Goal: Task Accomplishment & Management: Manage account settings

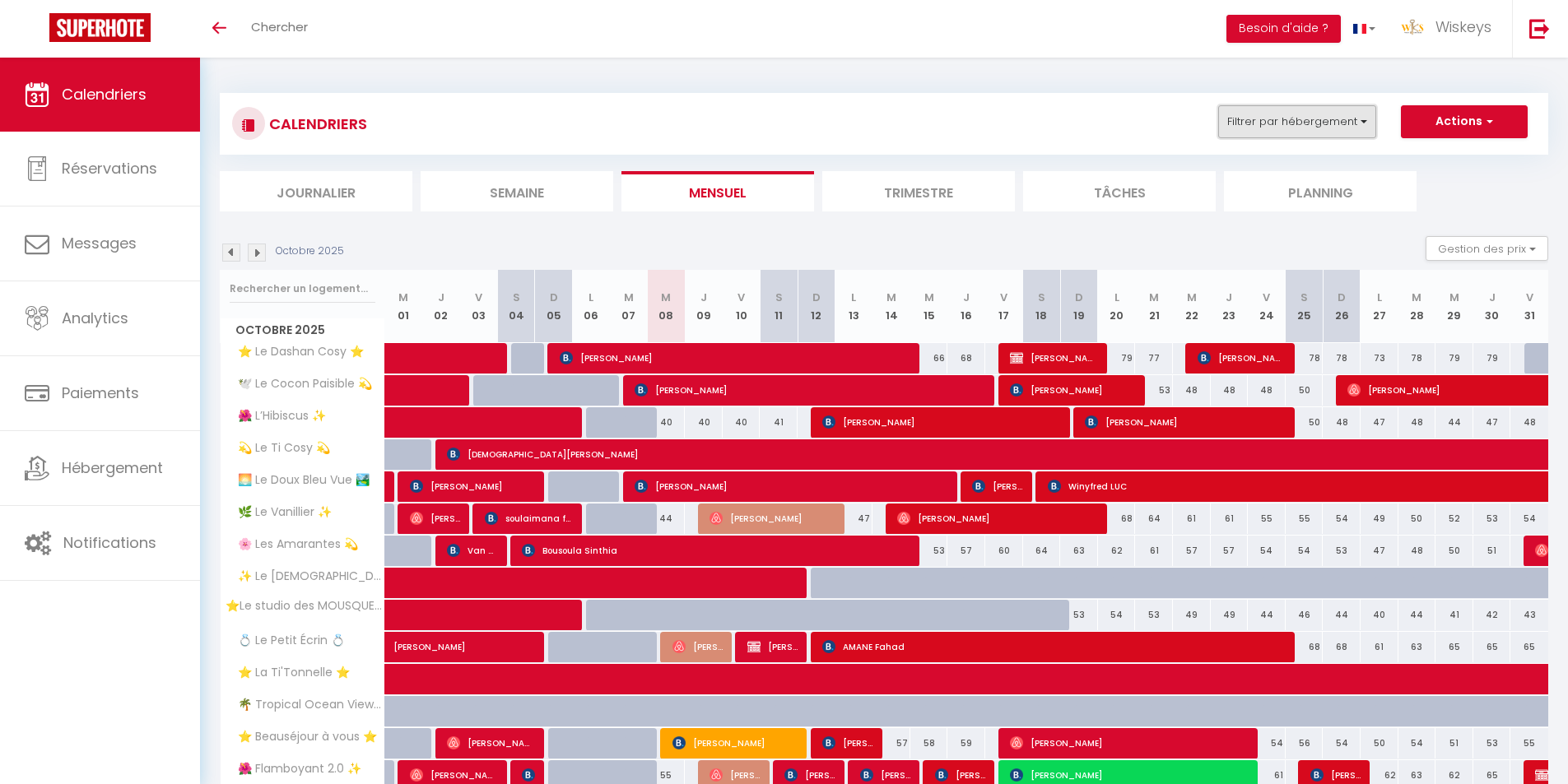
click at [1277, 129] on button "Filtrer par hébergement" at bounding box center [1297, 122] width 158 height 33
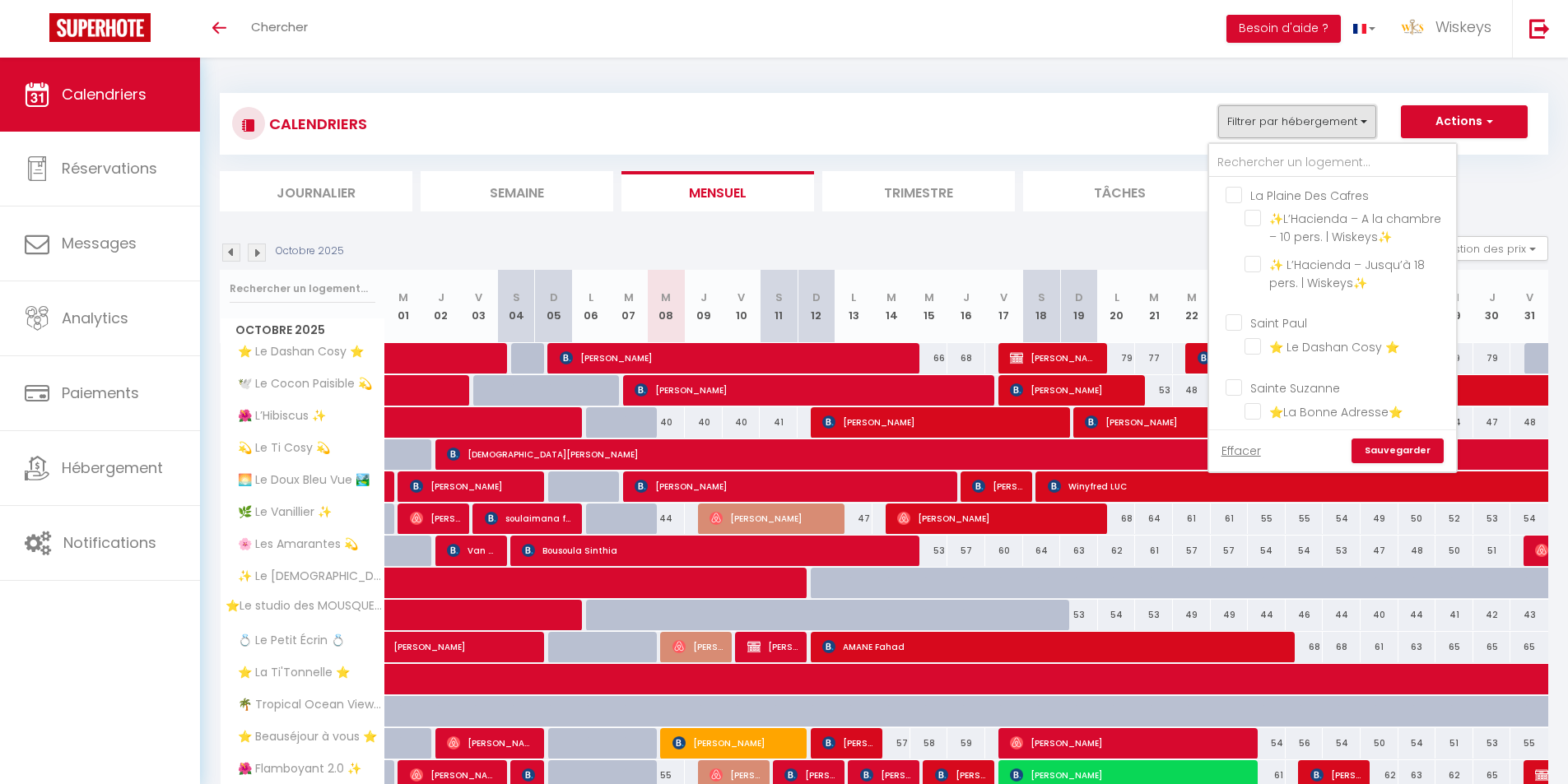
click at [1277, 129] on button "Filtrer par hébergement" at bounding box center [1297, 122] width 158 height 33
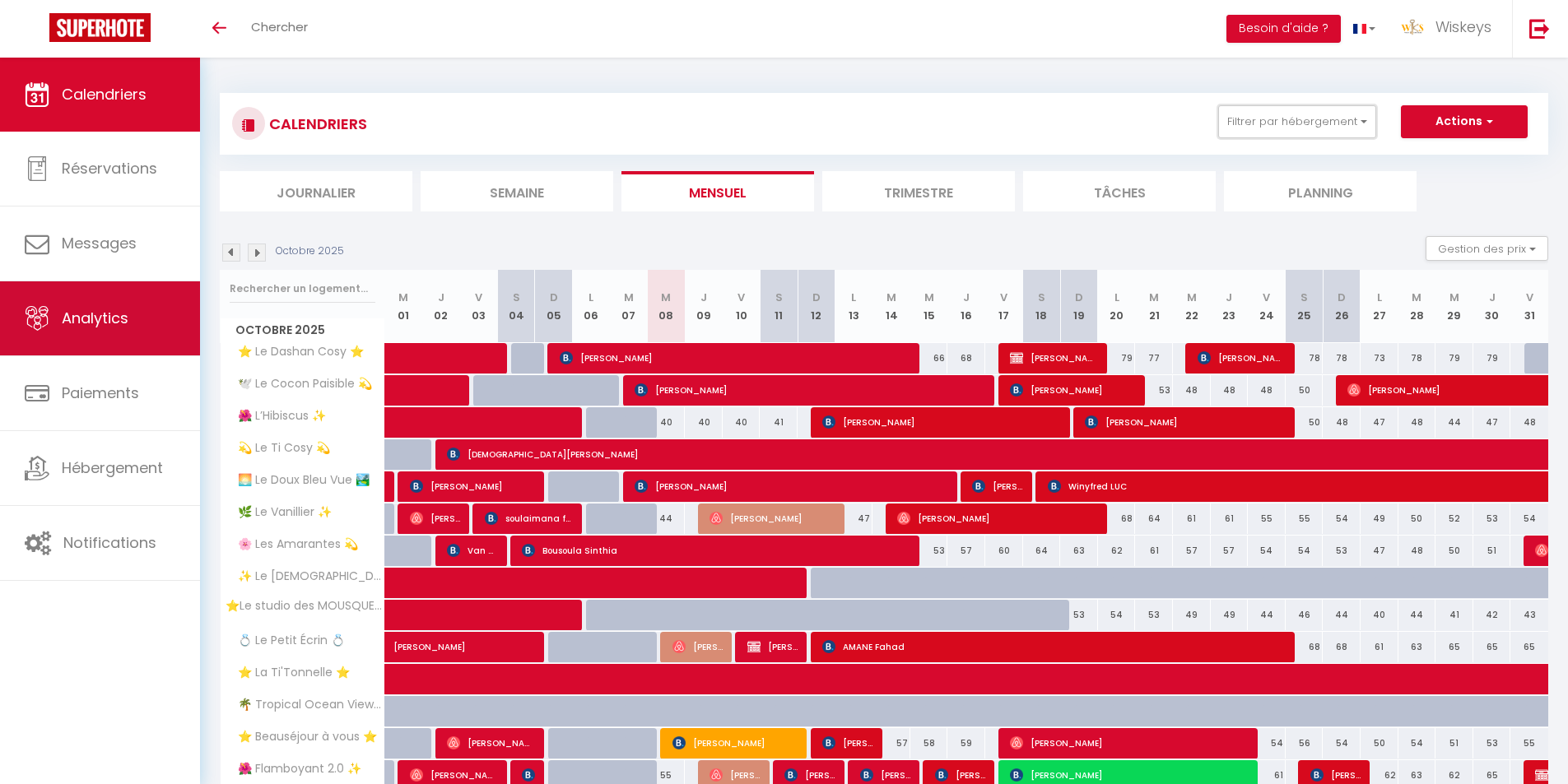
click at [142, 323] on link "Analytics" at bounding box center [100, 318] width 200 height 74
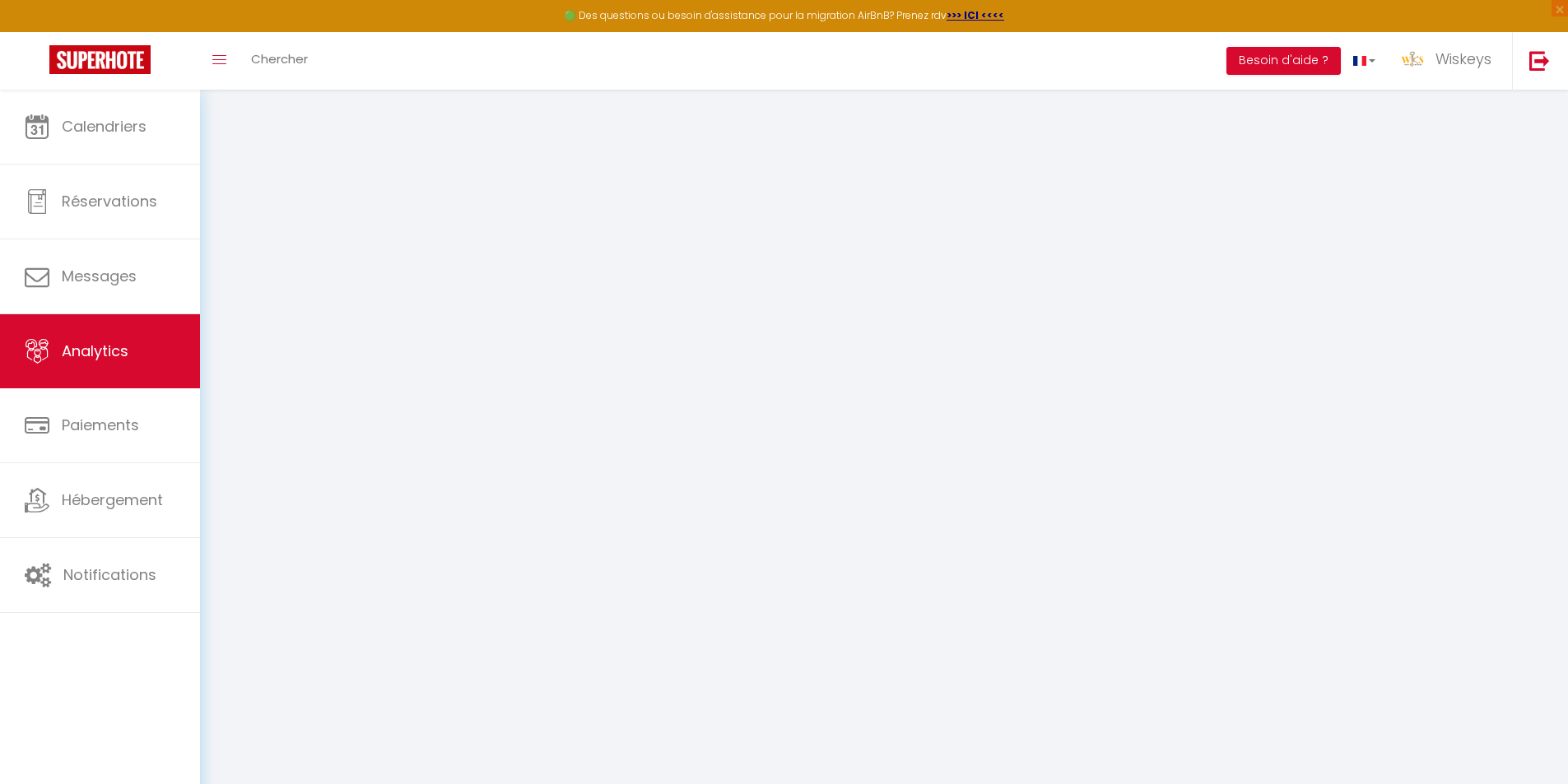
select select "2025"
select select "10"
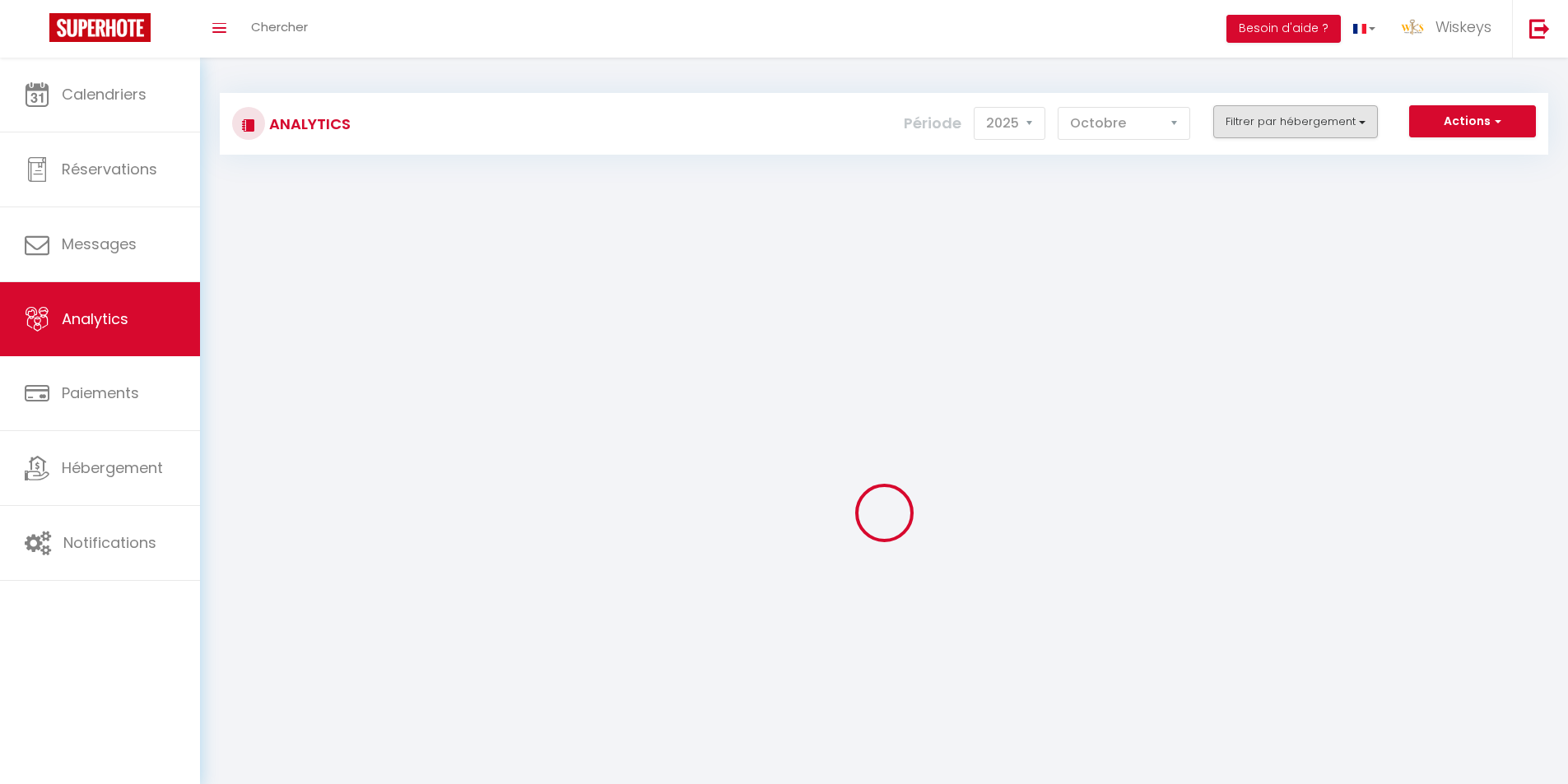
click at [1278, 129] on div "Analytics Actions Génération SuperConciergerie Génération SuperAnalyzer Générat…" at bounding box center [883, 124] width 1328 height 62
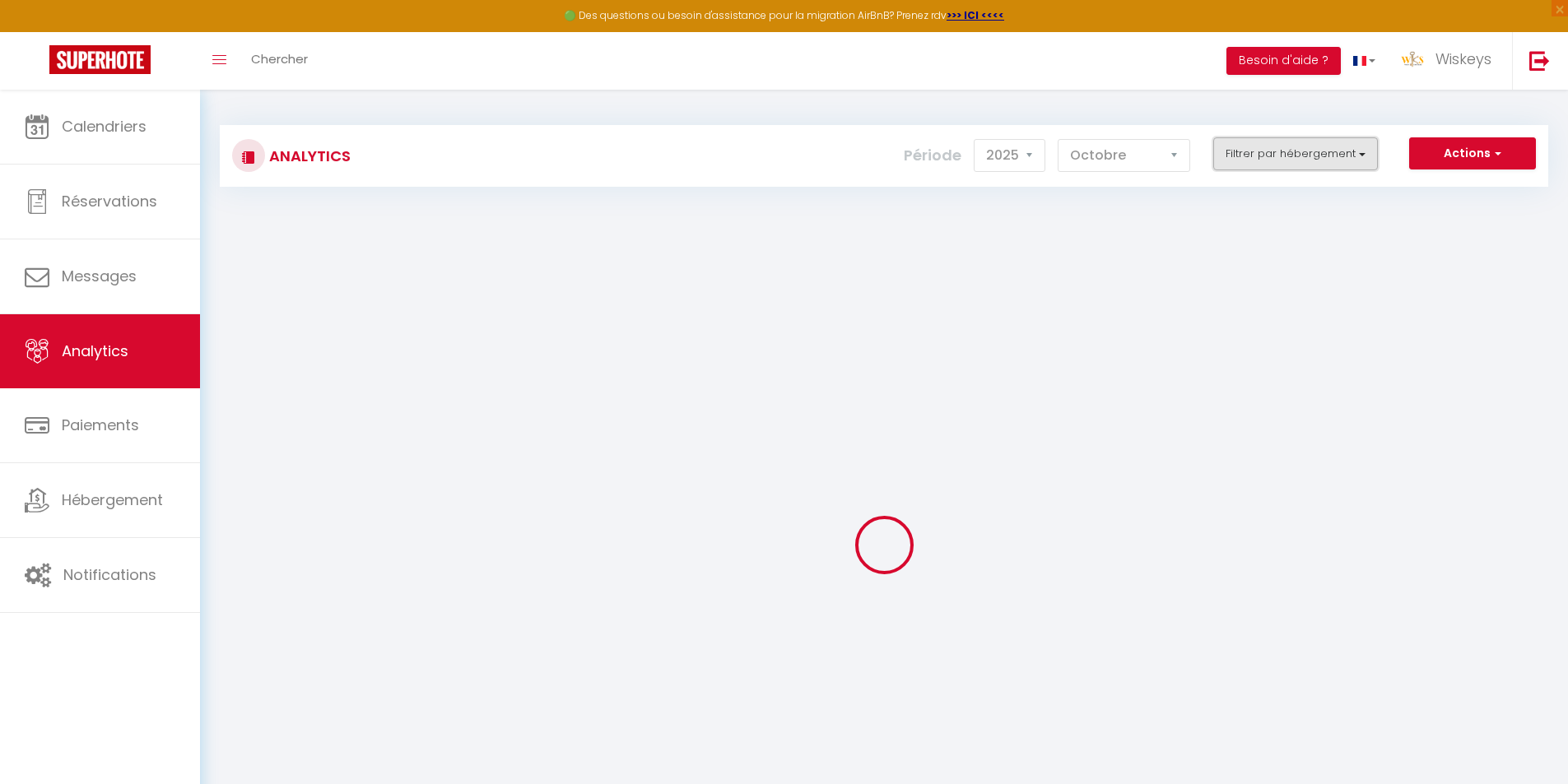
click at [1277, 138] on button "Filtrer par hébergement" at bounding box center [1295, 154] width 165 height 33
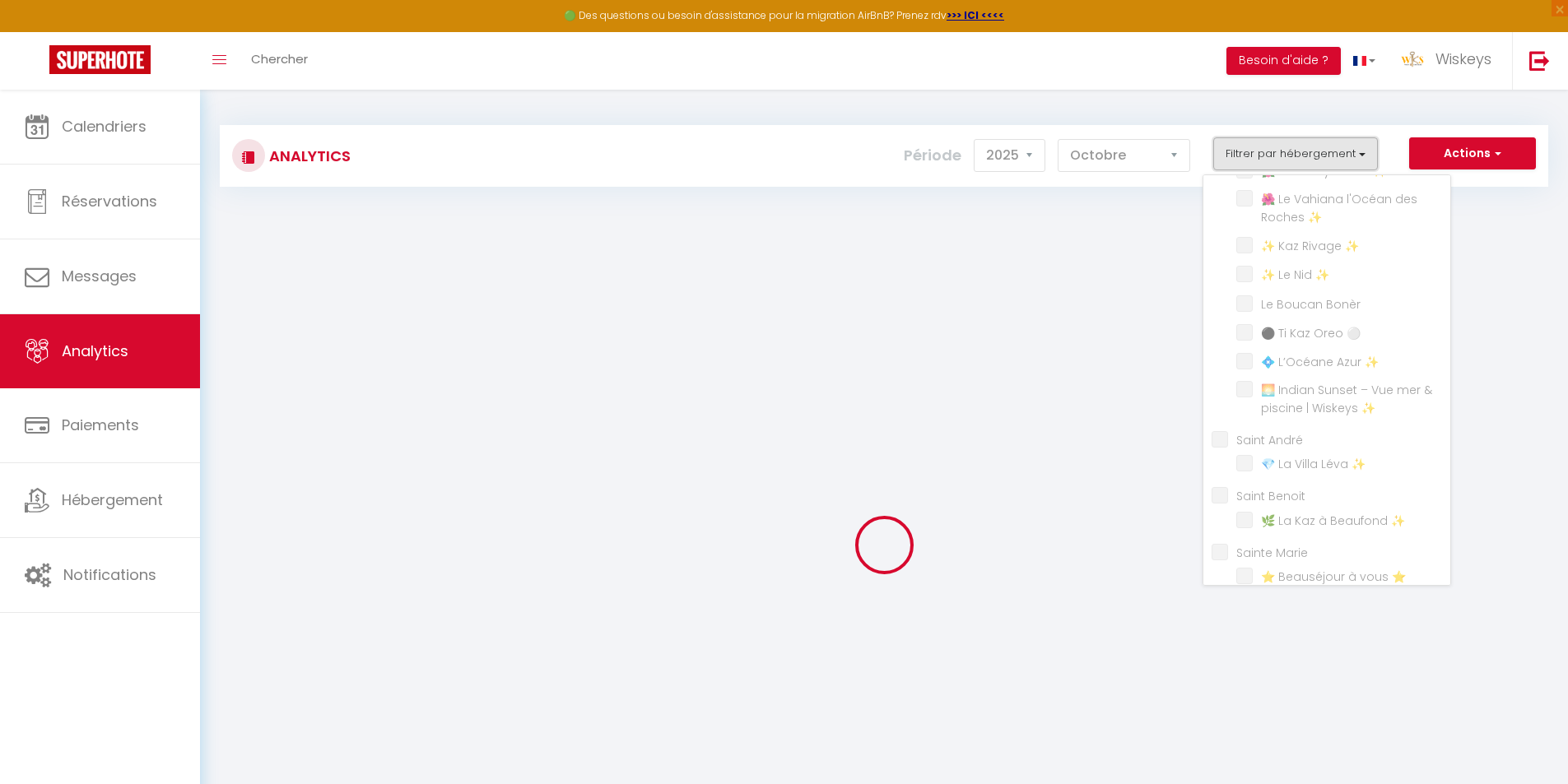
scroll to position [765, 0]
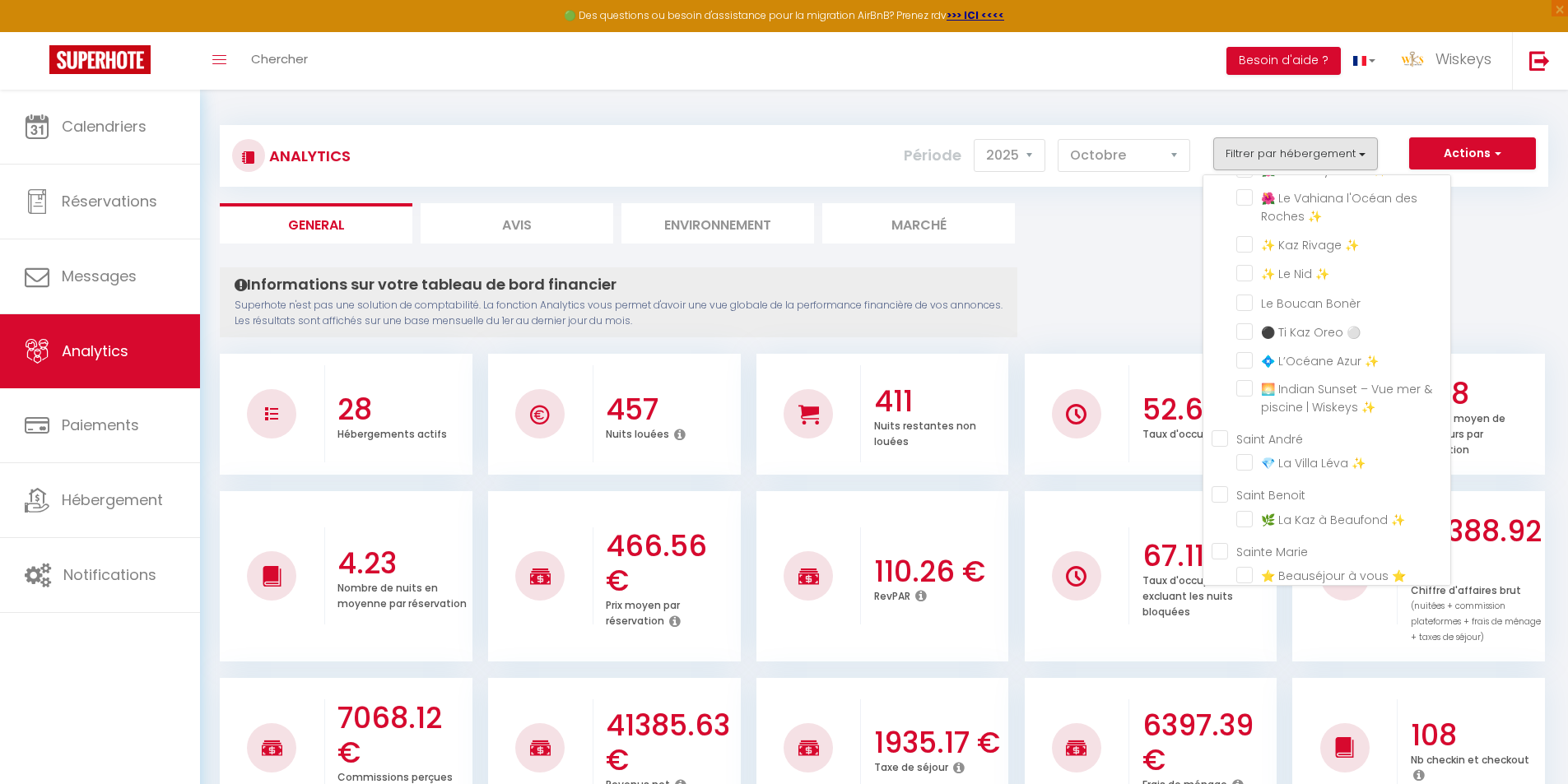
checkbox Cafres "false"
checkbox Wiskeys✨ "false"
checkbox Paul "false"
checkbox ⭐ "false"
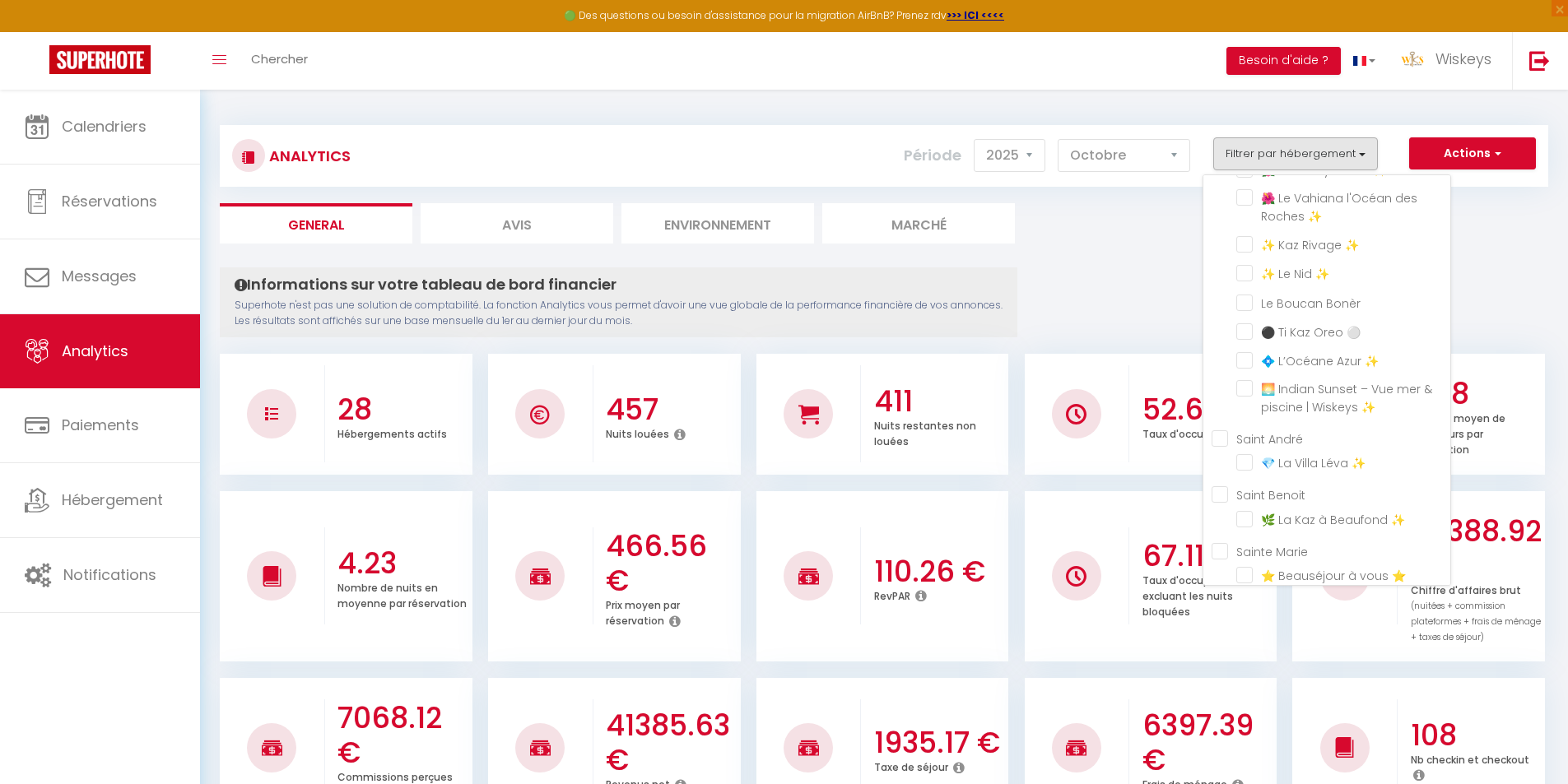
checkbox Suzanne "false"
checkbox Adresse⭐ "false"
checkbox ✨ "false"
checkbox Denis "false"
checkbox 💫 "false"
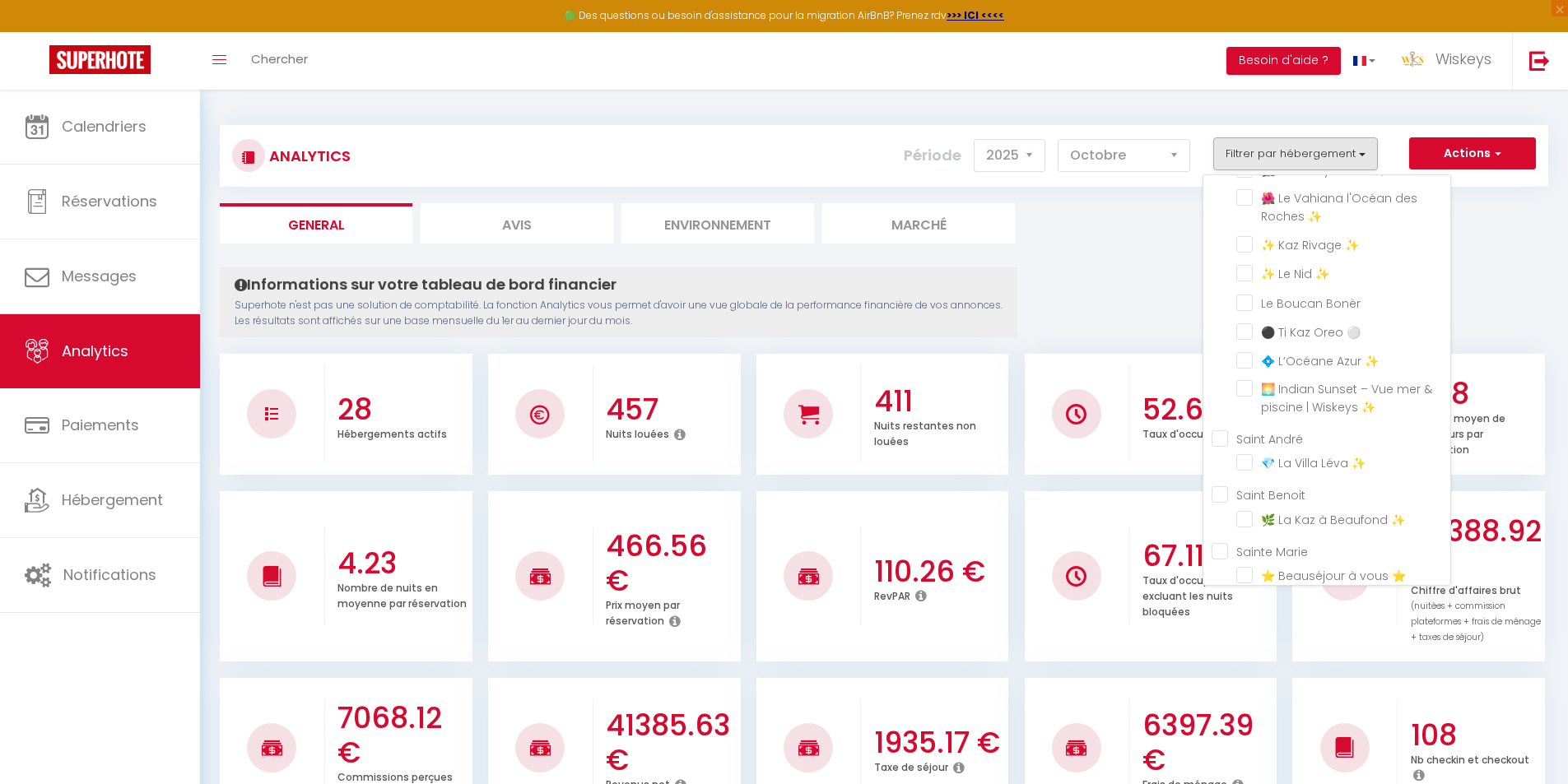
checkbox ✨ "false"
checkbox 💫 "false"
checkbox 🏞️ "false"
checkbox ✨ "false"
checkbox 💫 "false"
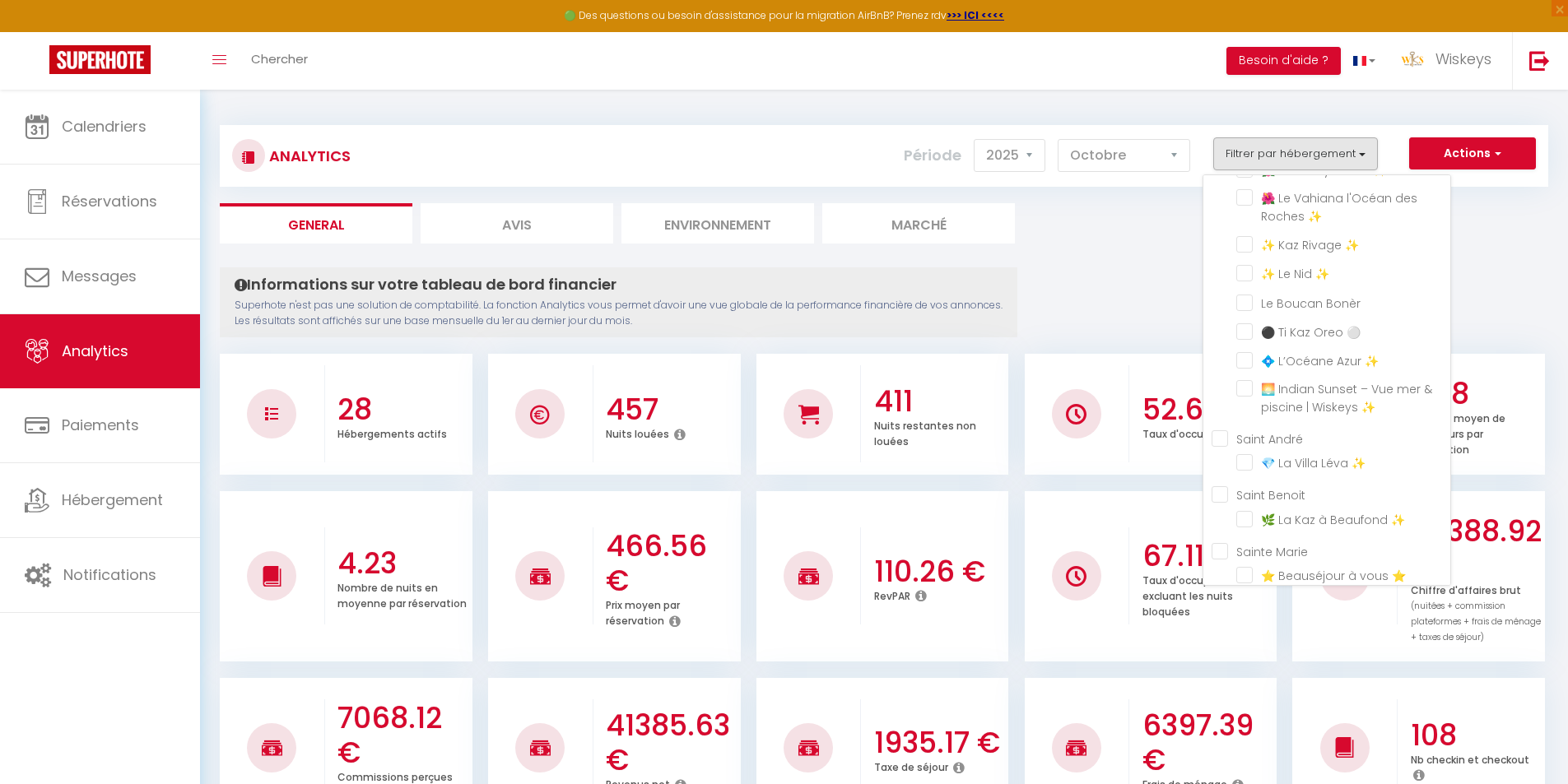
checkbox ✨ "false"
checkbox MOUSQUETAIRES⭐ "false"
checkbox 💍 "false"
checkbox ⭐ "false"
checkbox ✨ "false"
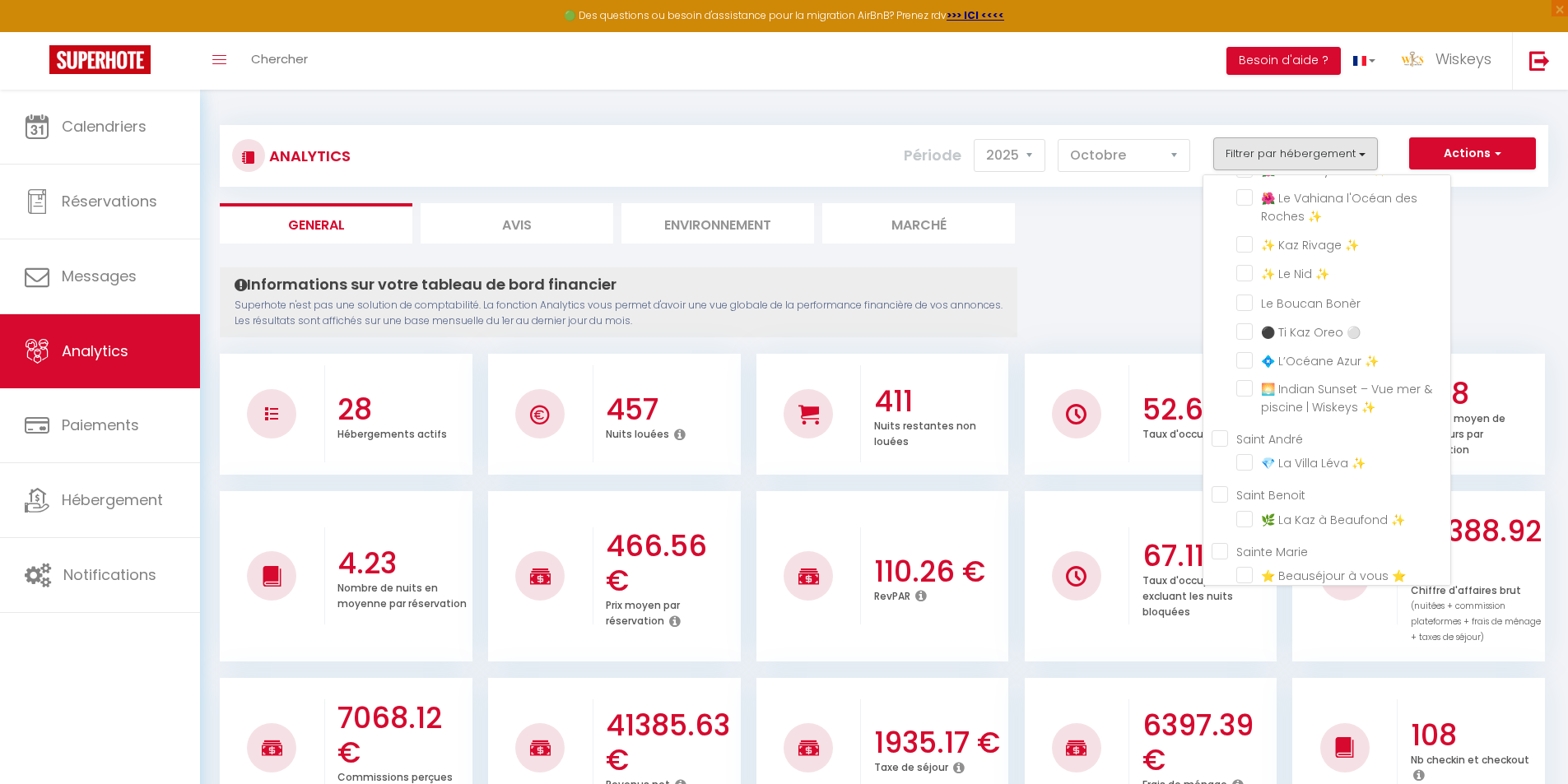
checkbox Pierre "false"
checkbox ✨ "false"
checkbox Gilles "false"
checkbox ✨ "false"
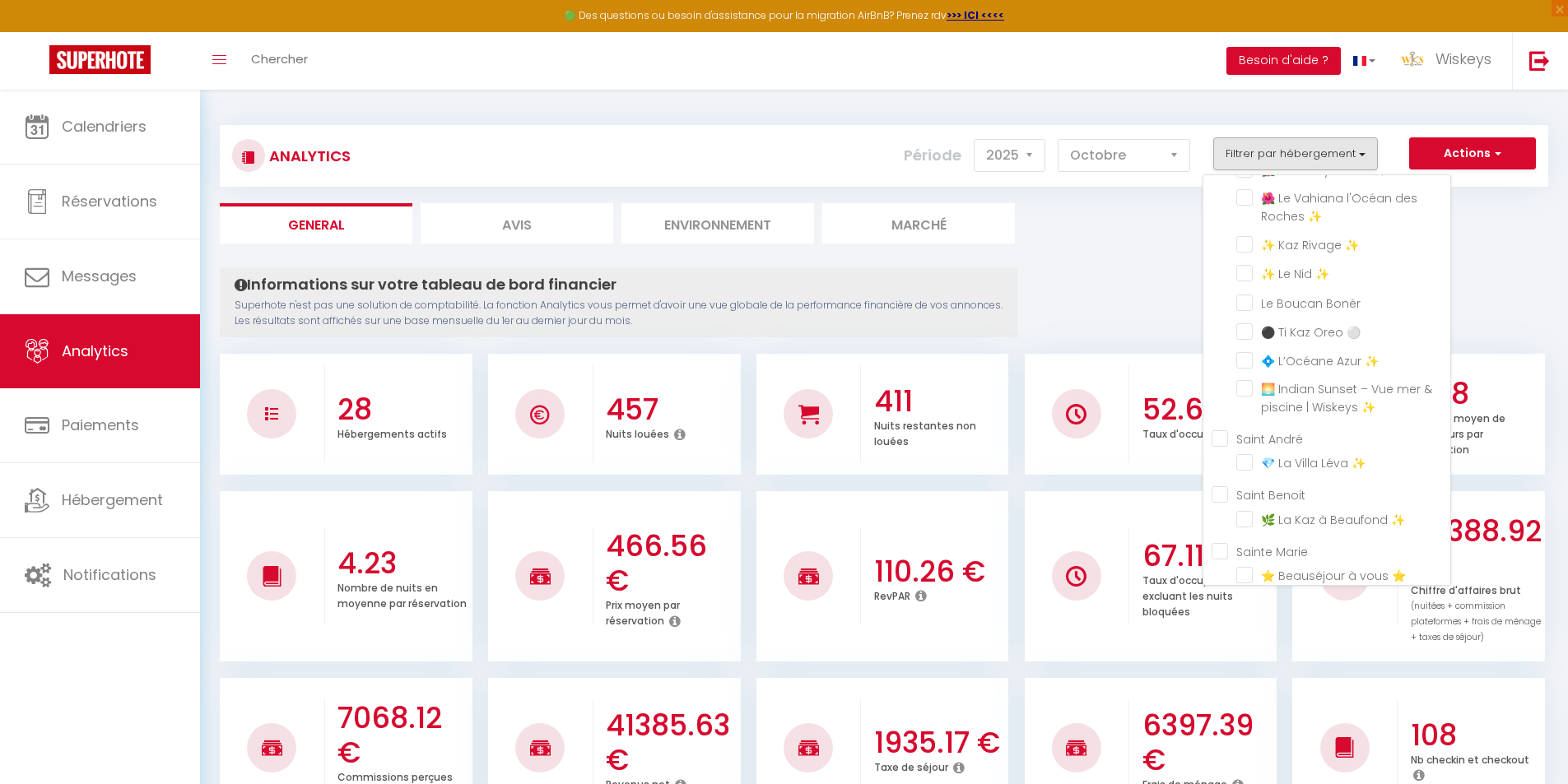
checkbox ✨ "false"
checkbox Bonèr "false"
checkbox ⚪ "false"
checkbox ✨ "false"
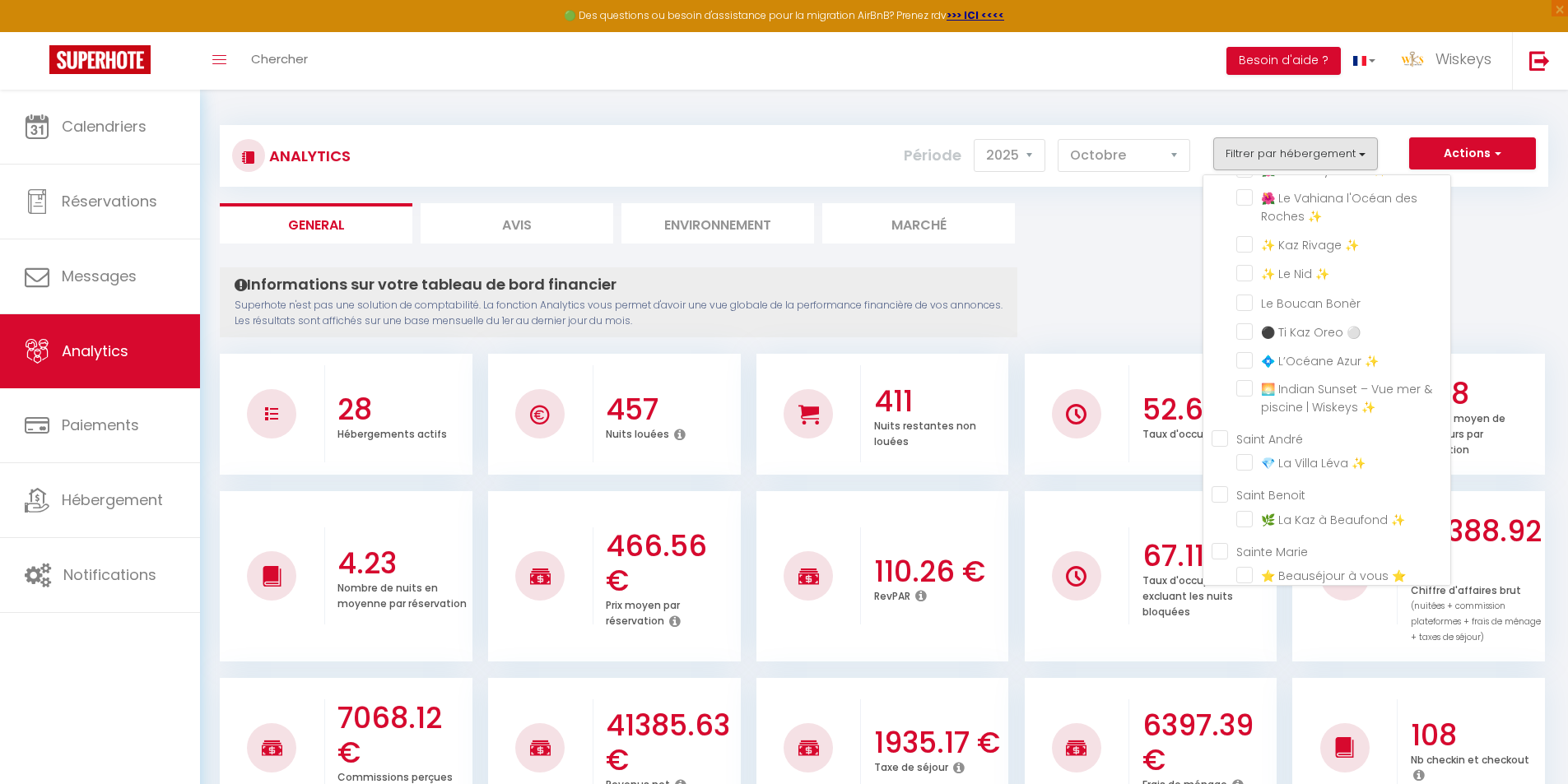
checkbox ✨ "false"
checkbox André "false"
checkbox ✨ "false"
checkbox Benoit "false"
checkbox ✨ "false"
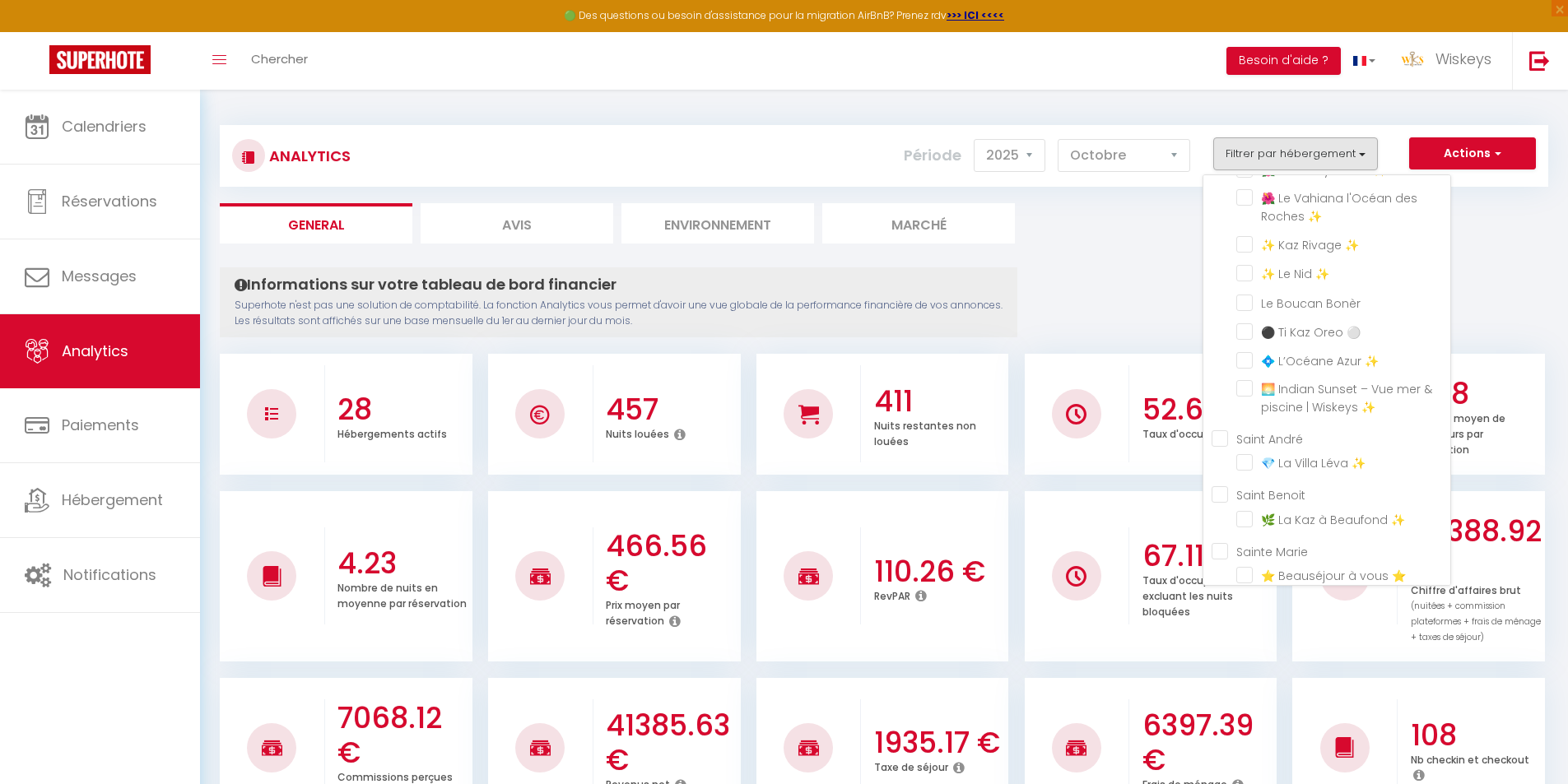
checkbox Marie "false"
checkbox ⭐ "false"
click at [1227, 429] on André "Saint André" at bounding box center [1330, 437] width 239 height 16
checkbox André "true"
checkbox Wiskeys✨ "false"
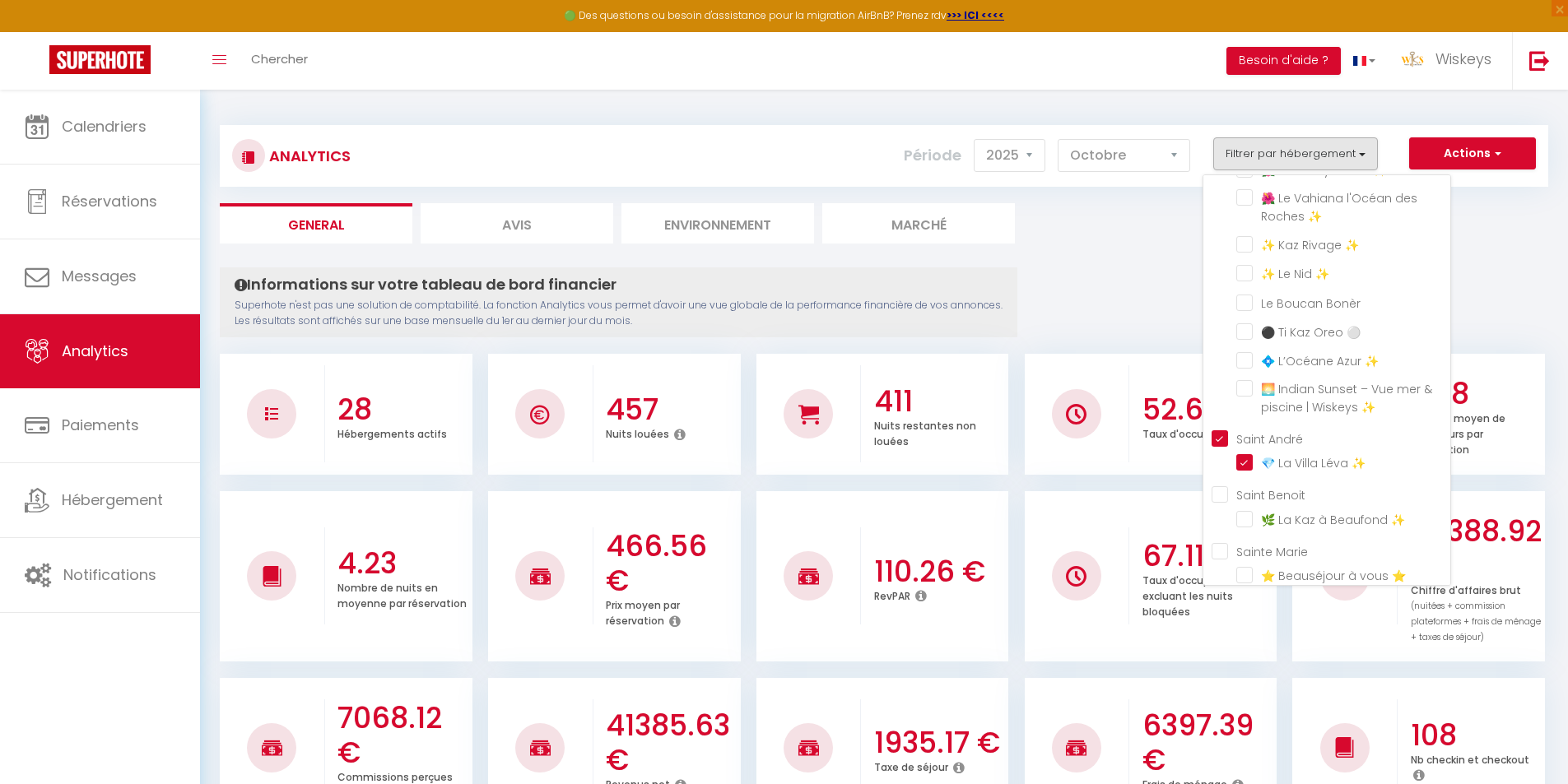
checkbox Wiskeys✨ "false"
checkbox ⭐ "false"
checkbox Adresse⭐ "false"
checkbox ✨ "false"
checkbox 💫 "false"
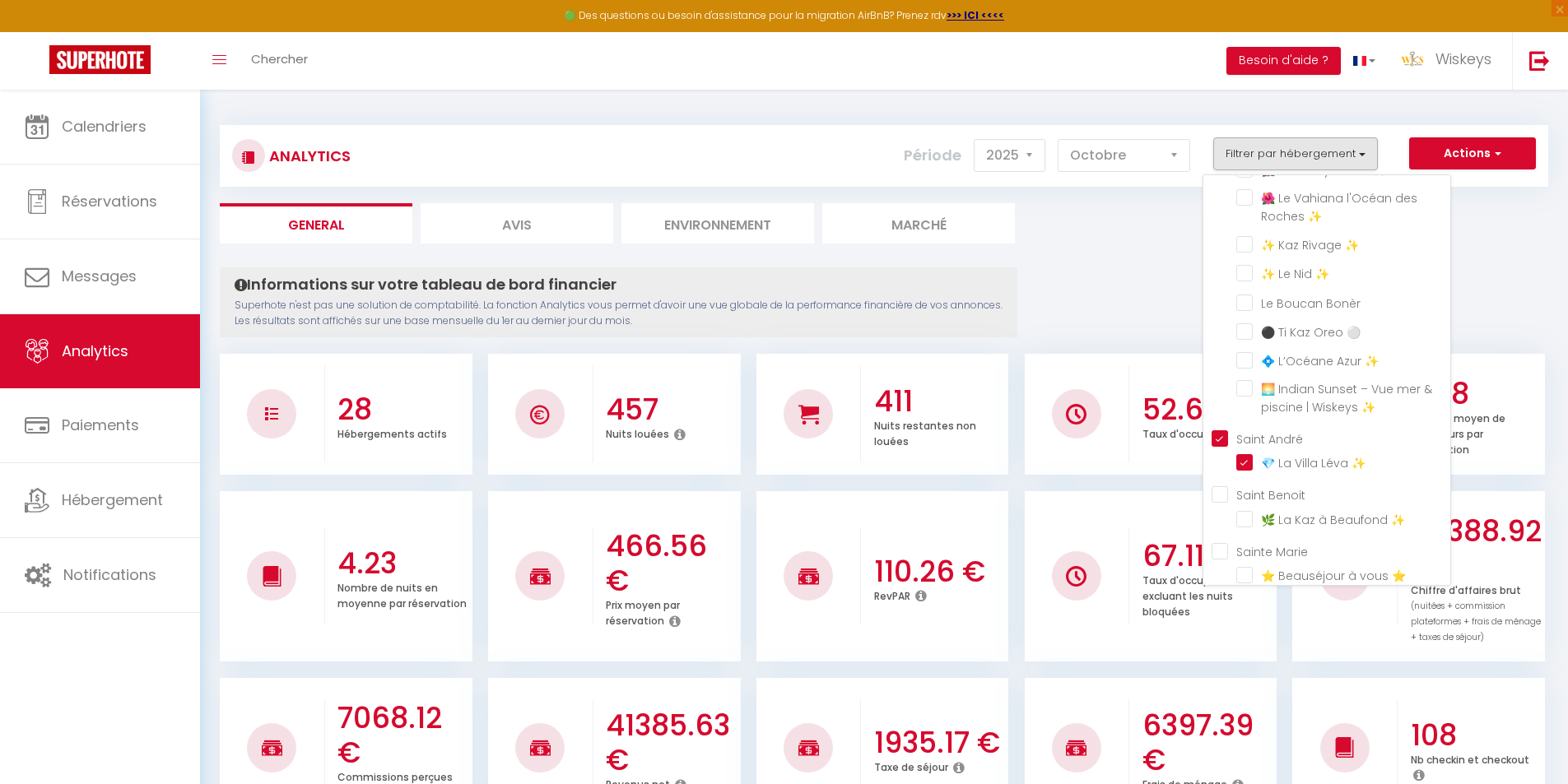
checkbox ✨ "false"
checkbox 💫 "false"
checkbox 🏞️ "false"
checkbox ✨ "false"
checkbox 💫 "false"
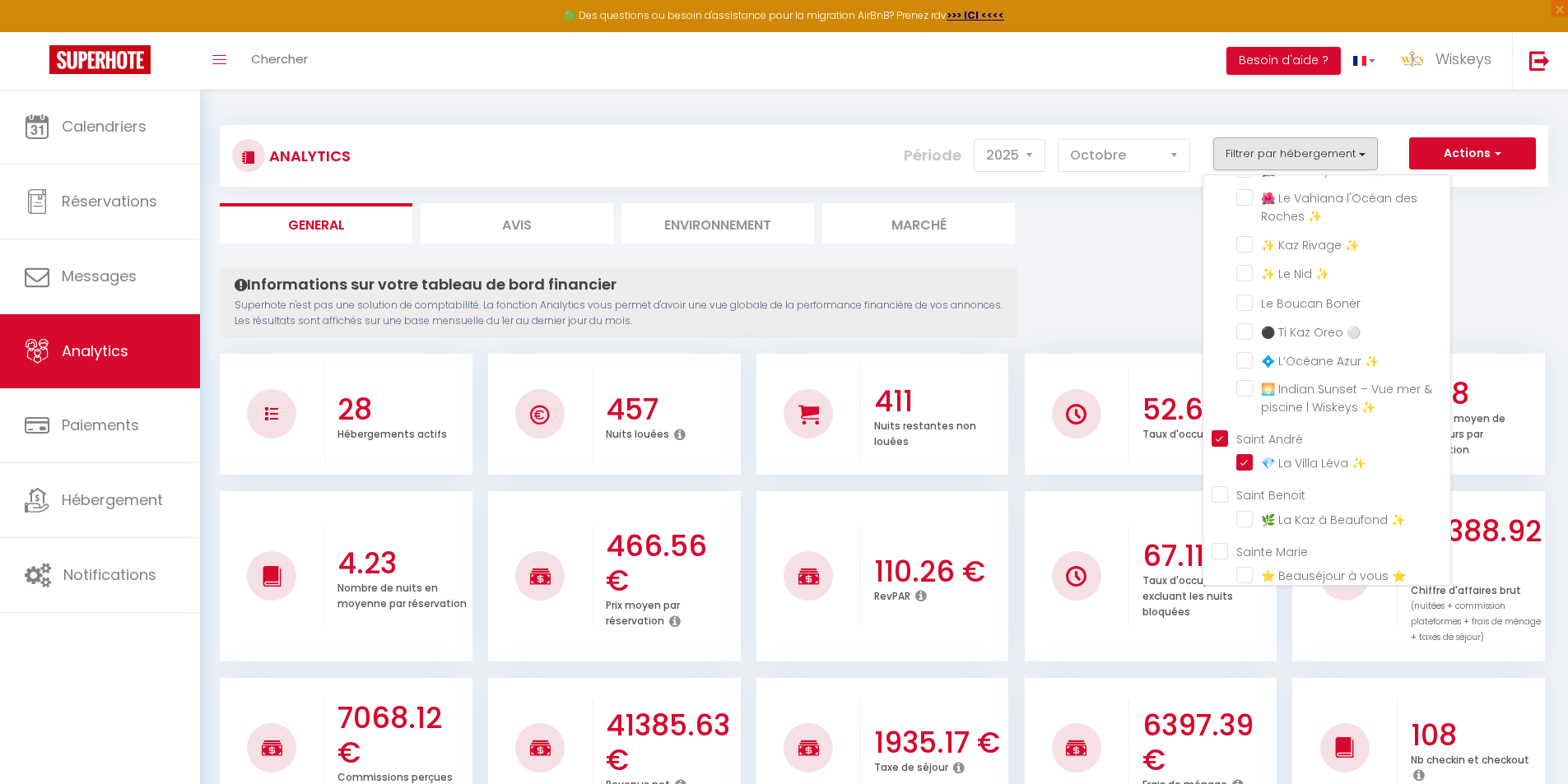
checkbox ✨ "false"
checkbox MOUSQUETAIRES⭐ "false"
checkbox 💍 "false"
checkbox ⭐ "false"
checkbox ✨ "false"
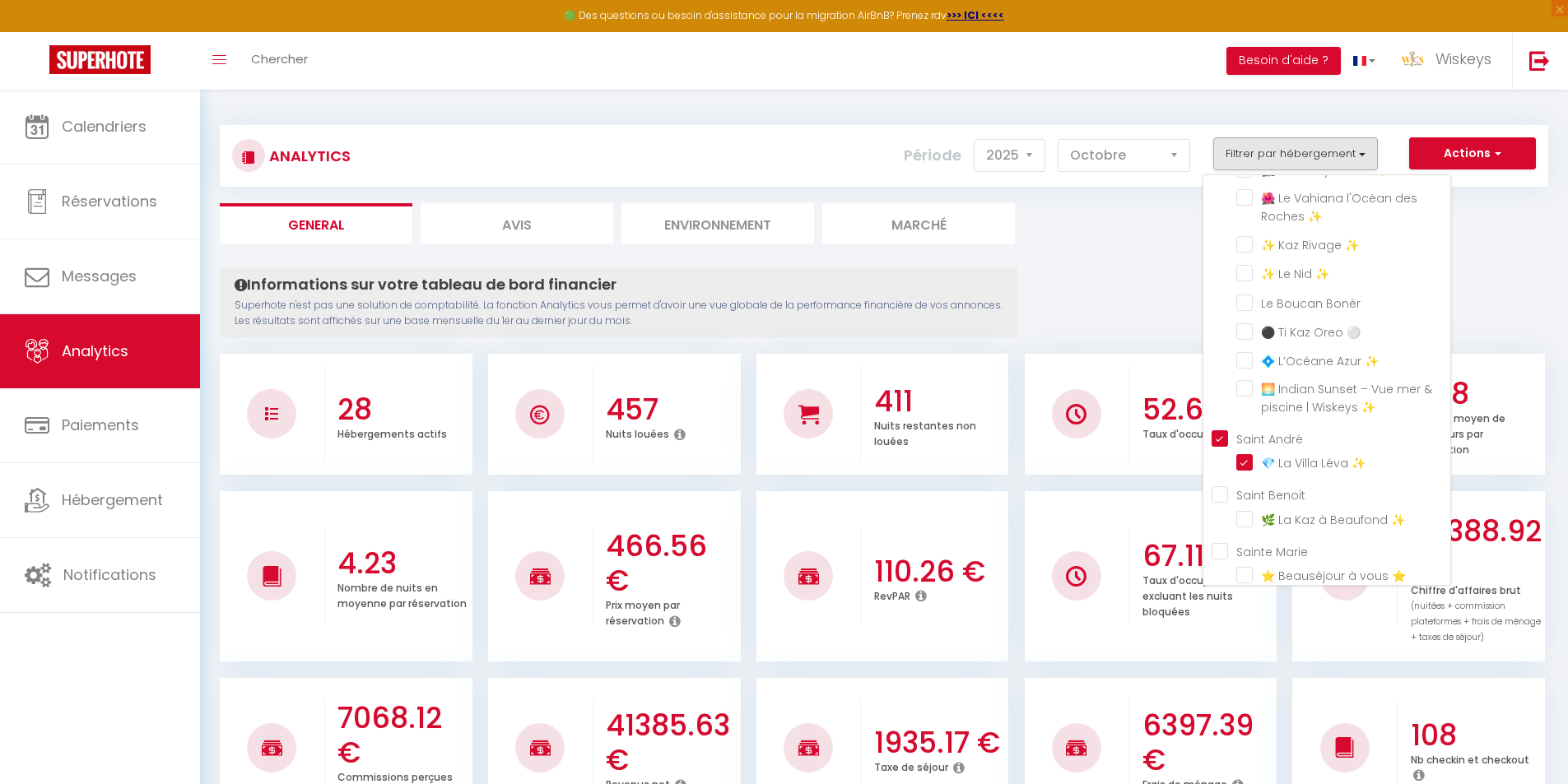
checkbox ✨ "false"
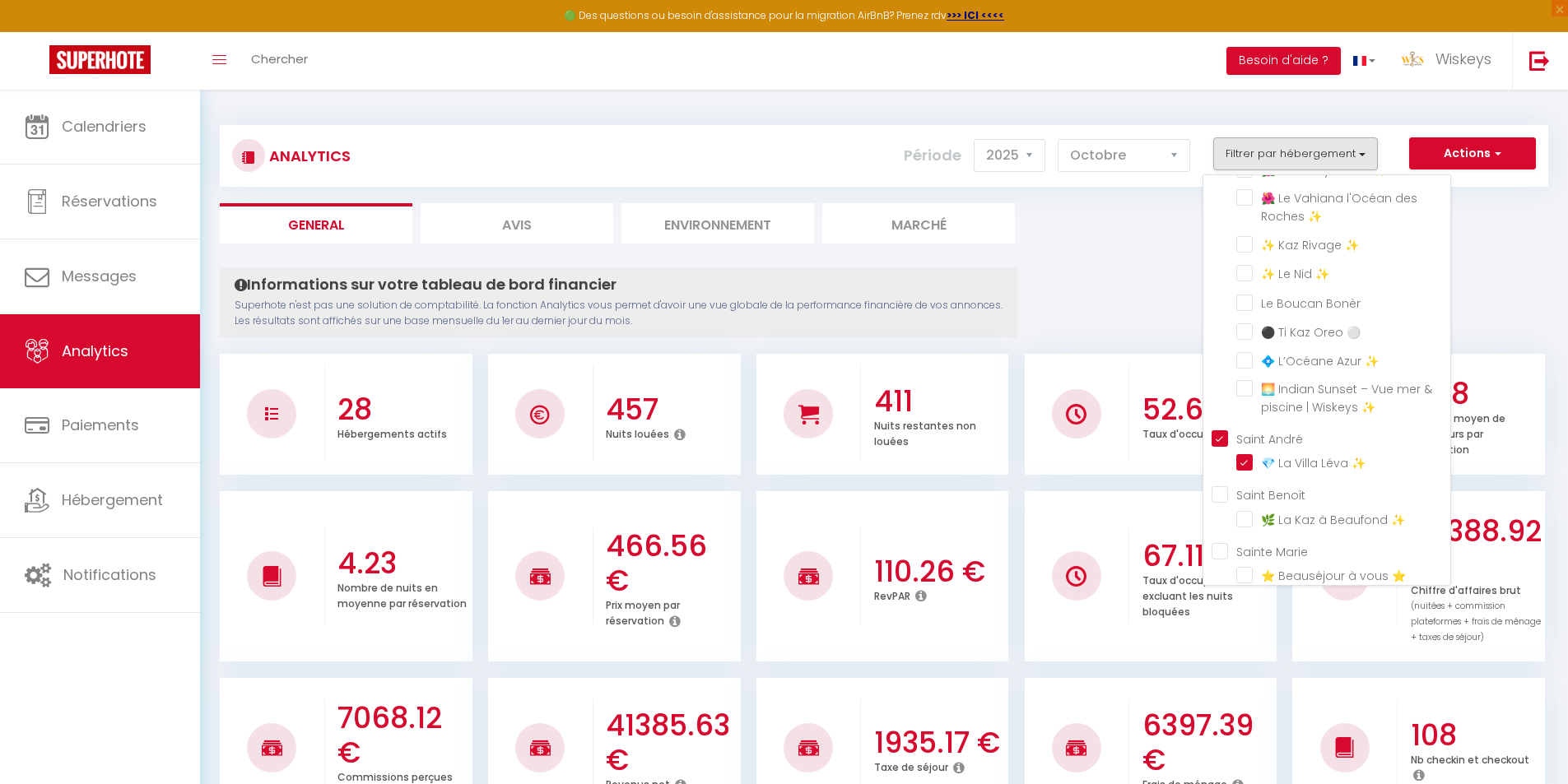
checkbox Bonèr "false"
checkbox ⚪ "false"
checkbox ✨ "false"
checkbox ✨ "true"
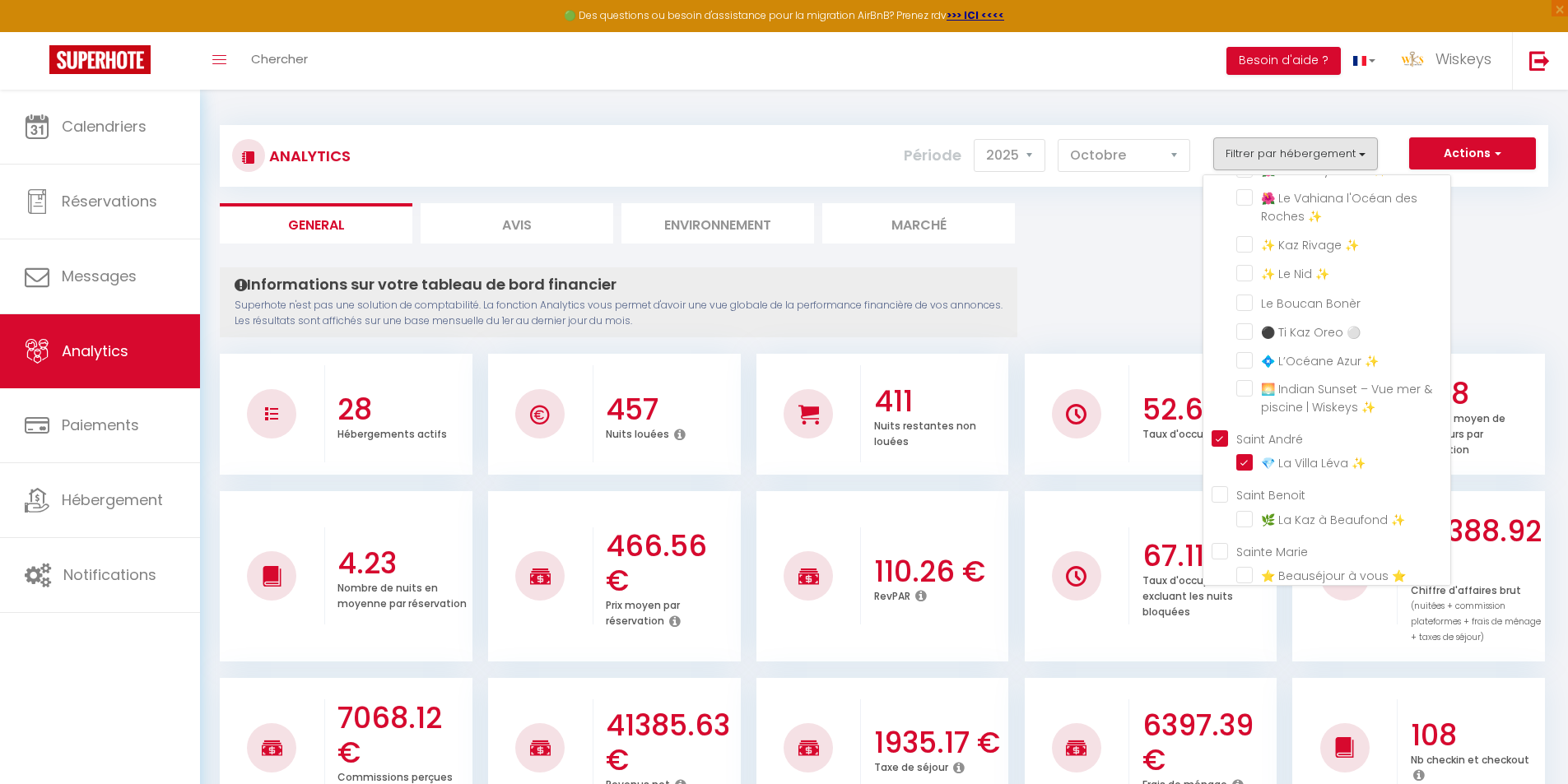
checkbox ✨ "false"
checkbox ⭐ "false"
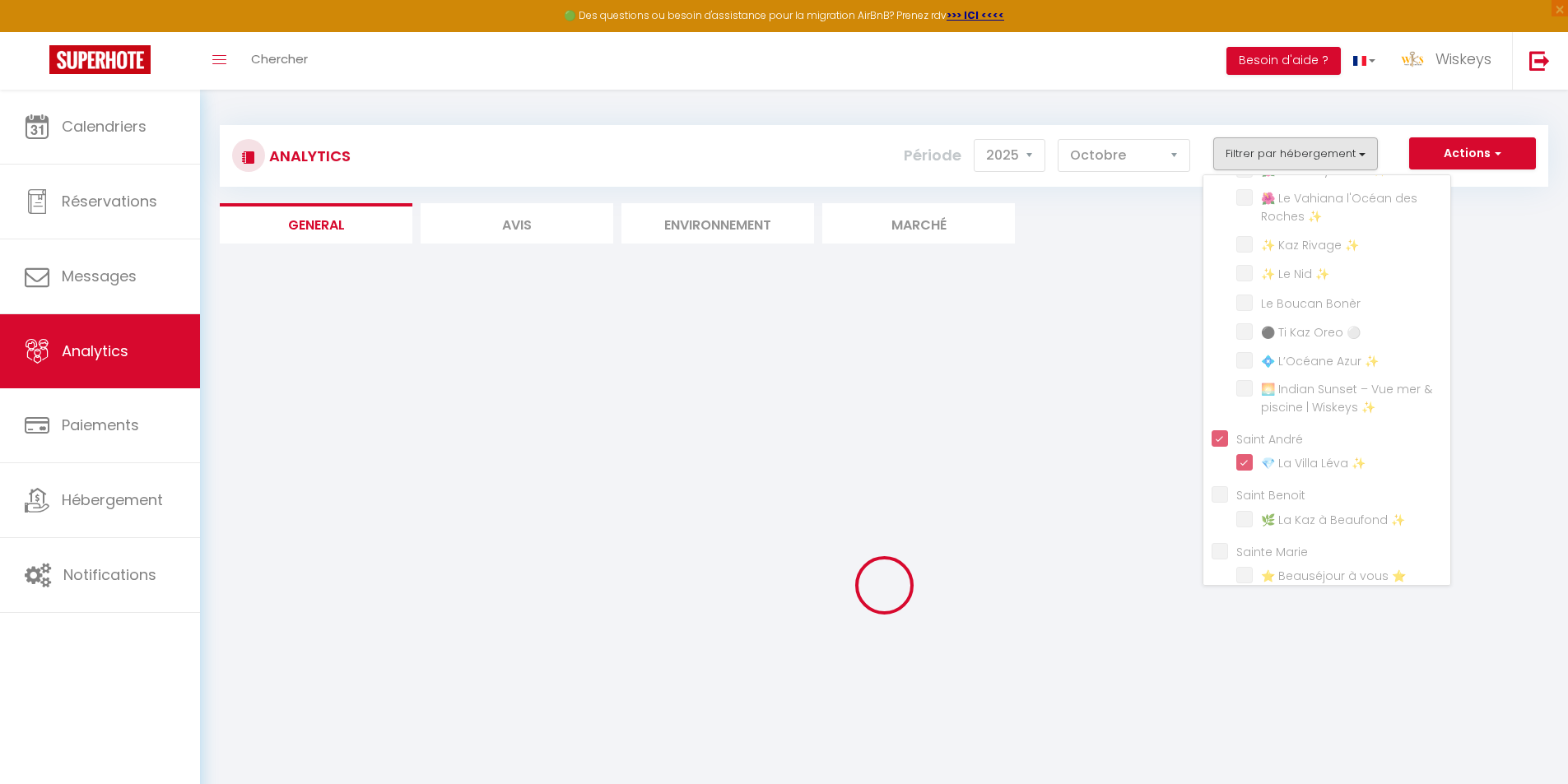
checkbox Wiskeys✨ "false"
checkbox ⭐ "false"
checkbox Adresse⭐ "false"
checkbox ✨ "false"
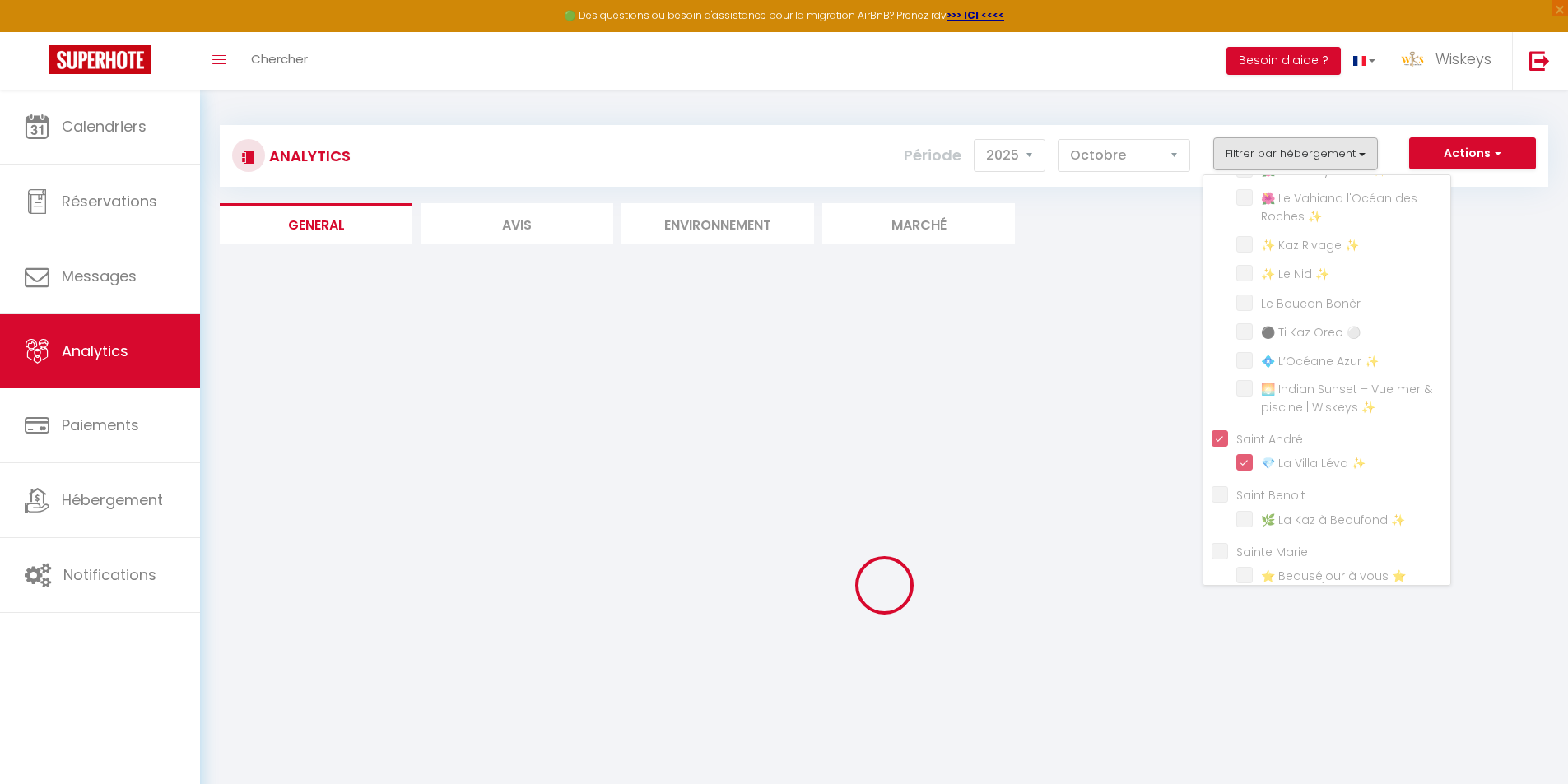
checkbox 💫 "false"
checkbox ✨ "false"
checkbox 💫 "false"
checkbox 🏞️ "false"
checkbox ✨ "false"
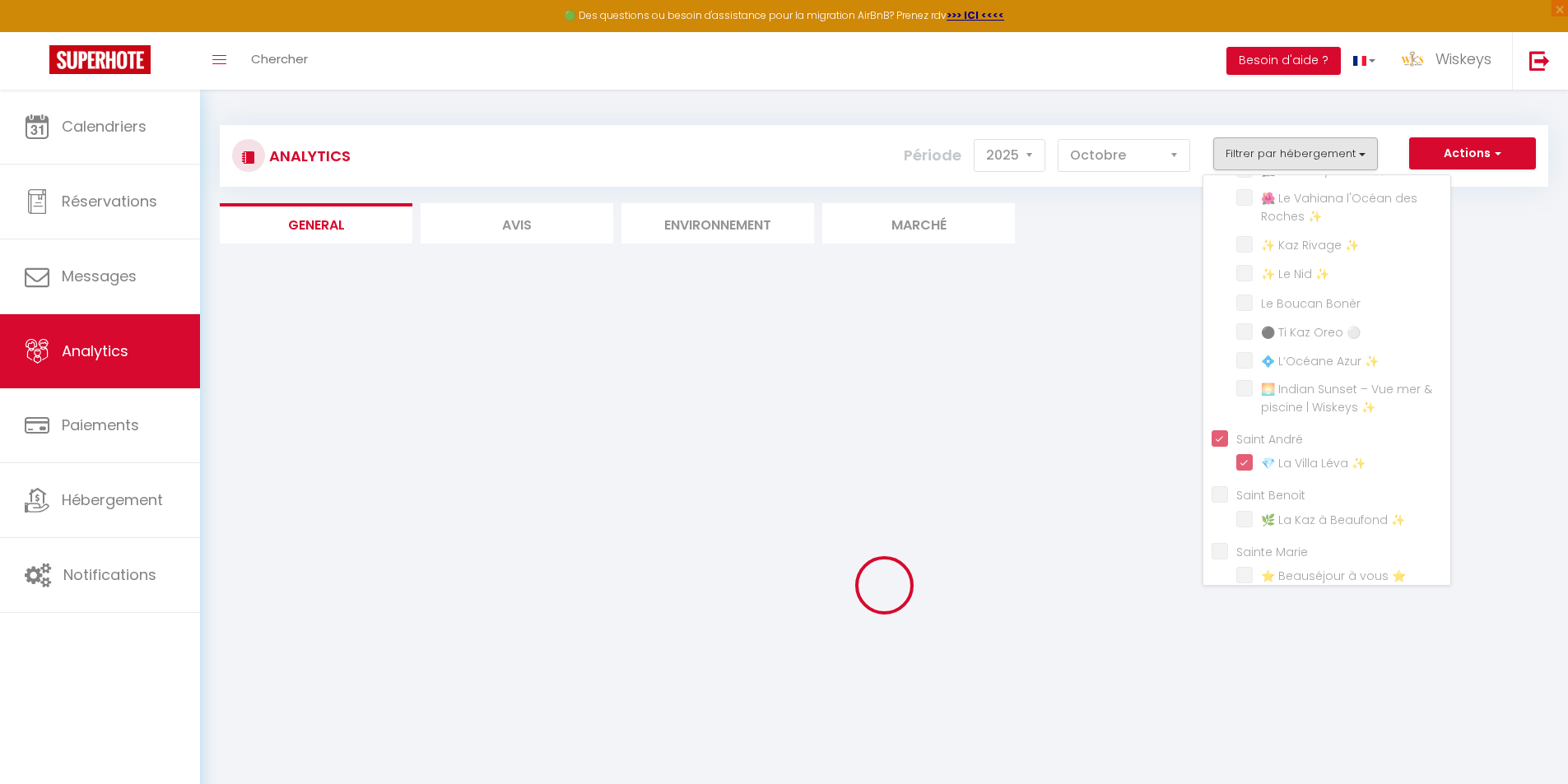
checkbox 💫 "false"
checkbox ✨ "false"
checkbox MOUSQUETAIRES⭐ "false"
checkbox 💍 "false"
checkbox ⭐ "false"
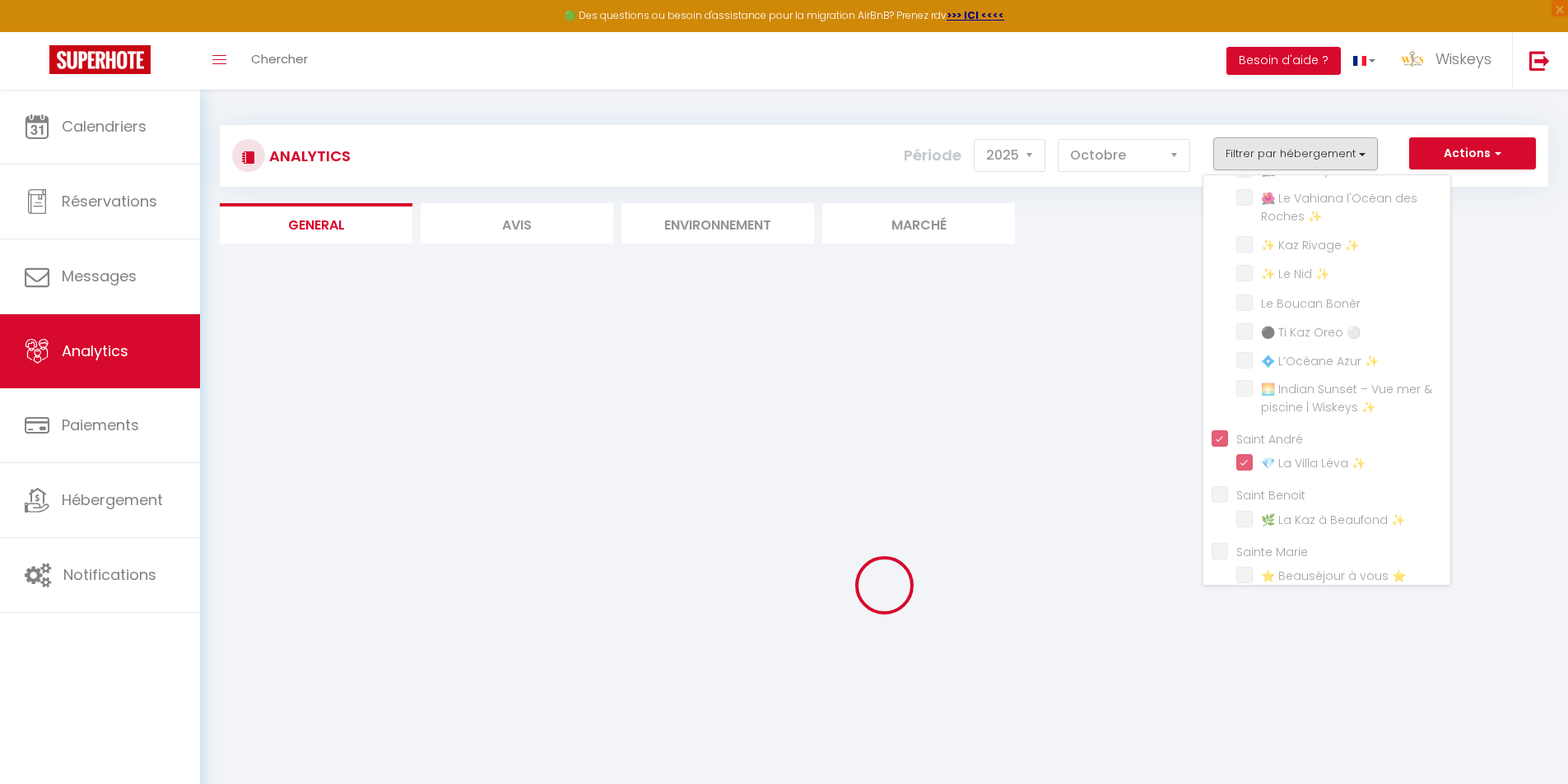
checkbox ✨ "false"
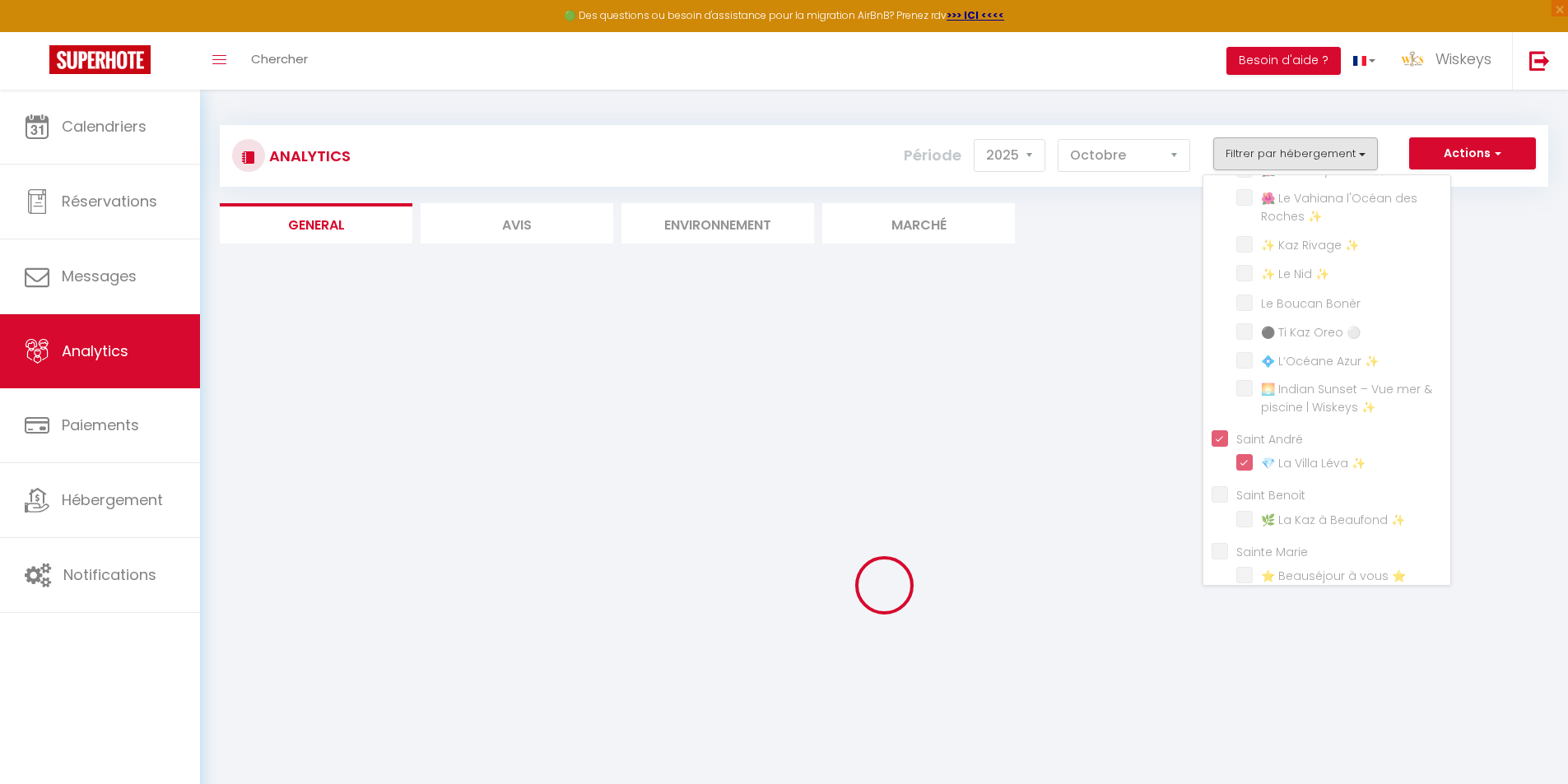
checkbox ✨ "false"
checkbox Bonèr "false"
checkbox ⚪ "false"
checkbox ✨ "false"
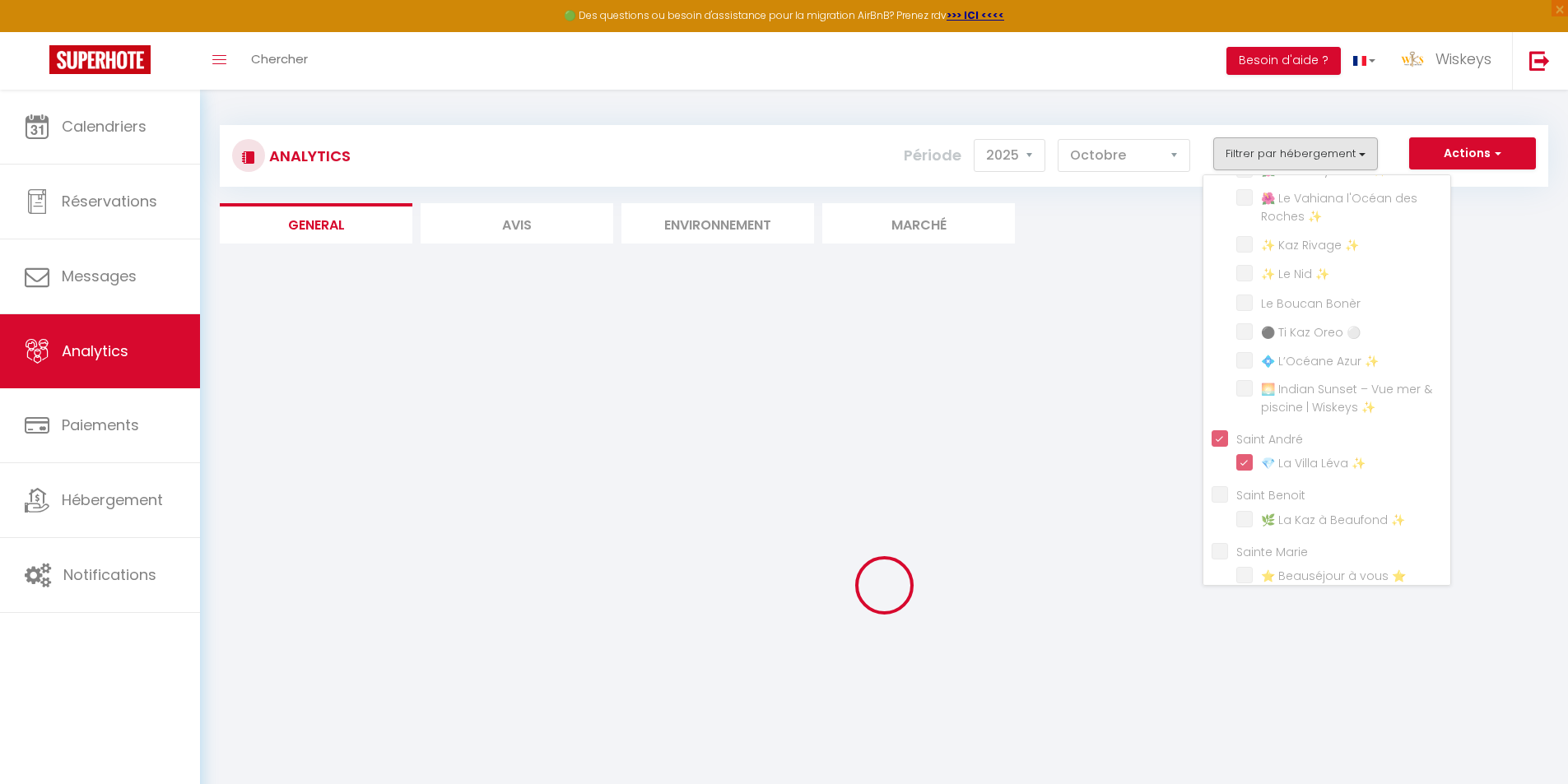
checkbox ✨ "false"
checkbox ⭐ "false"
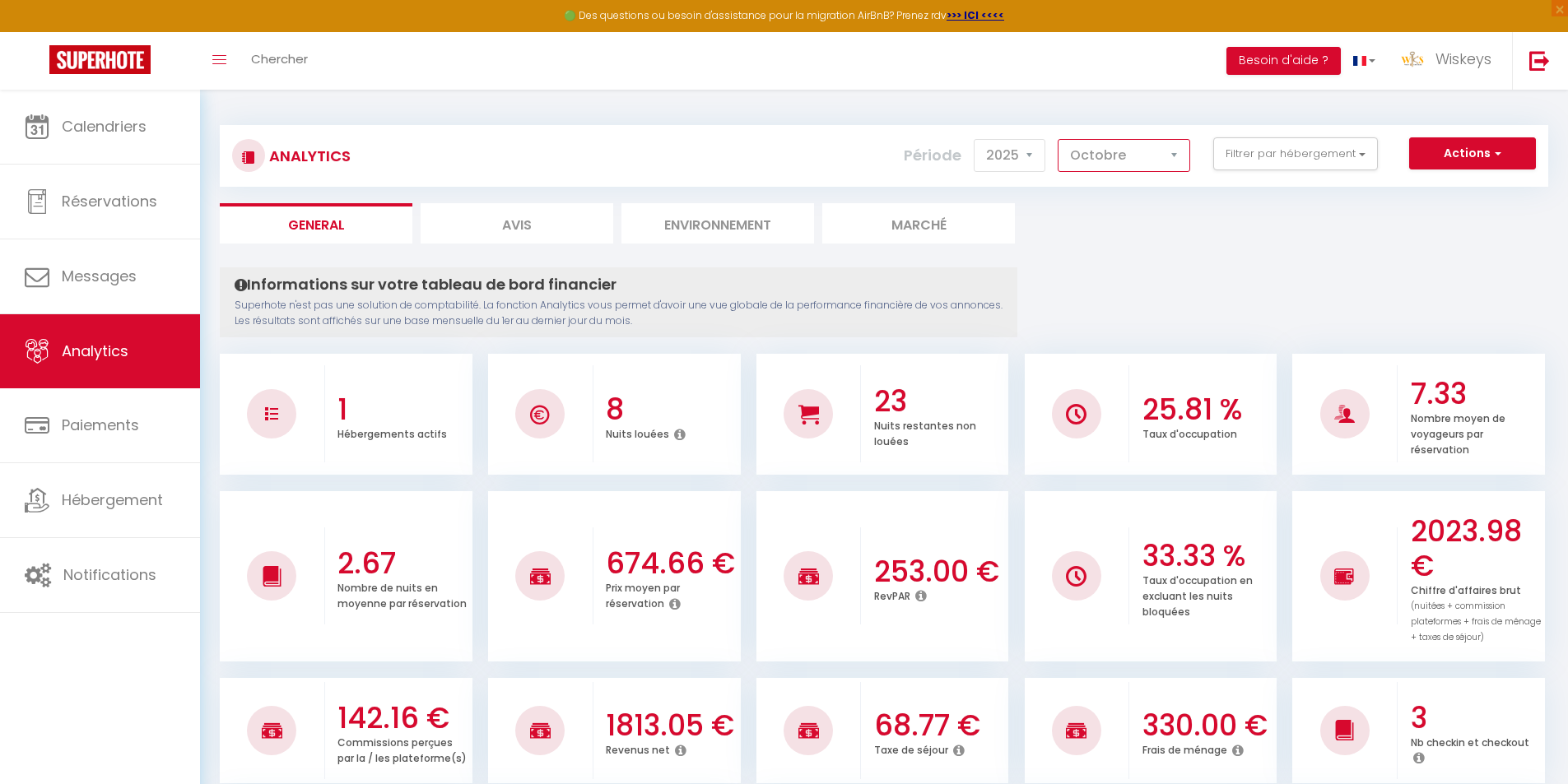
click at [1153, 157] on select "[PERSON_NAME] Mars [PERSON_NAME] Juin Juillet Août Septembre Octobre Novembre D…" at bounding box center [1123, 155] width 133 height 33
click at [1058, 139] on select "[PERSON_NAME] Mars [PERSON_NAME] Juin Juillet Août Septembre Octobre Novembre D…" at bounding box center [1123, 155] width 133 height 33
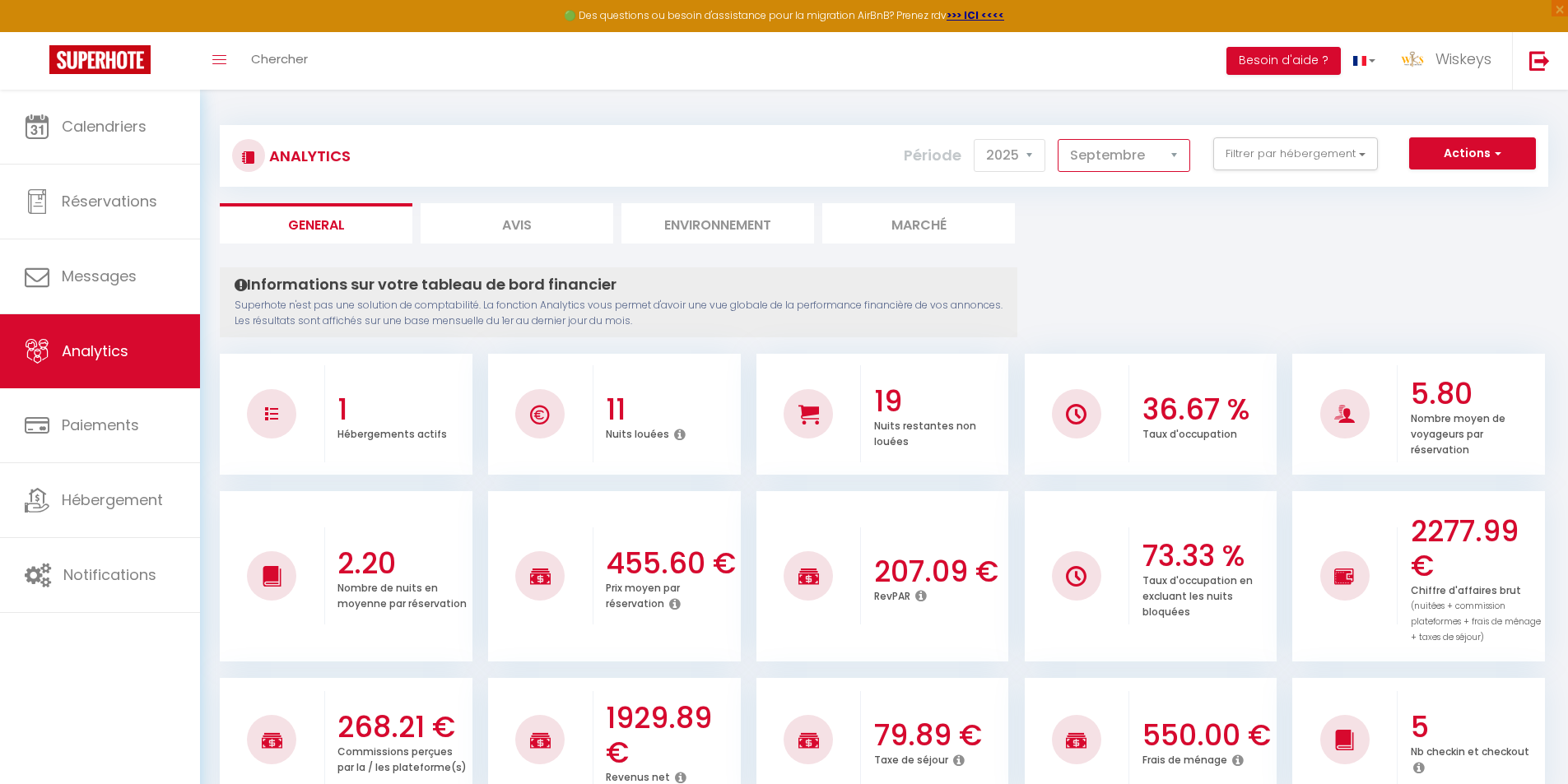
click at [1101, 166] on select "[PERSON_NAME] Mars [PERSON_NAME] Juin Juillet Août Septembre Octobre Novembre D…" at bounding box center [1123, 155] width 133 height 33
click at [1058, 139] on select "[PERSON_NAME] Mars [PERSON_NAME] Juin Juillet Août Septembre Octobre Novembre D…" at bounding box center [1123, 155] width 133 height 33
click at [1154, 151] on select "[PERSON_NAME] Mars [PERSON_NAME] Juin Juillet Août Septembre Octobre Novembre D…" at bounding box center [1123, 155] width 133 height 33
click at [1058, 139] on select "[PERSON_NAME] Mars [PERSON_NAME] Juin Juillet Août Septembre Octobre Novembre D…" at bounding box center [1123, 155] width 133 height 33
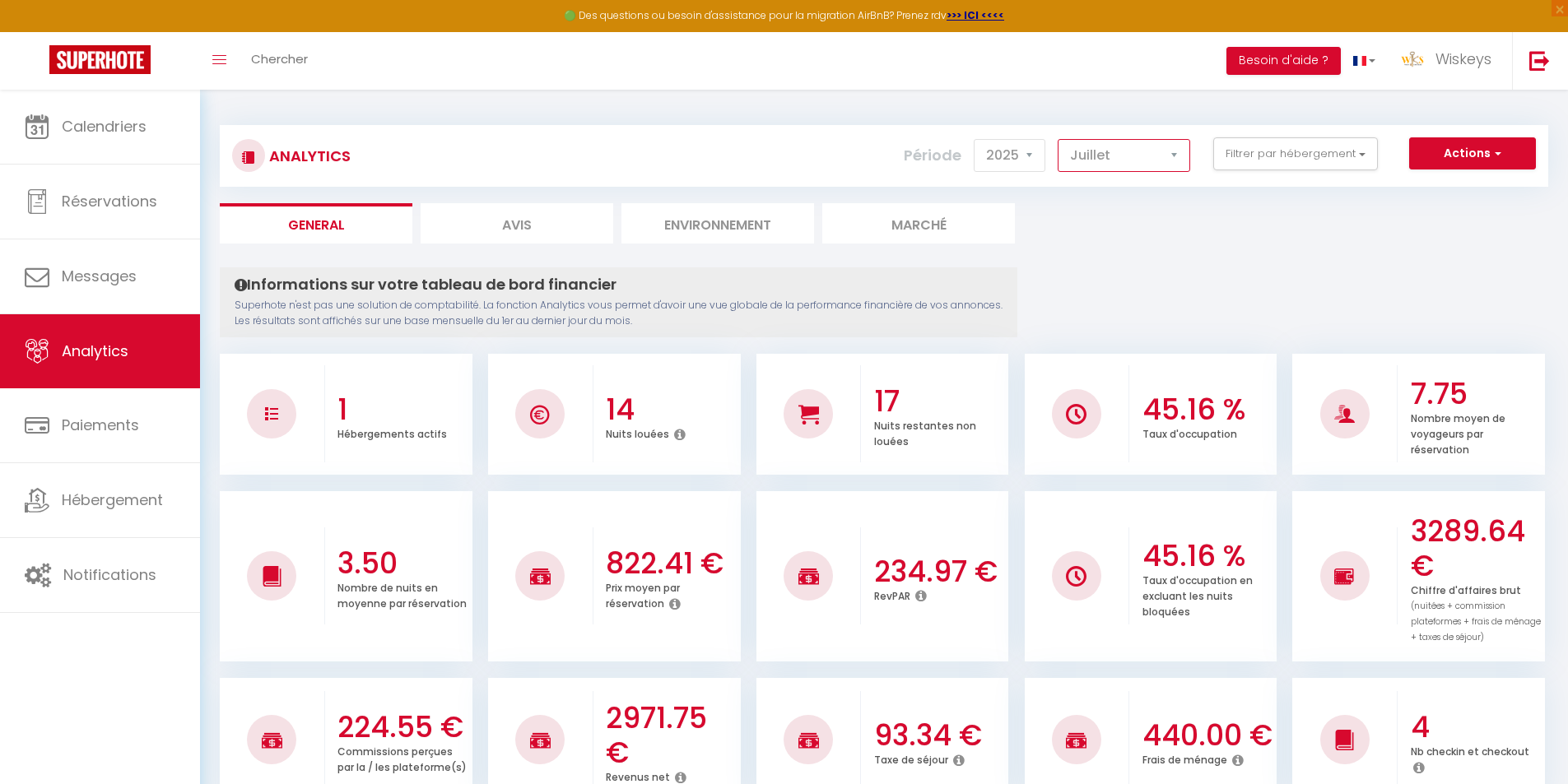
click at [1143, 152] on select "[PERSON_NAME] Mars [PERSON_NAME] Juin Juillet Août Septembre Octobre Novembre D…" at bounding box center [1123, 155] width 133 height 33
click at [1058, 139] on select "[PERSON_NAME] Mars [PERSON_NAME] Juin Juillet Août Septembre Octobre Novembre D…" at bounding box center [1123, 155] width 133 height 33
click at [1142, 162] on select "[PERSON_NAME] Mars [PERSON_NAME] Juin Juillet Août Septembre Octobre Novembre D…" at bounding box center [1123, 155] width 133 height 33
click at [1058, 139] on select "[PERSON_NAME] Mars [PERSON_NAME] Juin Juillet Août Septembre Octobre Novembre D…" at bounding box center [1123, 155] width 133 height 33
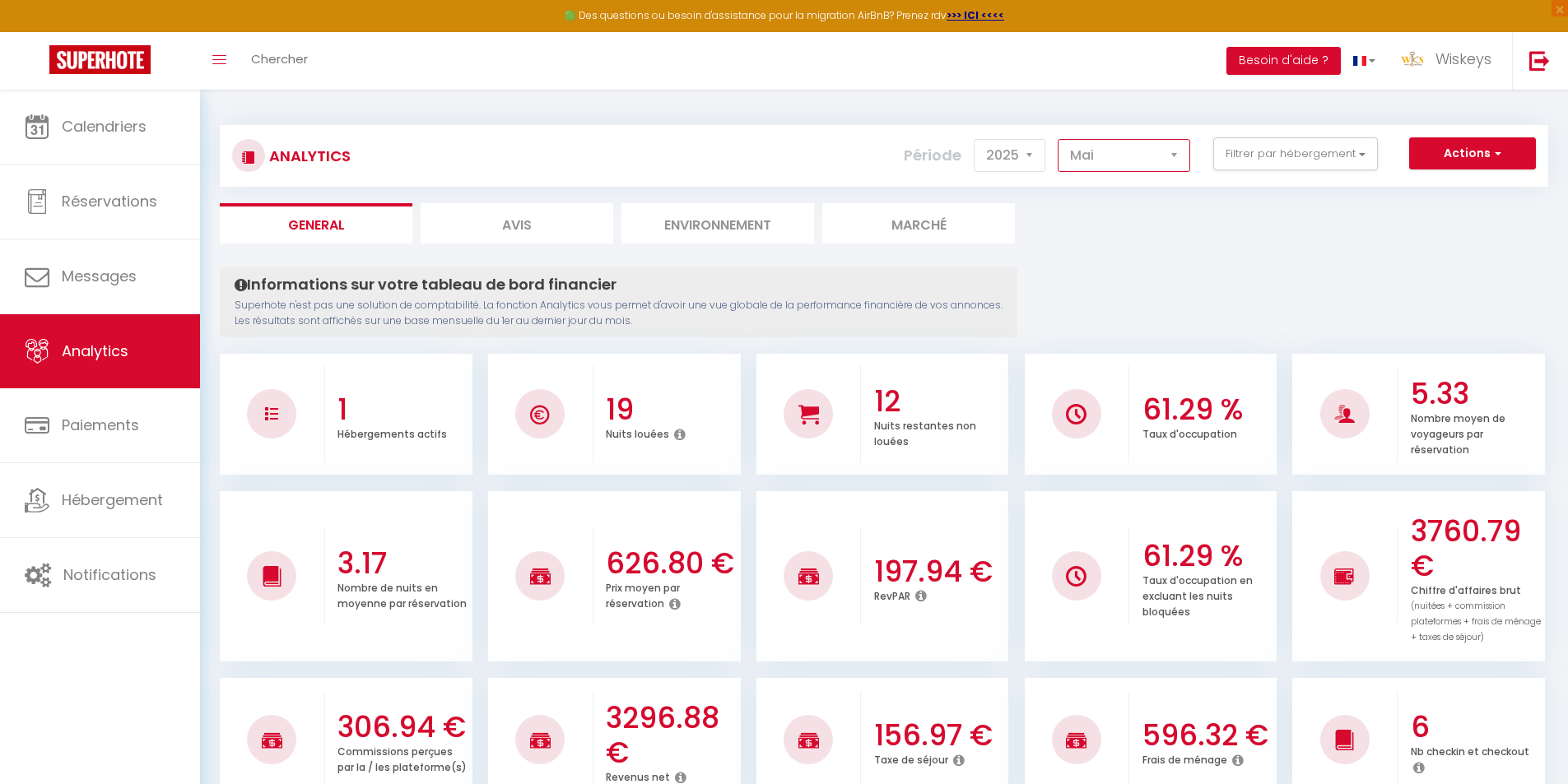
click at [1135, 158] on select "[PERSON_NAME] Mars [PERSON_NAME] Juin Juillet Août Septembre Octobre Novembre D…" at bounding box center [1123, 155] width 133 height 33
click at [1058, 139] on select "[PERSON_NAME] Mars [PERSON_NAME] Juin Juillet Août Septembre Octobre Novembre D…" at bounding box center [1123, 155] width 133 height 33
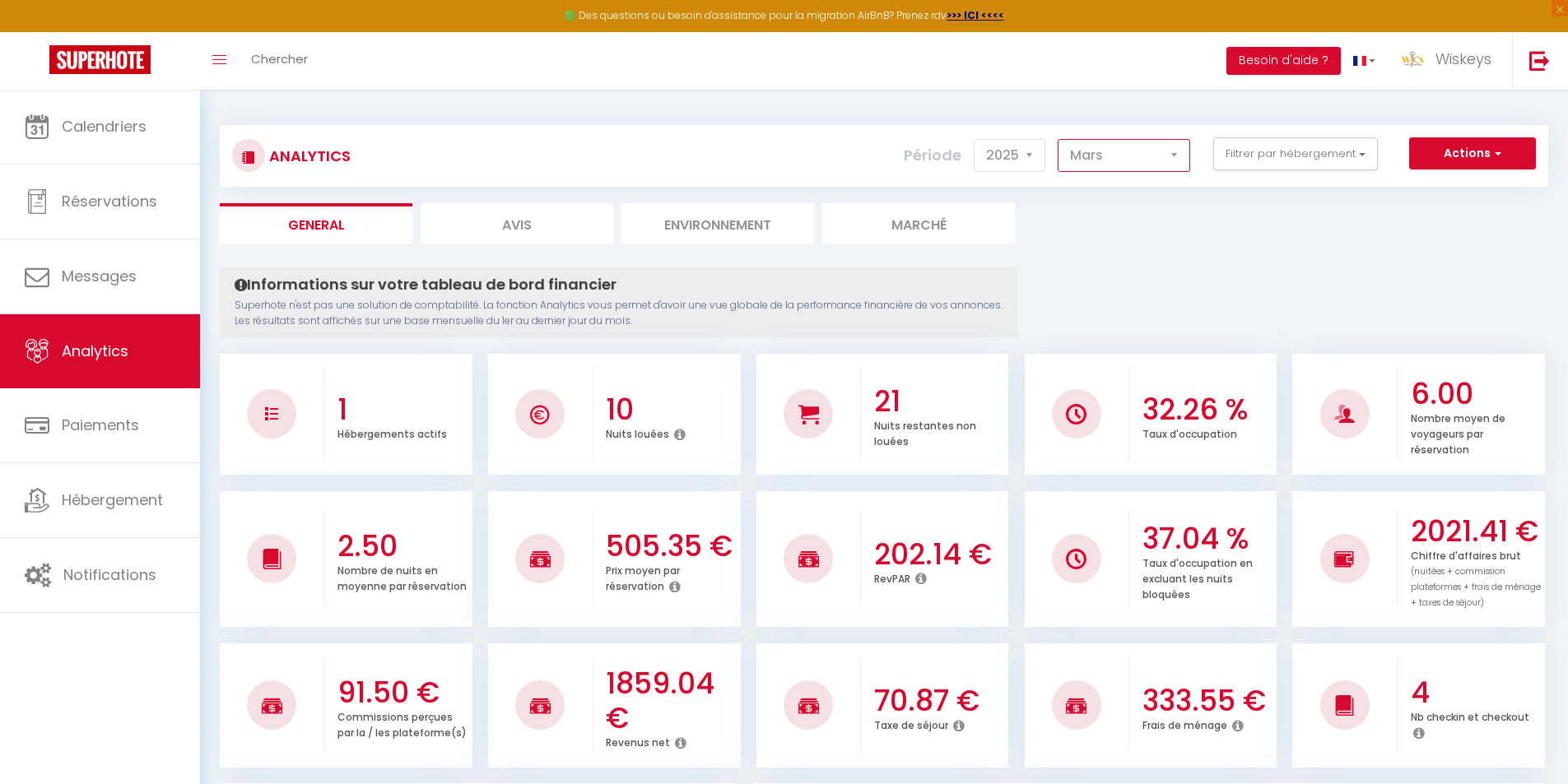
click at [1157, 152] on select "[PERSON_NAME] Mars [PERSON_NAME] Juin Juillet Août Septembre Octobre Novembre D…" at bounding box center [1123, 155] width 133 height 33
click at [1058, 139] on select "[PERSON_NAME] Mars [PERSON_NAME] Juin Juillet Août Septembre Octobre Novembre D…" at bounding box center [1123, 155] width 133 height 33
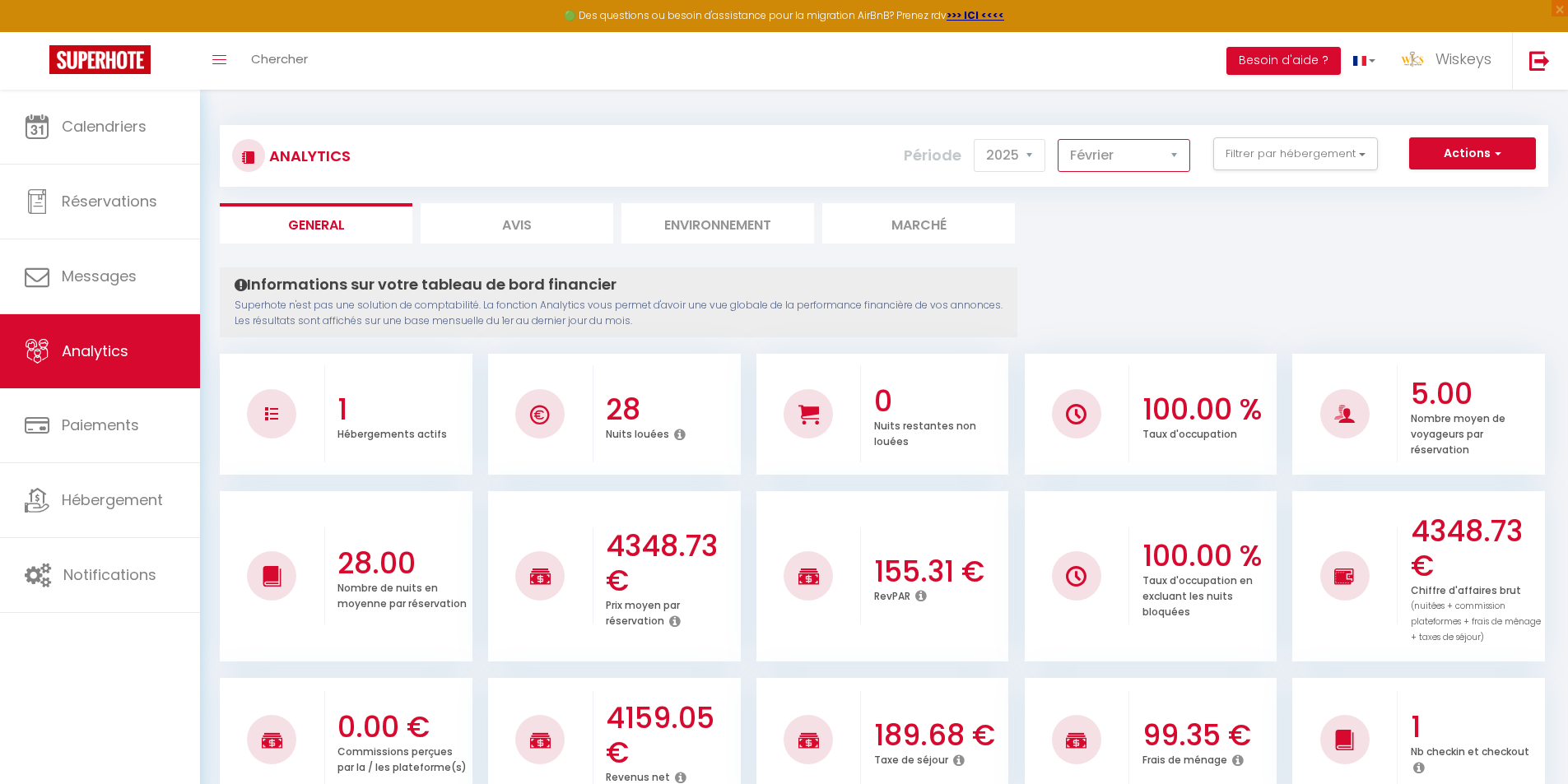
click at [1141, 164] on select "[PERSON_NAME] Mars [PERSON_NAME] Juin Juillet Août Septembre Octobre Novembre D…" at bounding box center [1123, 155] width 133 height 33
click at [1058, 139] on select "[PERSON_NAME] Mars [PERSON_NAME] Juin Juillet Août Septembre Octobre Novembre D…" at bounding box center [1123, 155] width 133 height 33
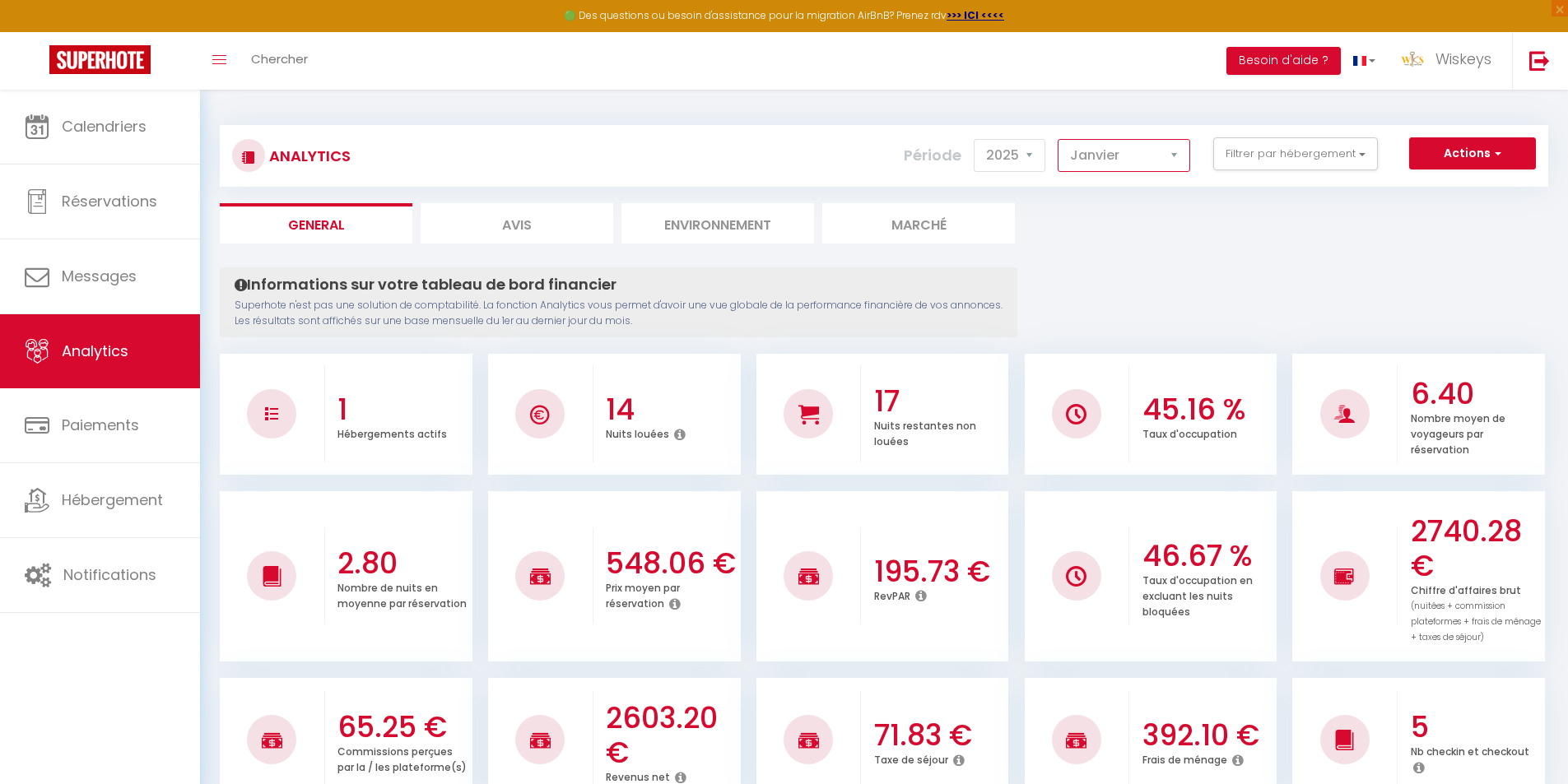
click at [1139, 139] on select "[PERSON_NAME] Mars [PERSON_NAME] Juin Juillet Août Septembre Octobre Novembre D…" at bounding box center [1123, 155] width 133 height 33
click at [1058, 139] on select "[PERSON_NAME] Mars [PERSON_NAME] Juin Juillet Août Septembre Octobre Novembre D…" at bounding box center [1123, 155] width 133 height 33
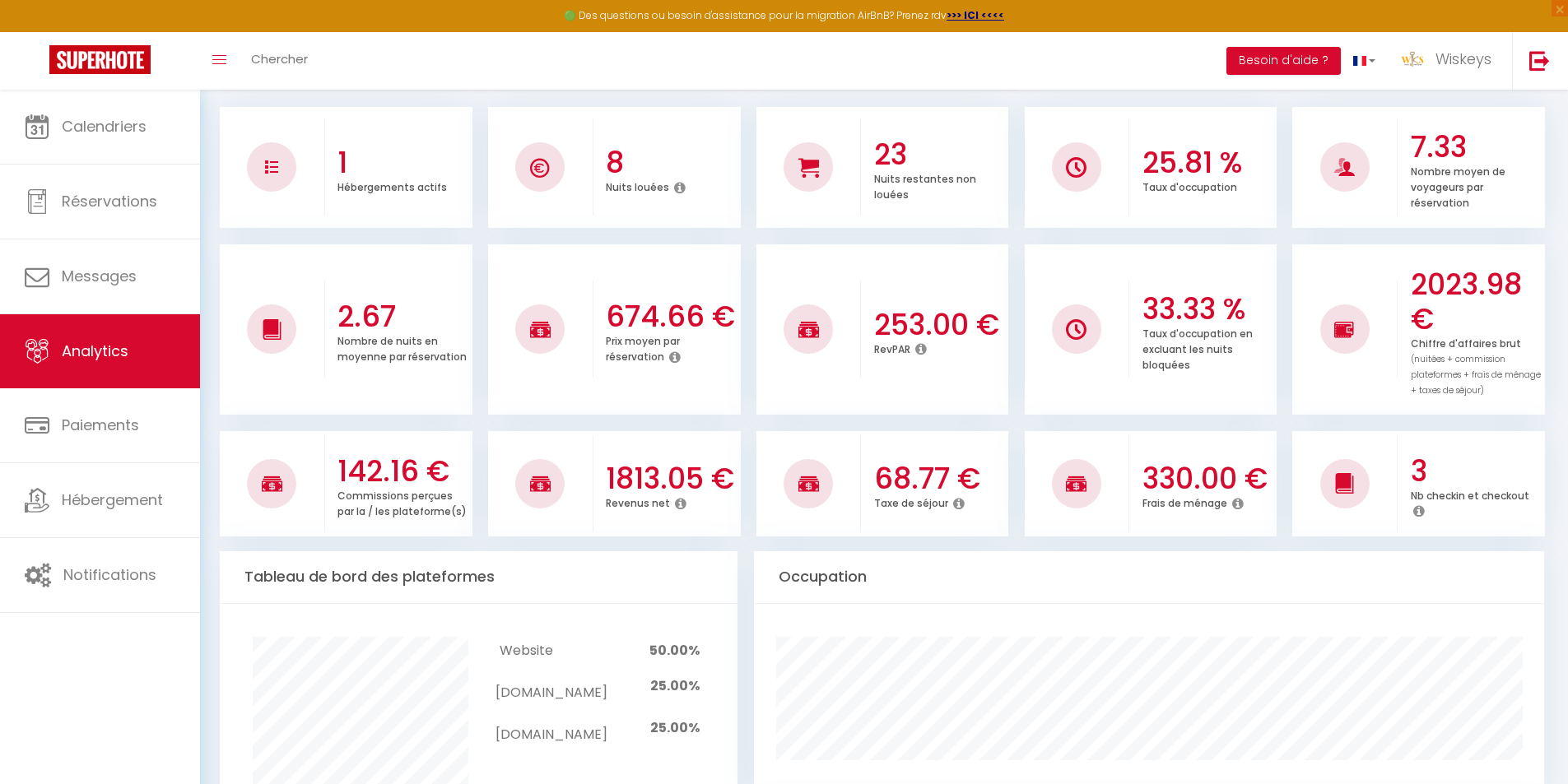
scroll to position [165, 0]
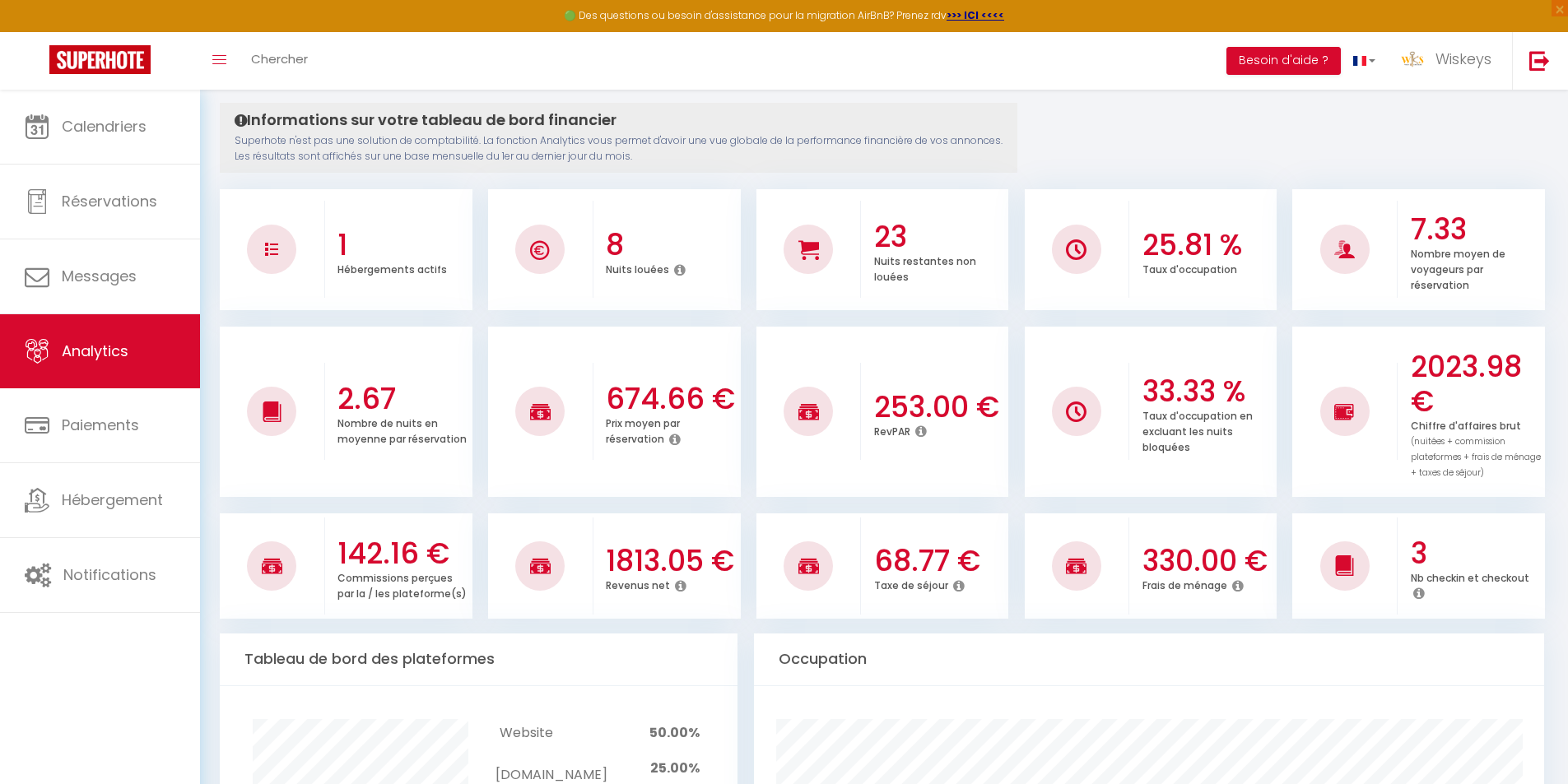
click at [1236, 587] on icon at bounding box center [1238, 585] width 12 height 13
click at [1235, 597] on div "330.00 € Frais de ménage" at bounding box center [1203, 566] width 148 height 90
click at [671, 580] on div "Revenus net" at bounding box center [671, 587] width 131 height 16
click at [675, 583] on icon at bounding box center [681, 585] width 12 height 13
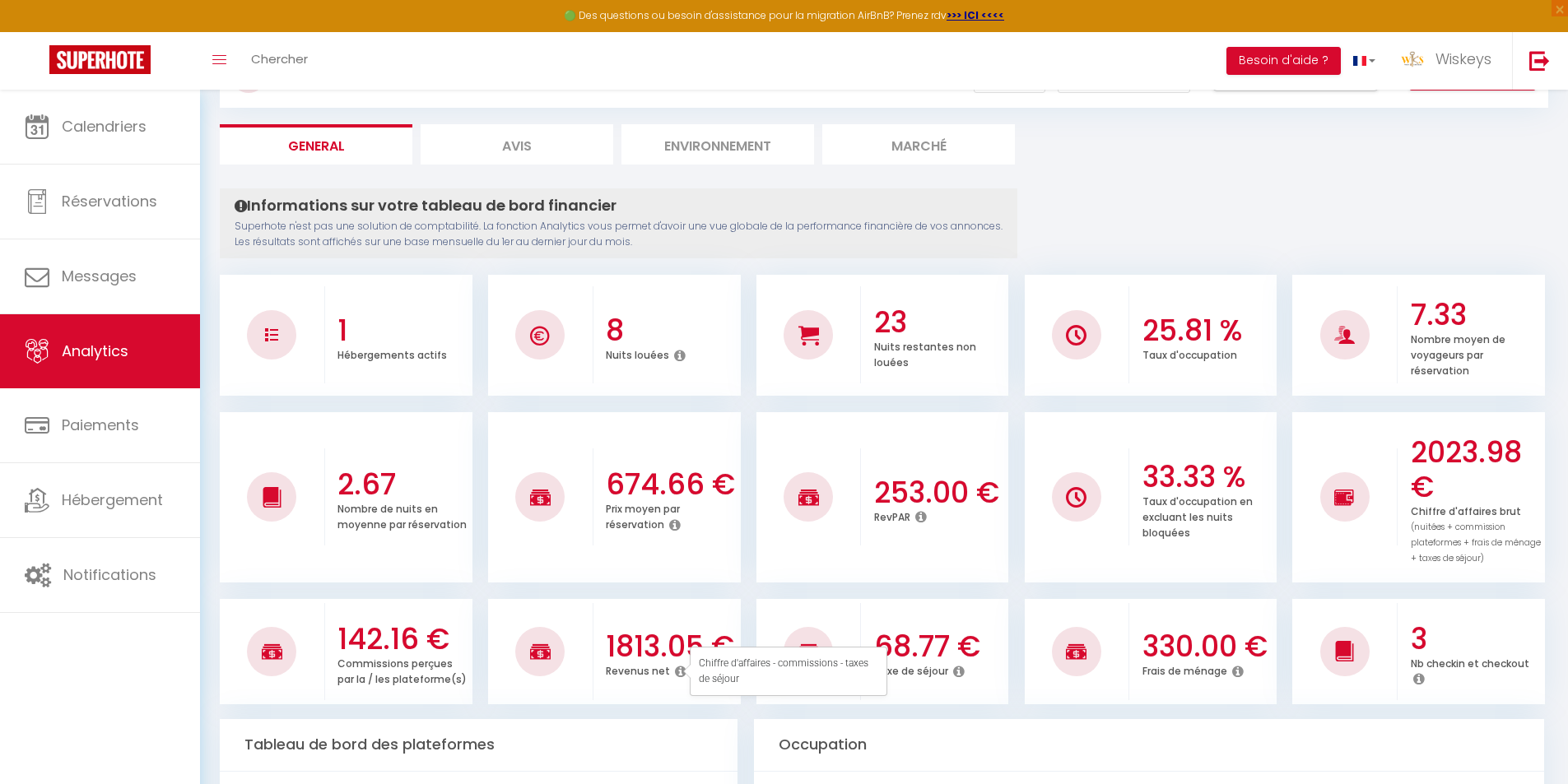
scroll to position [0, 0]
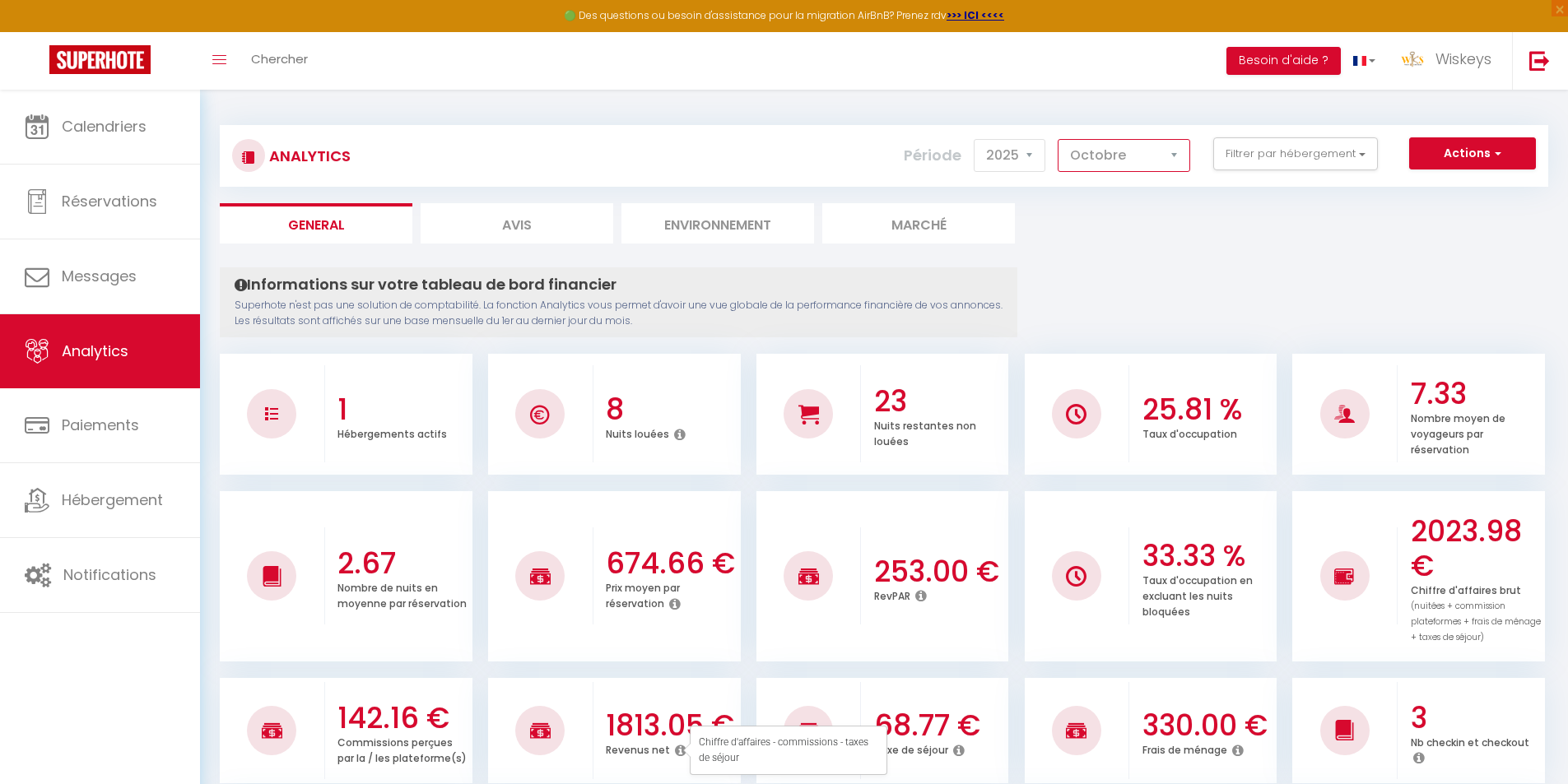
click at [1077, 156] on select "[PERSON_NAME] Mars [PERSON_NAME] Juin Juillet Août Septembre Octobre Novembre D…" at bounding box center [1123, 155] width 133 height 33
select select "9"
click at [1058, 139] on select "[PERSON_NAME] Mars [PERSON_NAME] Juin Juillet Août Septembre Octobre Novembre D…" at bounding box center [1123, 155] width 133 height 33
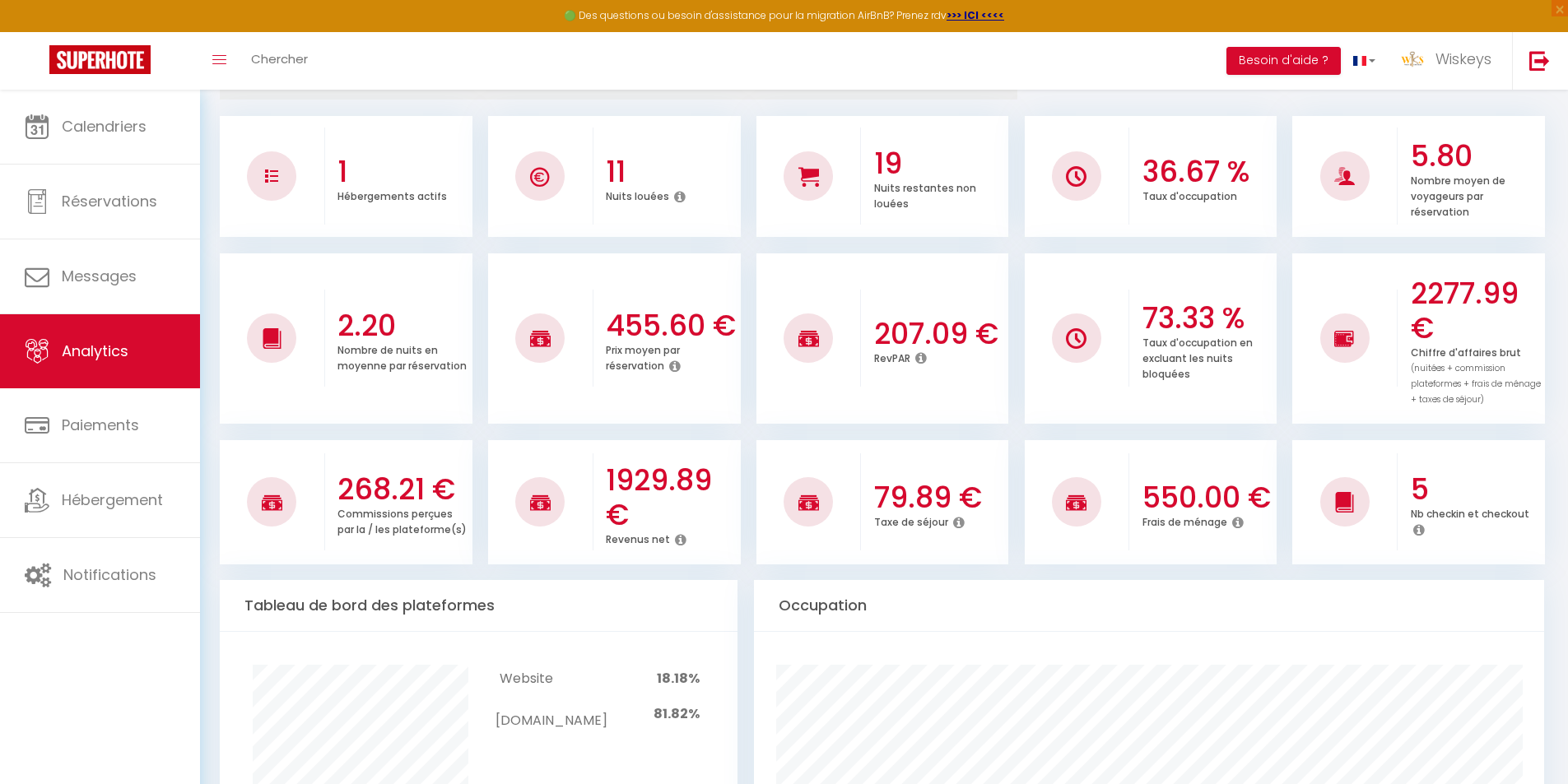
scroll to position [246, 0]
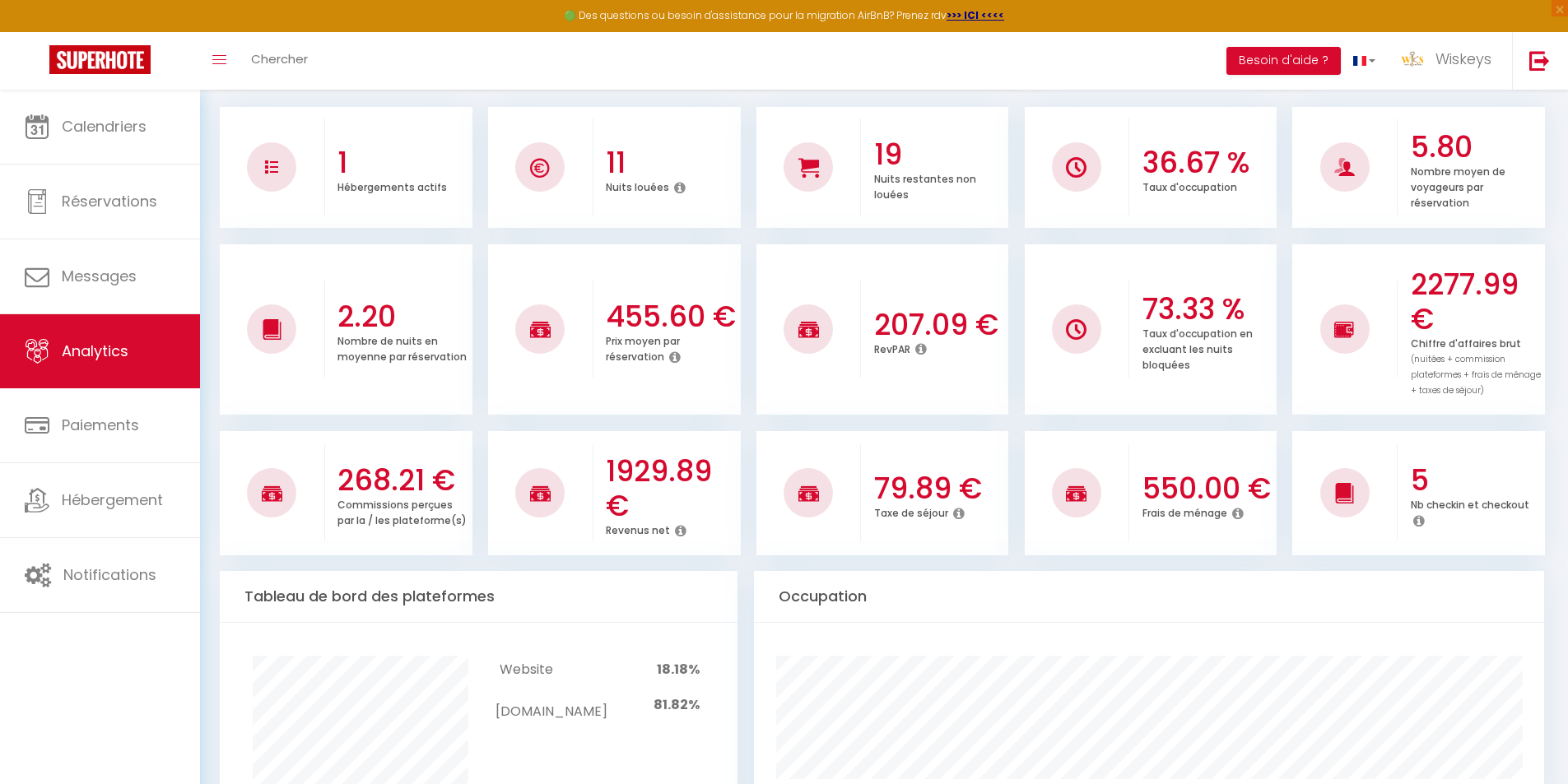
click at [675, 529] on icon at bounding box center [681, 530] width 12 height 13
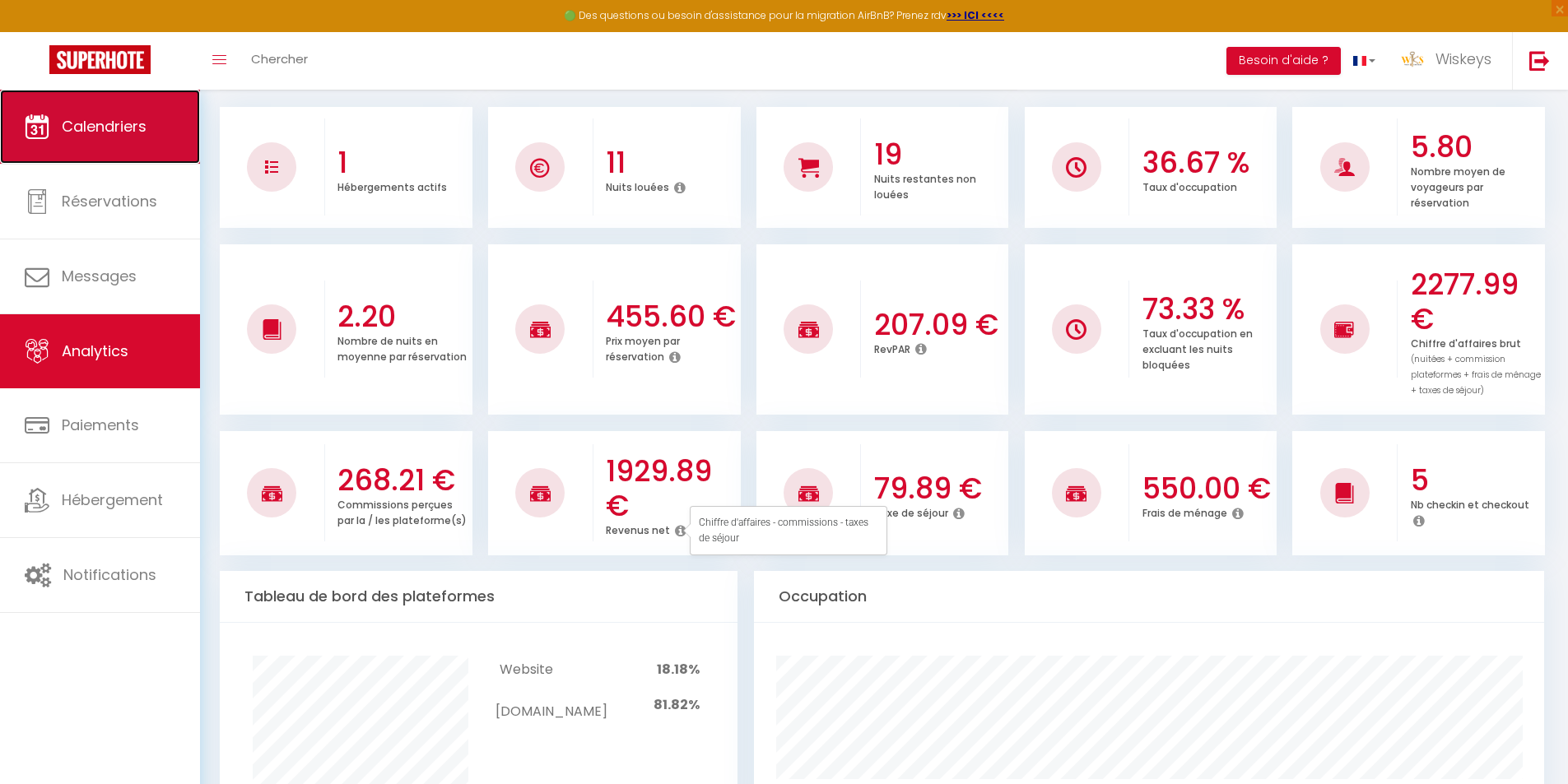
click at [111, 119] on span "Calendriers" at bounding box center [104, 126] width 85 height 21
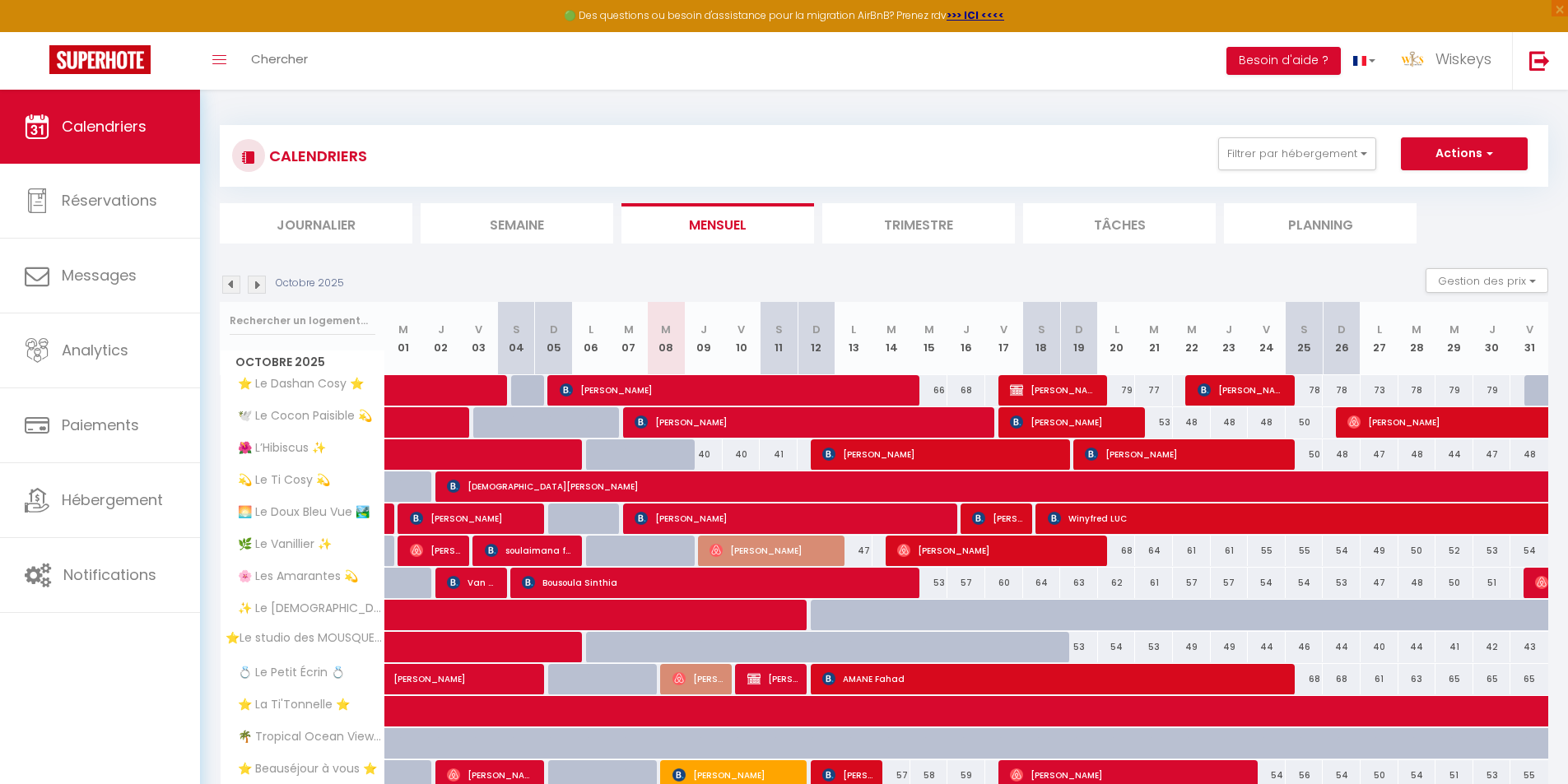
click at [946, 220] on li "Trimestre" at bounding box center [918, 223] width 193 height 40
click at [259, 283] on img at bounding box center [257, 284] width 18 height 18
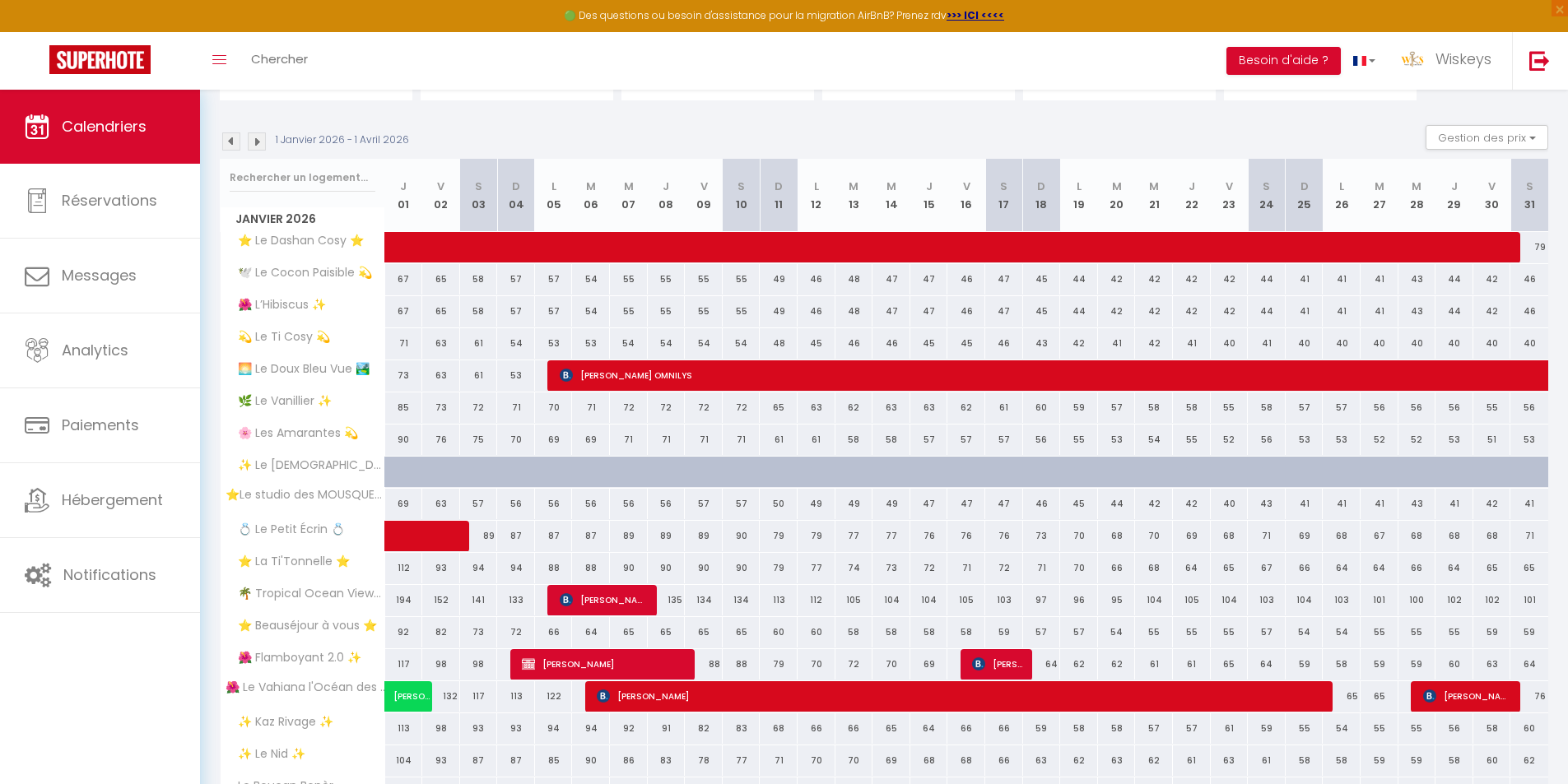
scroll to position [165, 0]
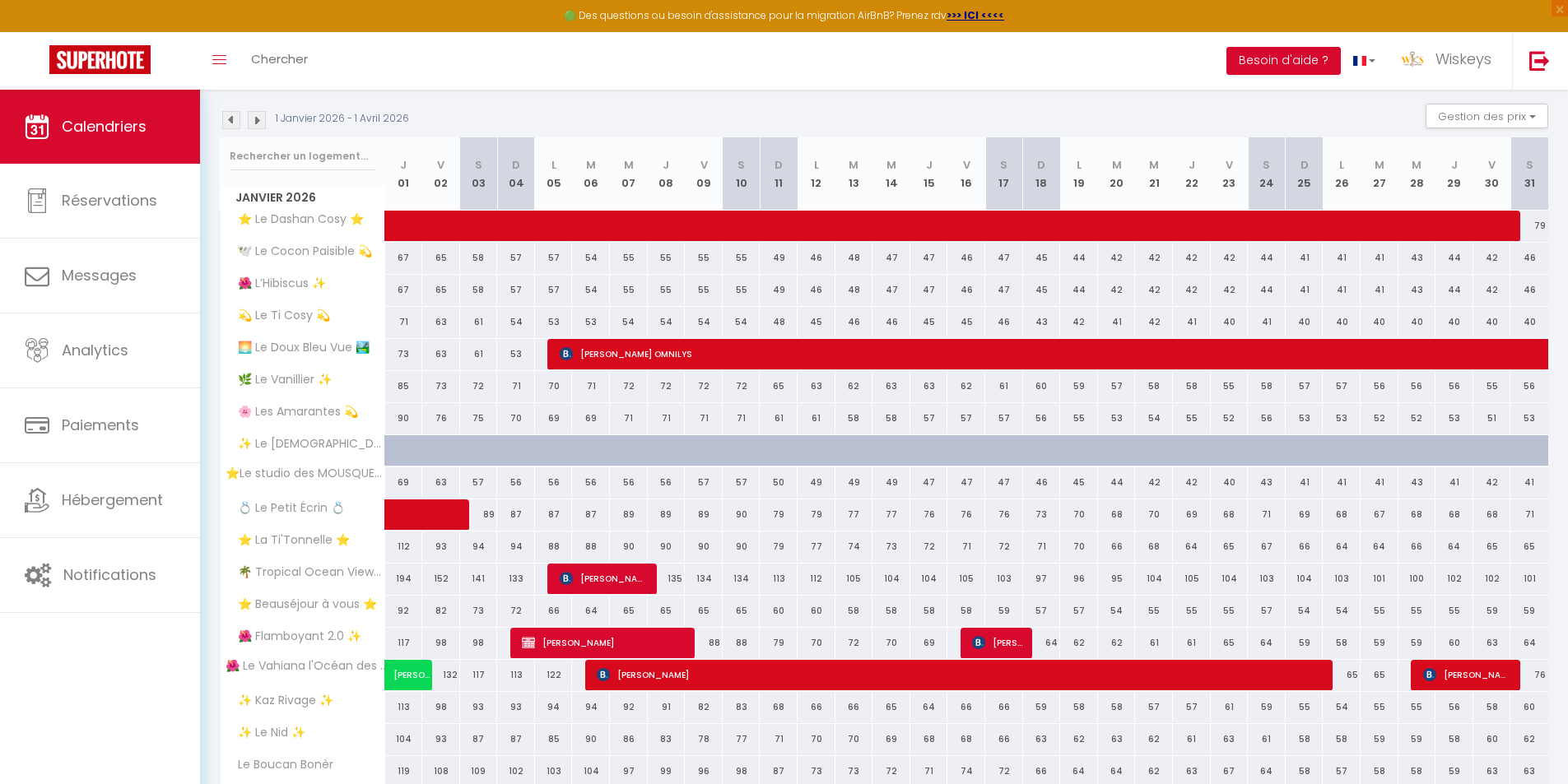
click at [232, 125] on img at bounding box center [232, 120] width 18 height 18
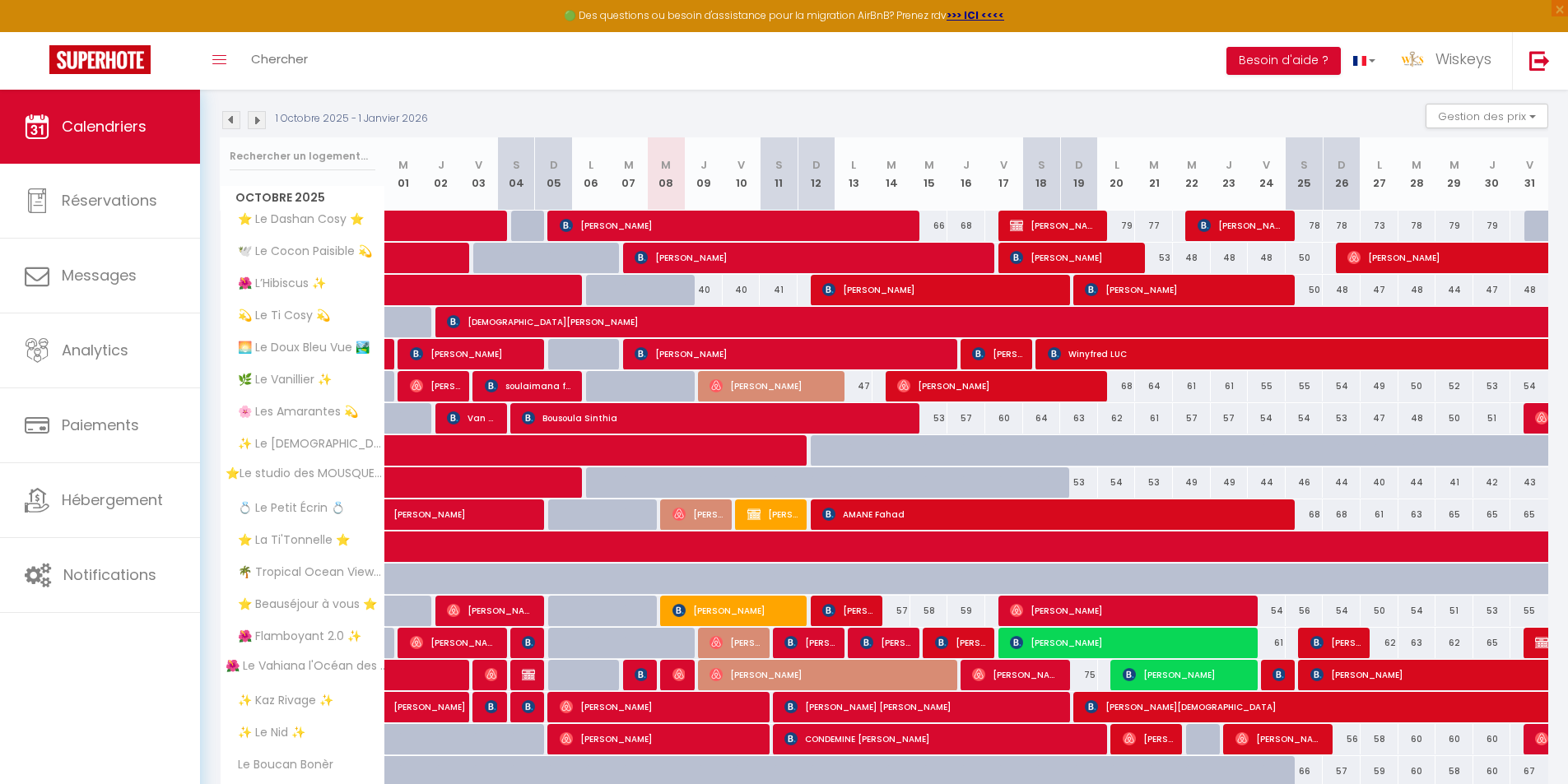
click at [258, 123] on img at bounding box center [257, 120] width 18 height 18
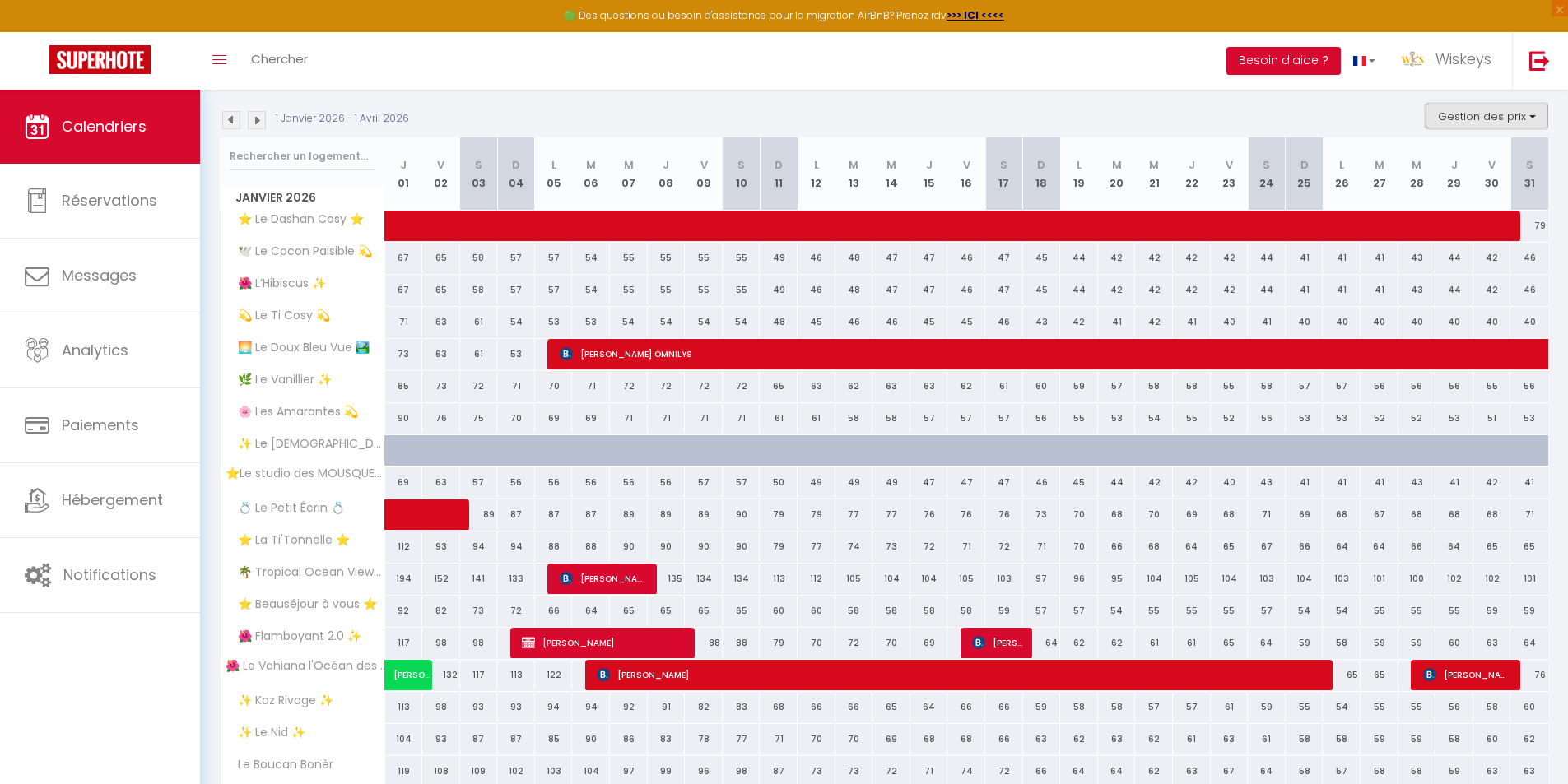
click at [1503, 119] on button "Gestion des prix" at bounding box center [1486, 116] width 123 height 25
click at [1490, 161] on input "Nb Nuits minimum" at bounding box center [1473, 167] width 148 height 16
checkbox input "true"
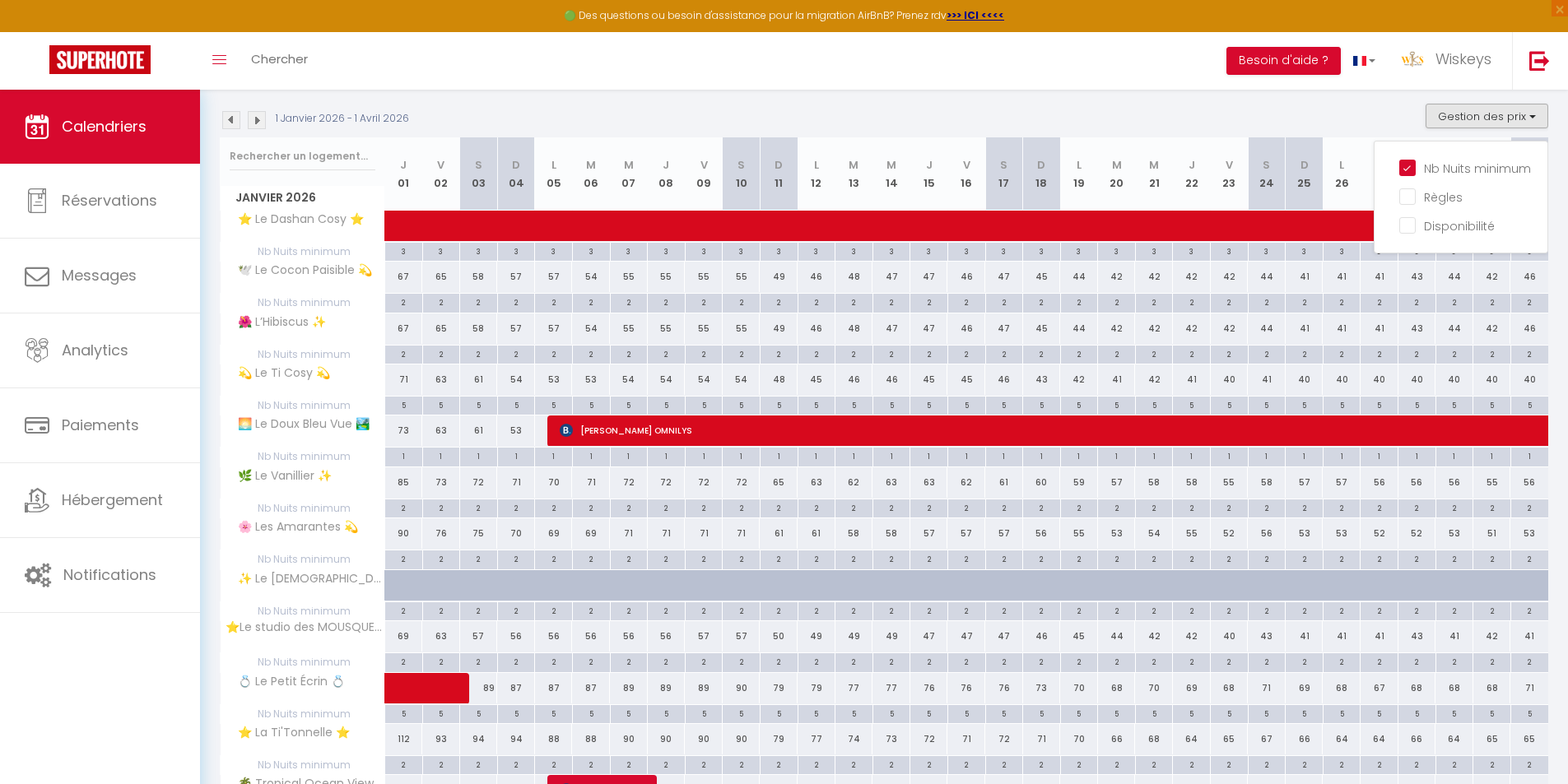
click at [233, 124] on img at bounding box center [232, 120] width 18 height 18
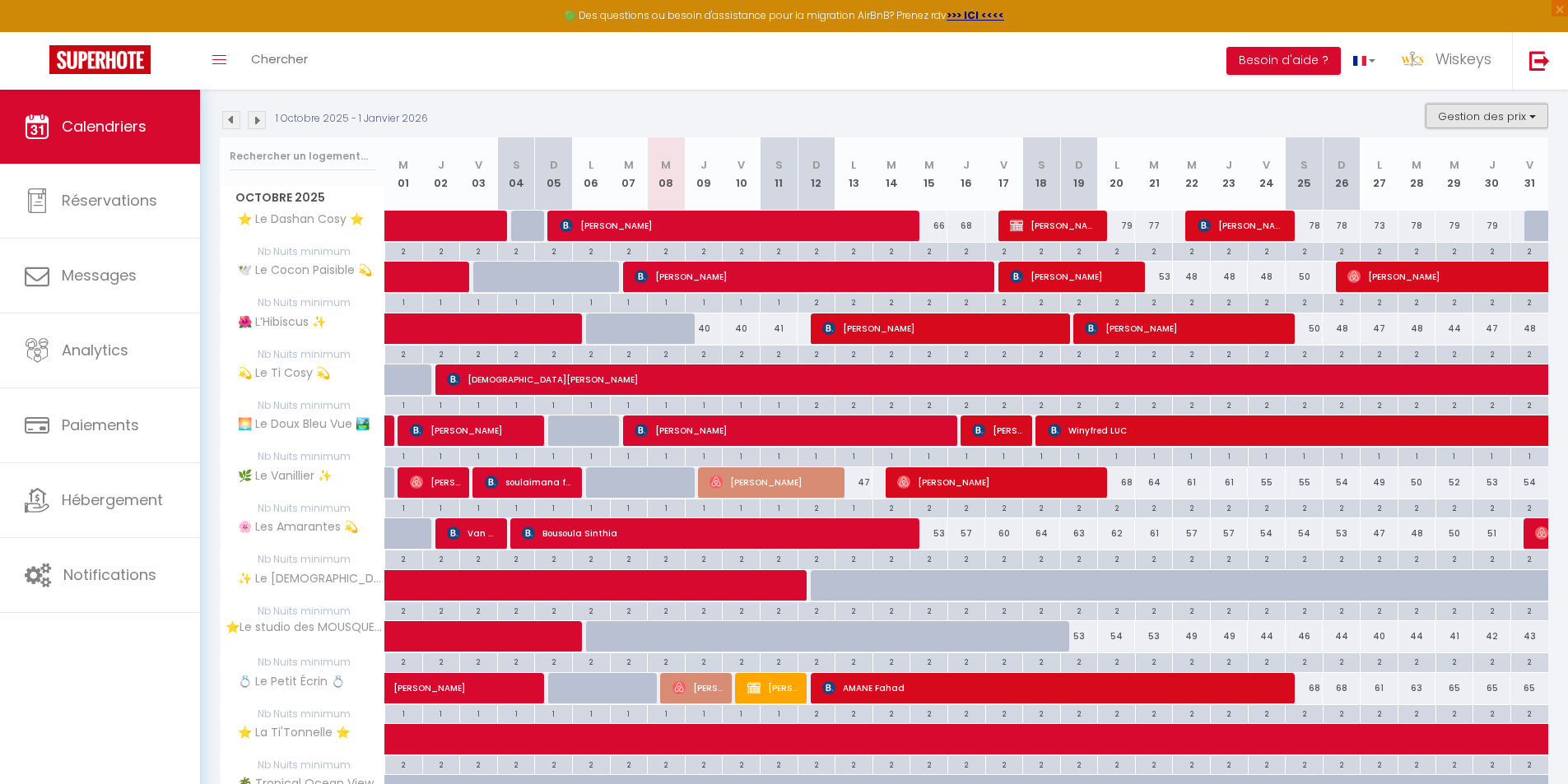
click at [1495, 108] on button "Gestion des prix" at bounding box center [1486, 116] width 123 height 25
click at [1478, 161] on input "Nb Nuits minimum" at bounding box center [1473, 167] width 148 height 16
checkbox input "false"
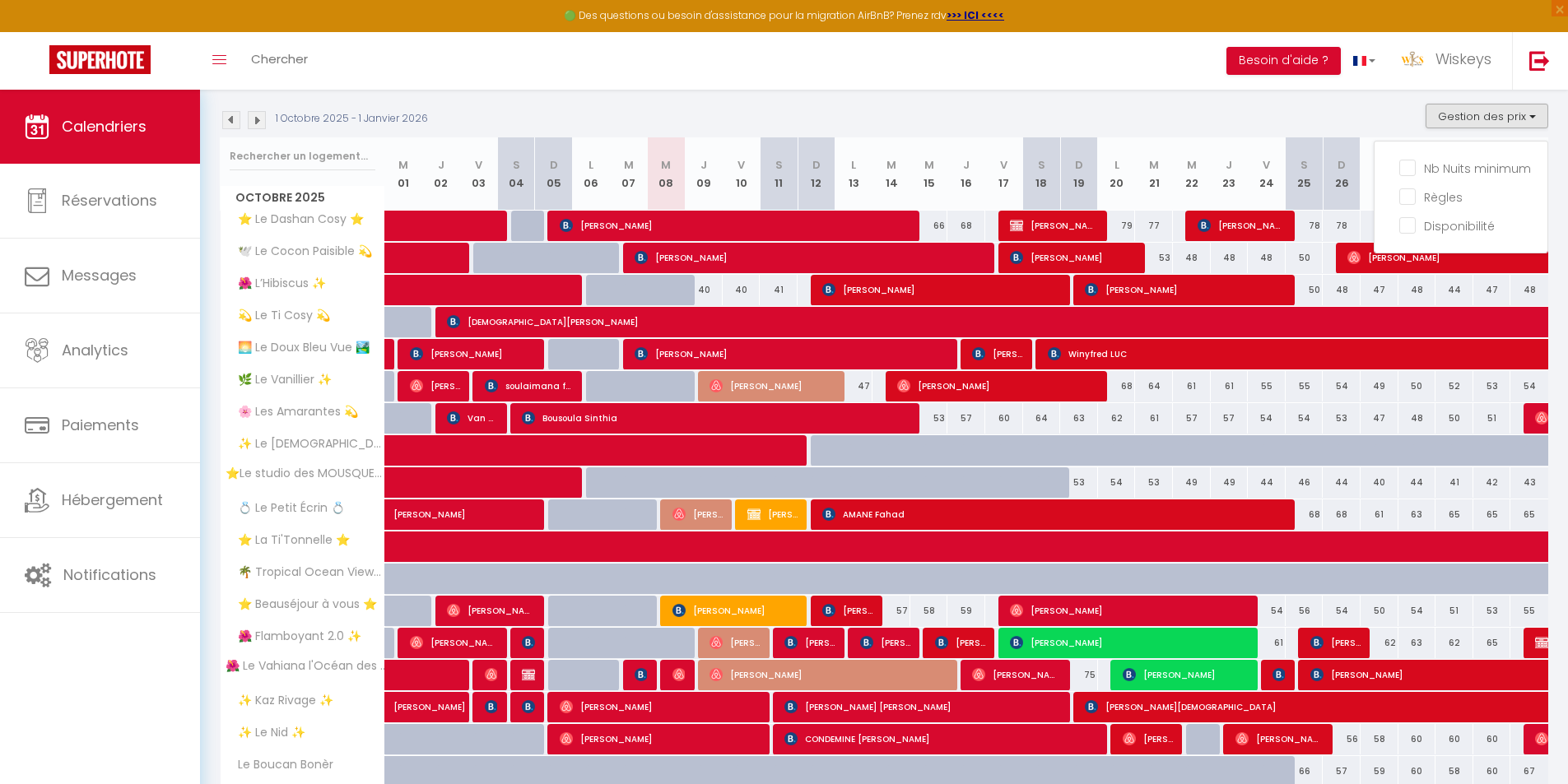
click at [1341, 108] on div "1 Octobre 2025 - 1 Janvier 2026 Gestion des prix Nb Nuits minimum Règles Dispon…" at bounding box center [883, 121] width 1328 height 34
click at [451, 217] on span at bounding box center [467, 225] width 114 height 31
select select "OK"
select select "1"
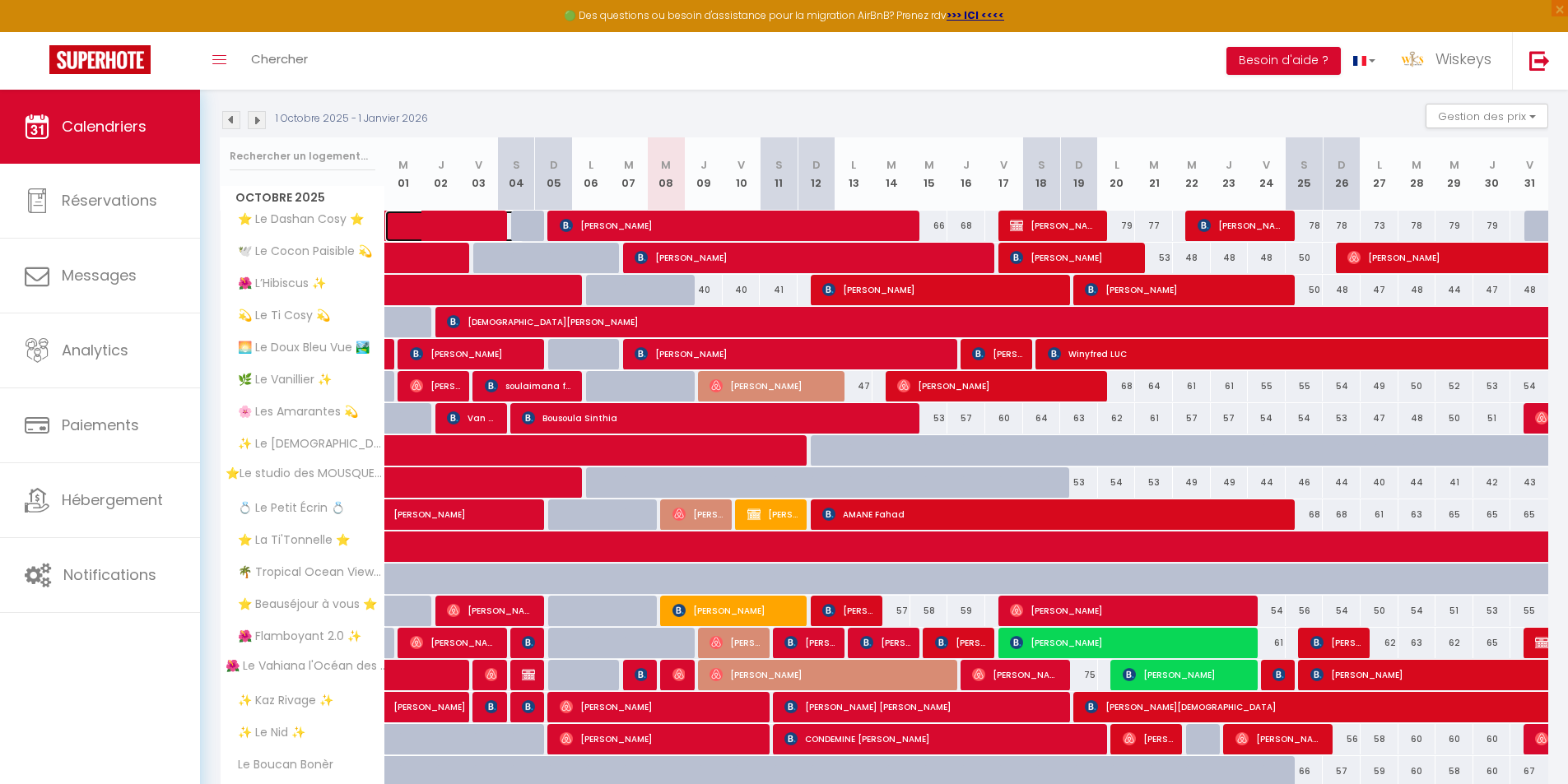
select select "0"
select select "1"
select select
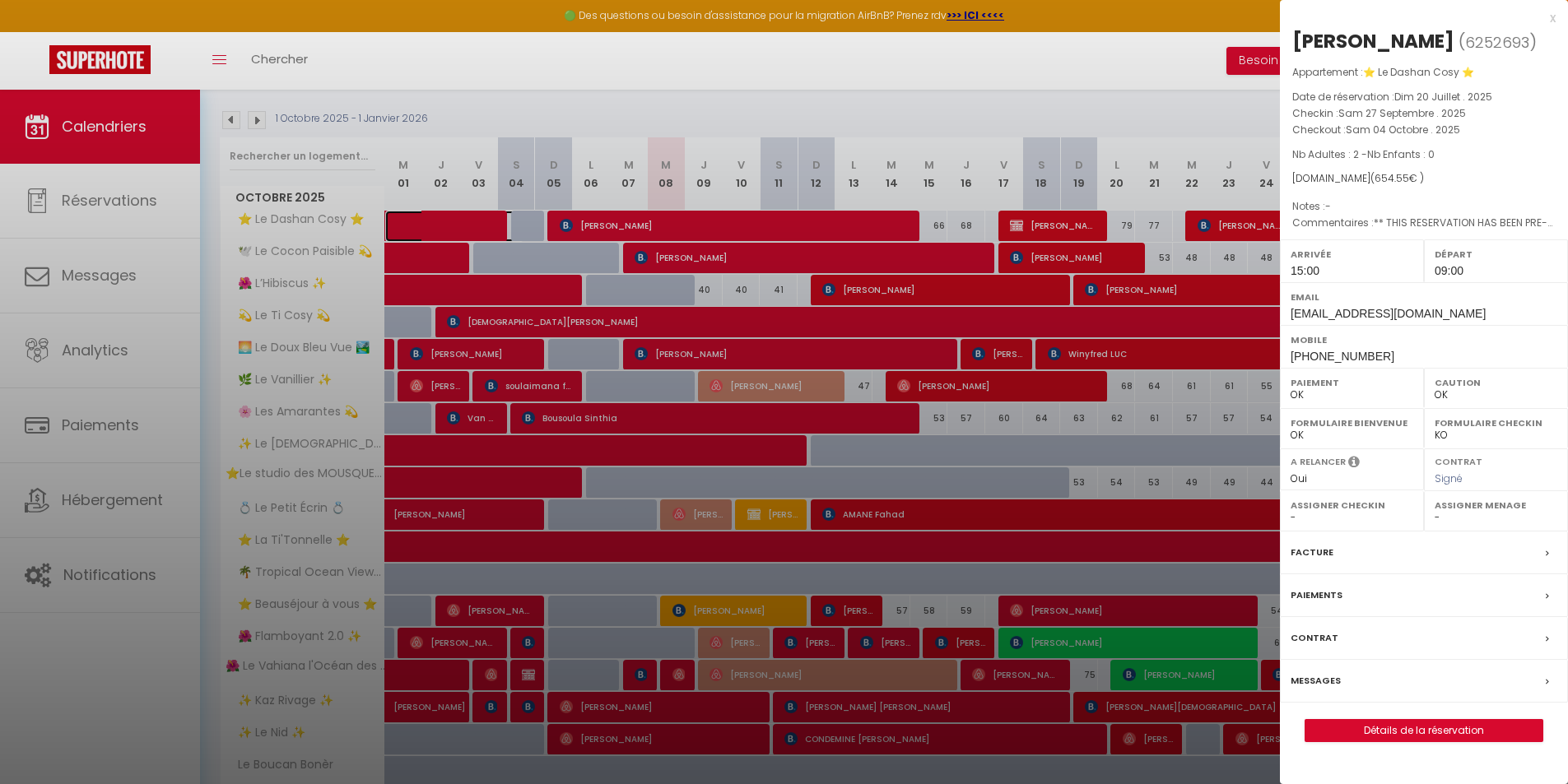
select select "40825"
select select "3879"
drag, startPoint x: 1227, startPoint y: 92, endPoint x: 1232, endPoint y: 103, distance: 12.1
click at [1227, 92] on div at bounding box center [784, 392] width 1568 height 784
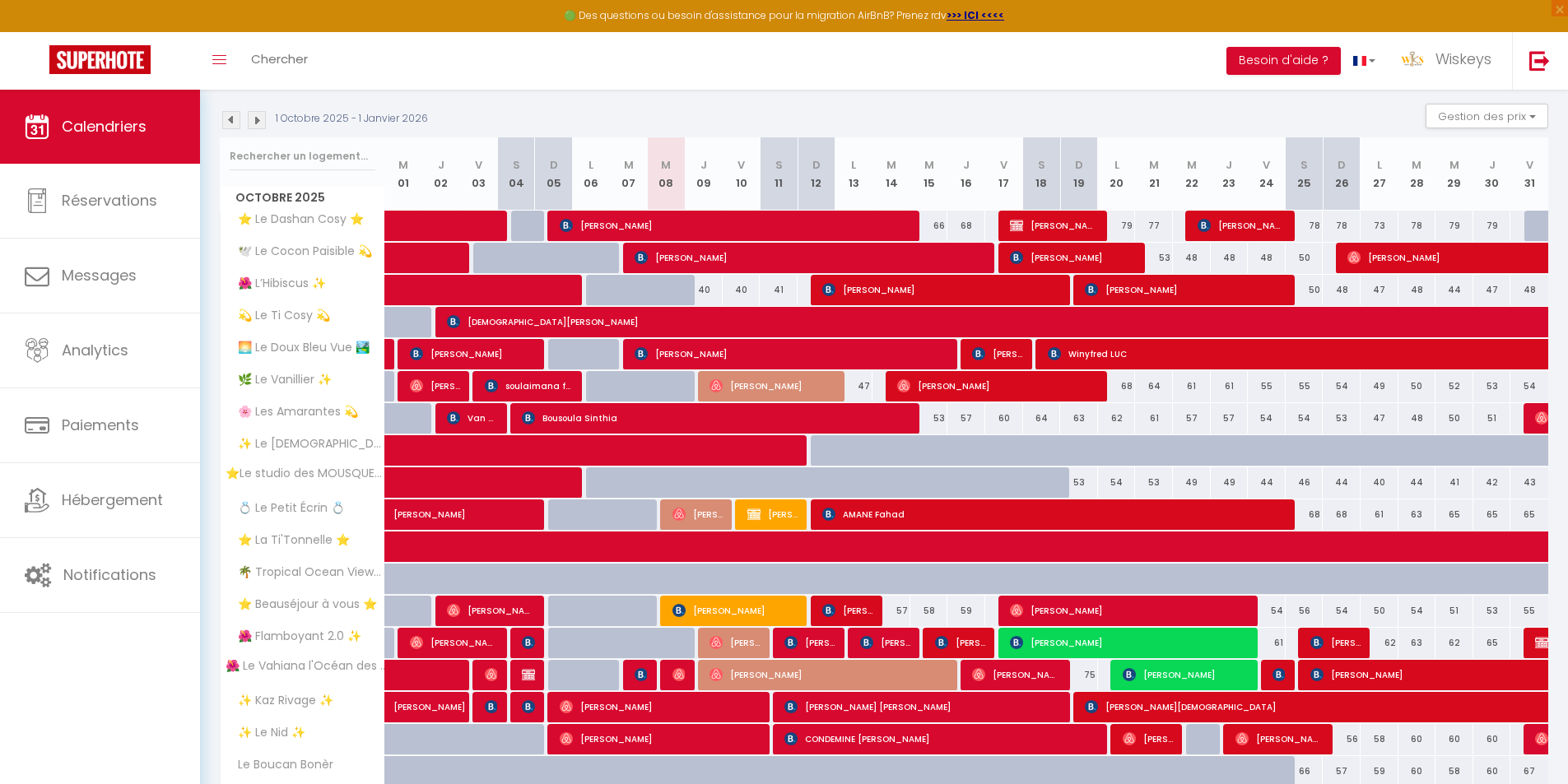
click at [1232, 104] on div "1 Octobre 2025 - 1 Janvier 2026 Gestion des prix Nb Nuits minimum Règles Dispon…" at bounding box center [883, 121] width 1328 height 34
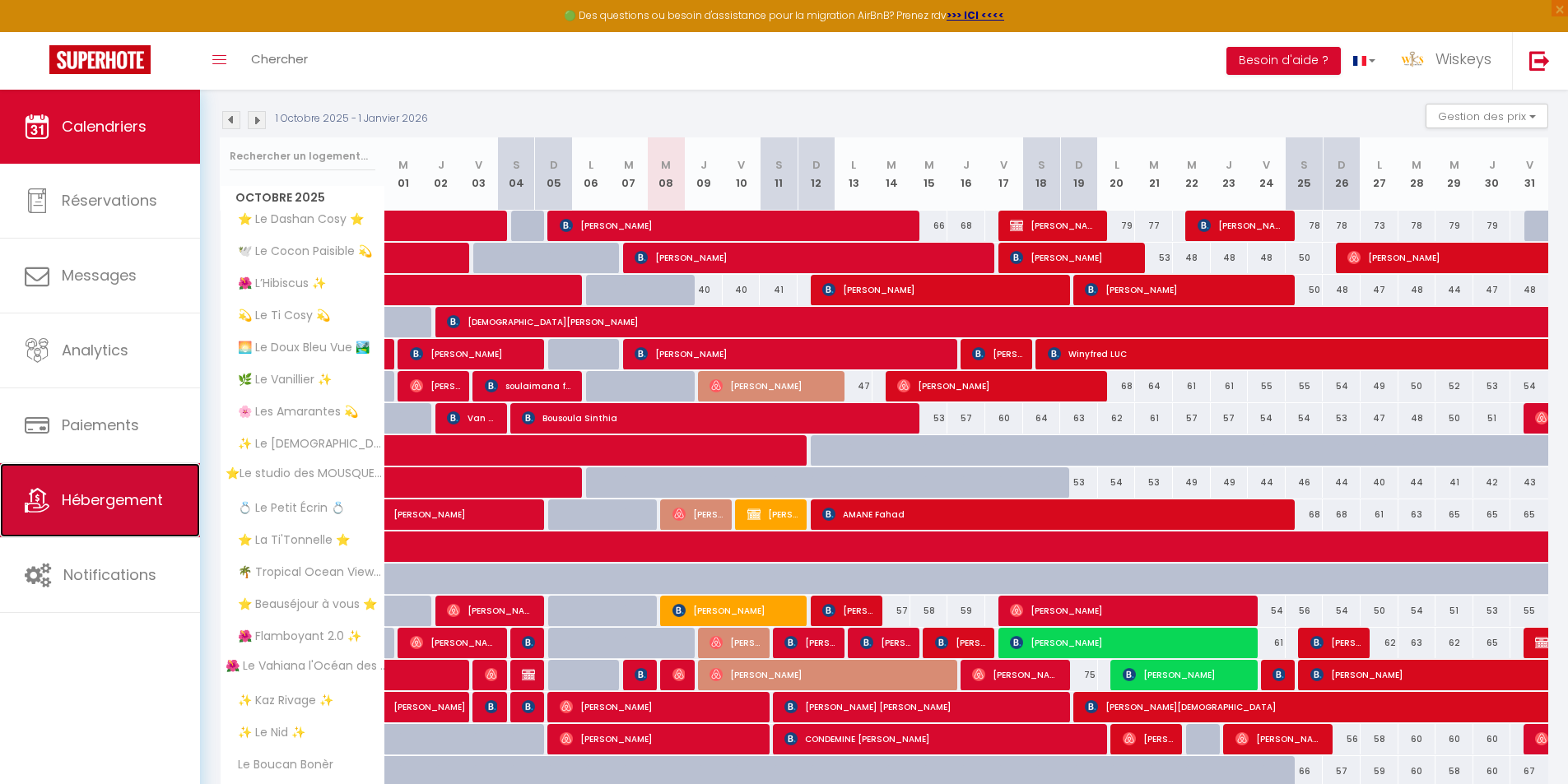
click at [154, 533] on link "Hébergement" at bounding box center [100, 500] width 200 height 74
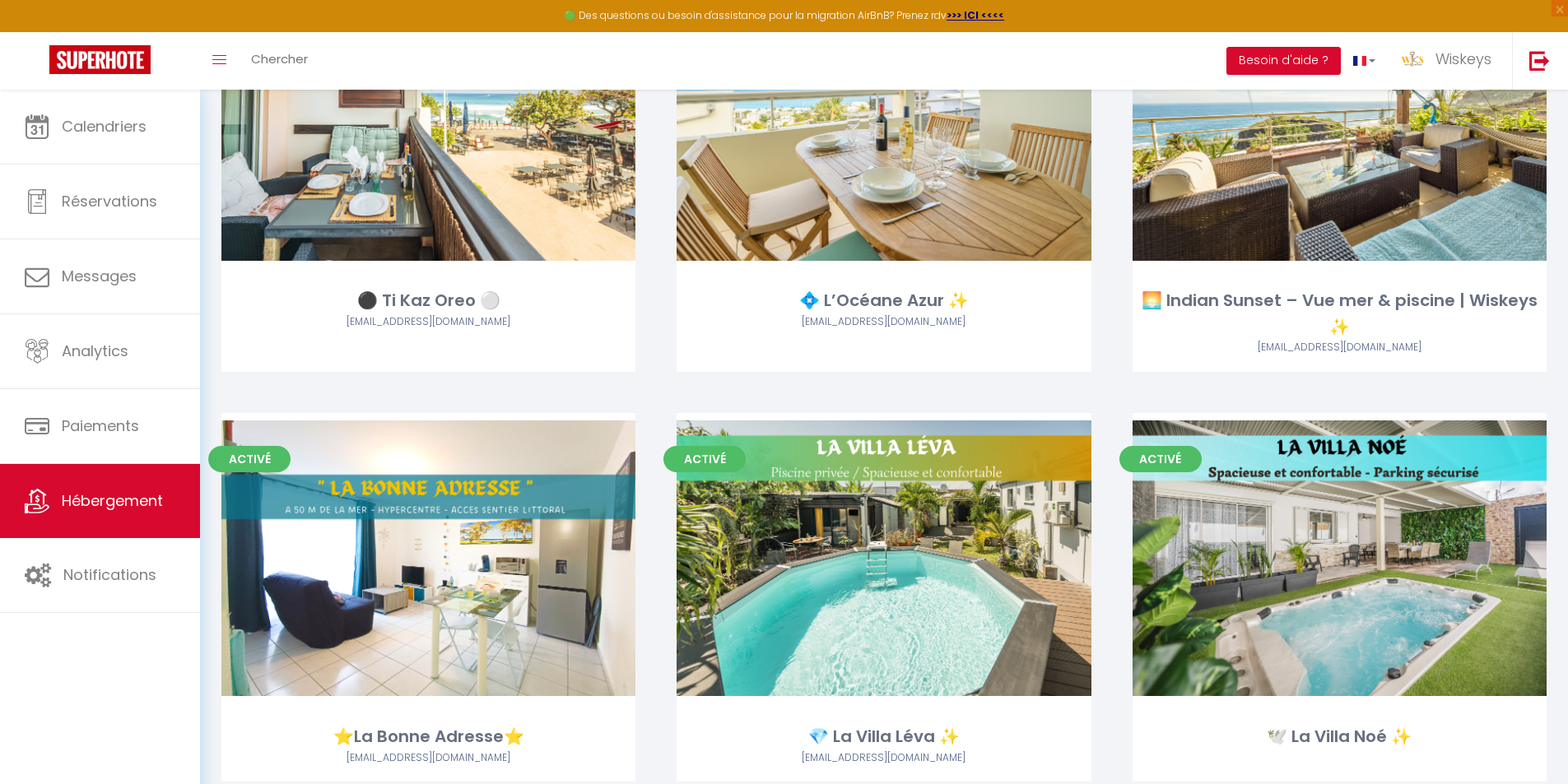
scroll to position [2960, 0]
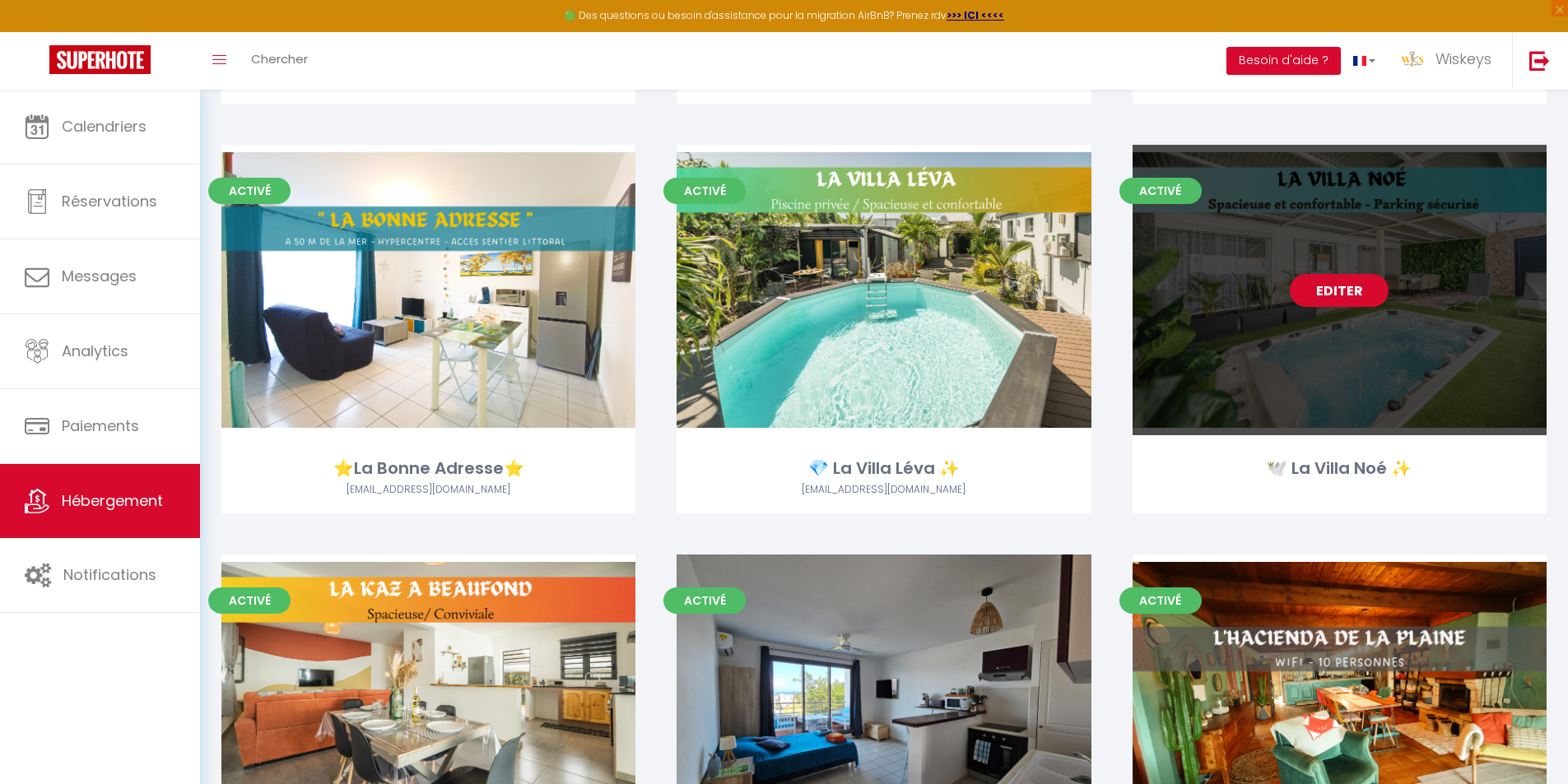
click at [1364, 293] on link "Editer" at bounding box center [1338, 290] width 99 height 33
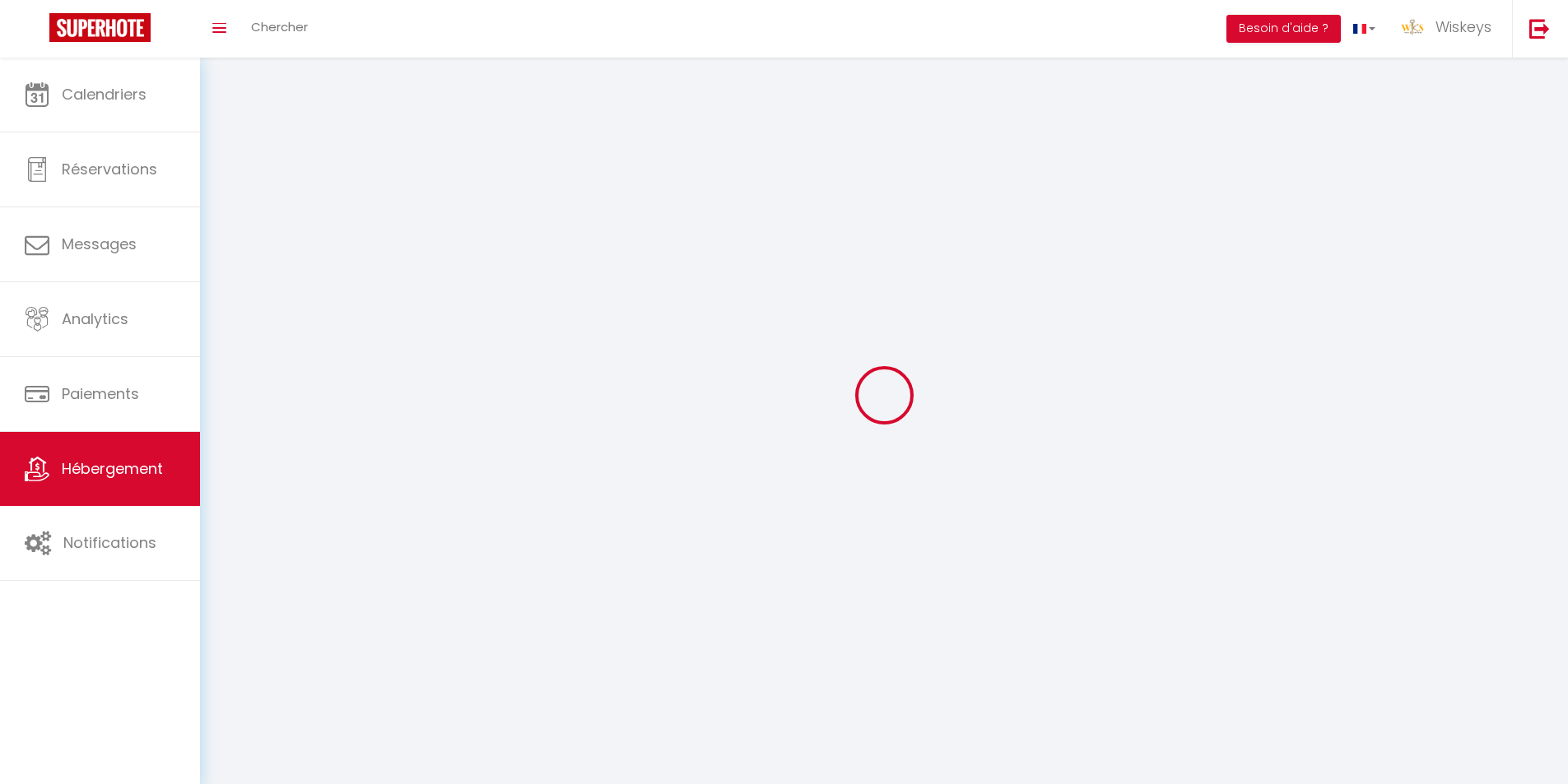
select select "1"
select select
select select "28"
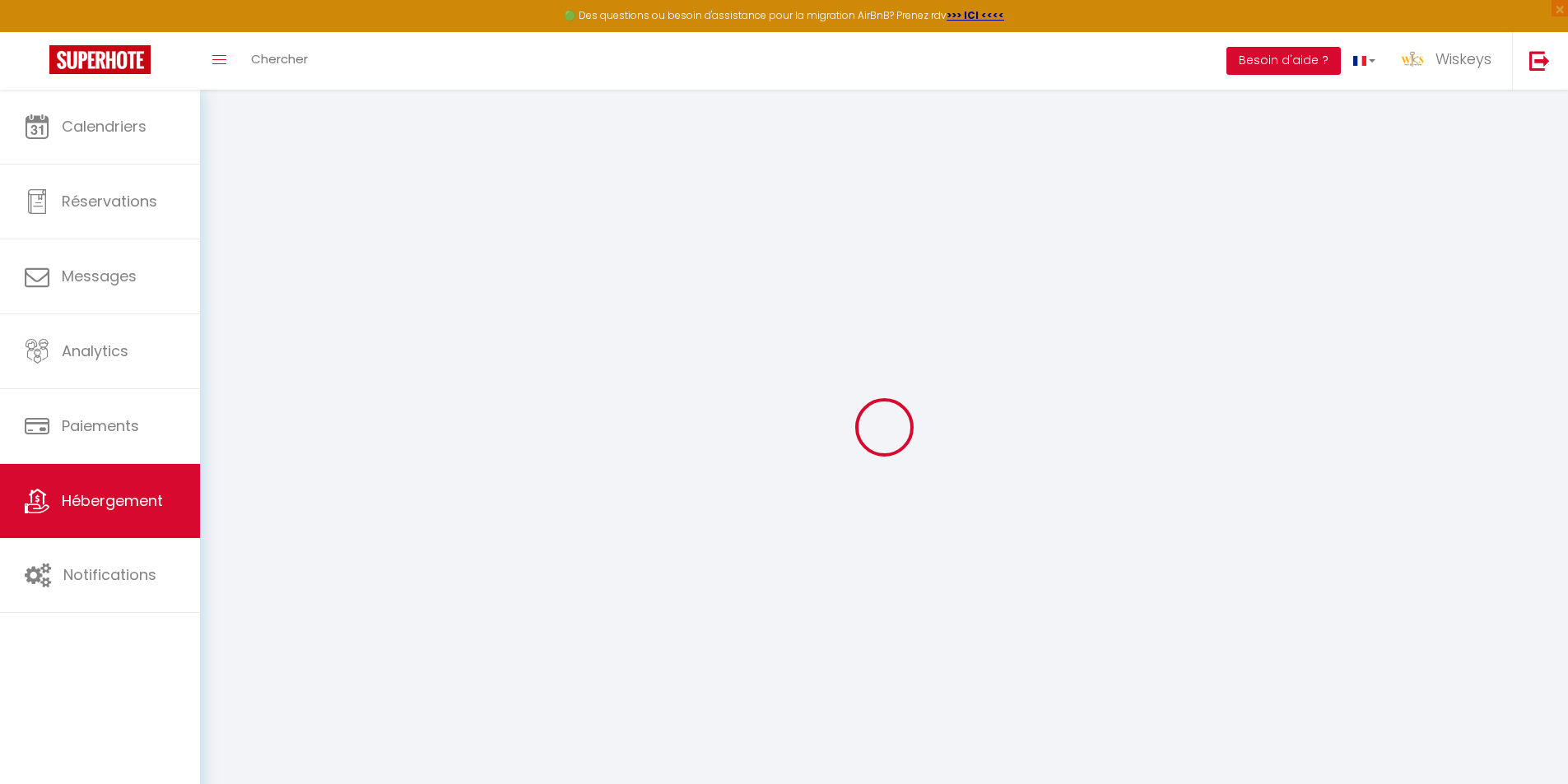
select select
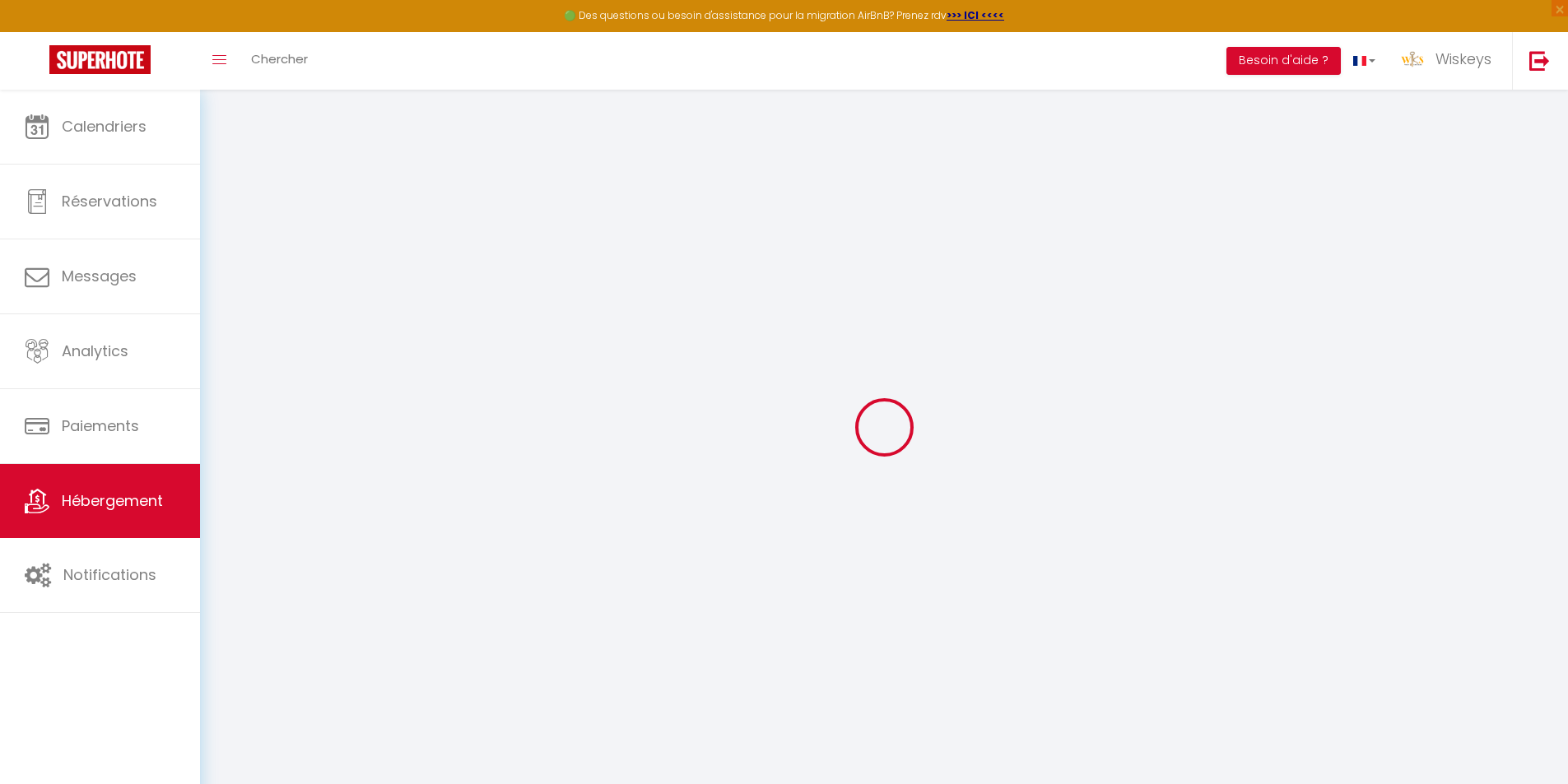
select select
checkbox input "false"
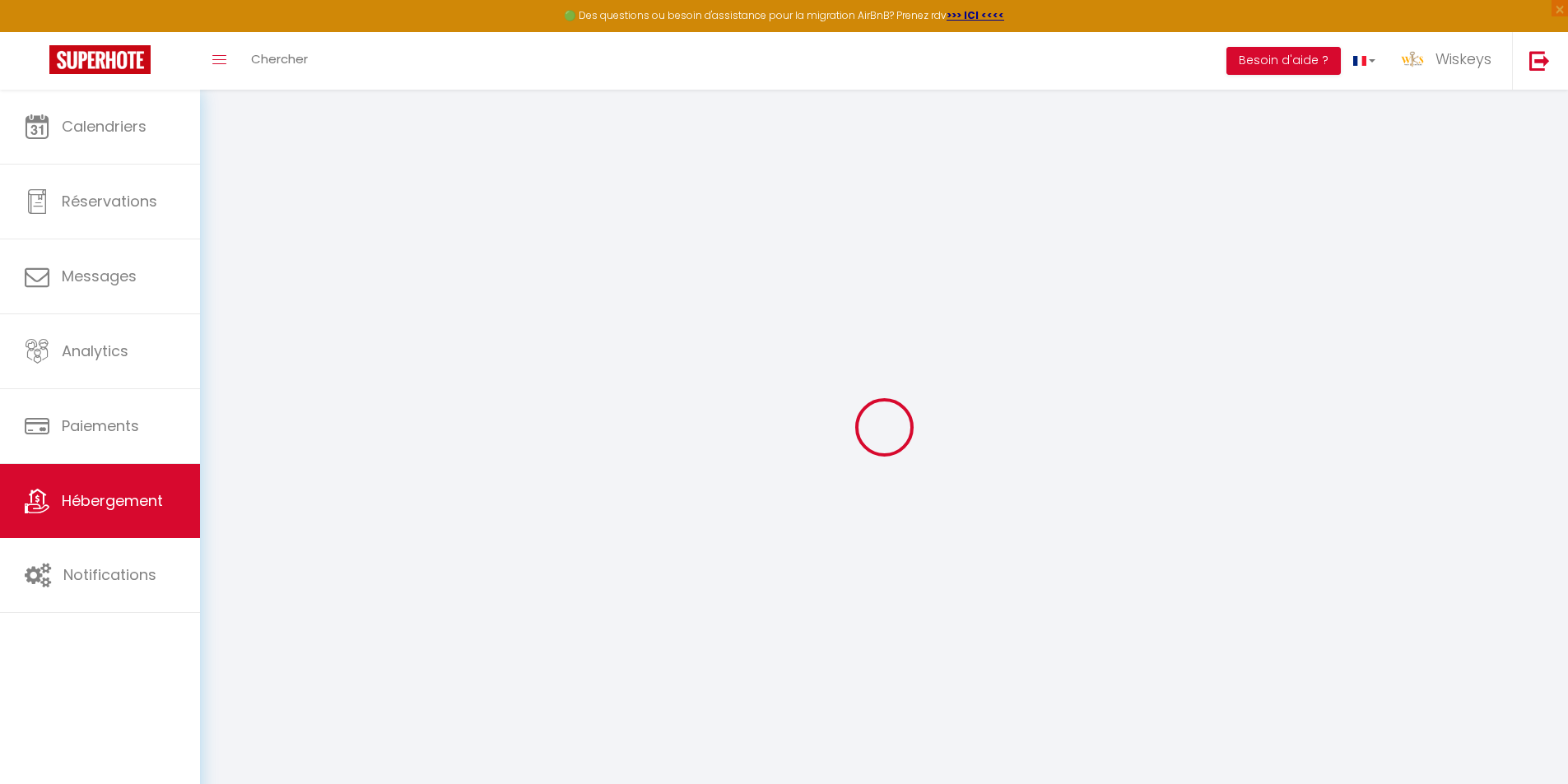
select select
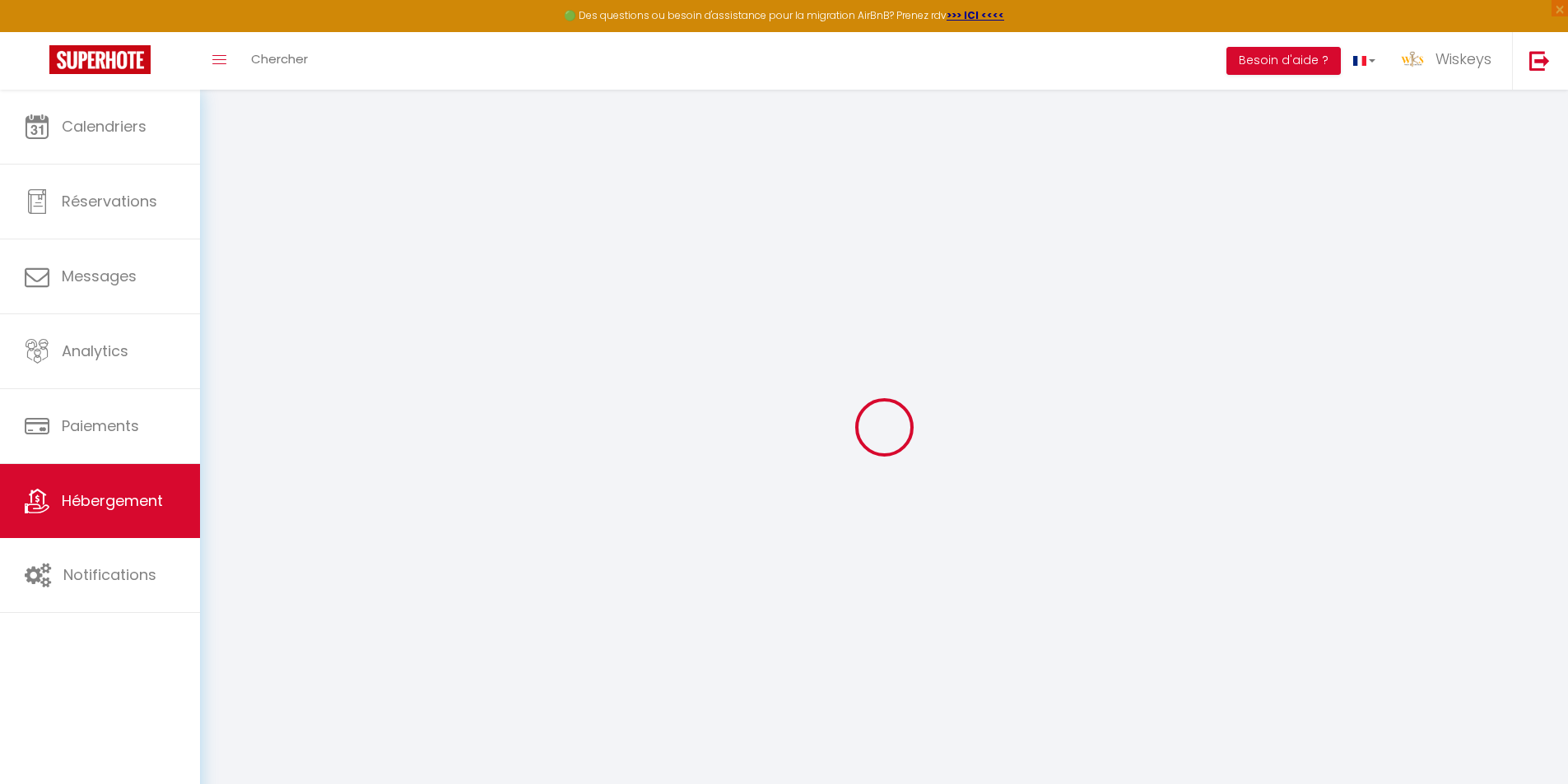
select select
checkbox input "false"
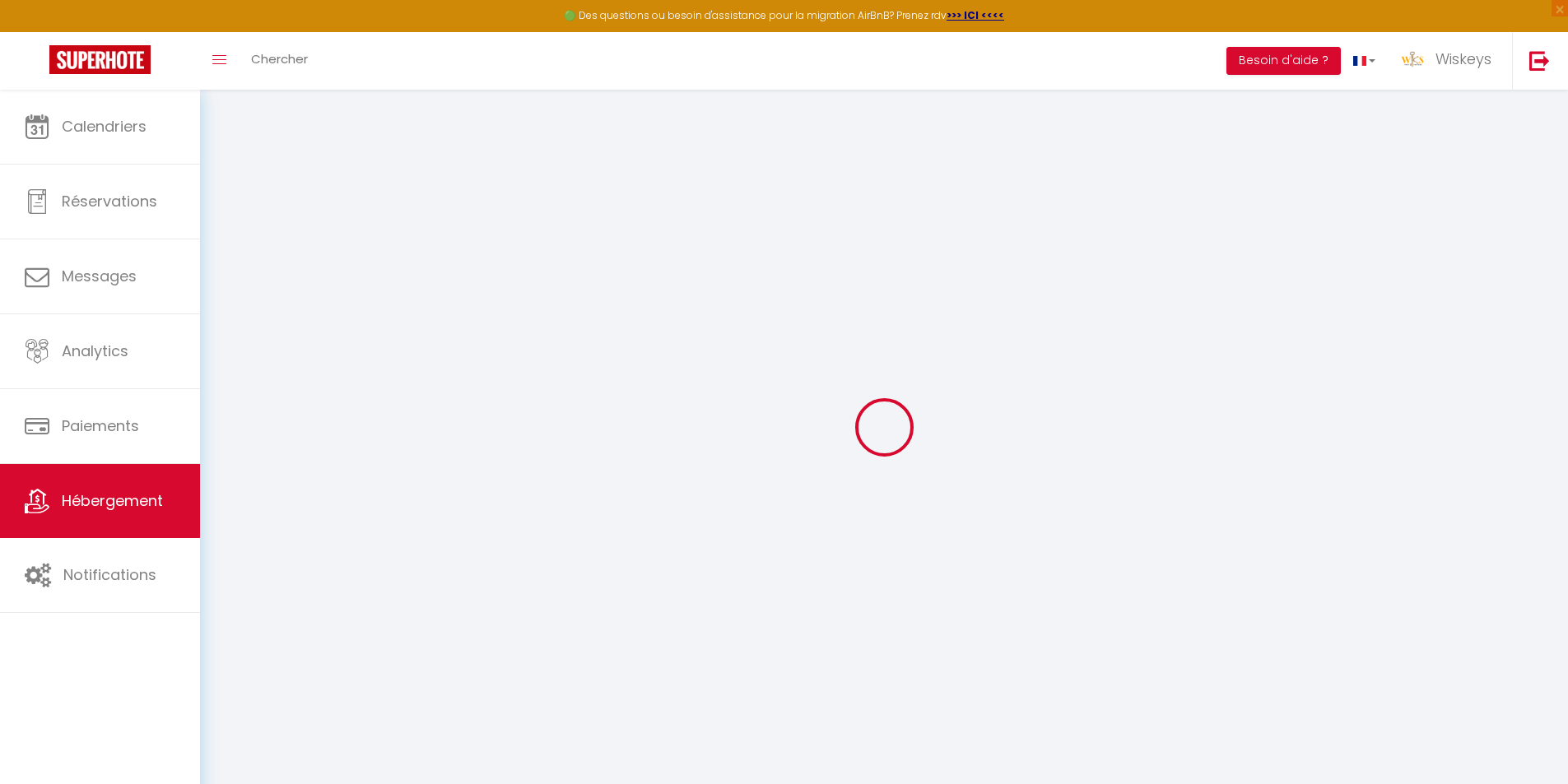
checkbox input "false"
select select
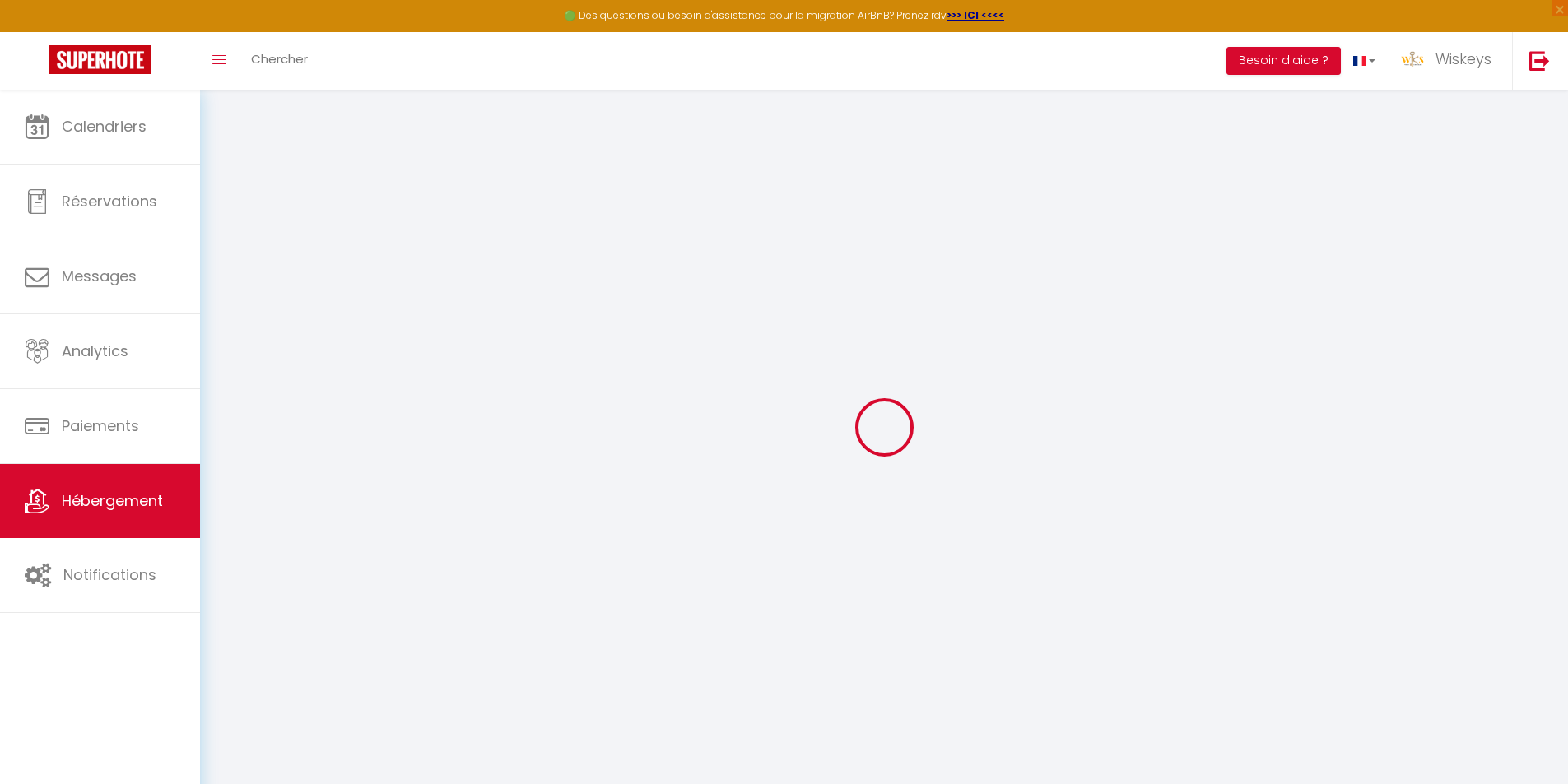
select select
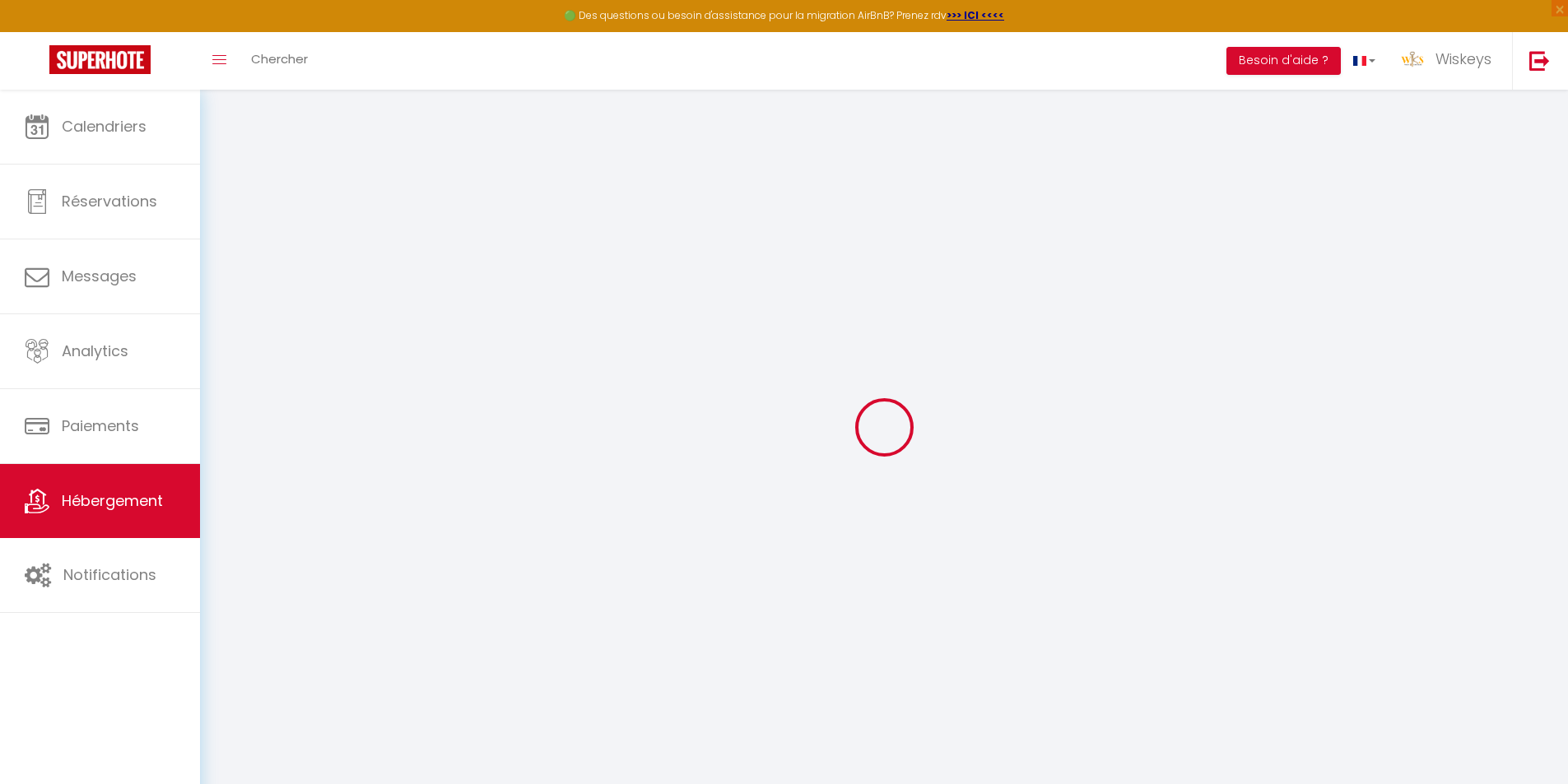
checkbox input "false"
select select
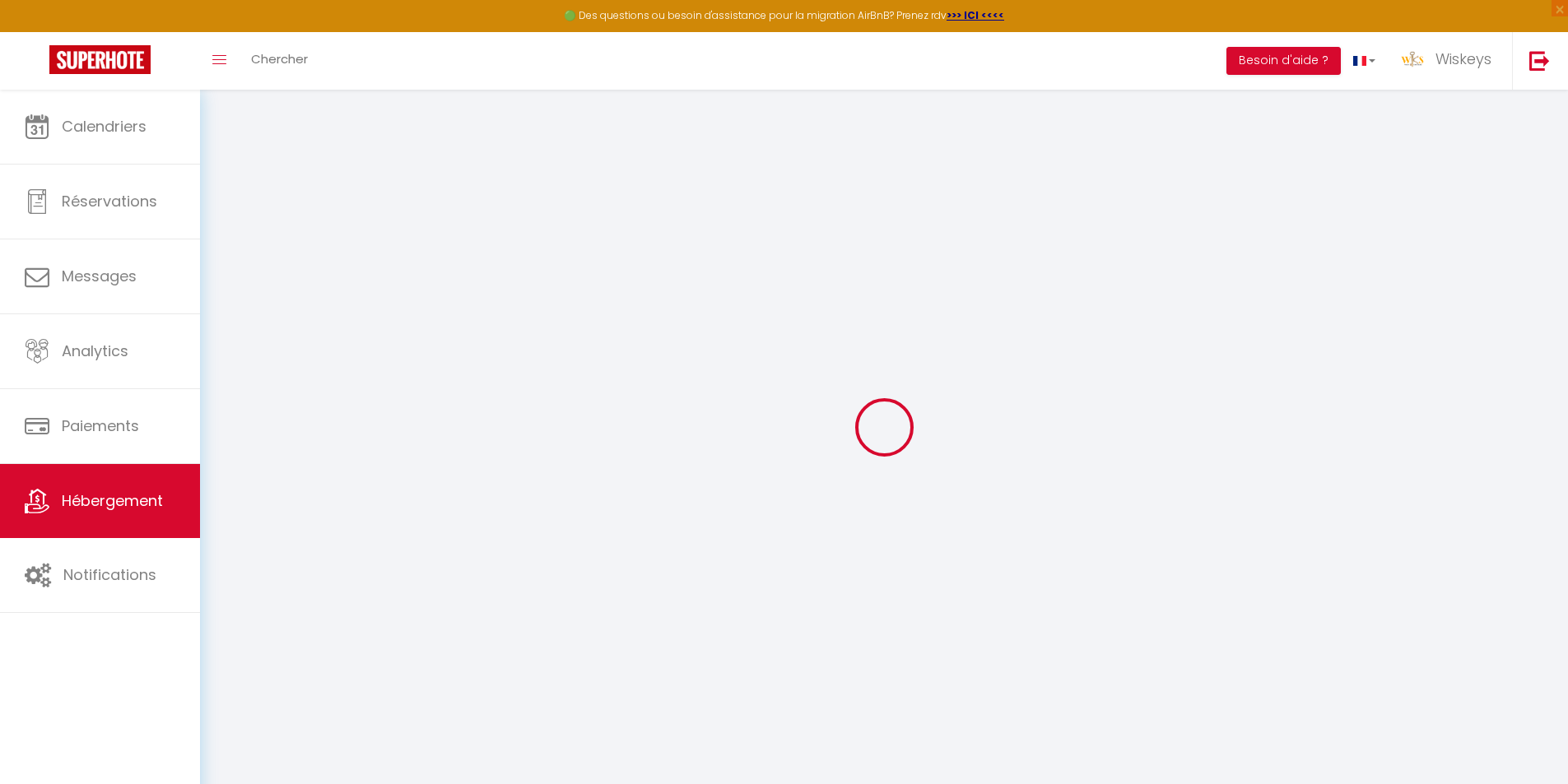
select select
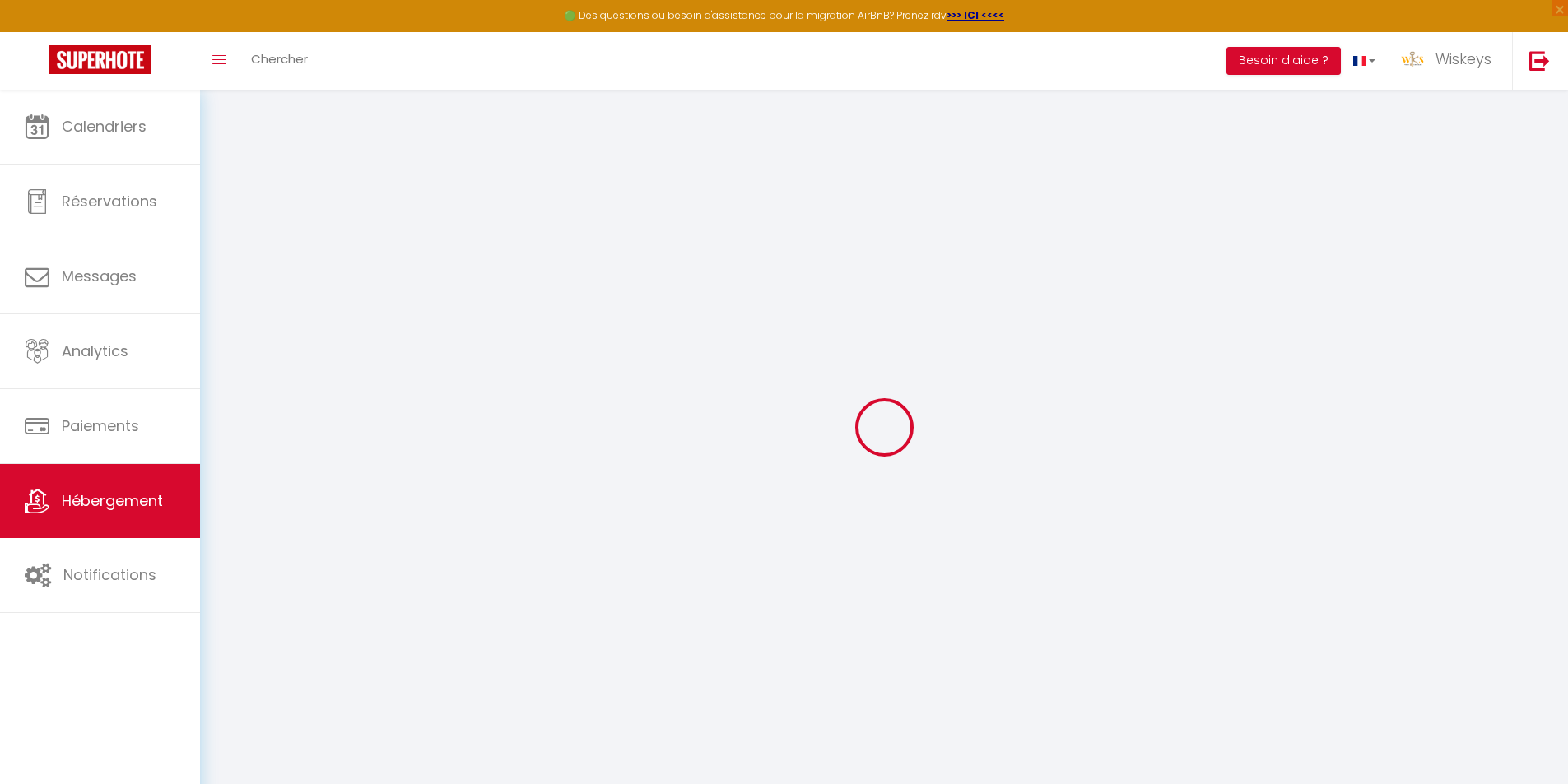
select select
checkbox input "false"
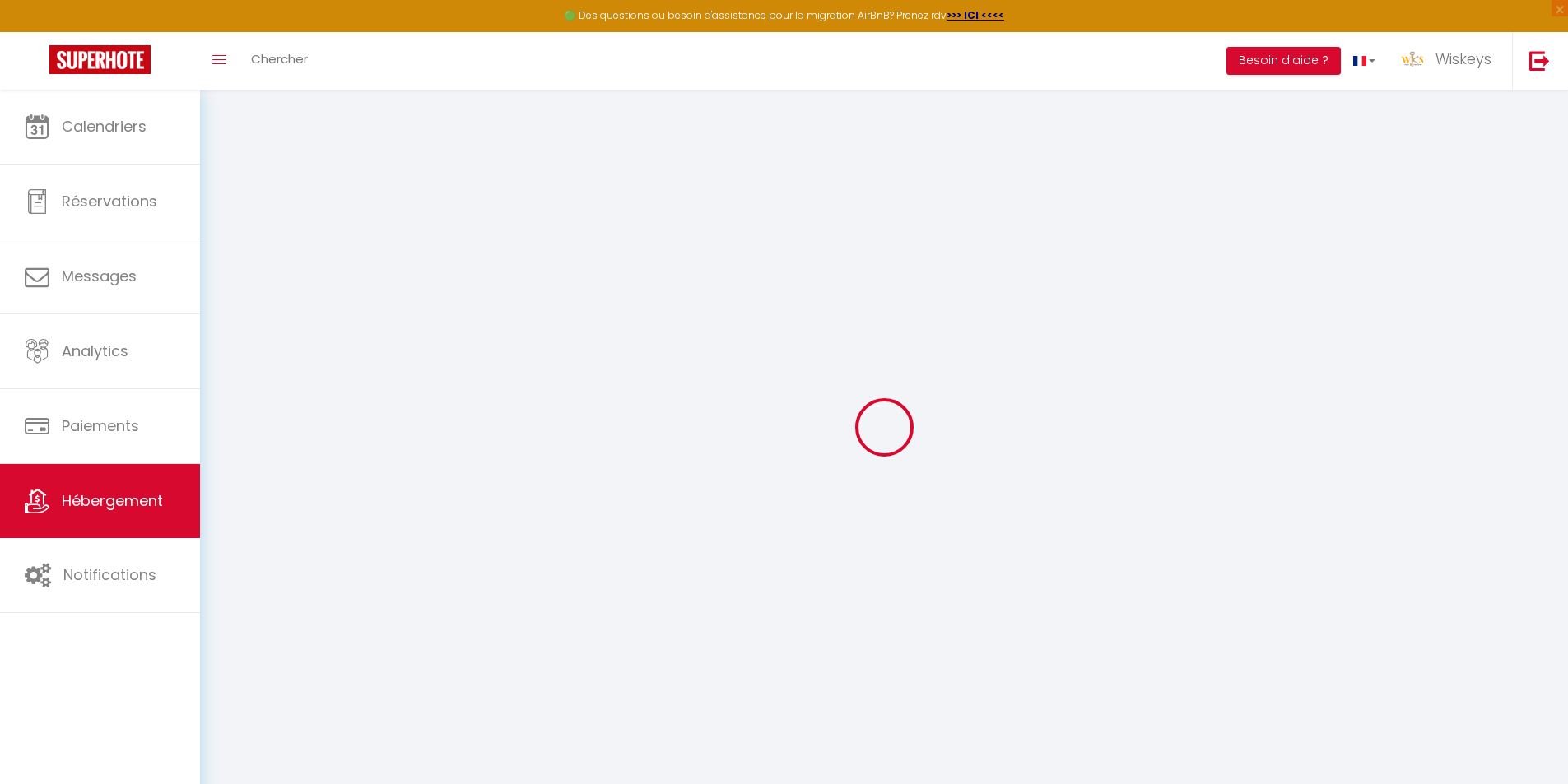
checkbox input "false"
select select
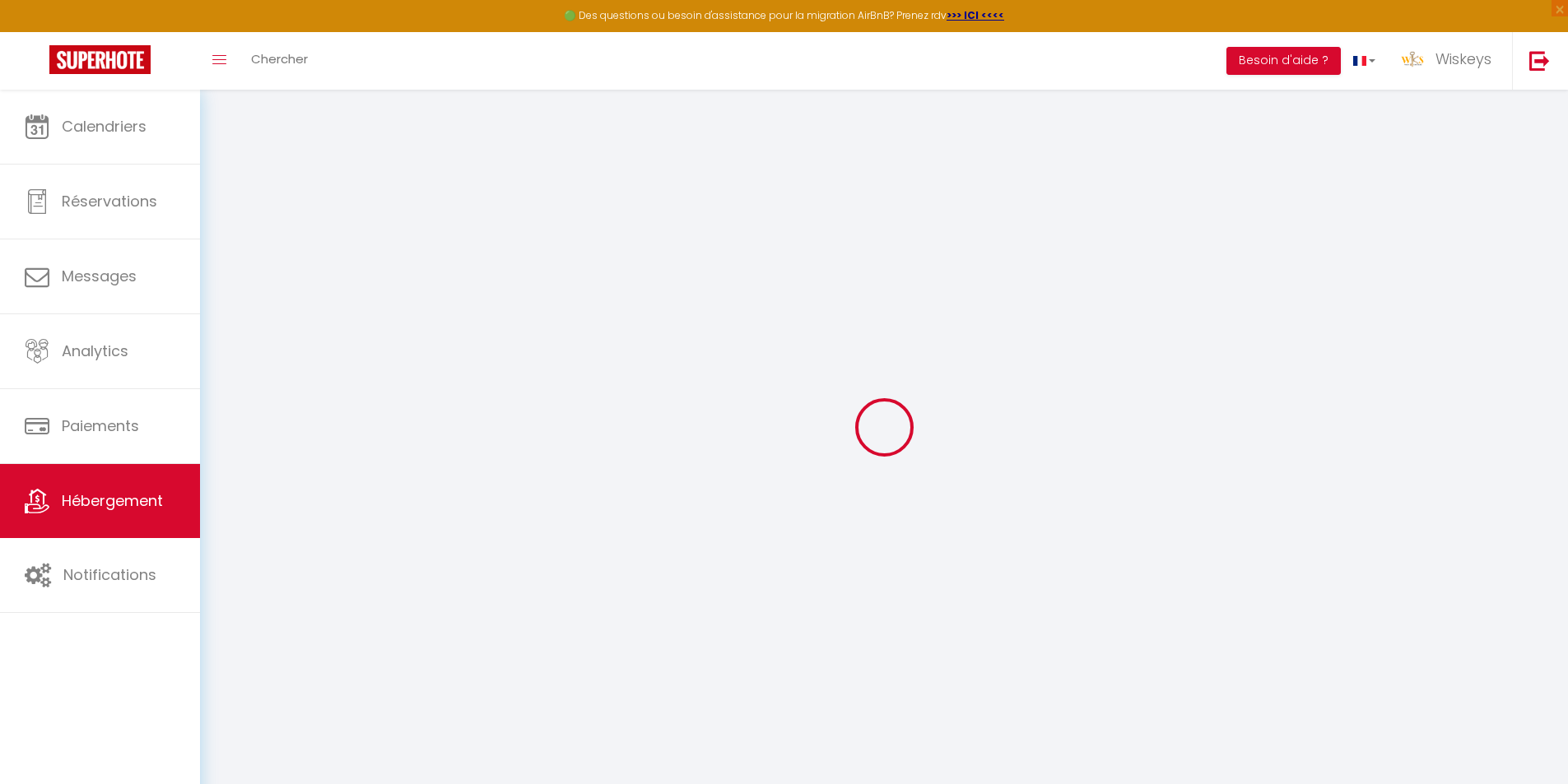
select select
checkbox input "false"
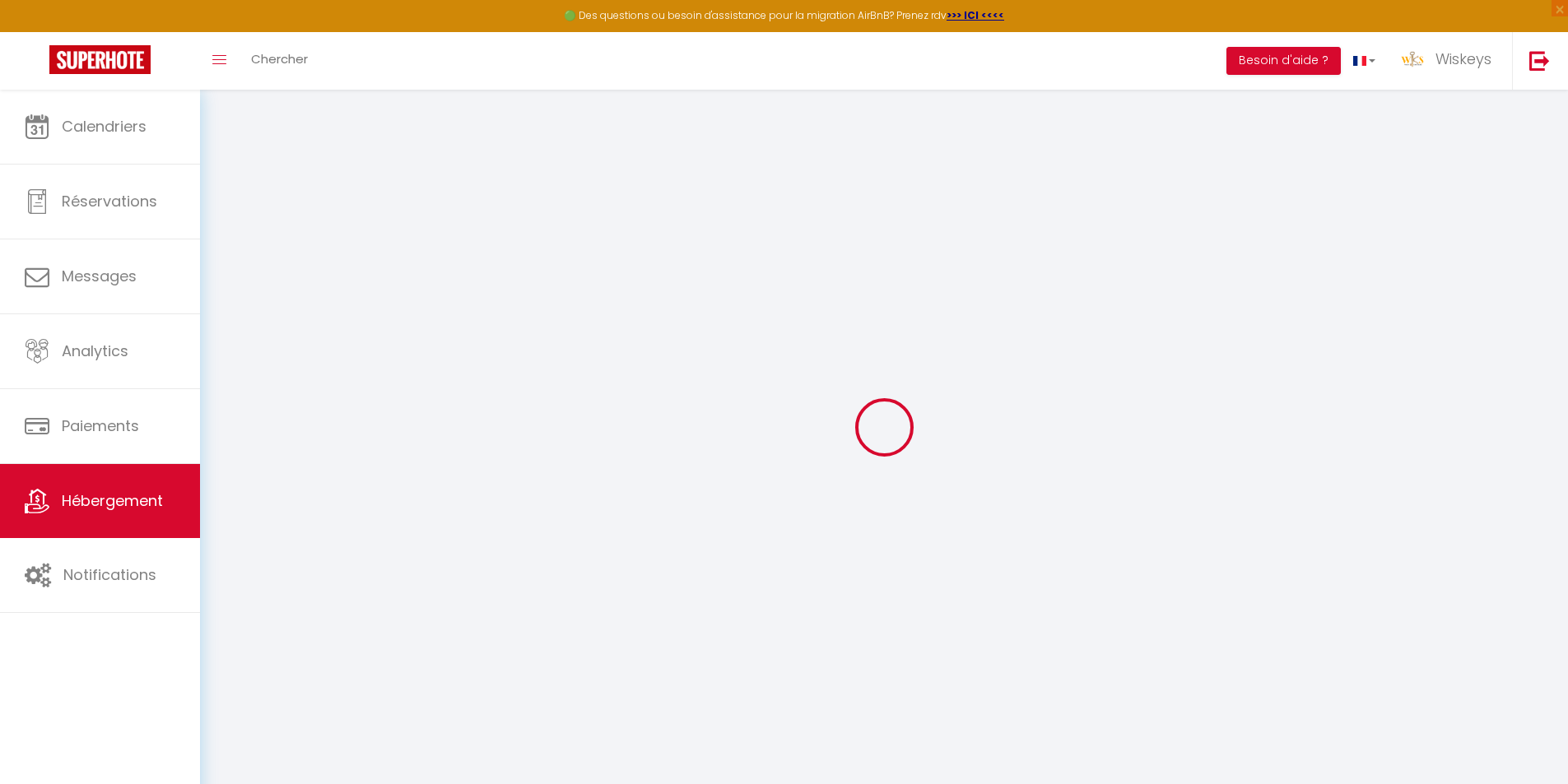
checkbox input "false"
select select
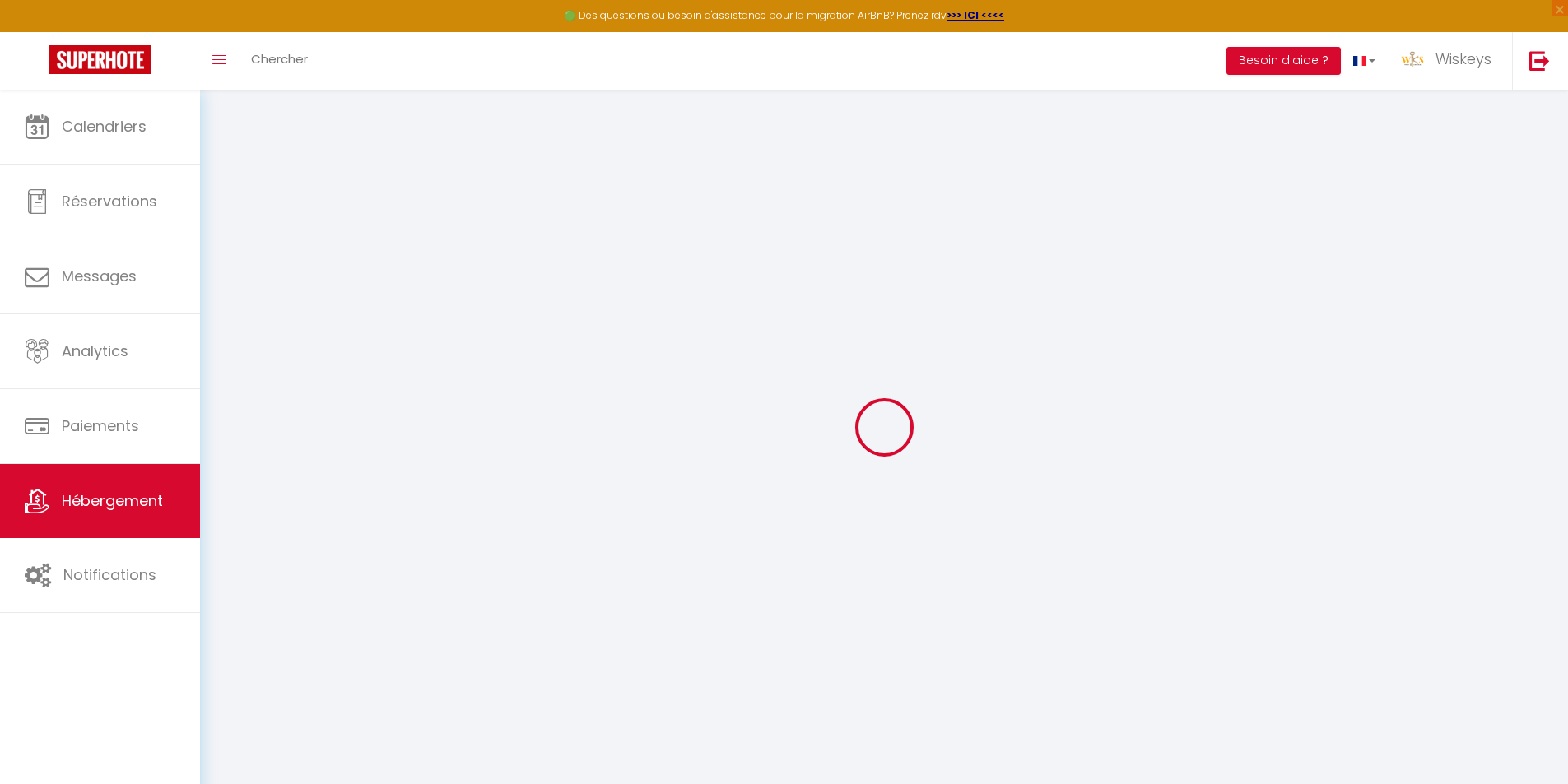
select select
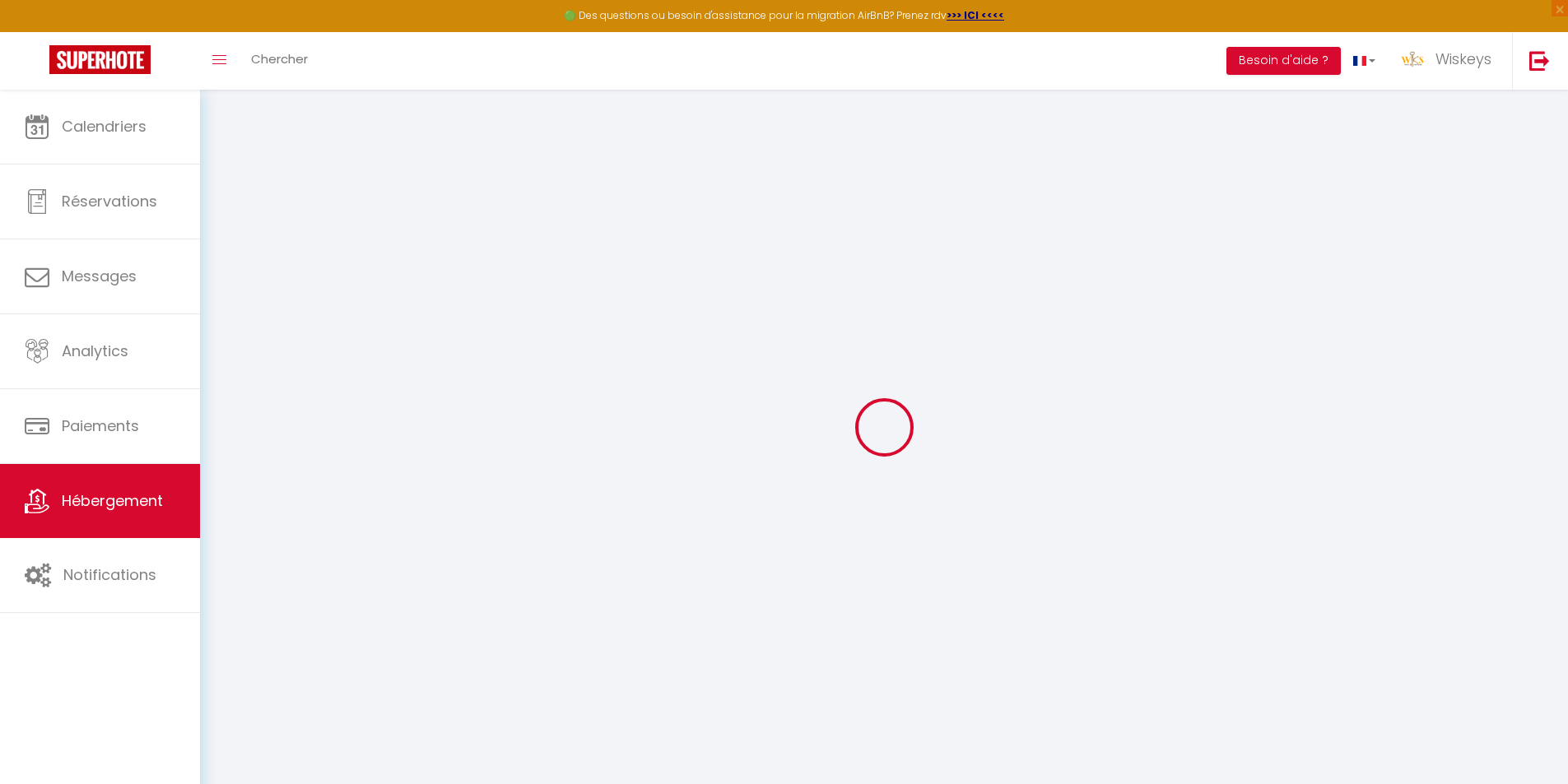
select select
checkbox input "false"
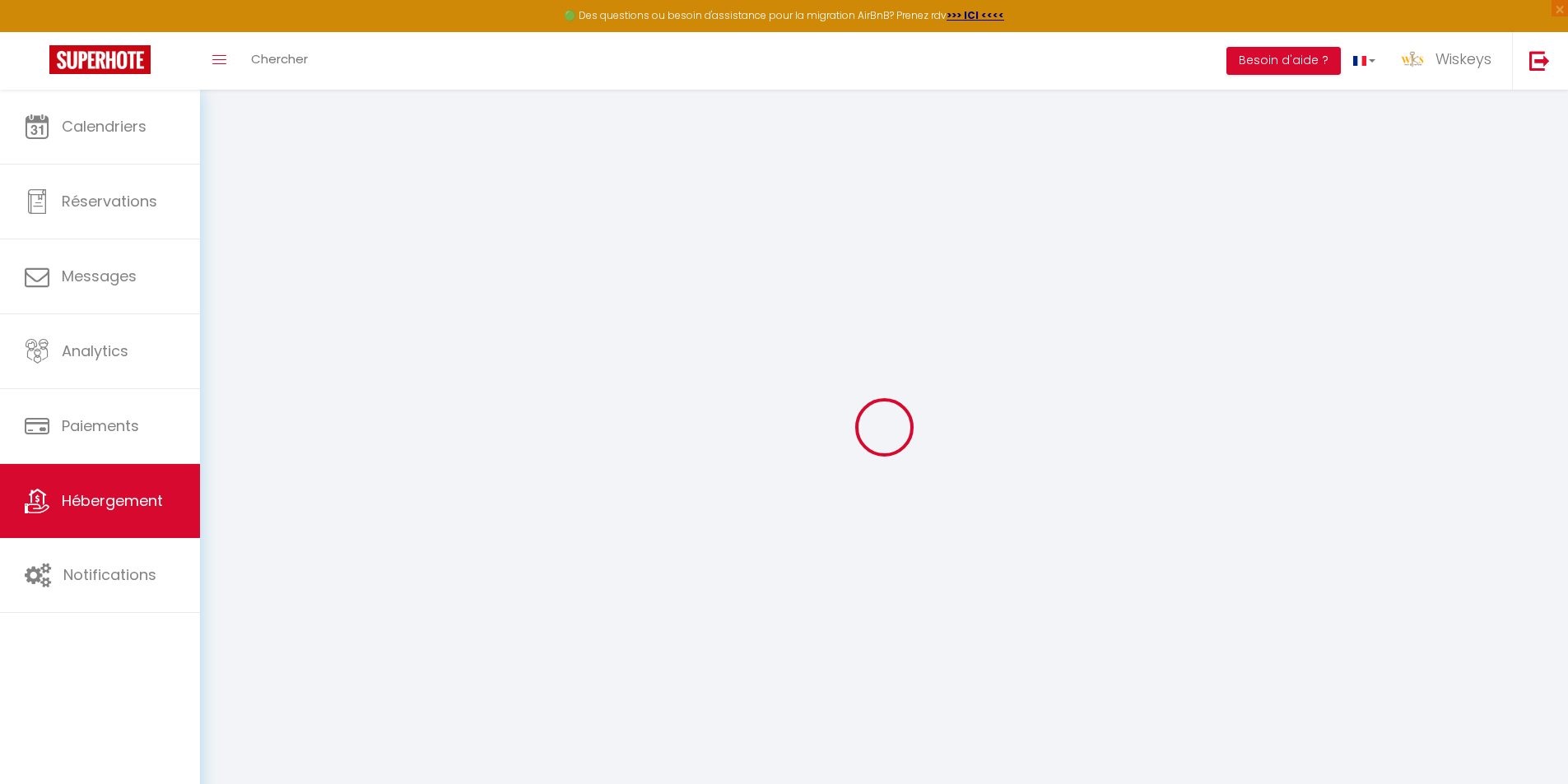
select select
type input "🕊️ La Villa Noé ✨"
type input "Noéline"
type input "RUFFO"
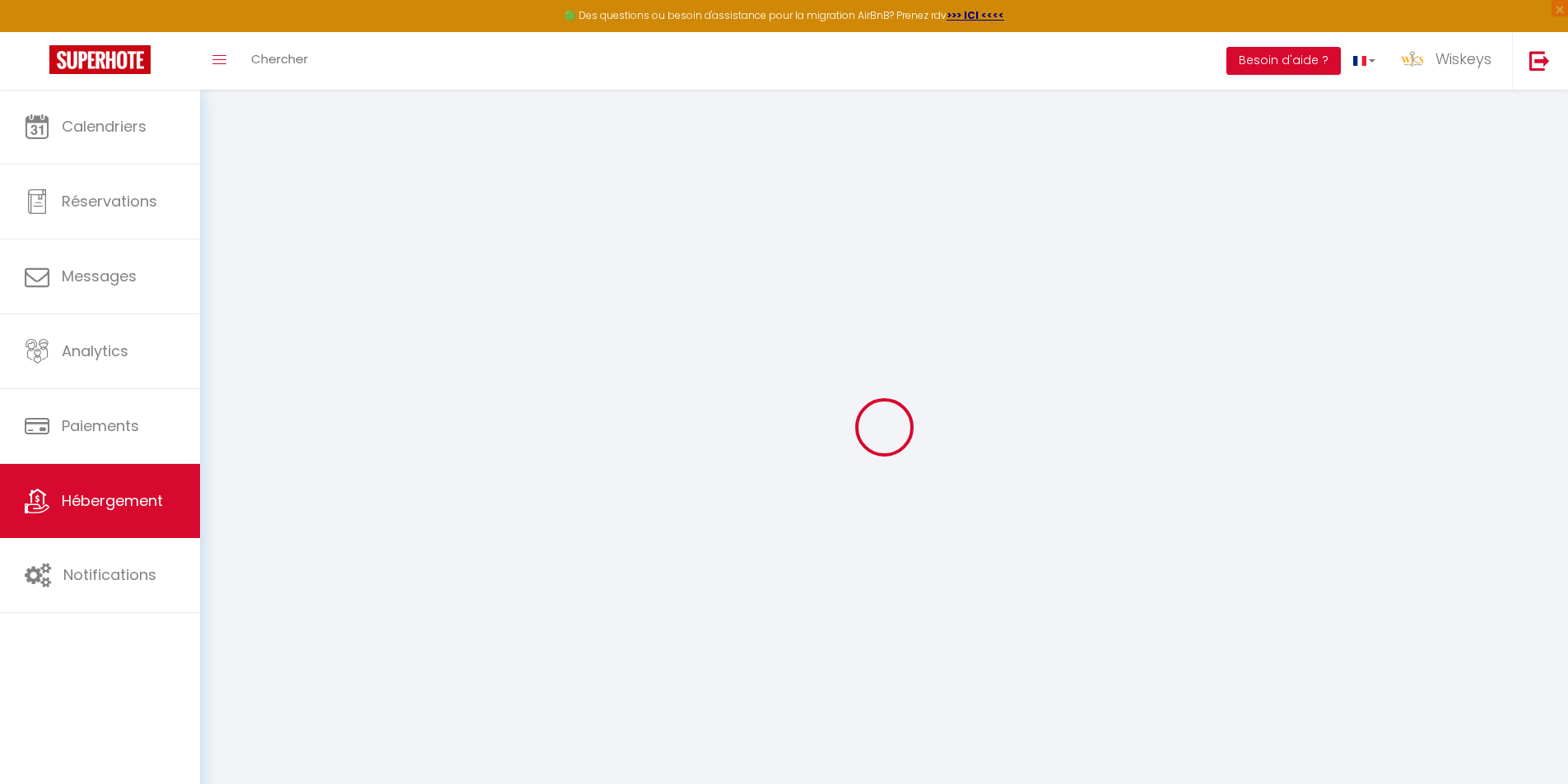
type input "7 chemin Balbine Commune bègue"
type input "97441"
type input "Sainte Suzanne"
select select "houses"
select select "8"
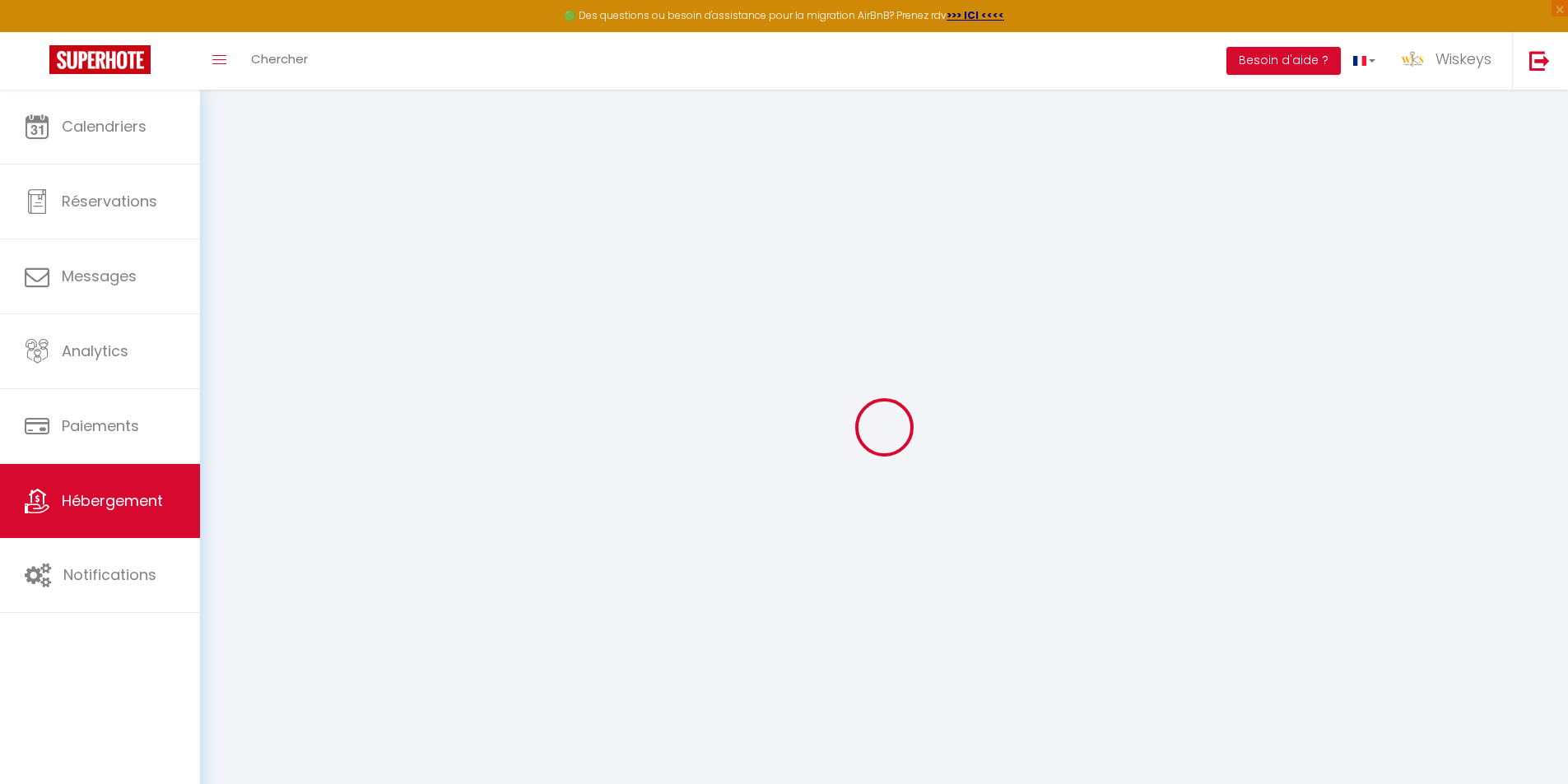
select select "3"
select select "2"
type input "120"
type input "110"
type input "5"
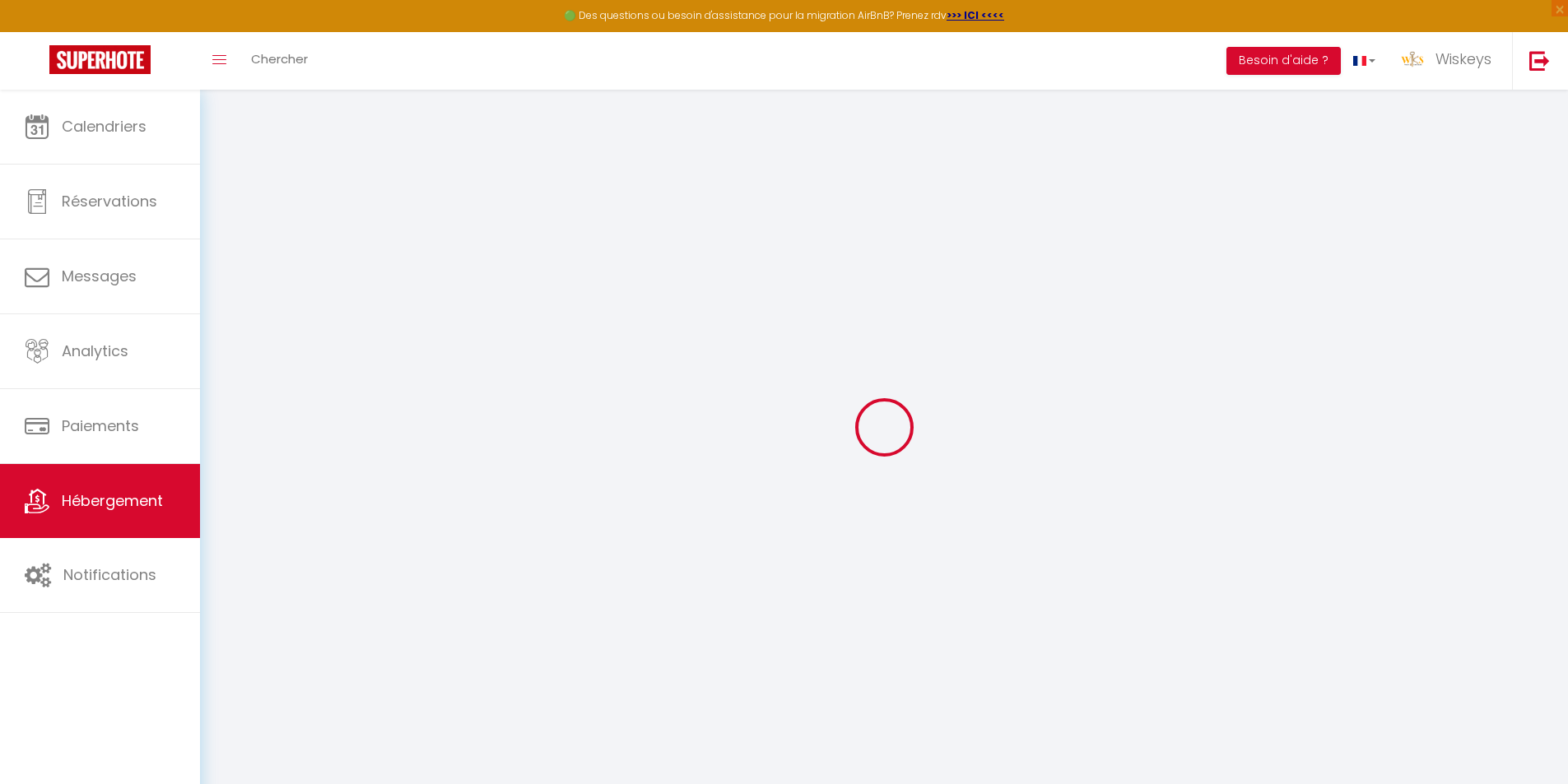
type input "1000"
type input "500"
select select
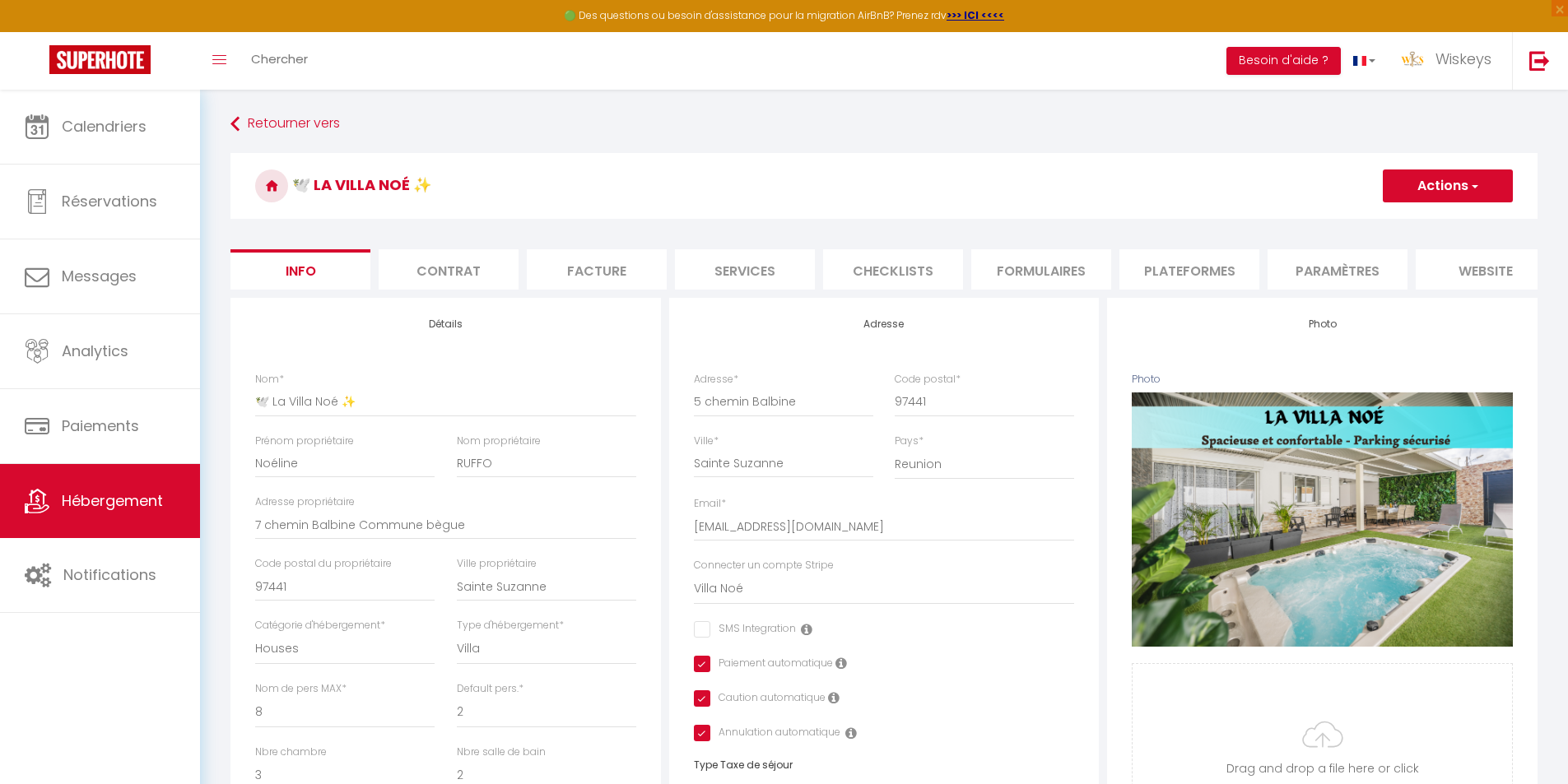
click at [1075, 278] on li "Formulaires" at bounding box center [1041, 269] width 140 height 40
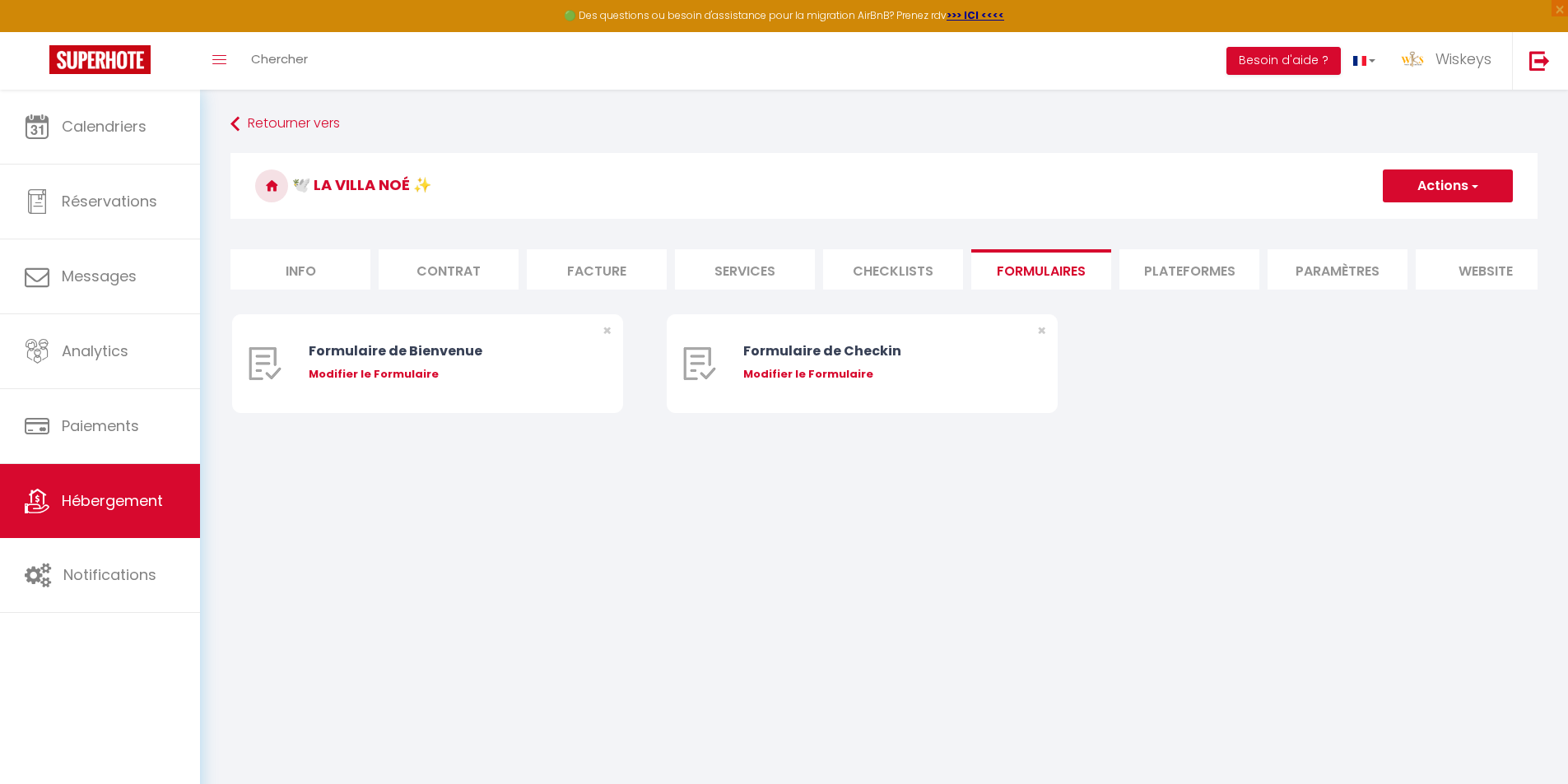
click at [1184, 274] on li "Plateformes" at bounding box center [1189, 269] width 140 height 40
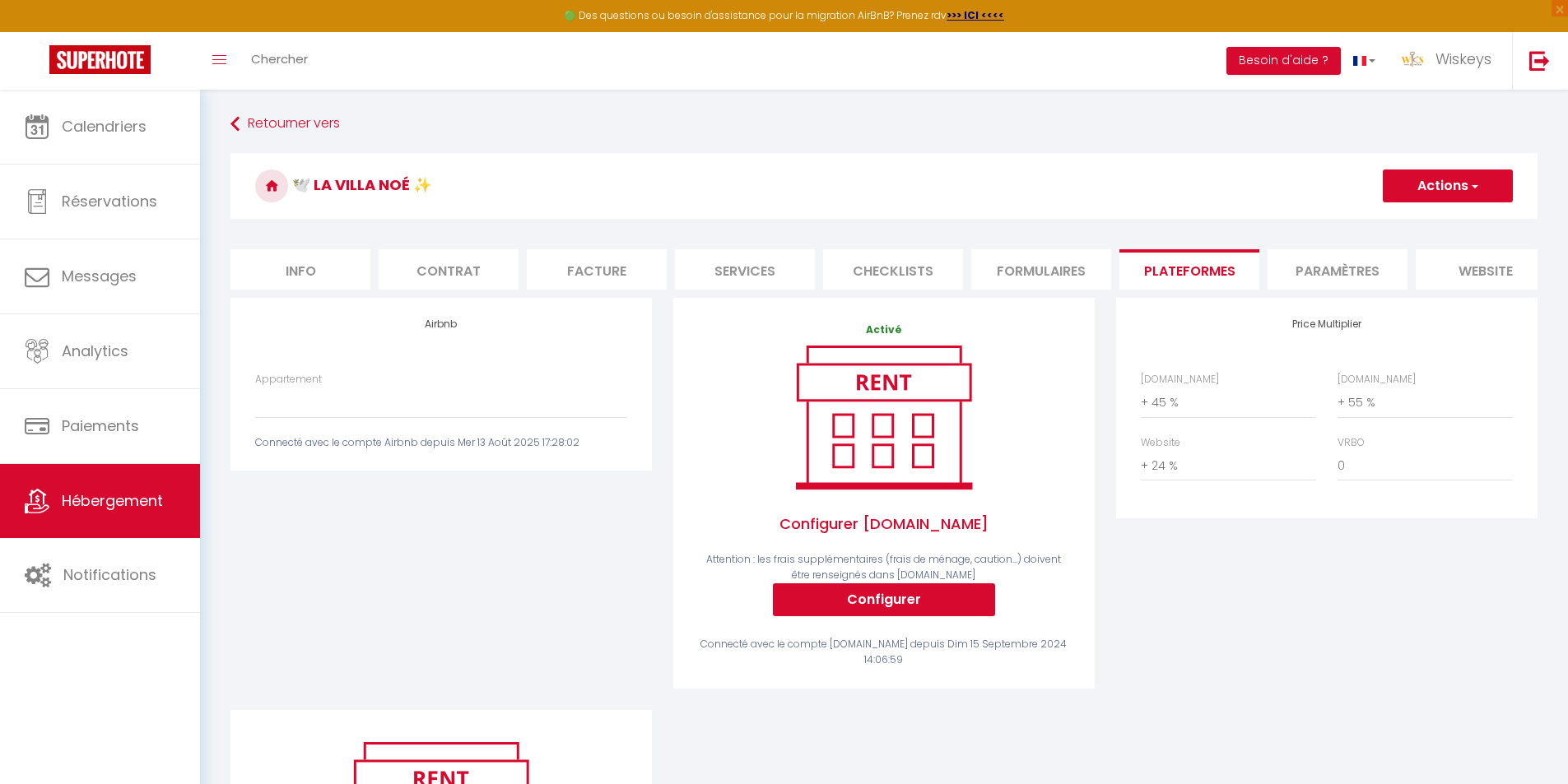
click at [1288, 279] on li "Paramètres" at bounding box center [1337, 269] width 140 height 40
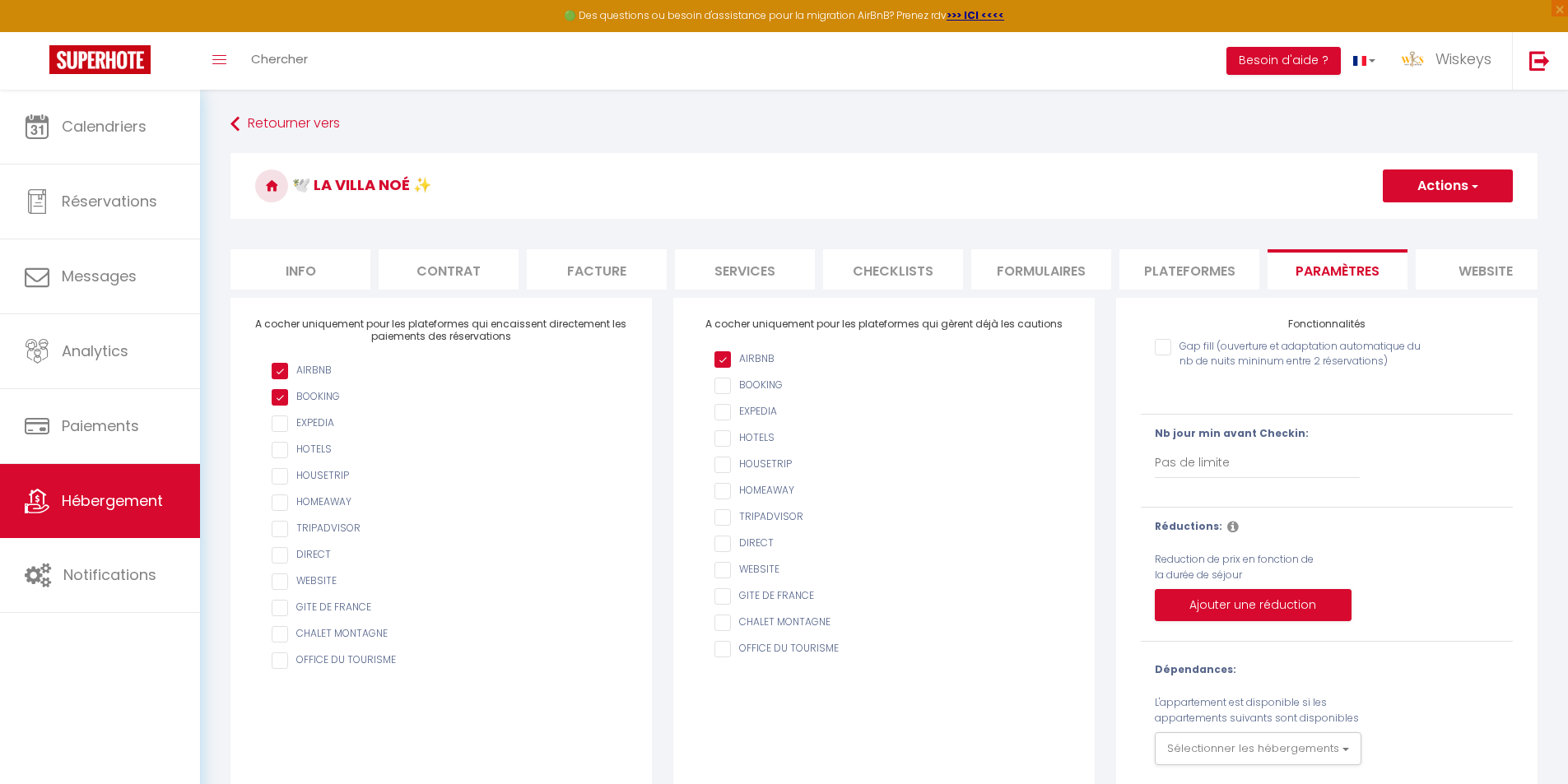
click at [1473, 264] on li "website" at bounding box center [1485, 269] width 140 height 40
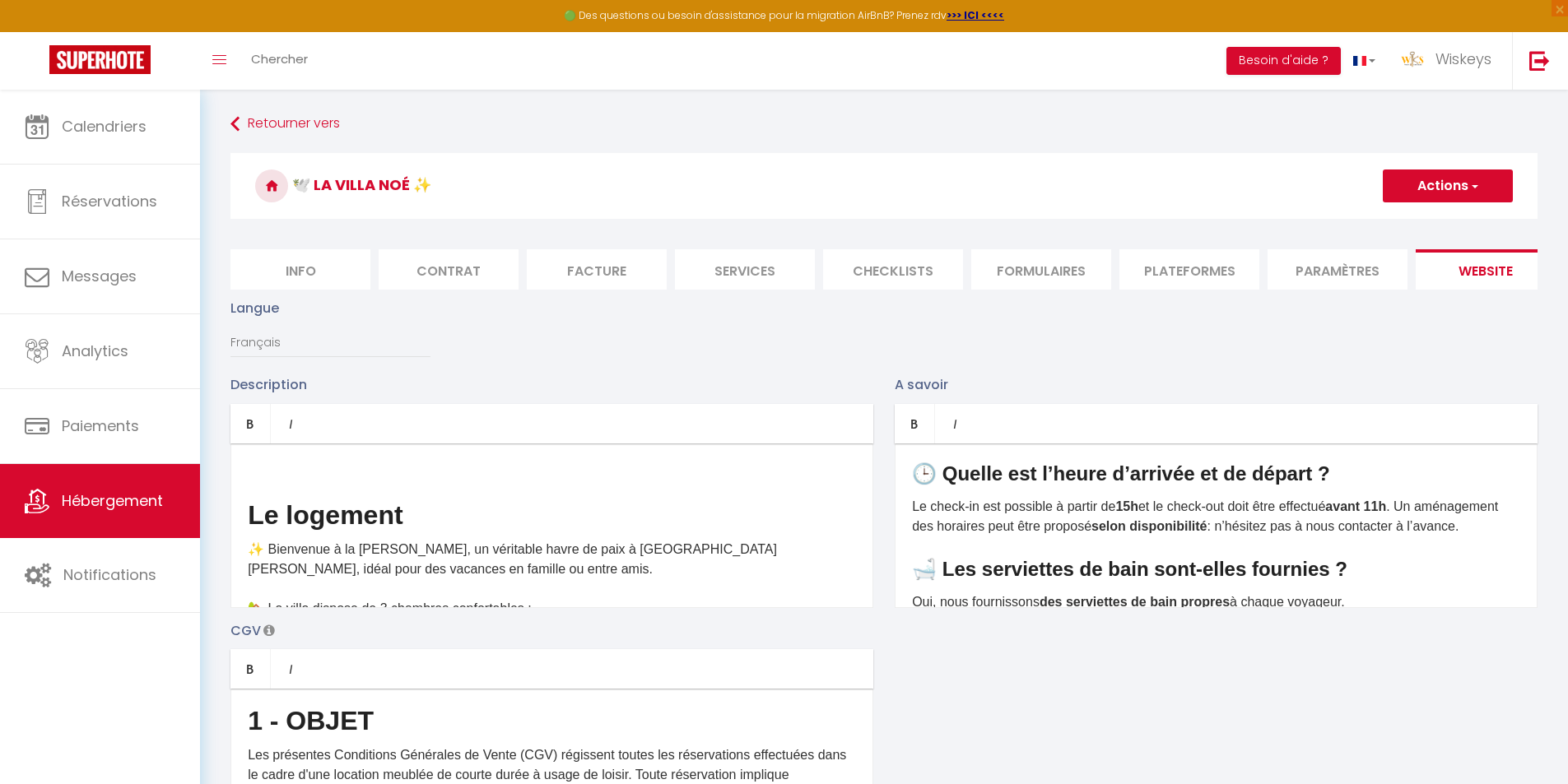
click at [1338, 276] on li "Paramètres" at bounding box center [1337, 269] width 140 height 40
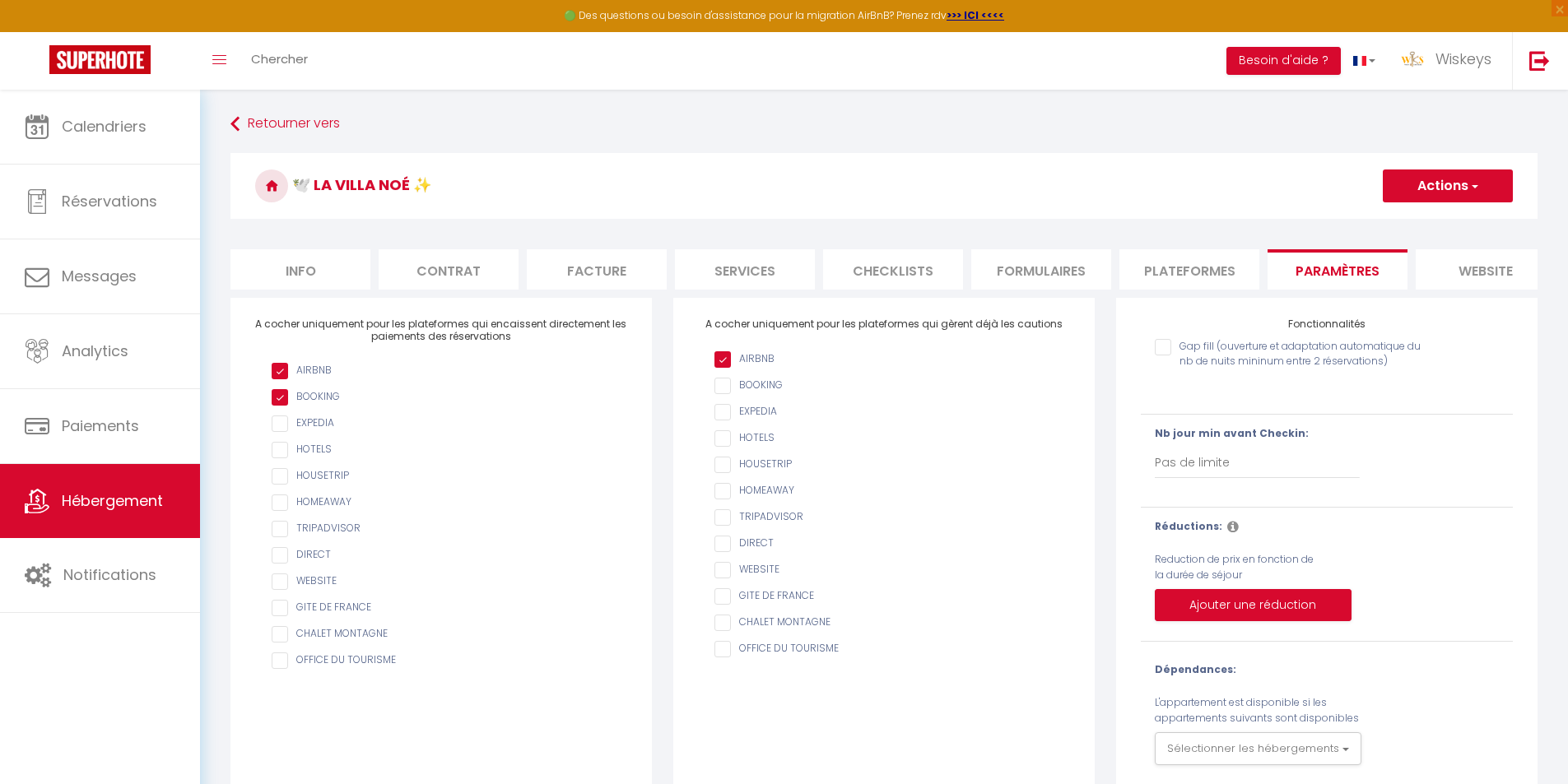
click at [1435, 274] on li "website" at bounding box center [1485, 269] width 140 height 40
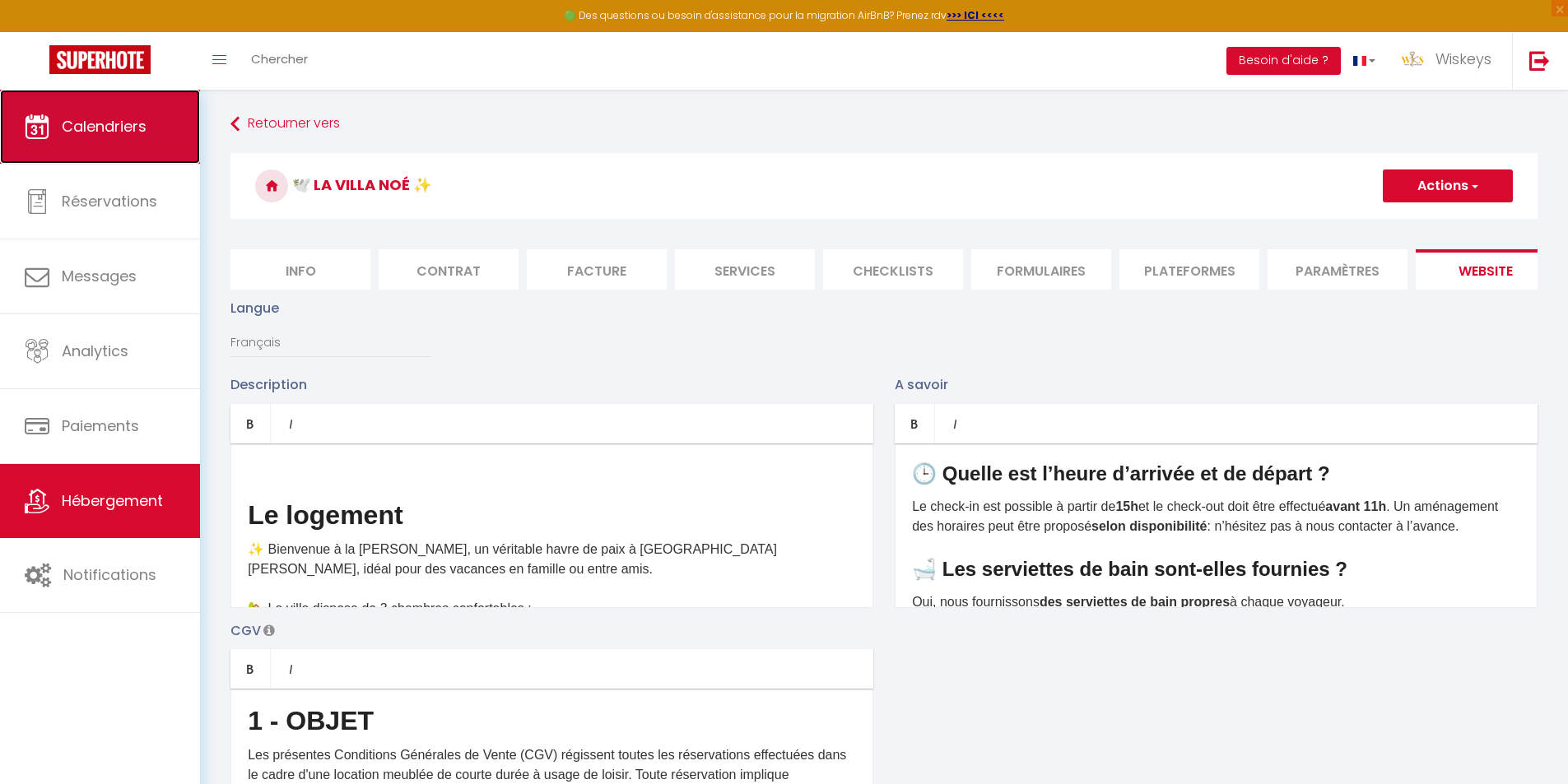
click at [171, 116] on link "Calendriers" at bounding box center [100, 127] width 200 height 74
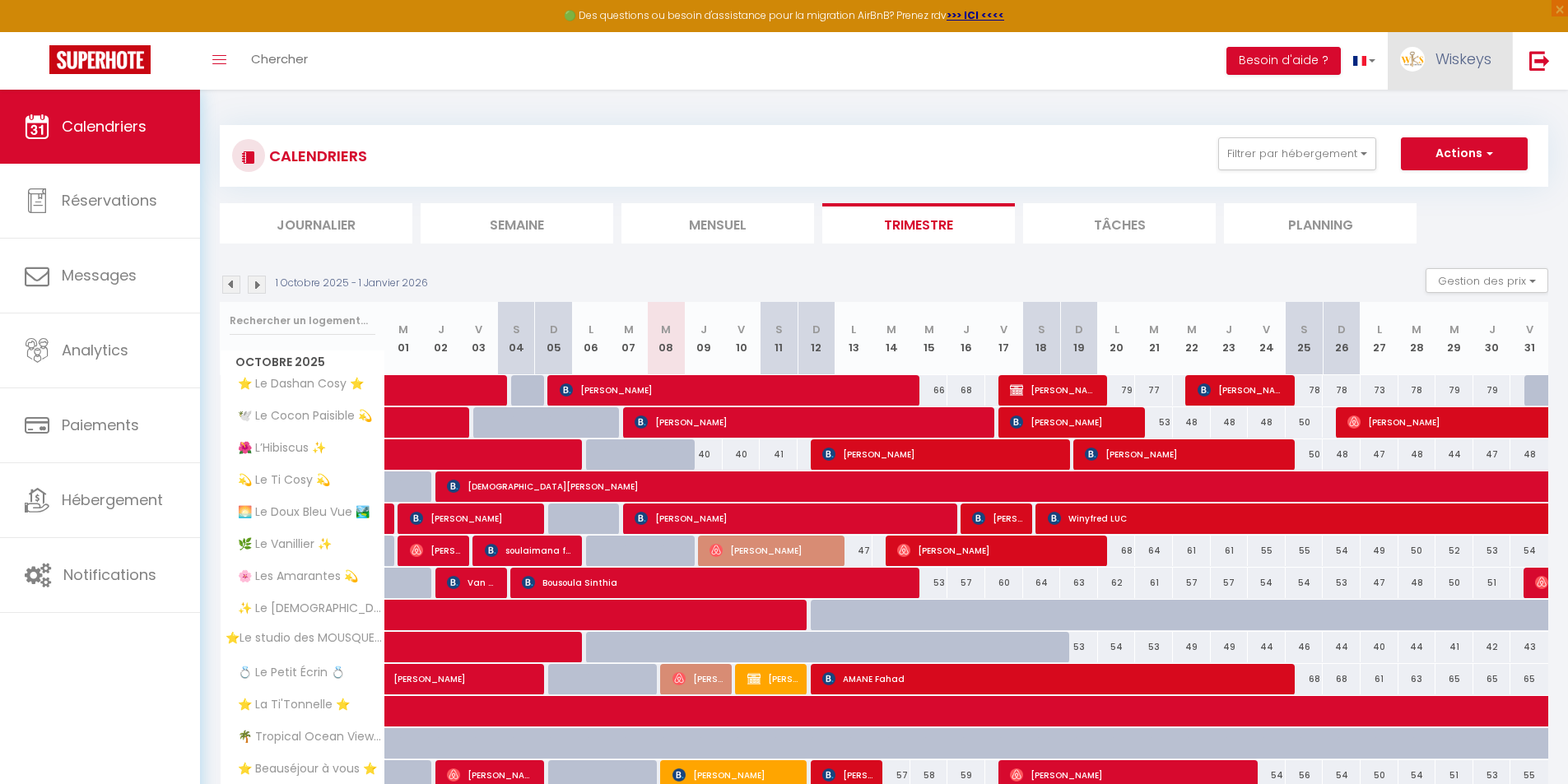
click at [1428, 78] on link "Wiskeys" at bounding box center [1449, 61] width 125 height 58
click at [1404, 121] on icon at bounding box center [1401, 116] width 12 height 12
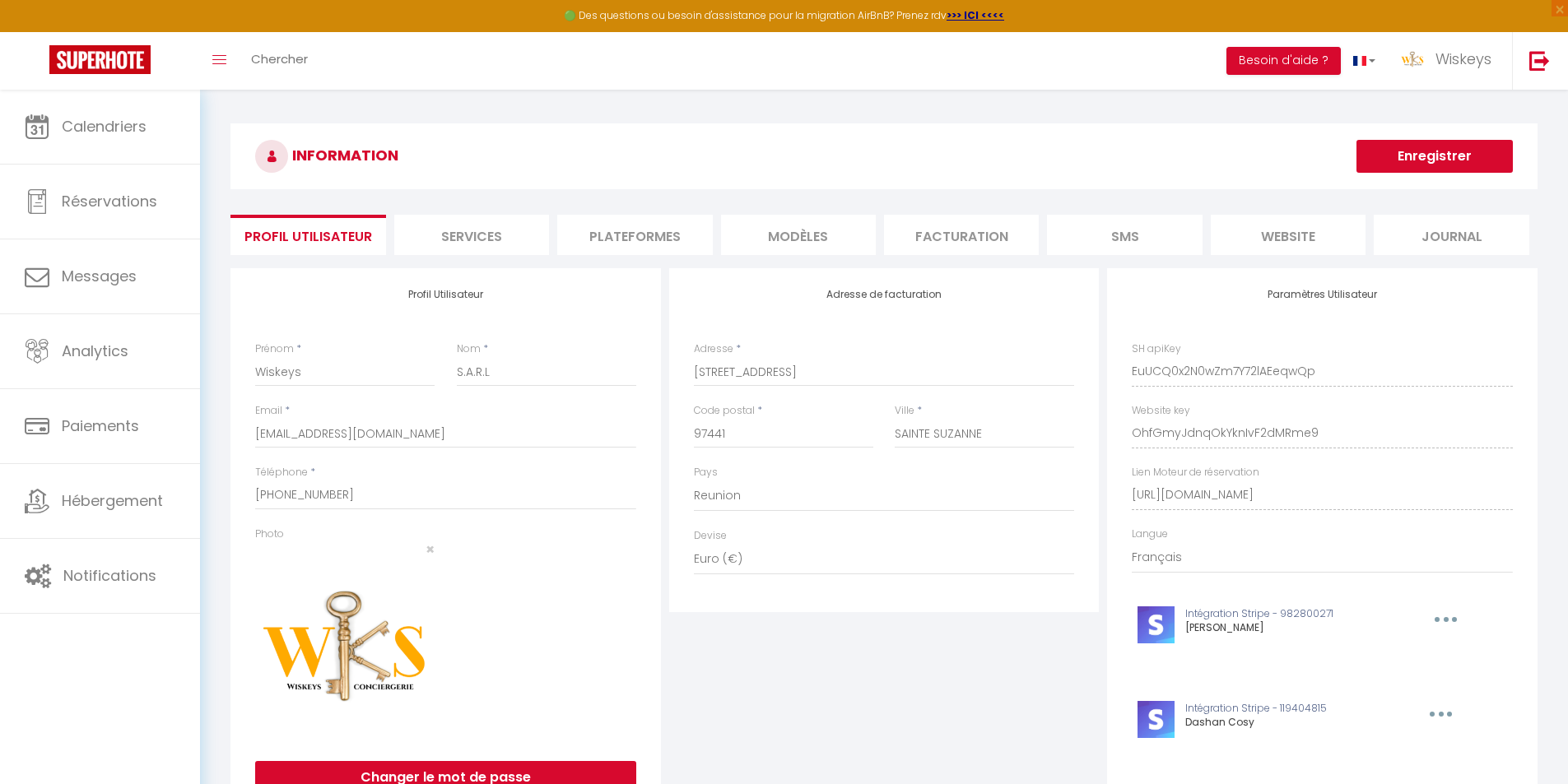
click at [626, 229] on li "Plateformes" at bounding box center [634, 234] width 155 height 40
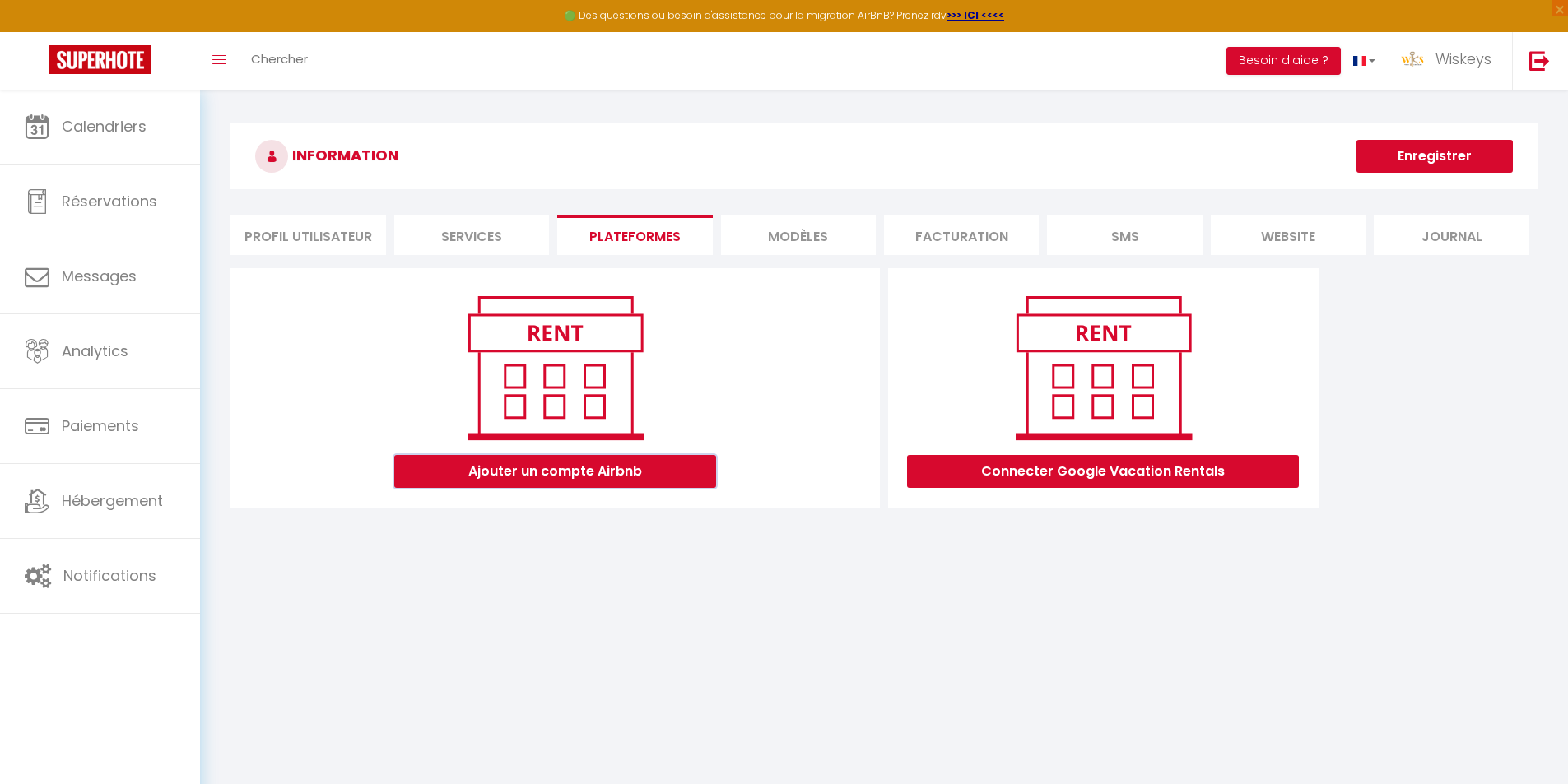
click at [625, 477] on button "Ajouter un compte Airbnb" at bounding box center [555, 471] width 321 height 33
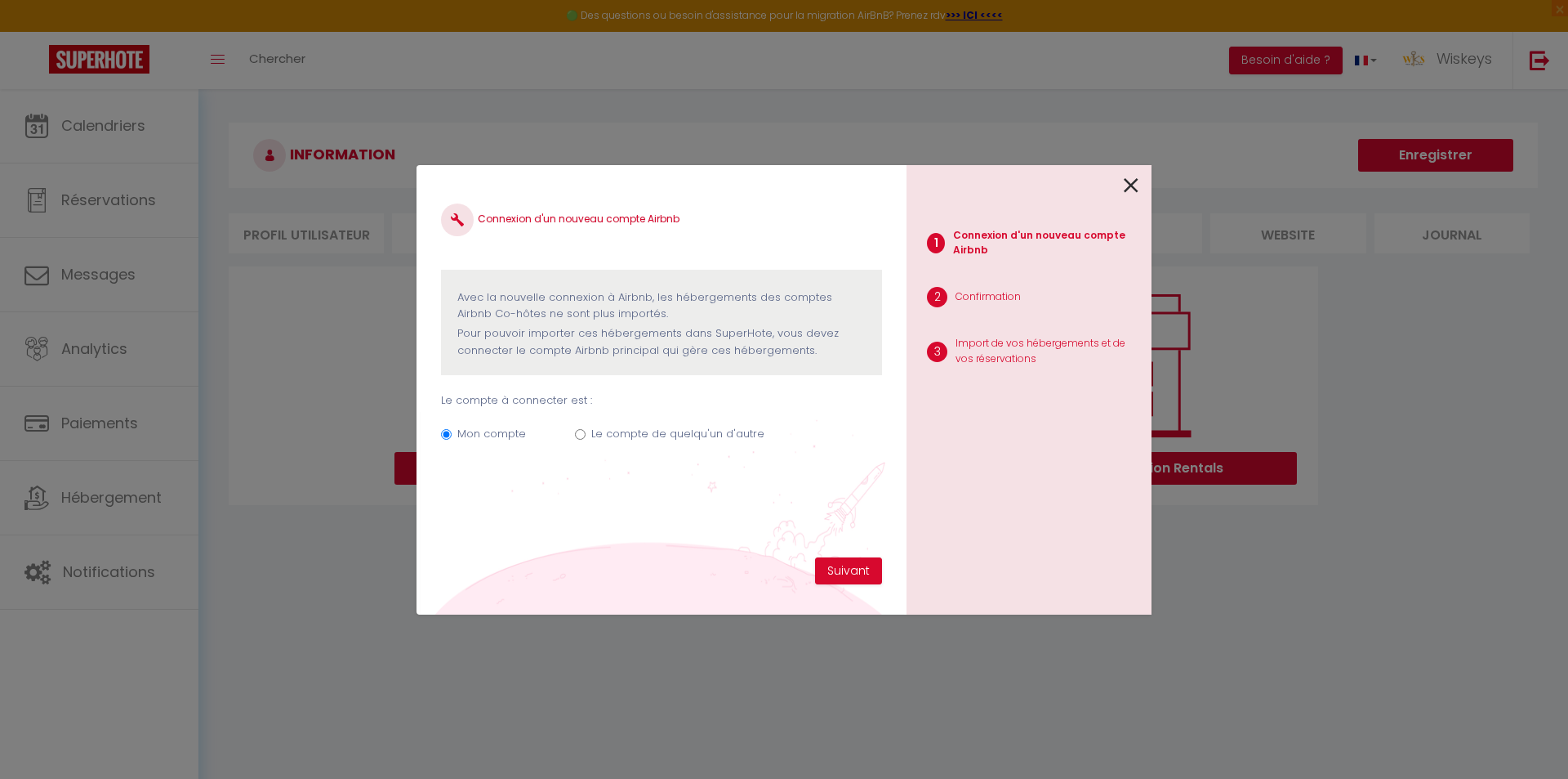
click at [1133, 186] on icon at bounding box center [1131, 185] width 15 height 25
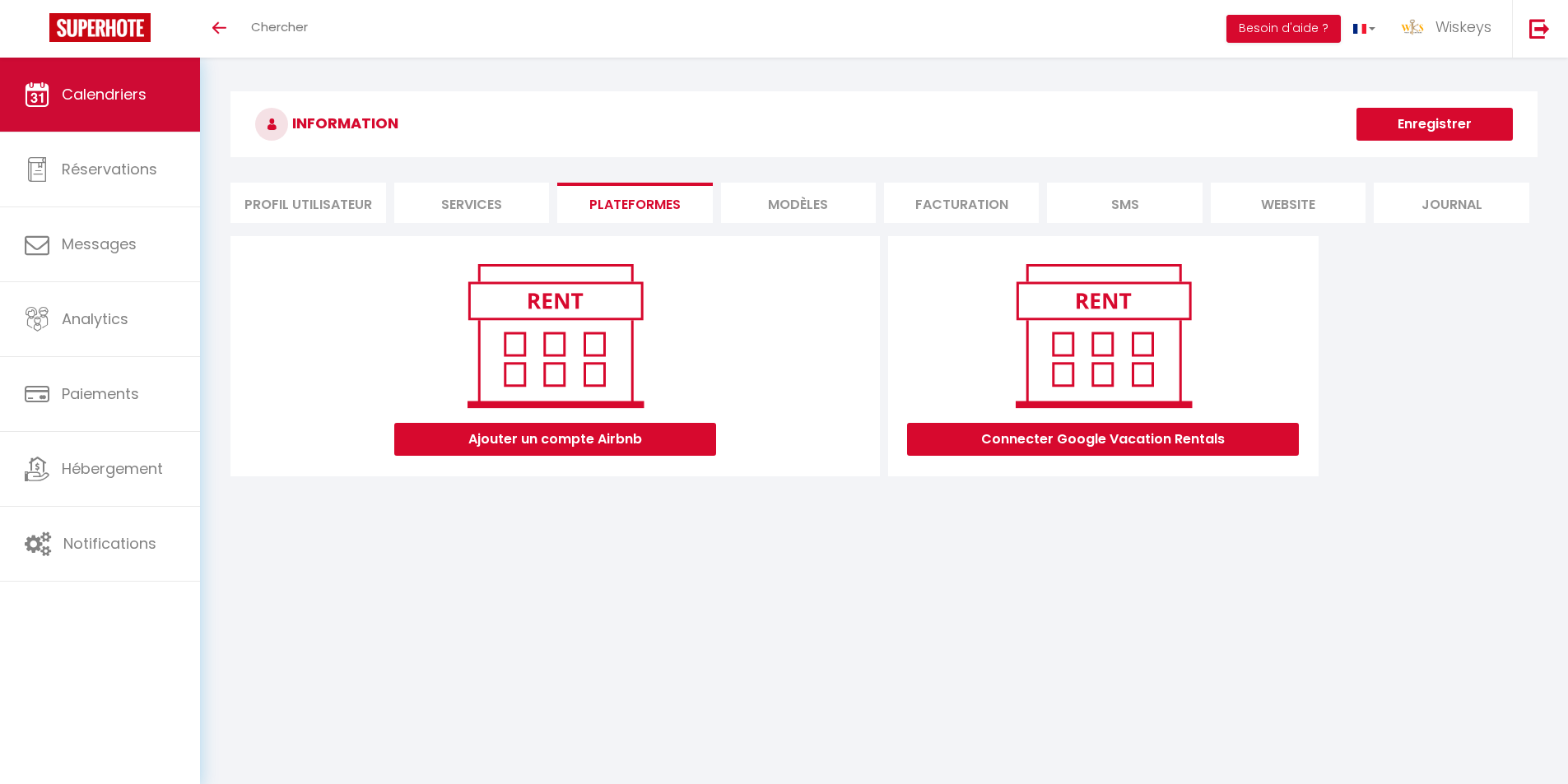
click at [119, 92] on span "Calendriers" at bounding box center [104, 94] width 85 height 21
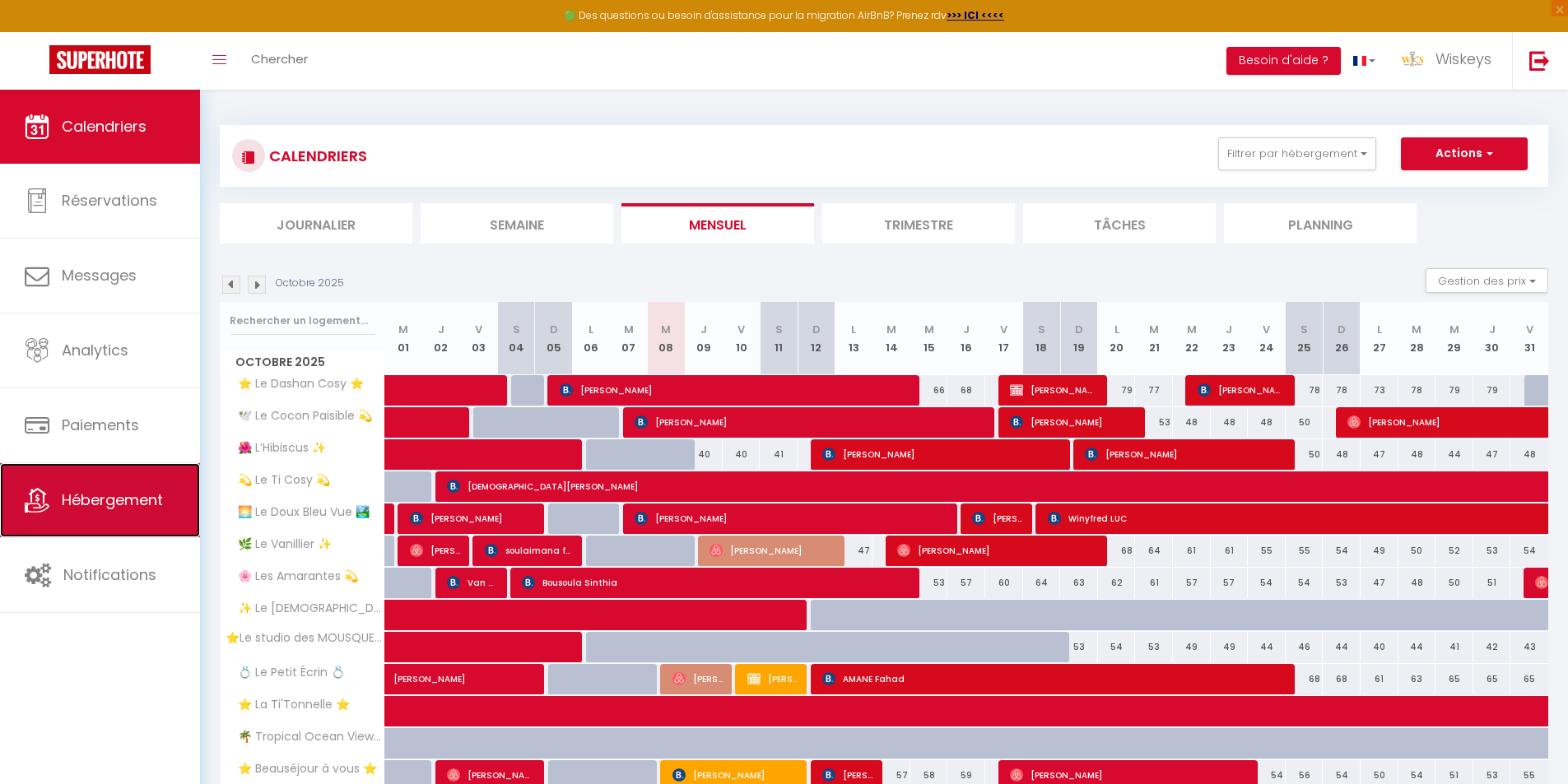
click at [134, 487] on link "Hébergement" at bounding box center [100, 500] width 200 height 74
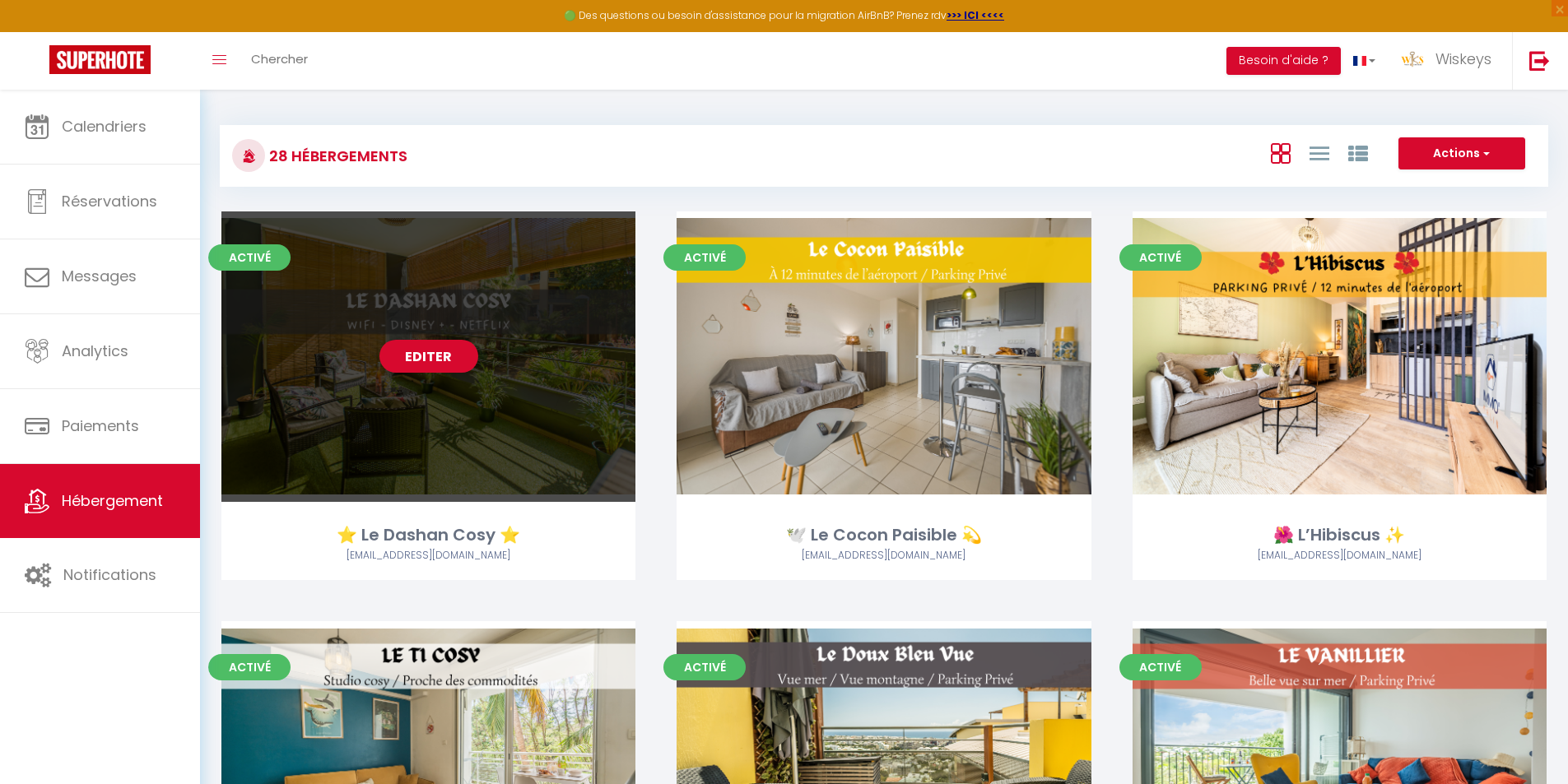
click at [443, 349] on link "Editer" at bounding box center [428, 356] width 99 height 33
select select "3"
select select "2"
select select "1"
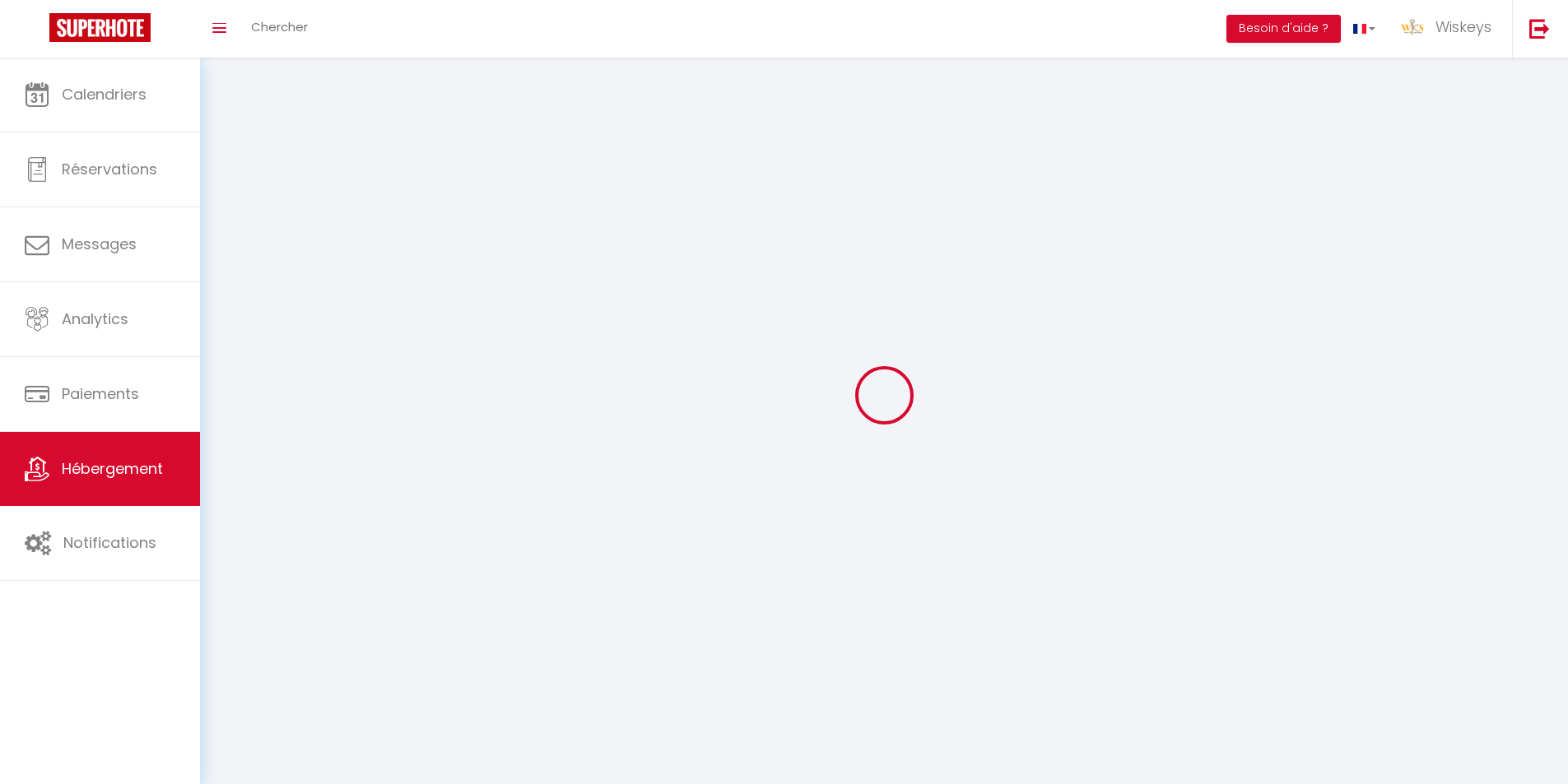
select select
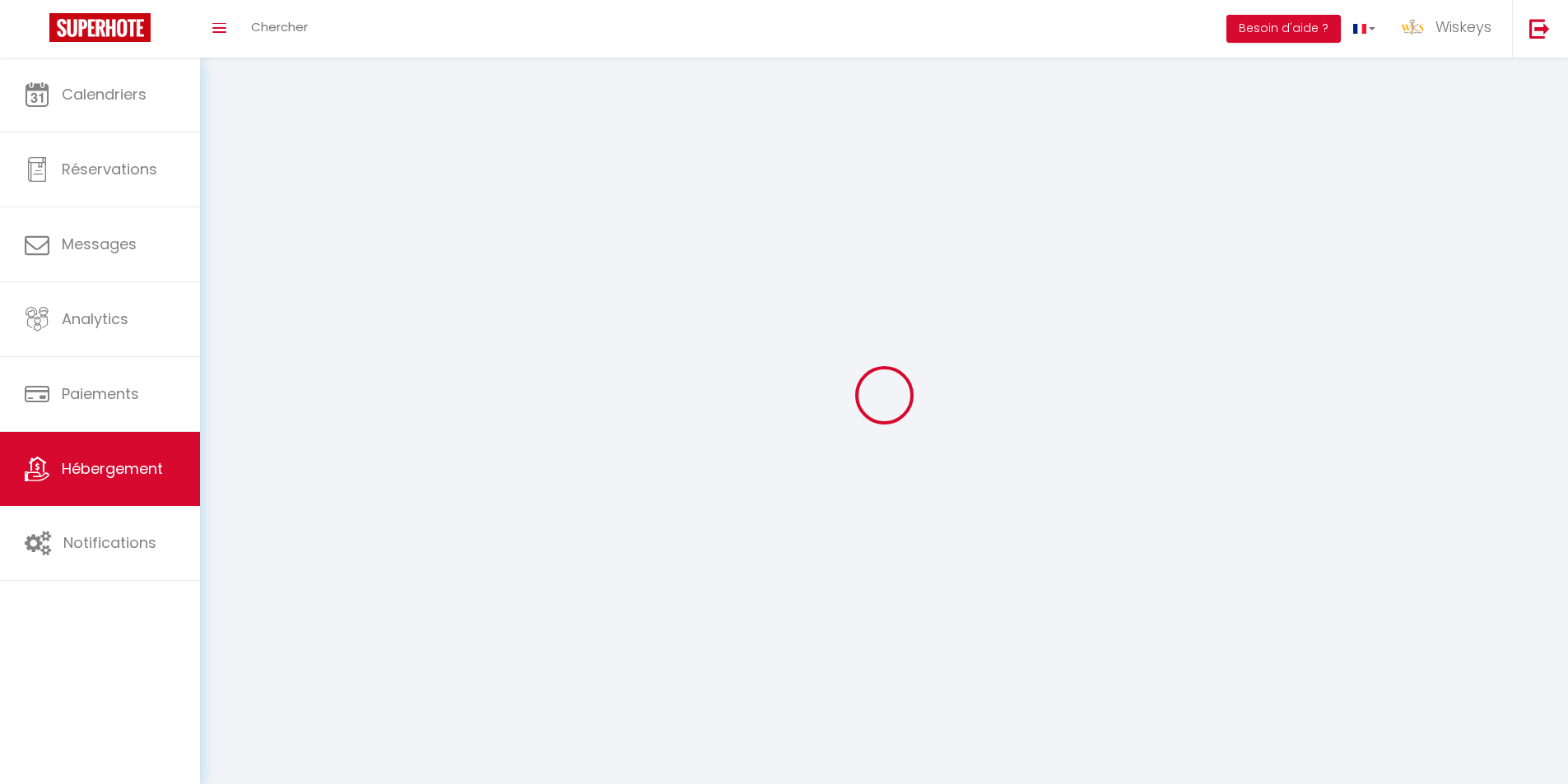
select select
checkbox input "false"
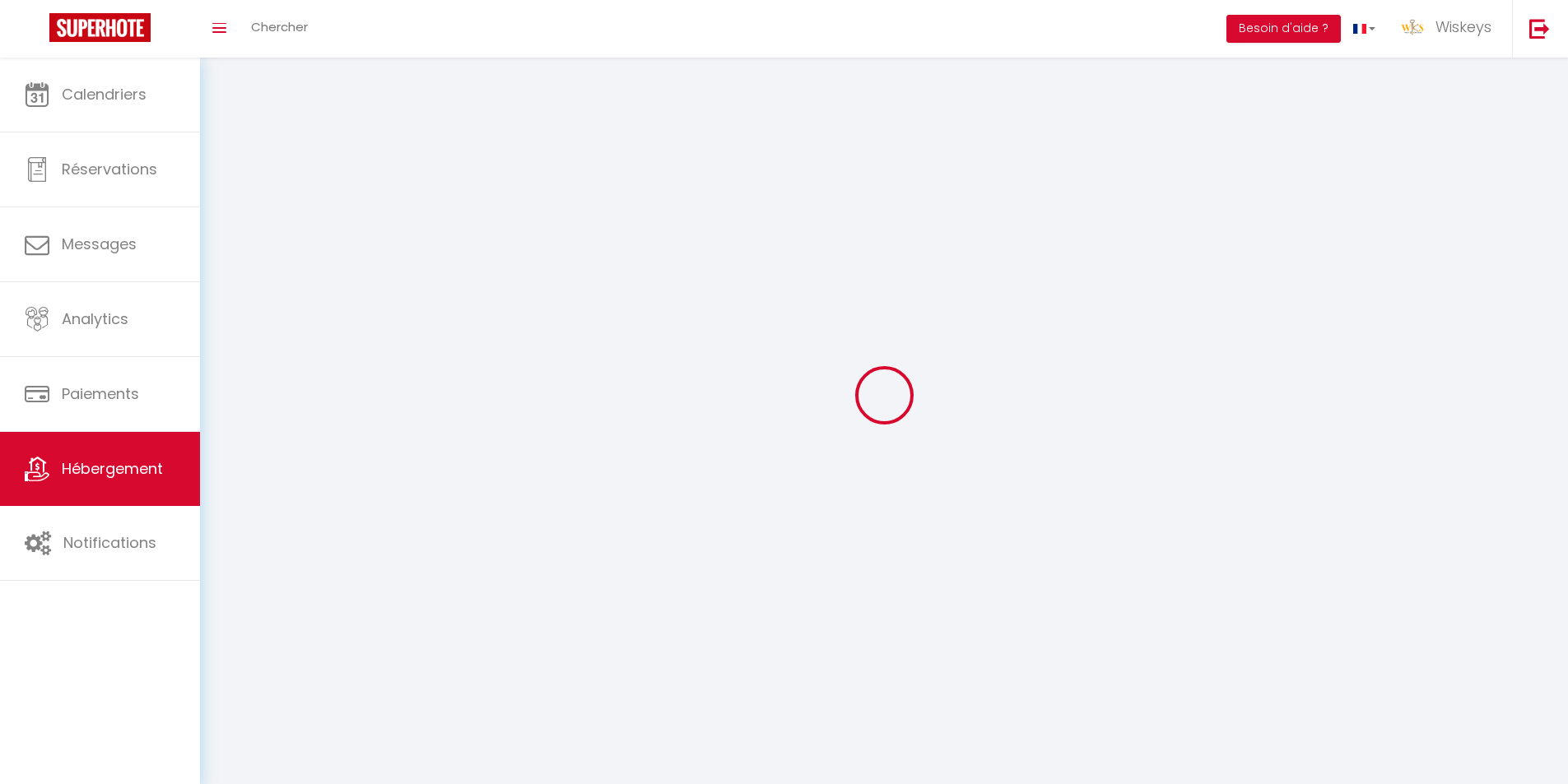
select select
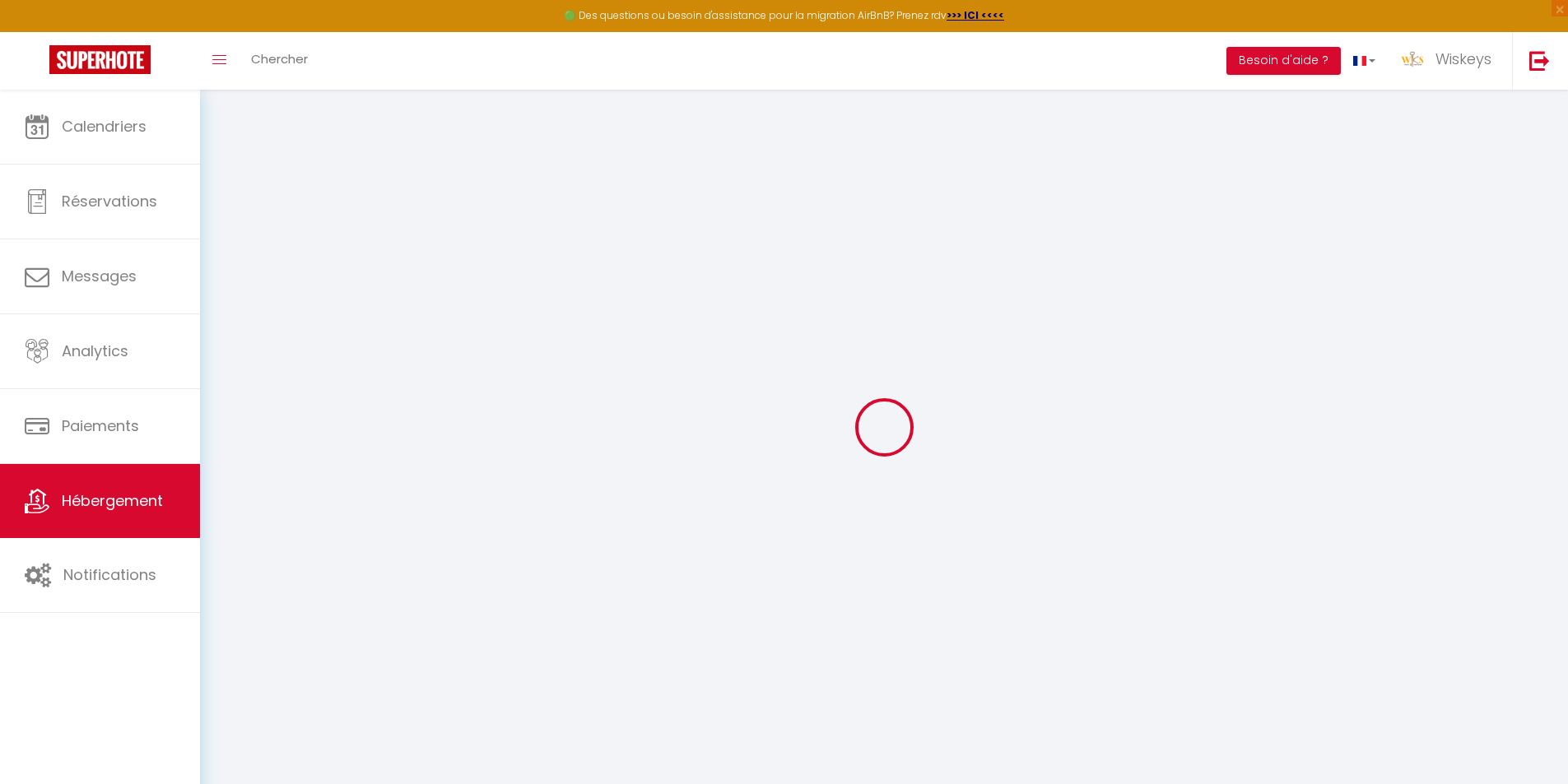
select select "11649-47362945"
select select
checkbox input "false"
checkbox input "true"
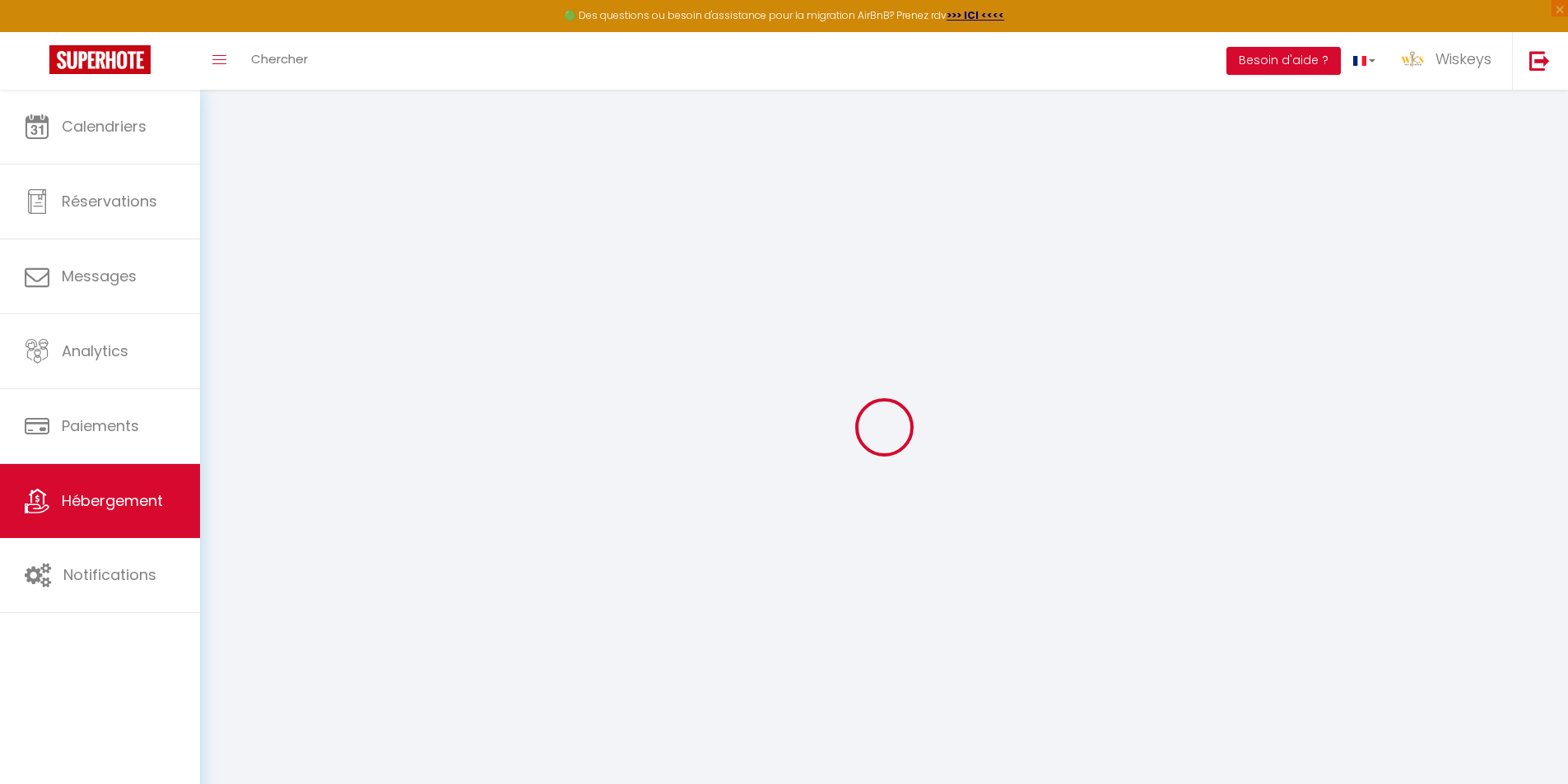
checkbox input "true"
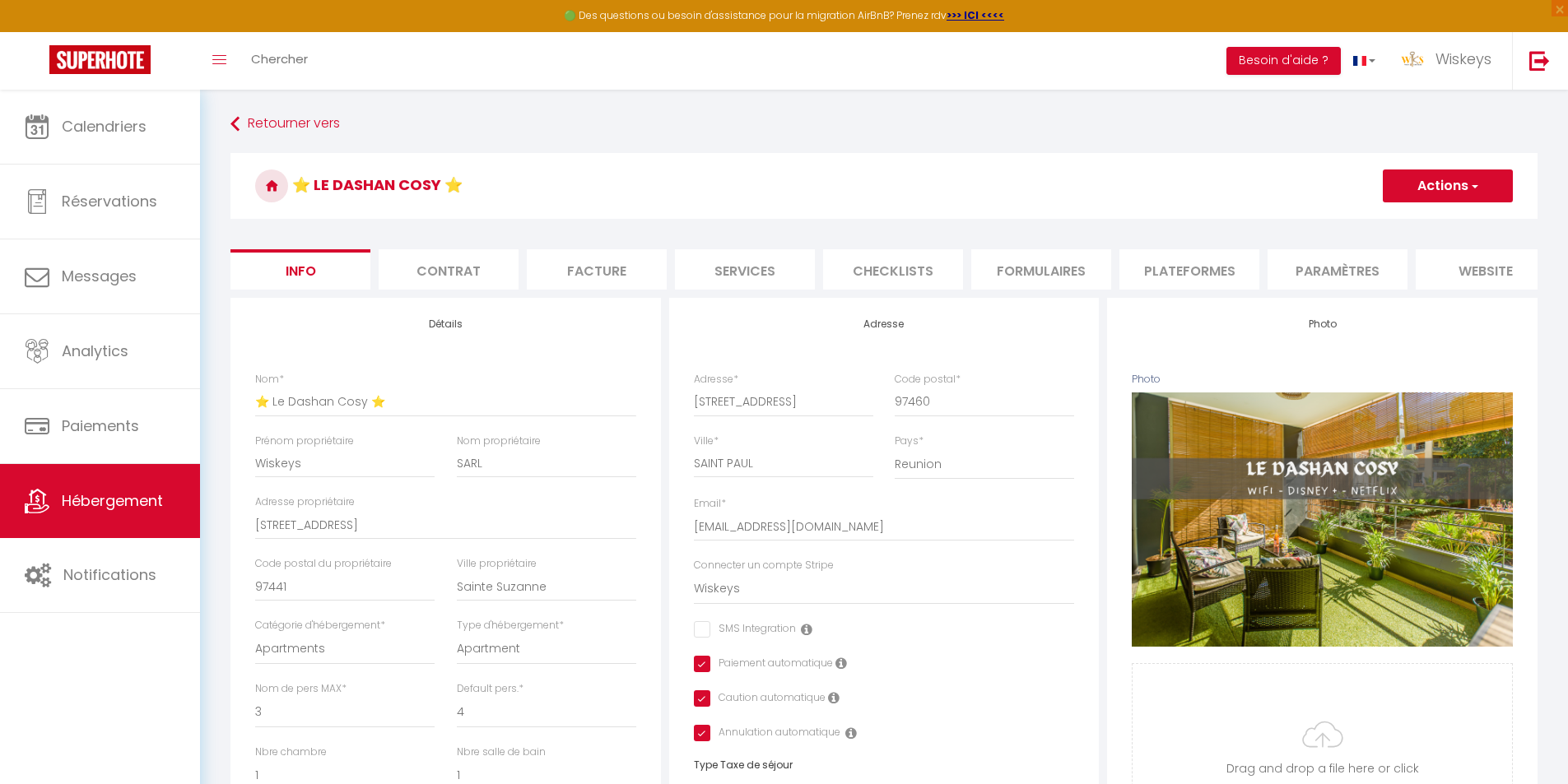
click at [1195, 270] on li "Plateformes" at bounding box center [1189, 269] width 140 height 40
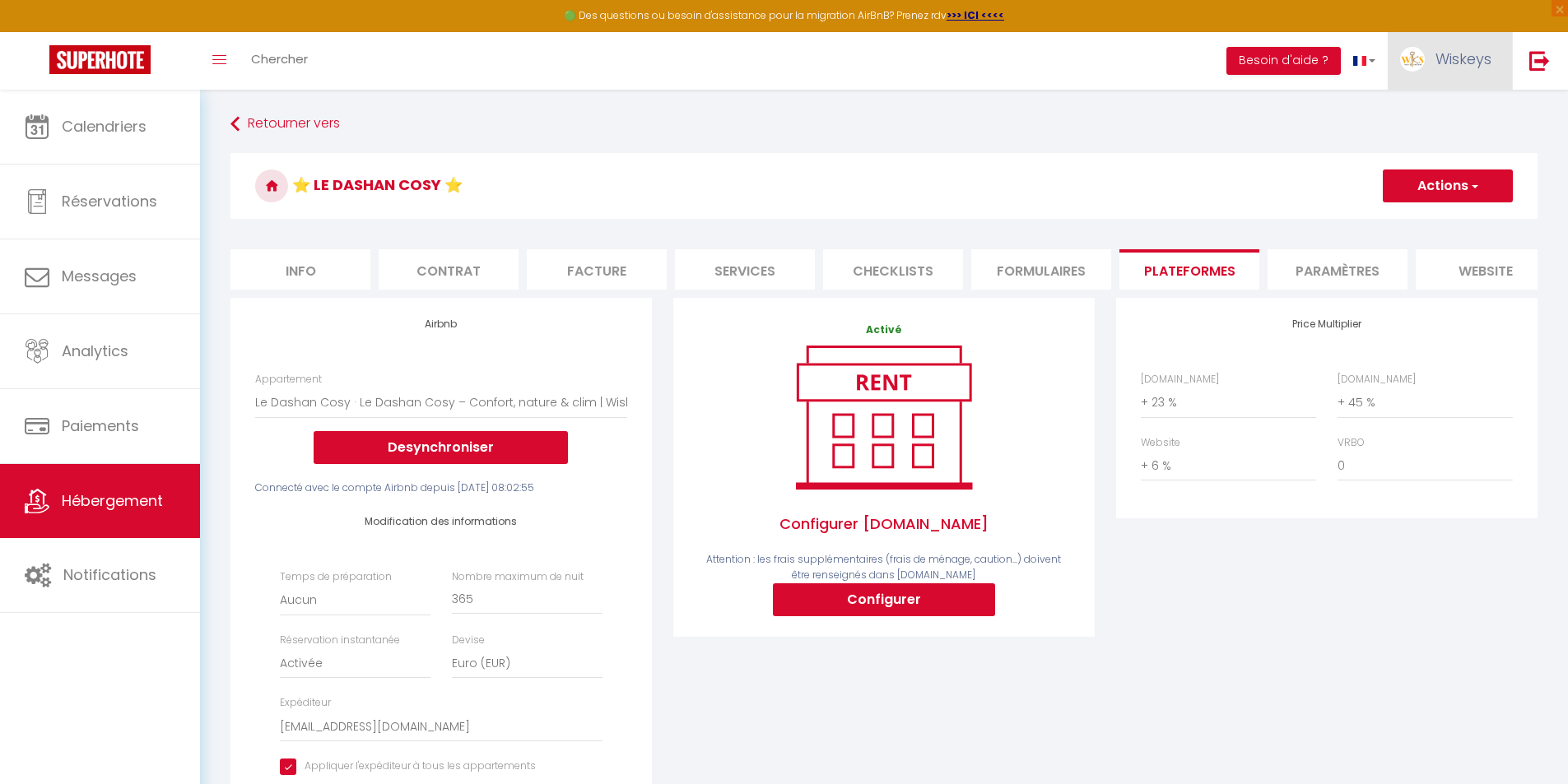
click at [1425, 87] on link "Wiskeys" at bounding box center [1449, 61] width 125 height 58
click at [1420, 119] on link "Paramètres" at bounding box center [1446, 115] width 122 height 28
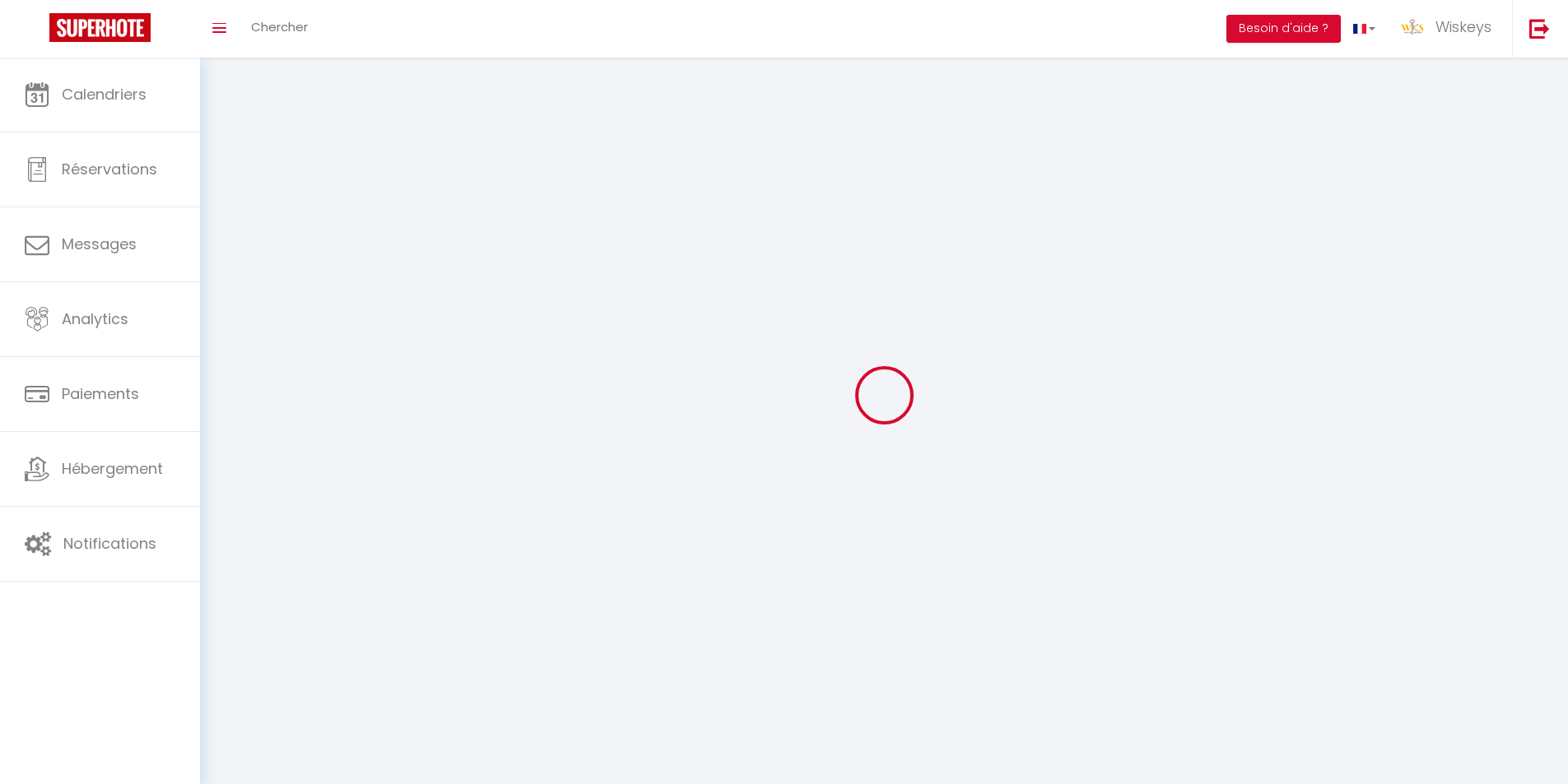
type input "Wiskeys"
type input "S.A.R.L"
type input "[PHONE_NUMBER]"
type input "[STREET_ADDRESS]"
type input "97441"
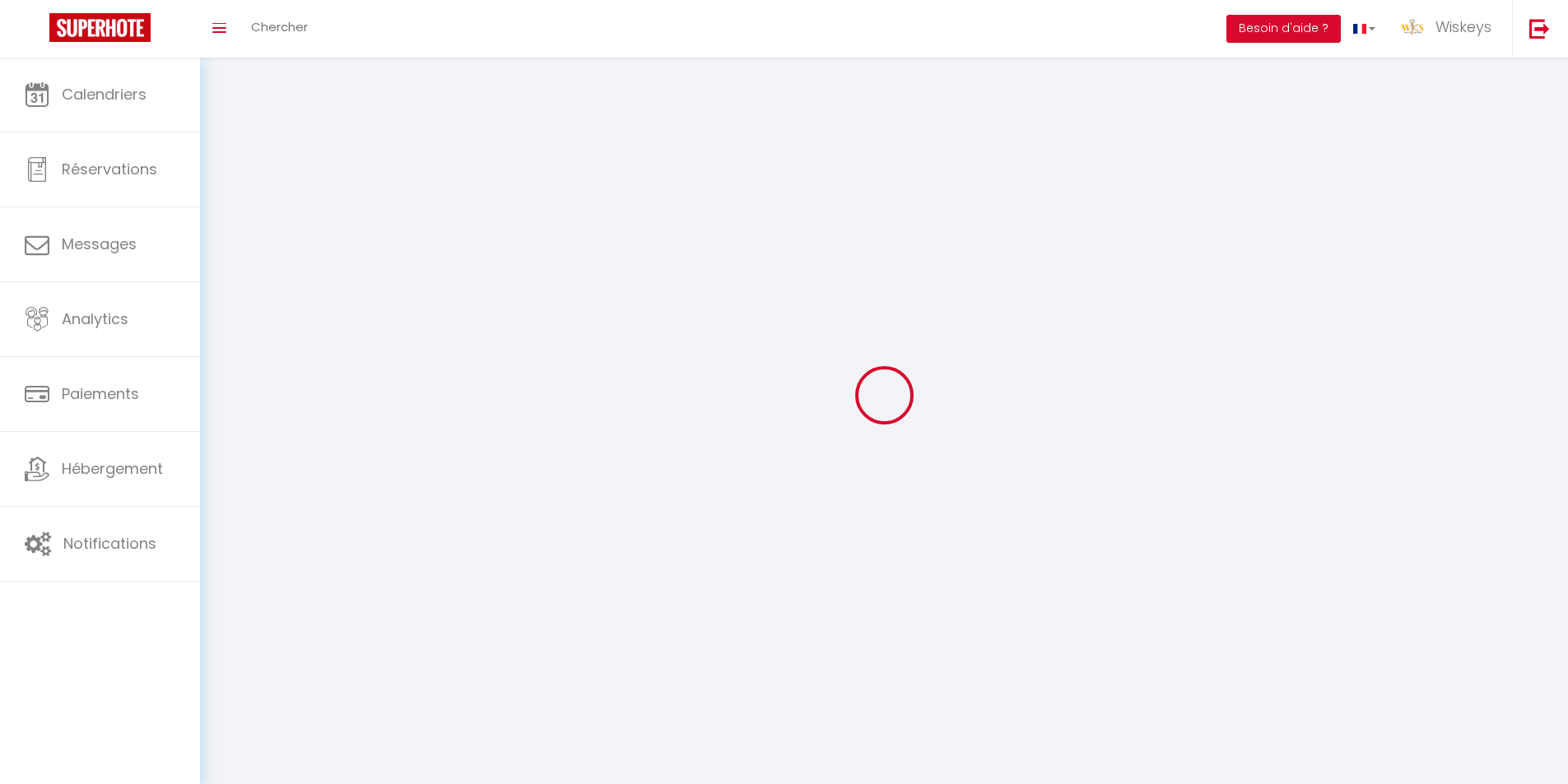
type input "SAINTE SUZANNE"
type input "EuUCQ0x2N0wZm7Y72lAEeqwQp"
type input "OhfGmyJdnqOkYknIvF2dMRme9"
select select "177"
select select "28"
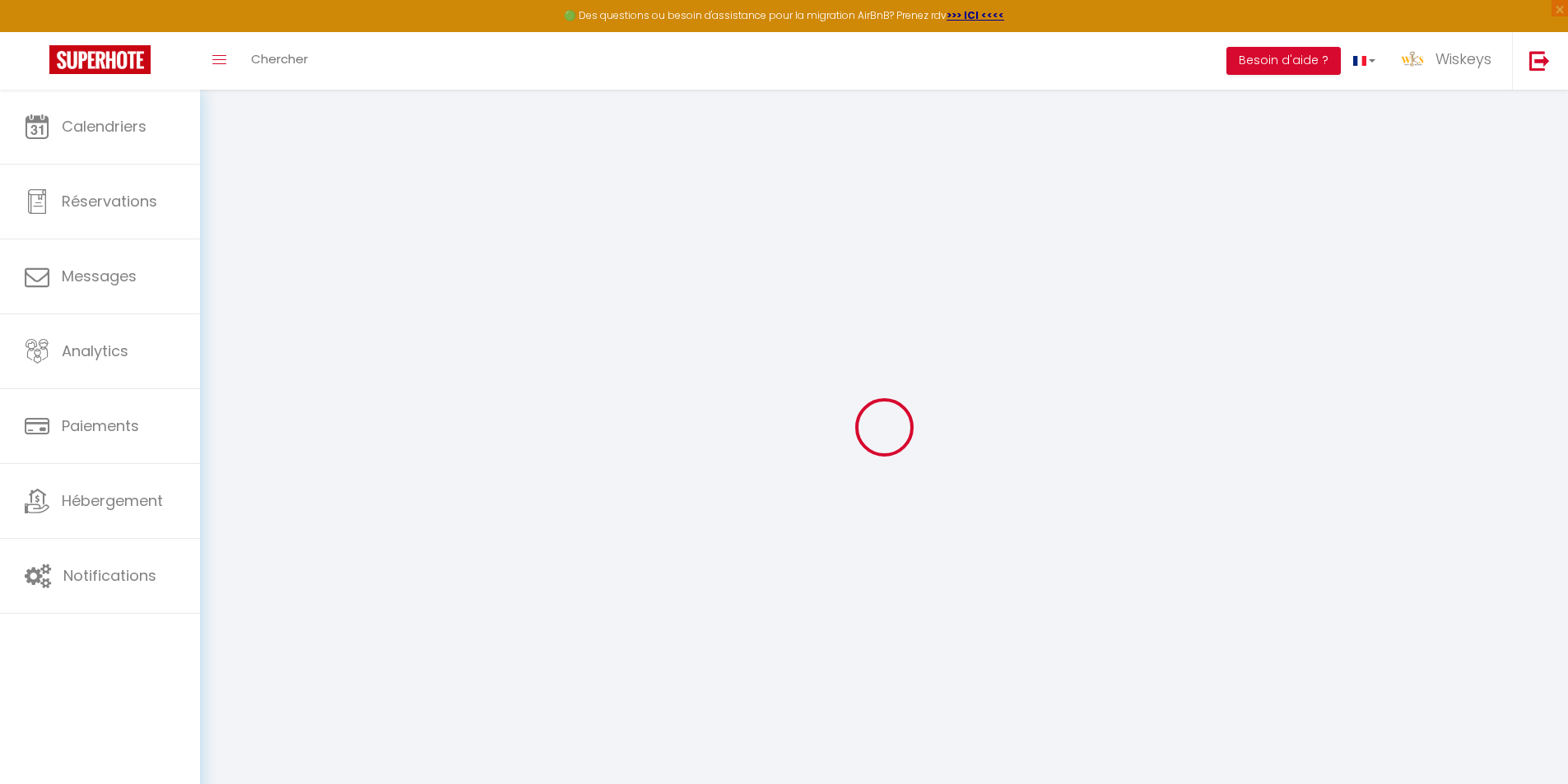
type input "EuUCQ0x2N0wZm7Y72lAEeqwQp"
type input "OhfGmyJdnqOkYknIvF2dMRme9"
type input "[URL][DOMAIN_NAME]"
select select "fr"
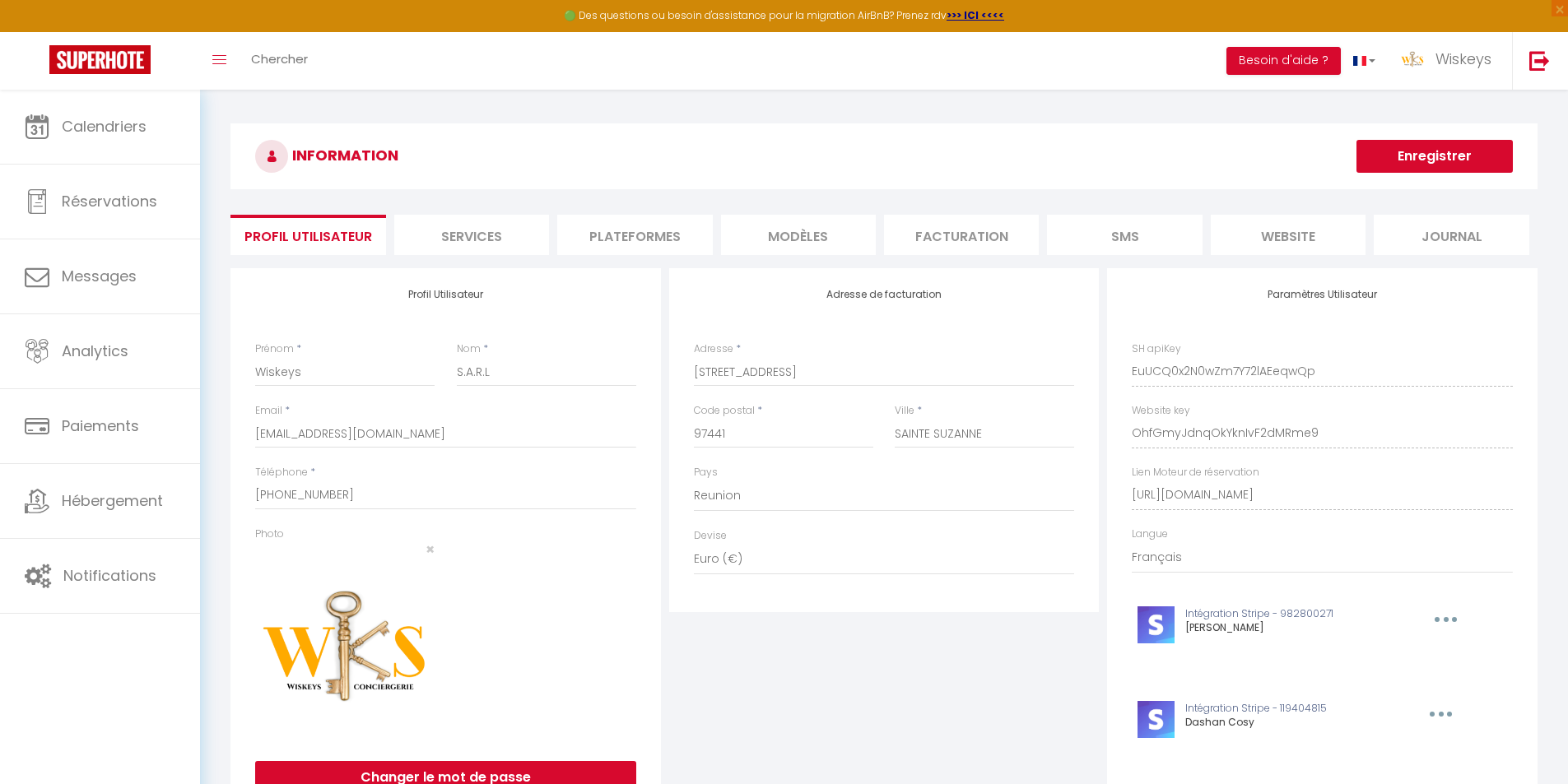
click at [633, 222] on li "Plateformes" at bounding box center [634, 234] width 155 height 40
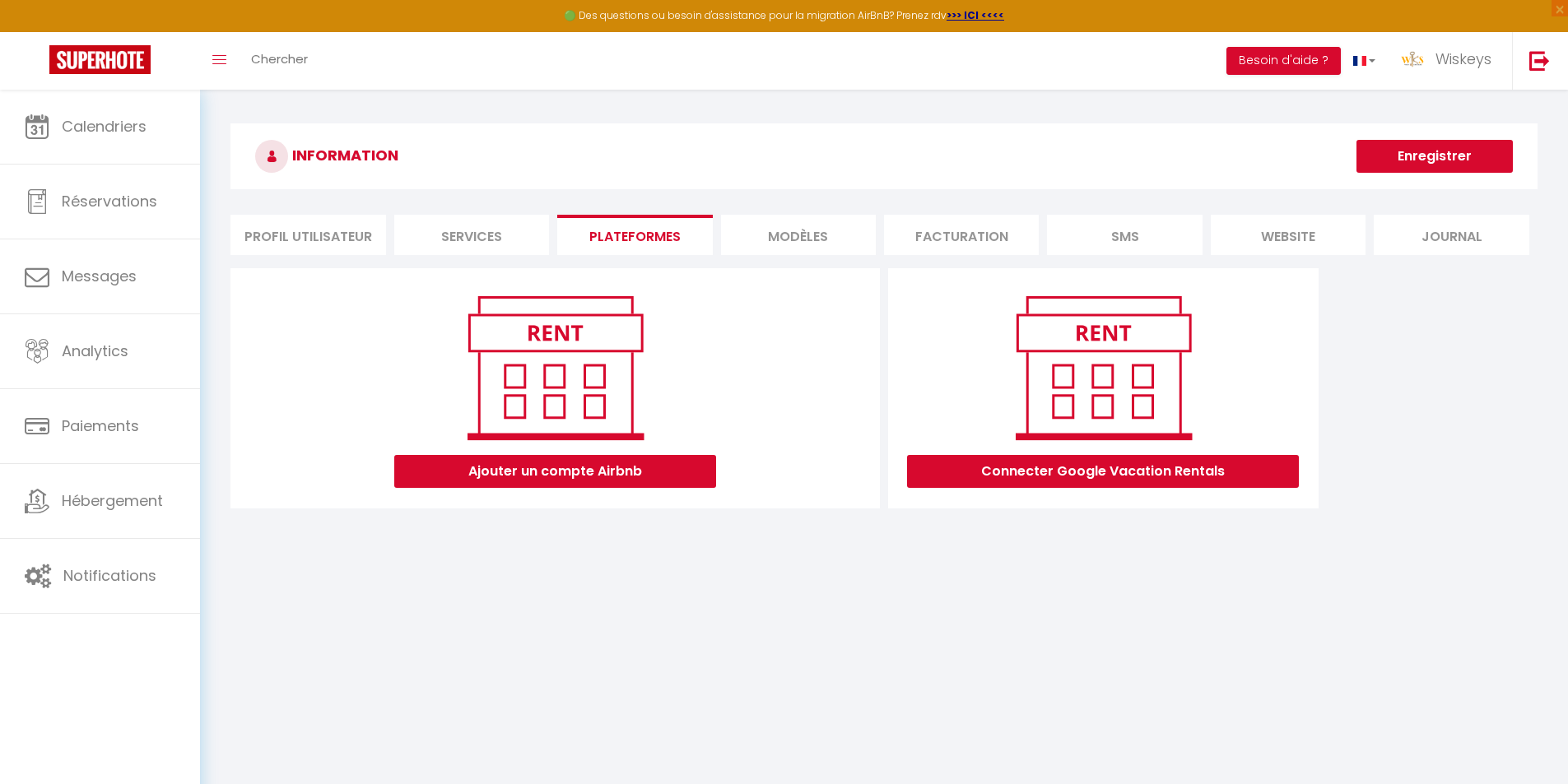
scroll to position [90, 0]
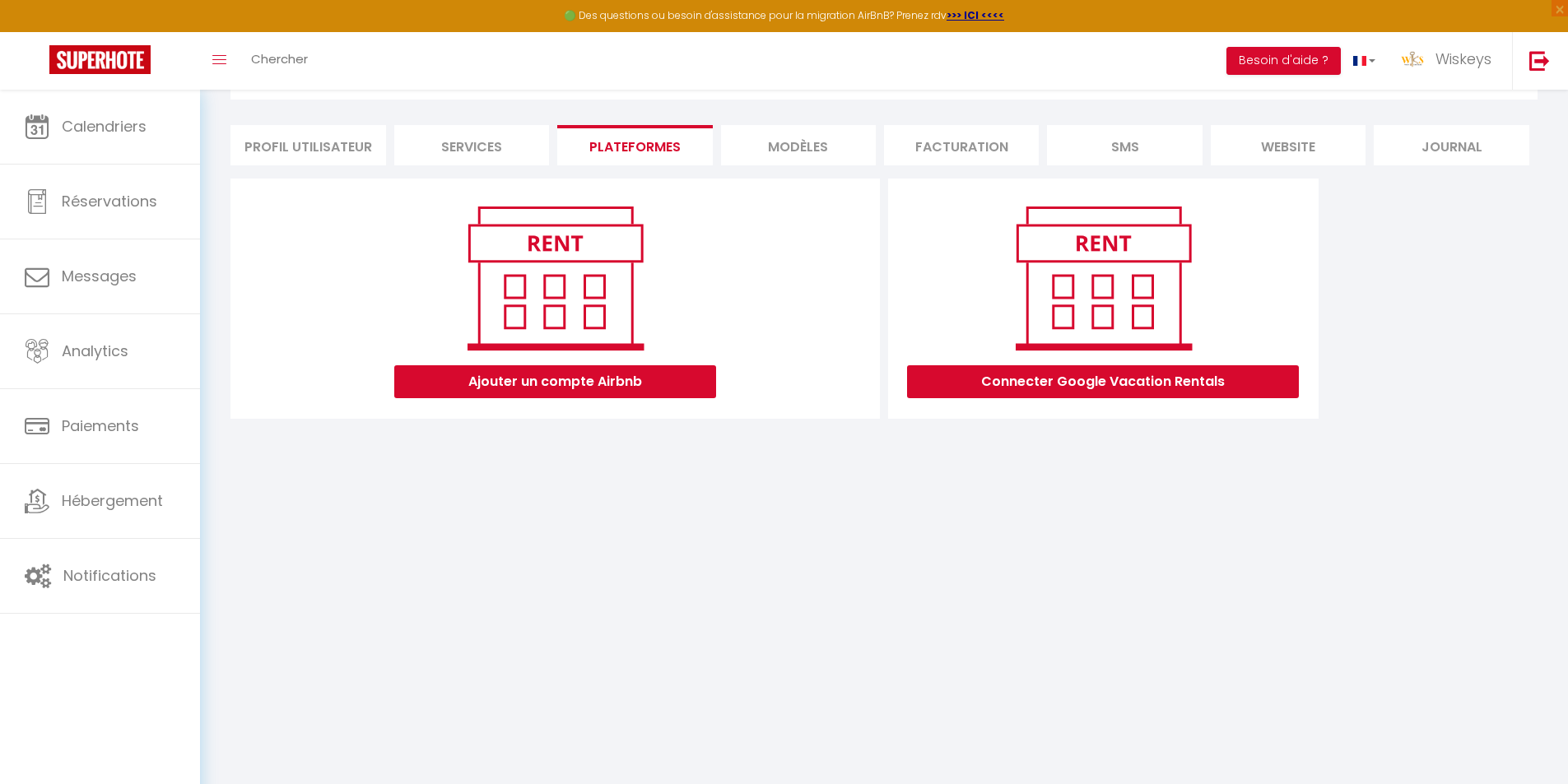
click at [658, 364] on div "Ajouter un compte Airbnb" at bounding box center [555, 377] width 321 height 41
click at [513, 158] on li "Services" at bounding box center [471, 145] width 155 height 40
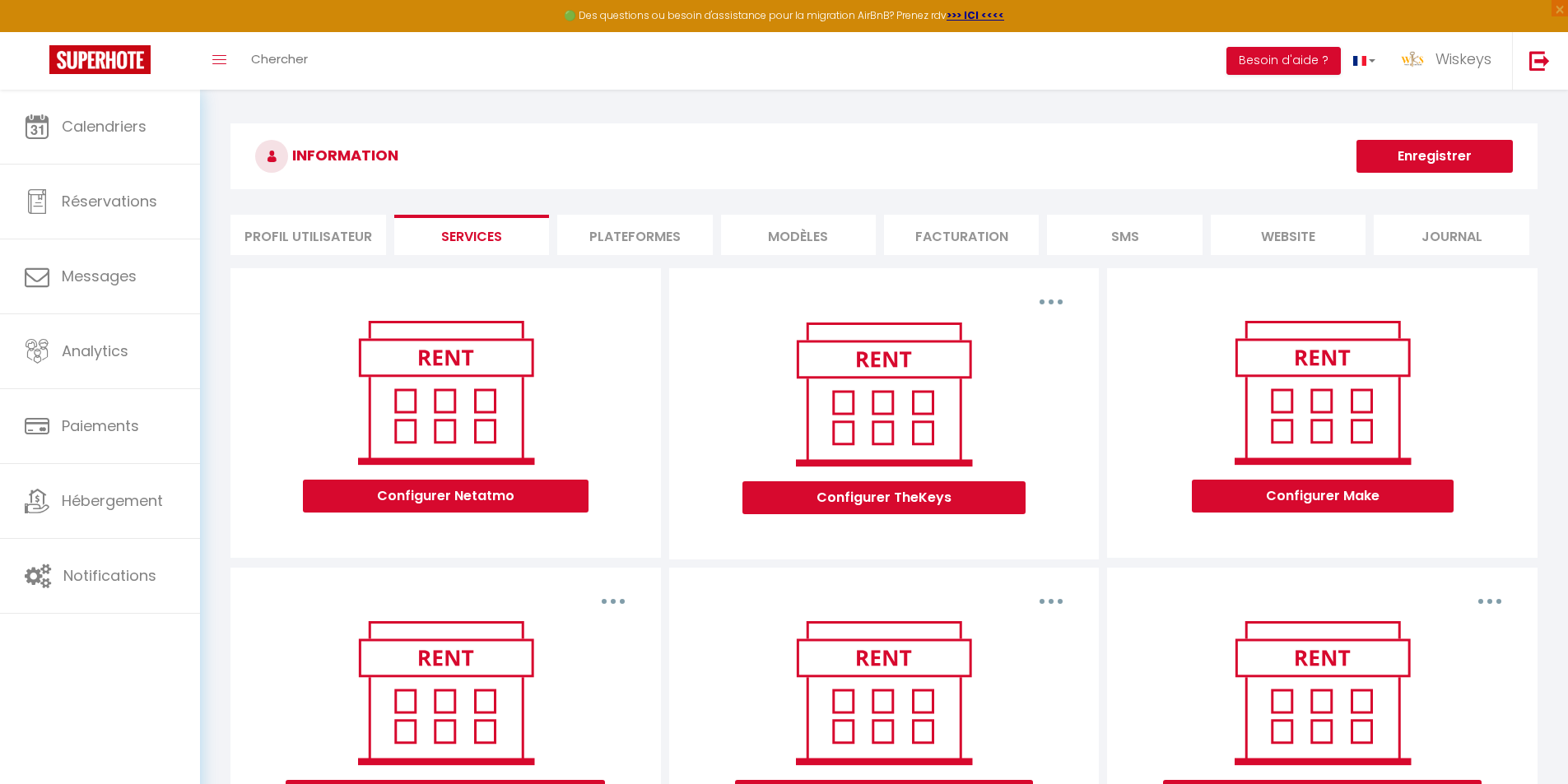
drag, startPoint x: 618, startPoint y: 219, endPoint x: 622, endPoint y: 227, distance: 8.9
click at [620, 222] on li "Plateformes" at bounding box center [634, 234] width 155 height 40
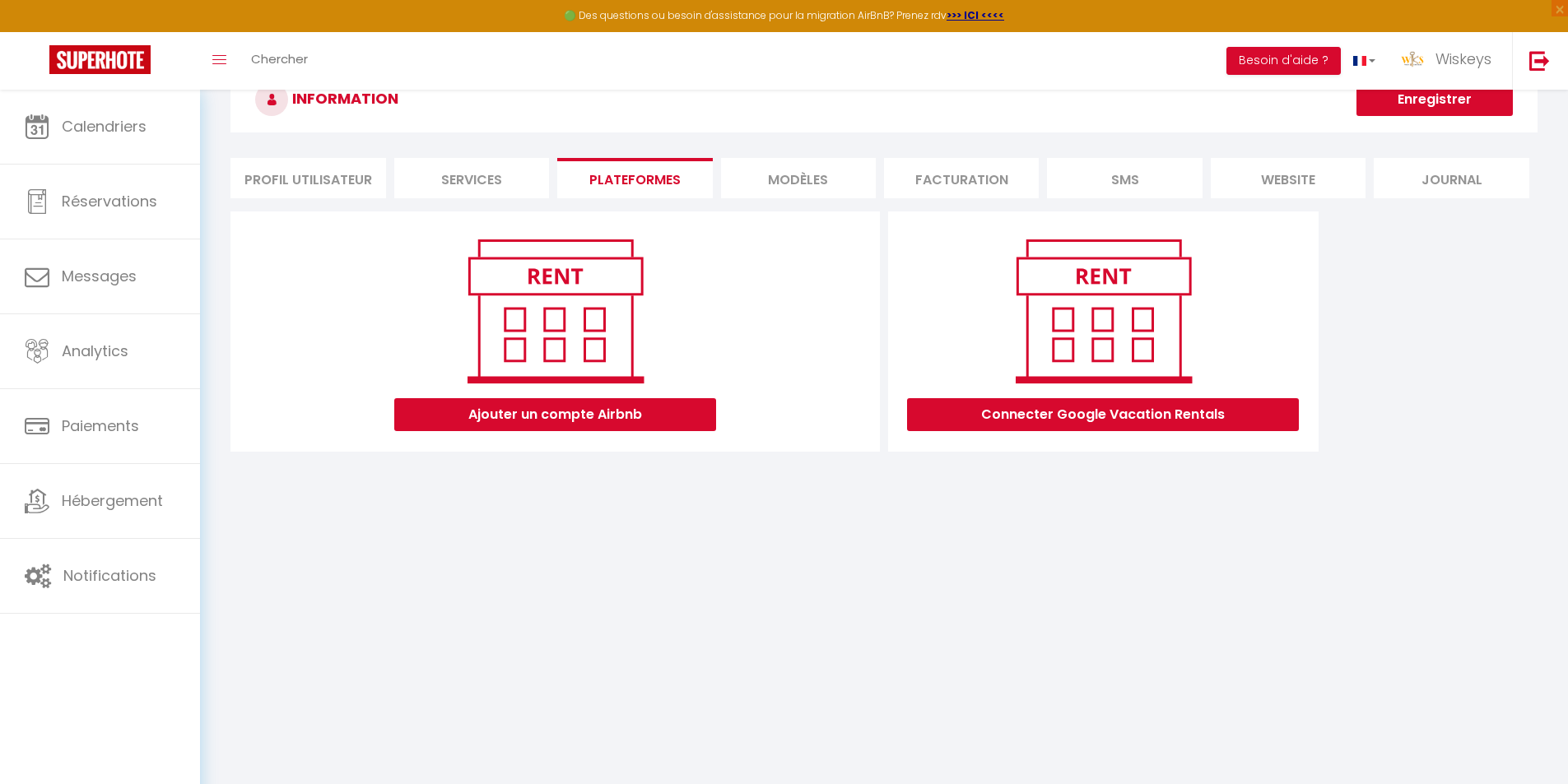
scroll to position [90, 0]
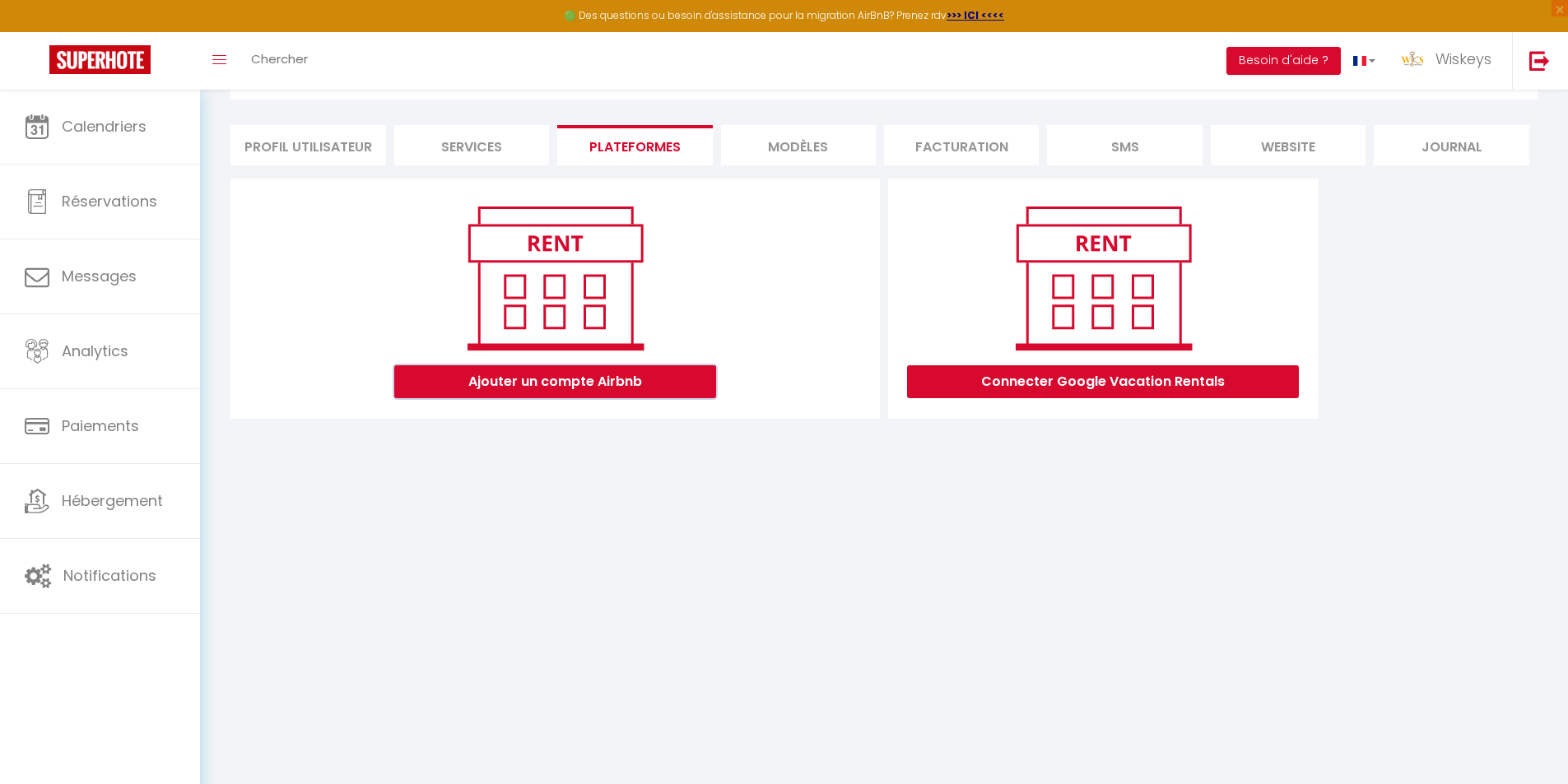
click at [683, 391] on button "Ajouter un compte Airbnb" at bounding box center [555, 381] width 321 height 33
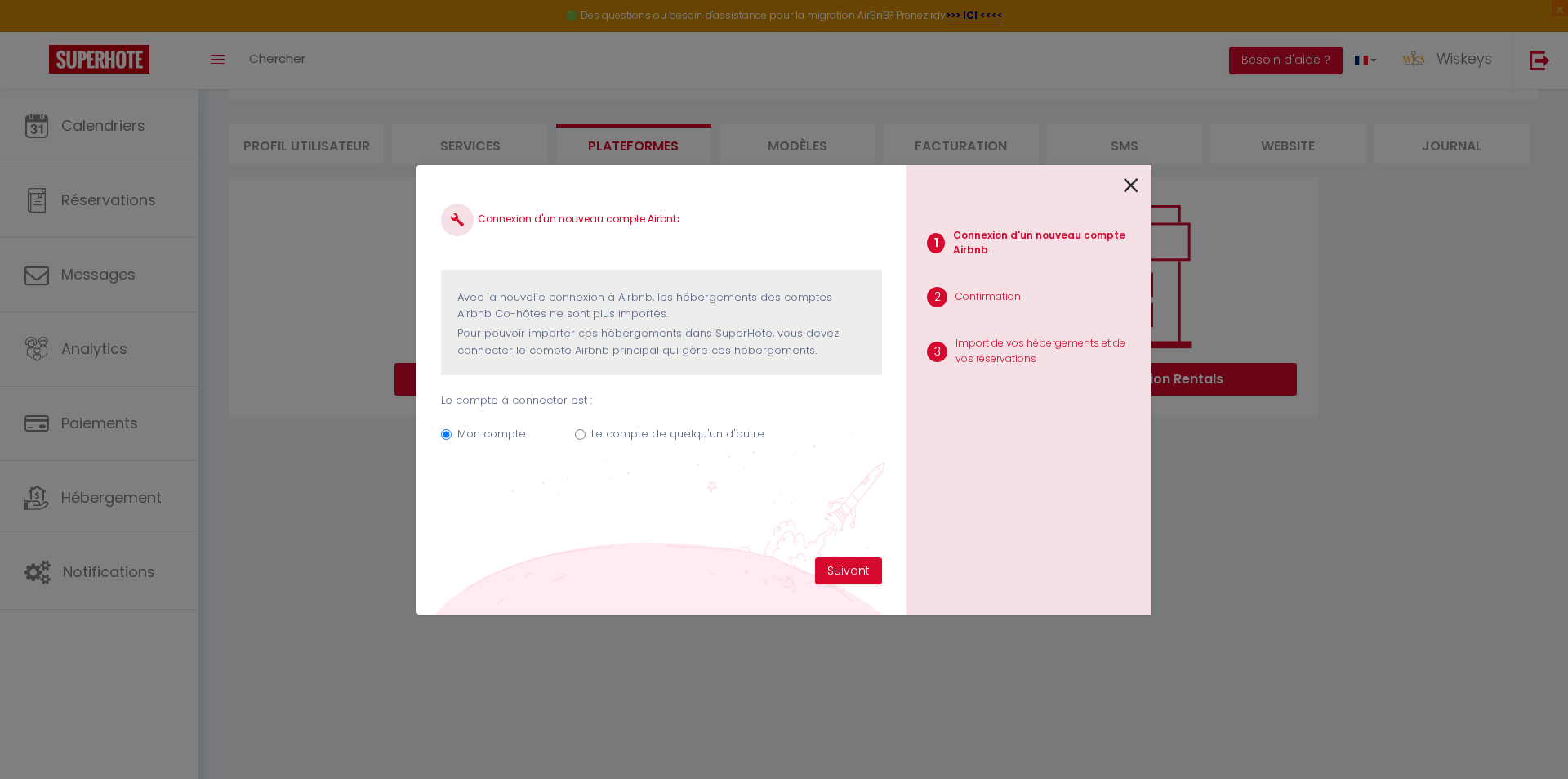
click at [1125, 192] on icon at bounding box center [1131, 185] width 15 height 25
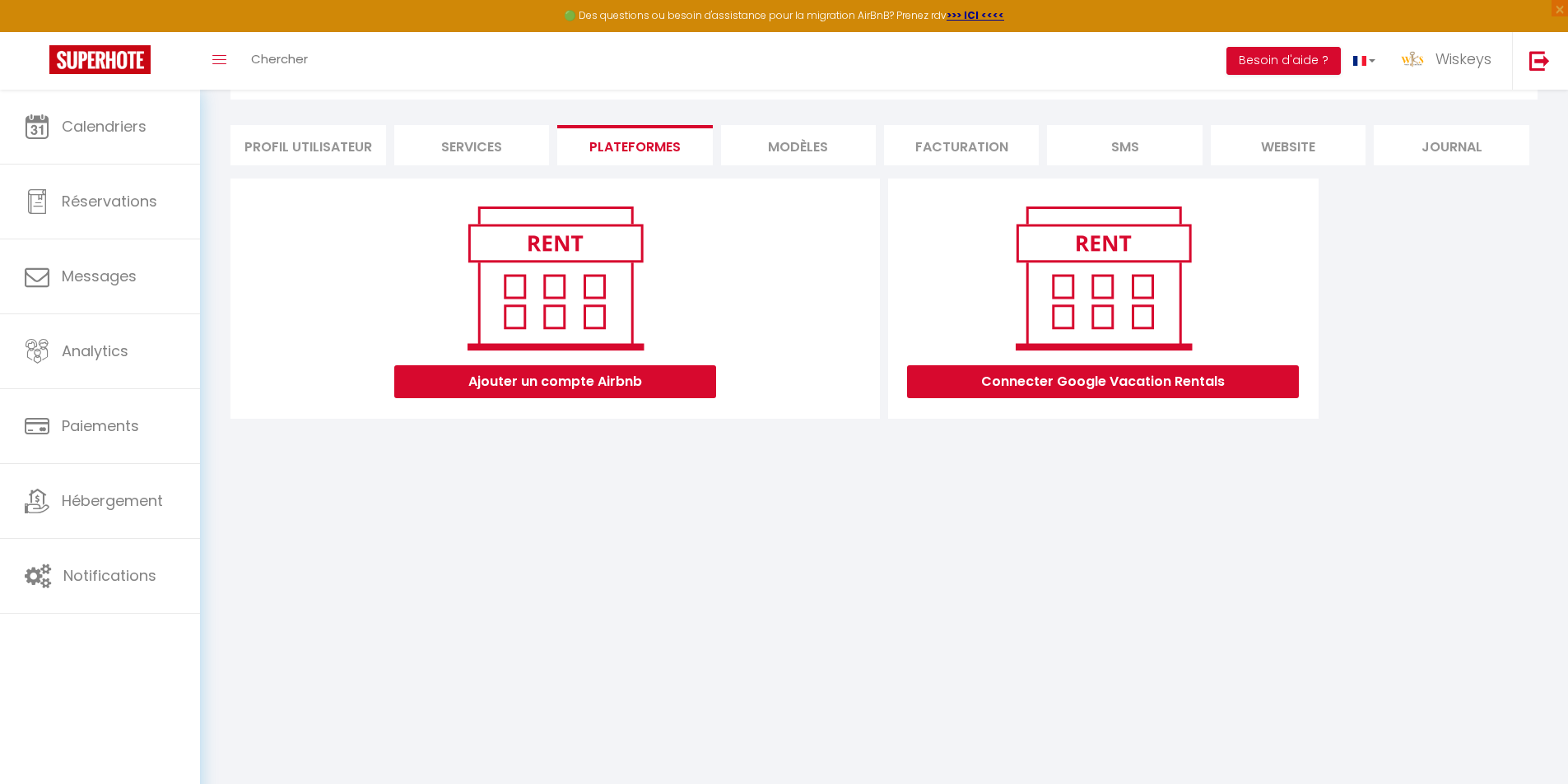
click at [1270, 142] on li "website" at bounding box center [1288, 145] width 155 height 40
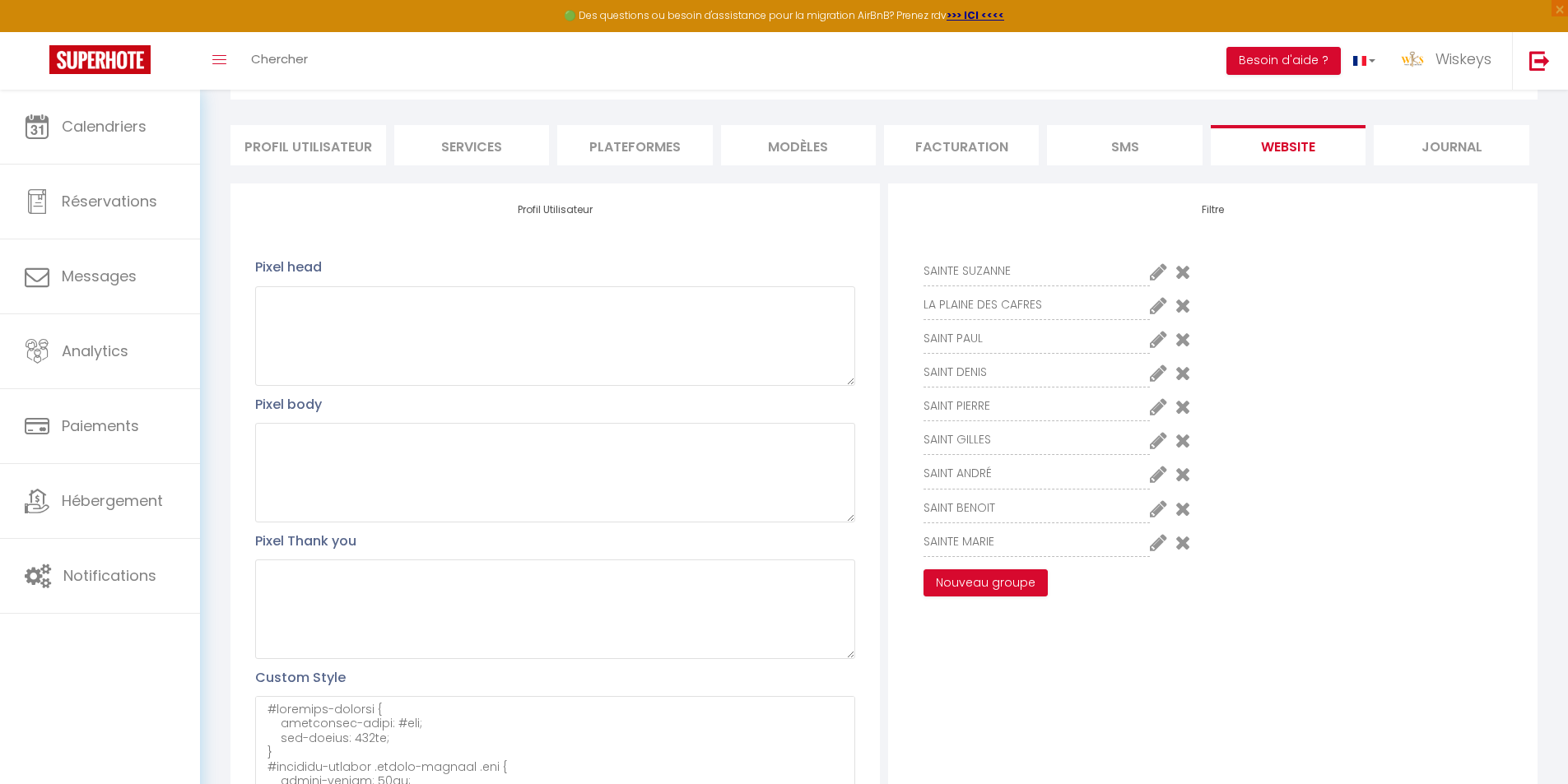
click at [1137, 148] on li "SMS" at bounding box center [1124, 145] width 155 height 40
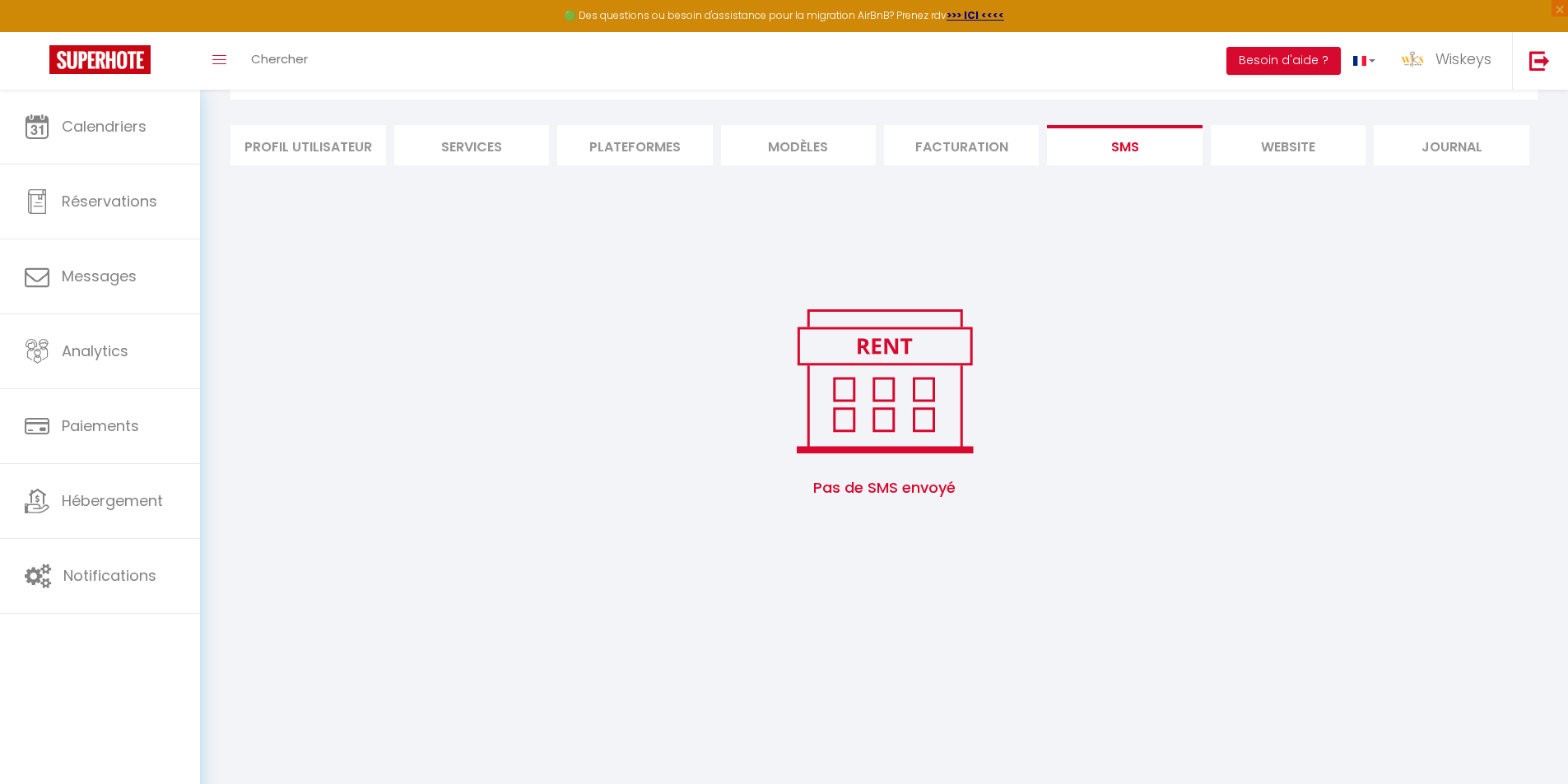
click at [935, 153] on li "Facturation" at bounding box center [961, 145] width 155 height 40
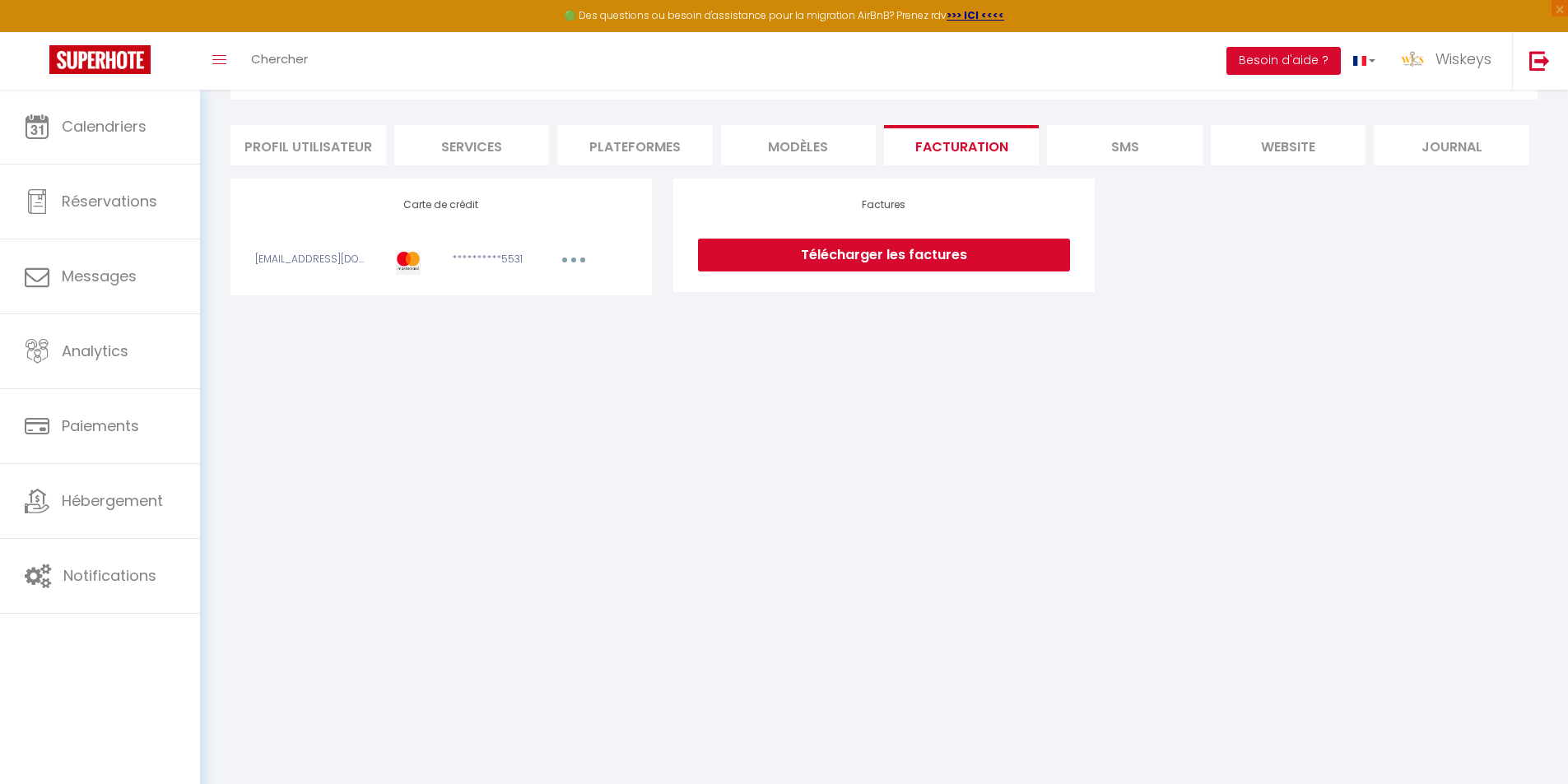
click at [837, 145] on li "MODÈLES" at bounding box center [797, 145] width 155 height 40
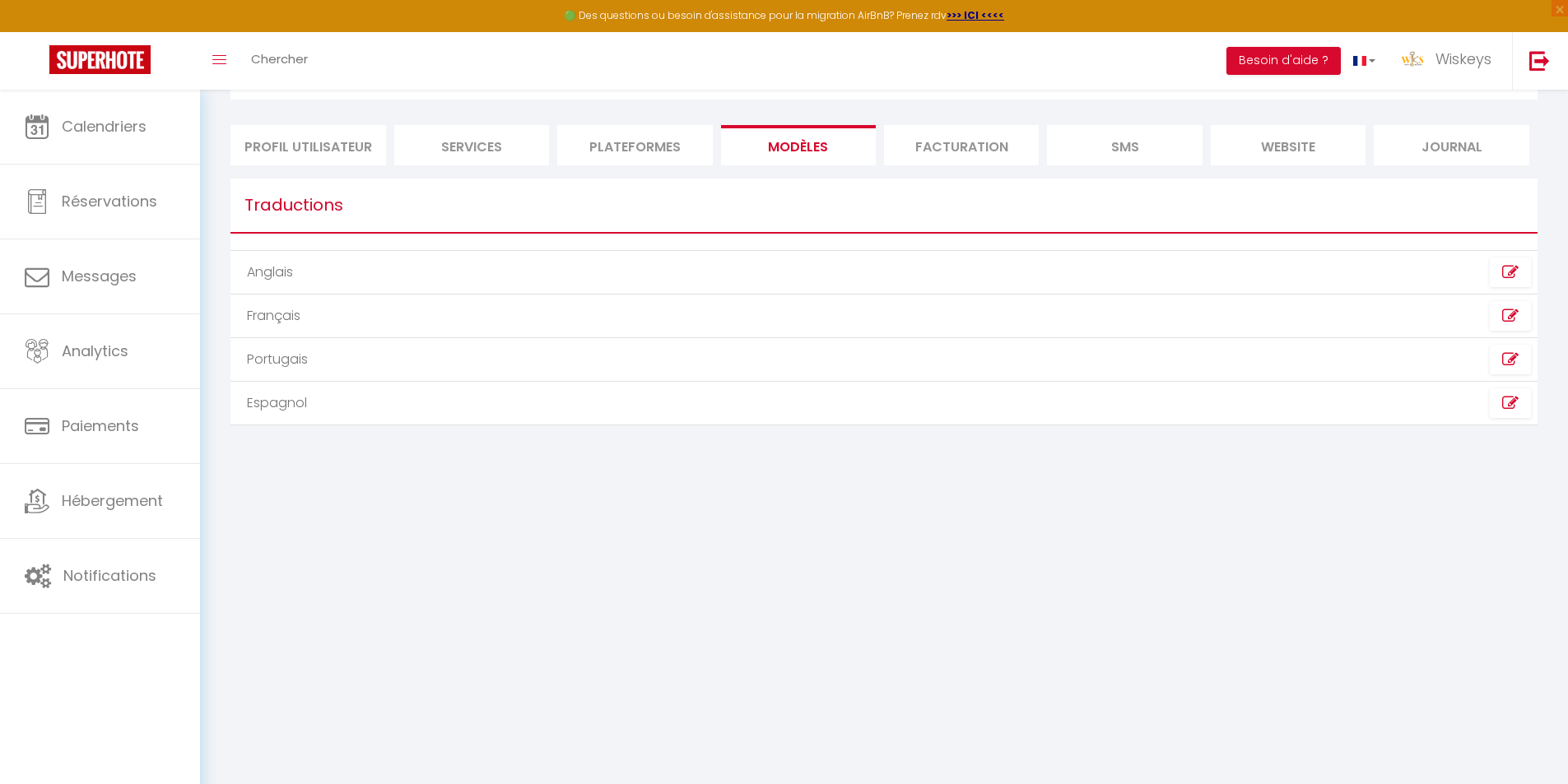
click at [690, 138] on li "Plateformes" at bounding box center [634, 145] width 155 height 40
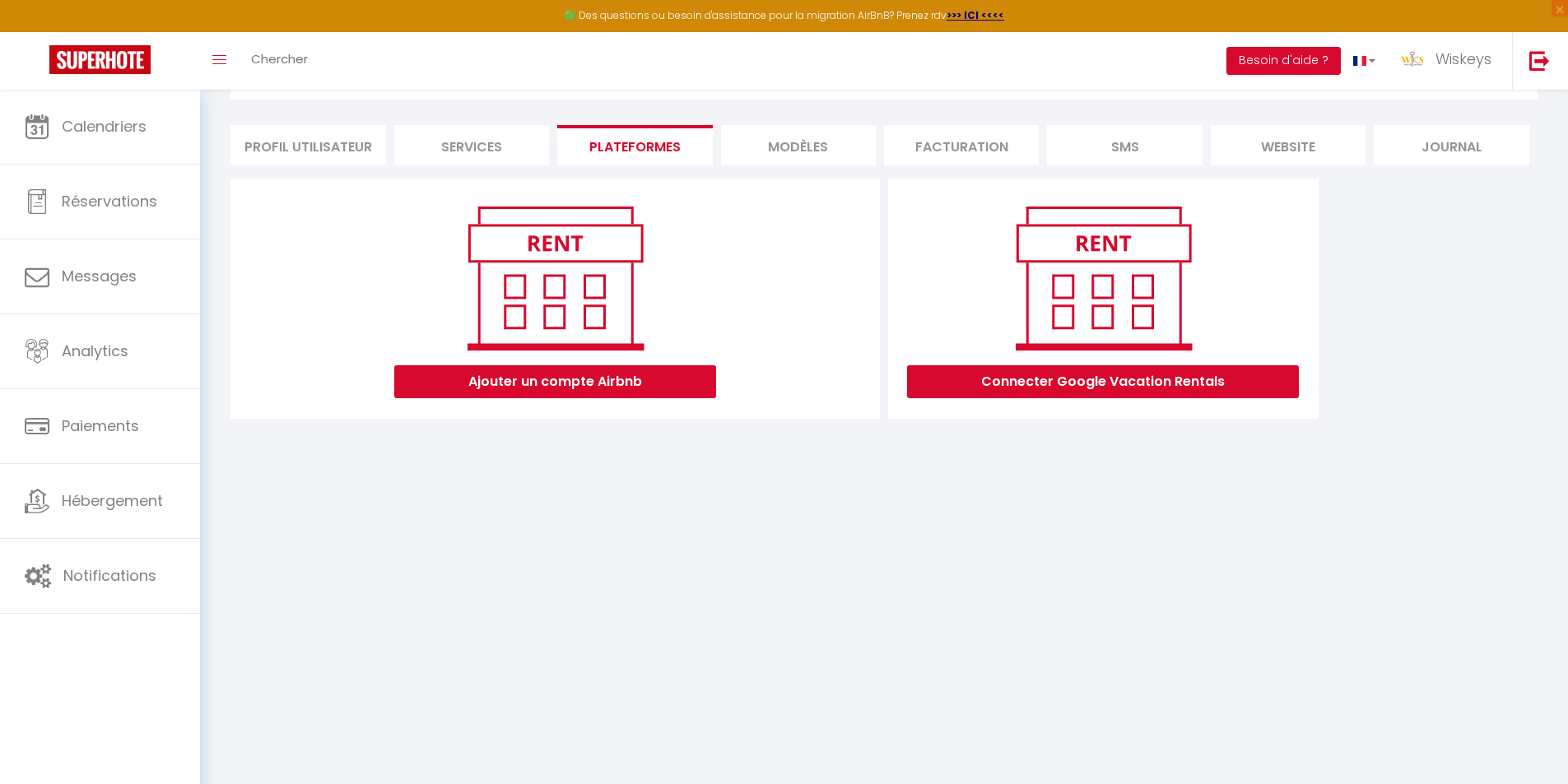
click at [490, 146] on li "Services" at bounding box center [471, 145] width 155 height 40
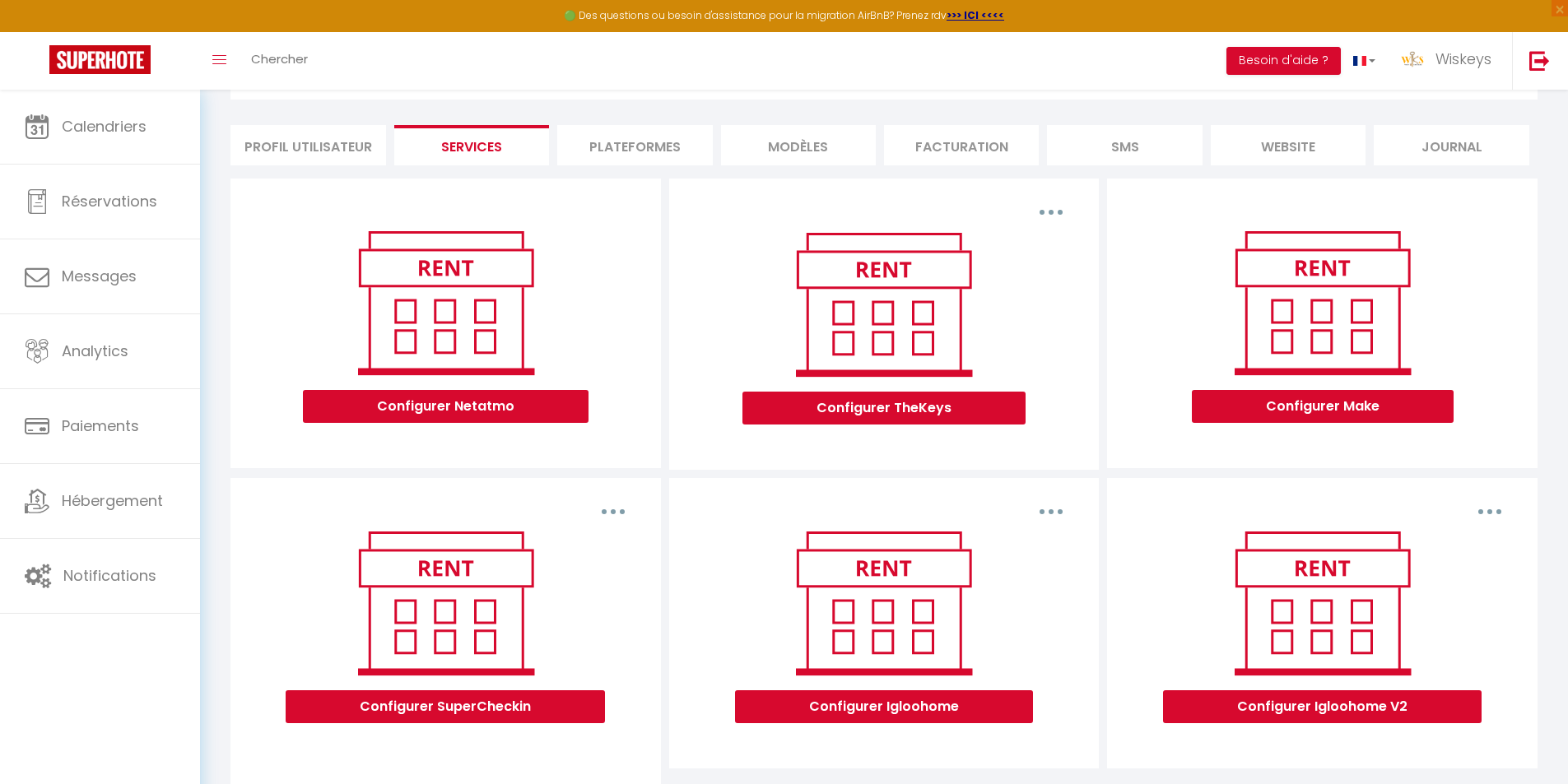
click at [303, 161] on li "Profil Utilisateur" at bounding box center [307, 145] width 155 height 40
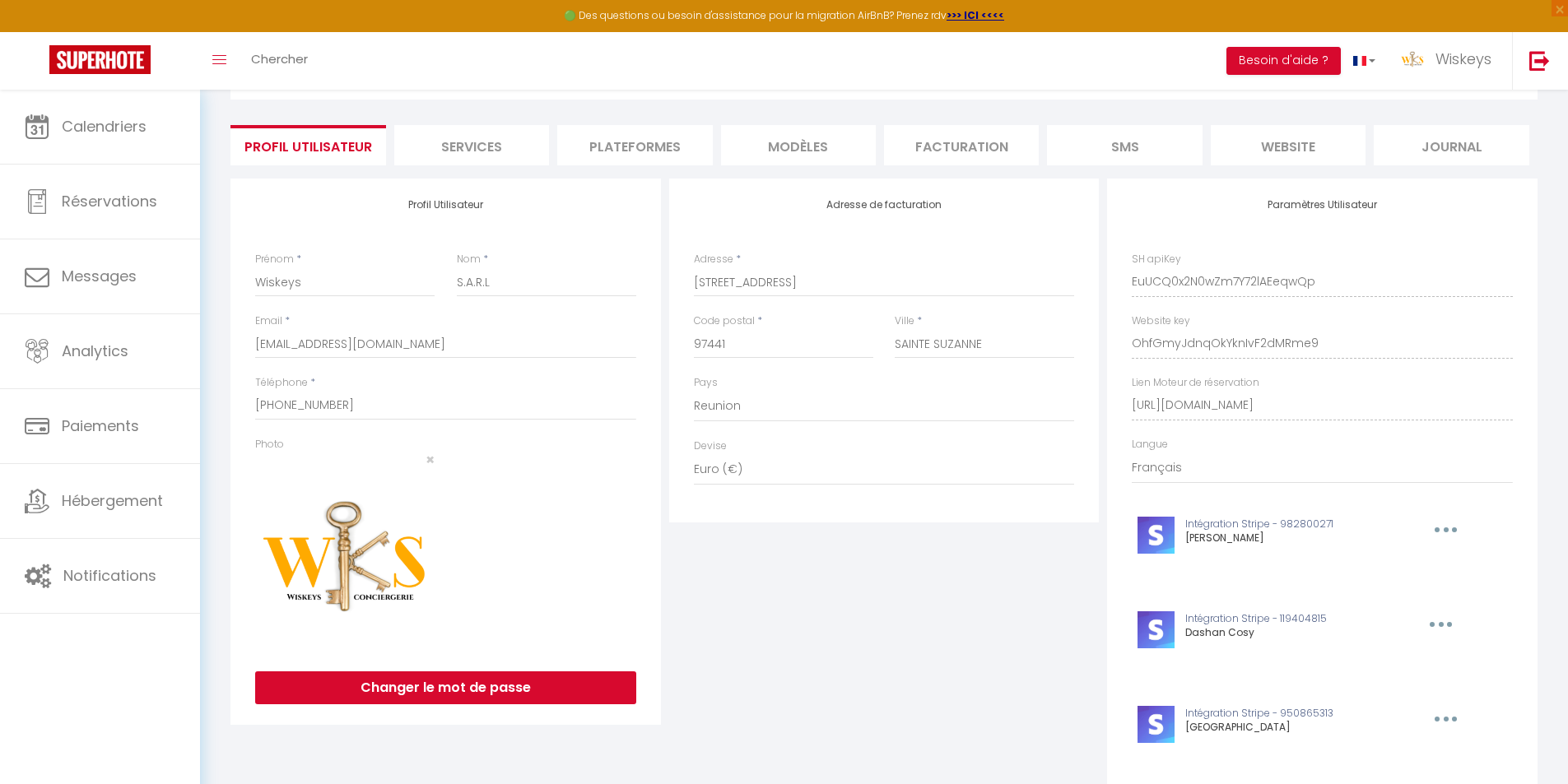
click at [634, 144] on li "Plateformes" at bounding box center [634, 145] width 155 height 40
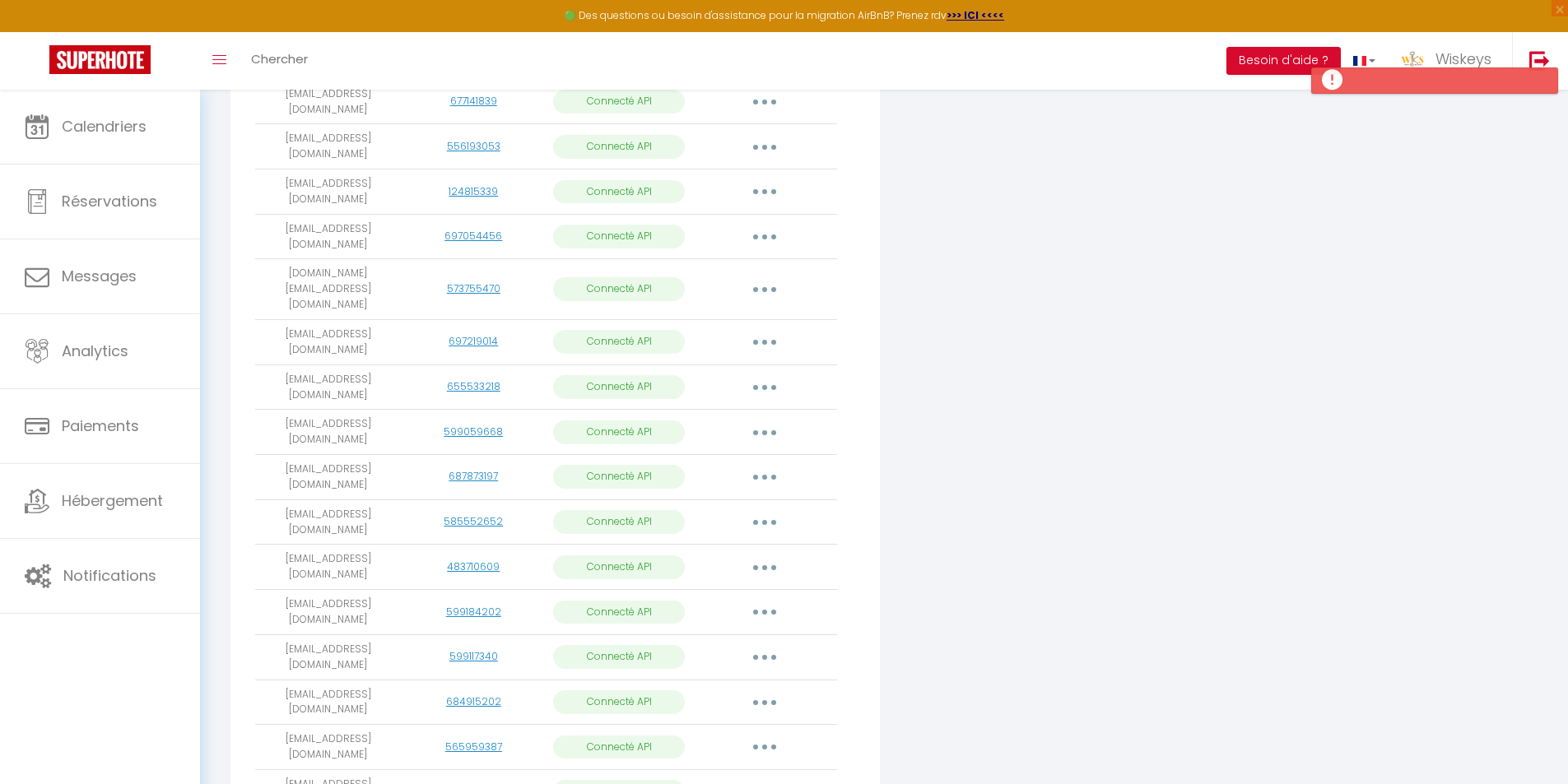
scroll to position [978, 0]
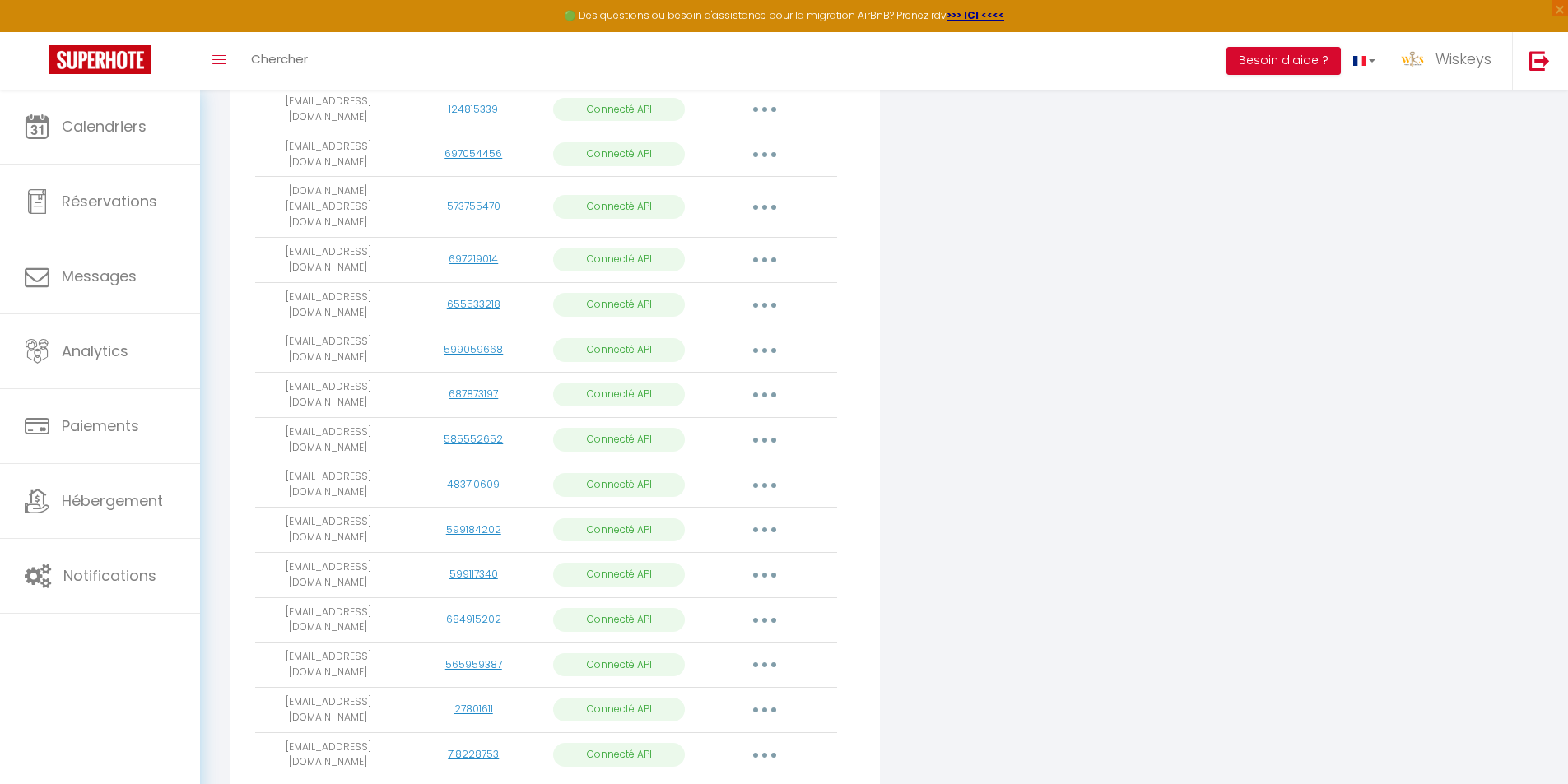
click at [755, 562] on button "button" at bounding box center [765, 575] width 46 height 26
click at [752, 597] on link "Importer les appartements" at bounding box center [692, 611] width 182 height 28
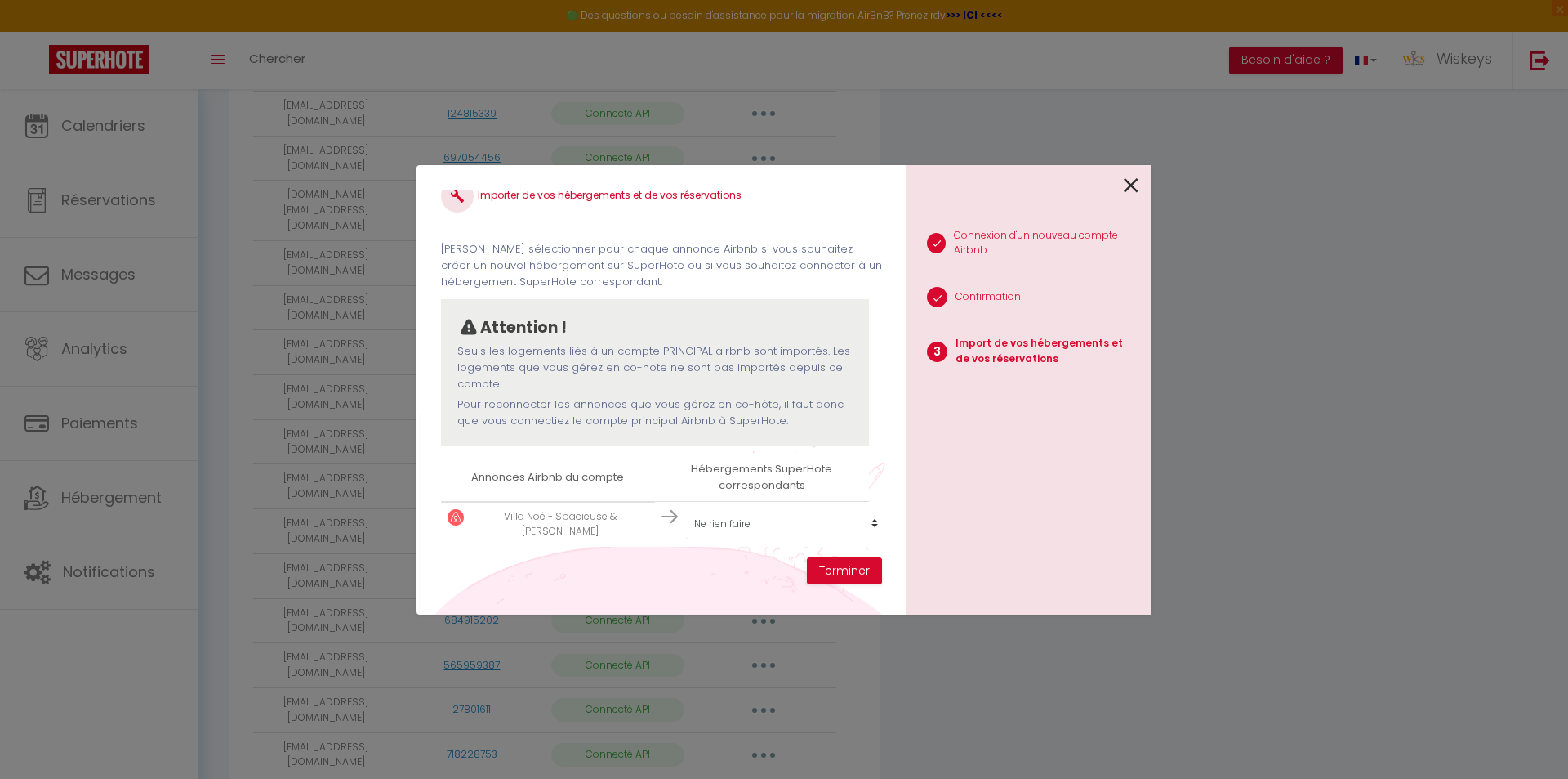
scroll to position [37, 0]
click at [744, 506] on select "Créer un nouvel hébergement Ne rien faire ⭐ Le Dashan Cosy ⭐ 🕊️ Le Cocon Paisib…" at bounding box center [786, 521] width 201 height 31
select select "49819"
click at [686, 506] on select "Créer un nouvel hébergement Ne rien faire ⭐ Le Dashan Cosy ⭐ 🕊️ Le Cocon Paisib…" at bounding box center [786, 521] width 201 height 31
click at [845, 580] on button "Terminer" at bounding box center [845, 571] width 75 height 28
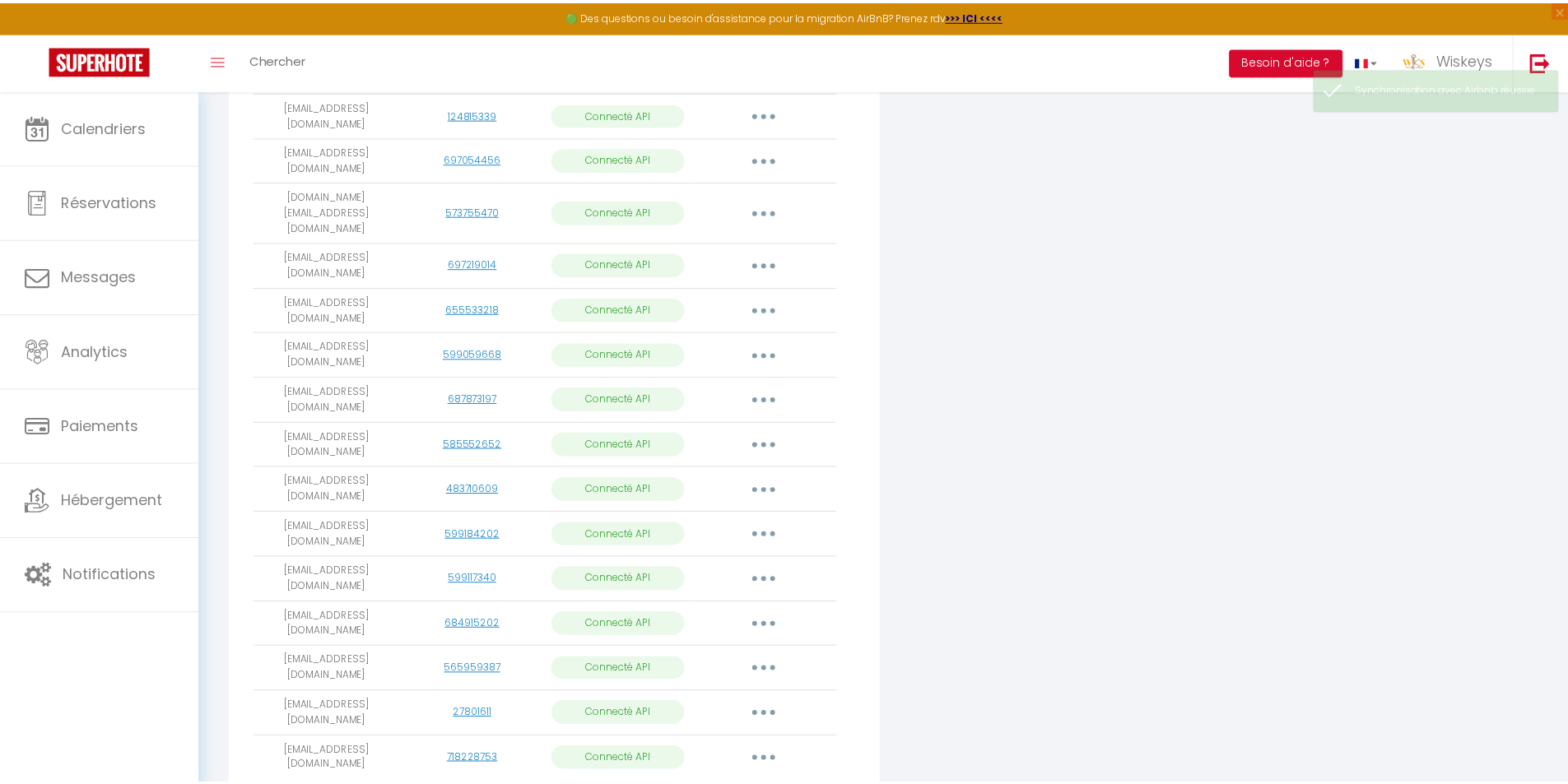
scroll to position [978, 0]
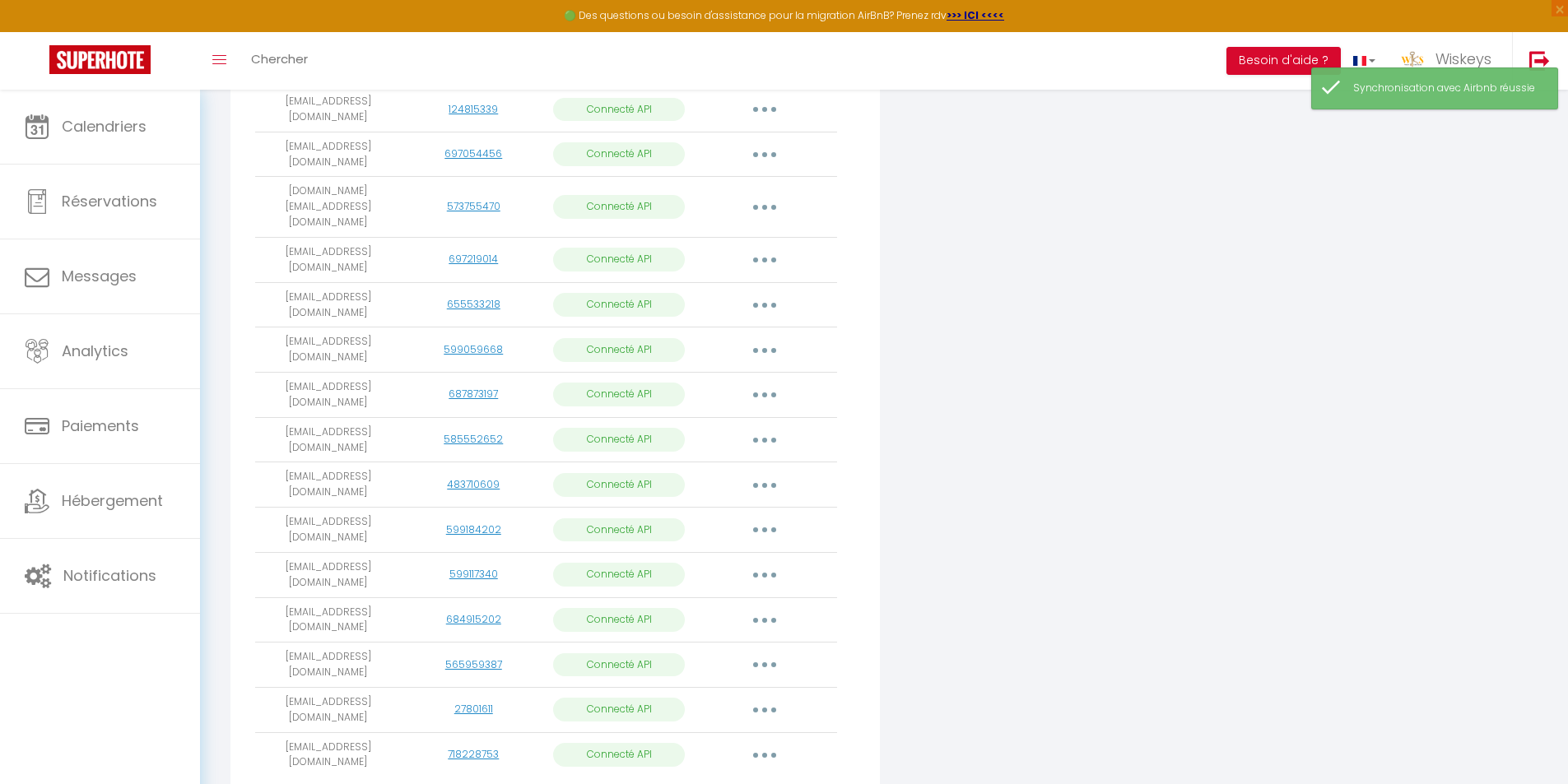
click at [768, 562] on button "button" at bounding box center [765, 575] width 46 height 26
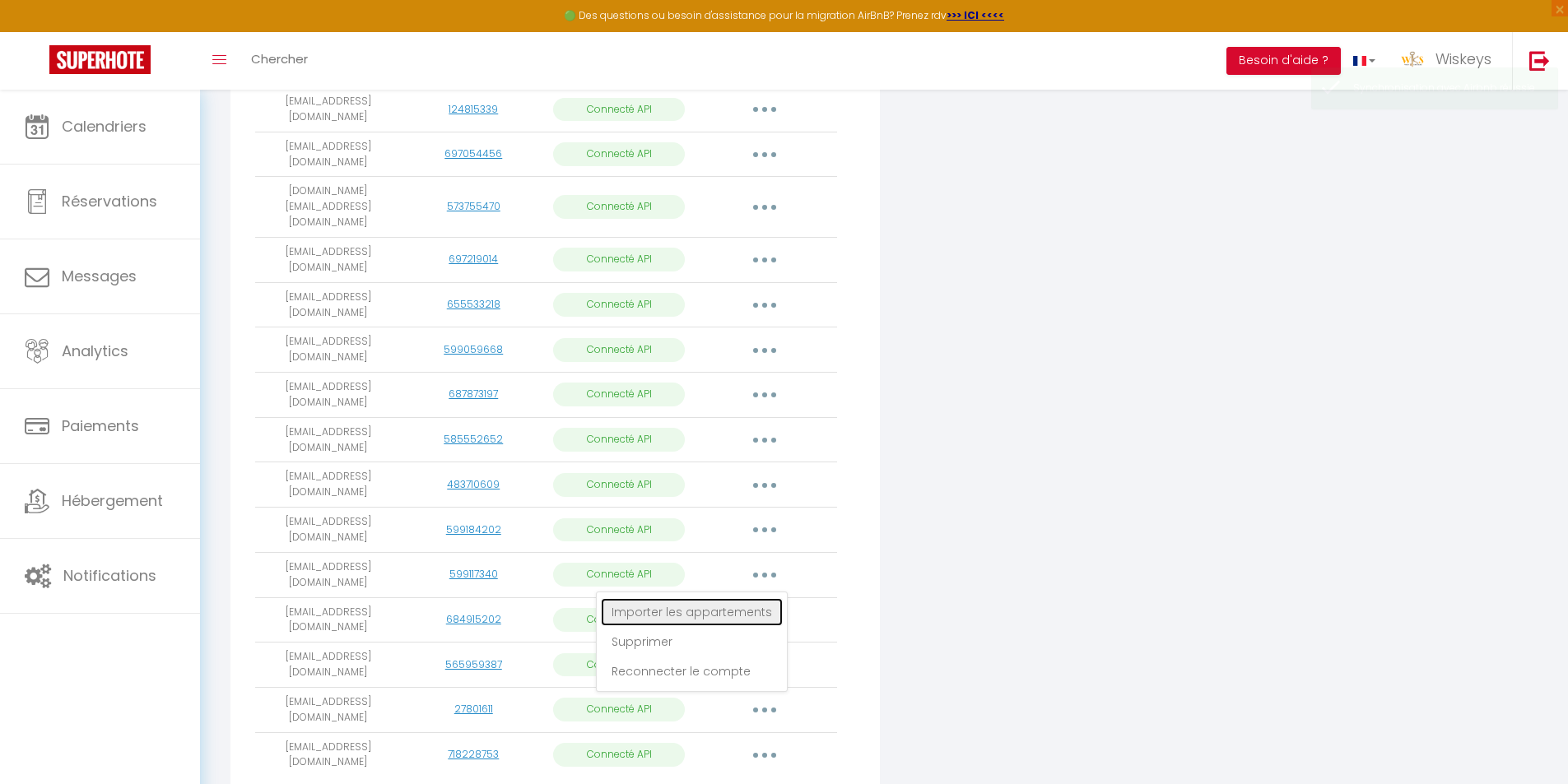
click at [739, 597] on link "Importer les appartements" at bounding box center [692, 611] width 182 height 28
select select "49819"
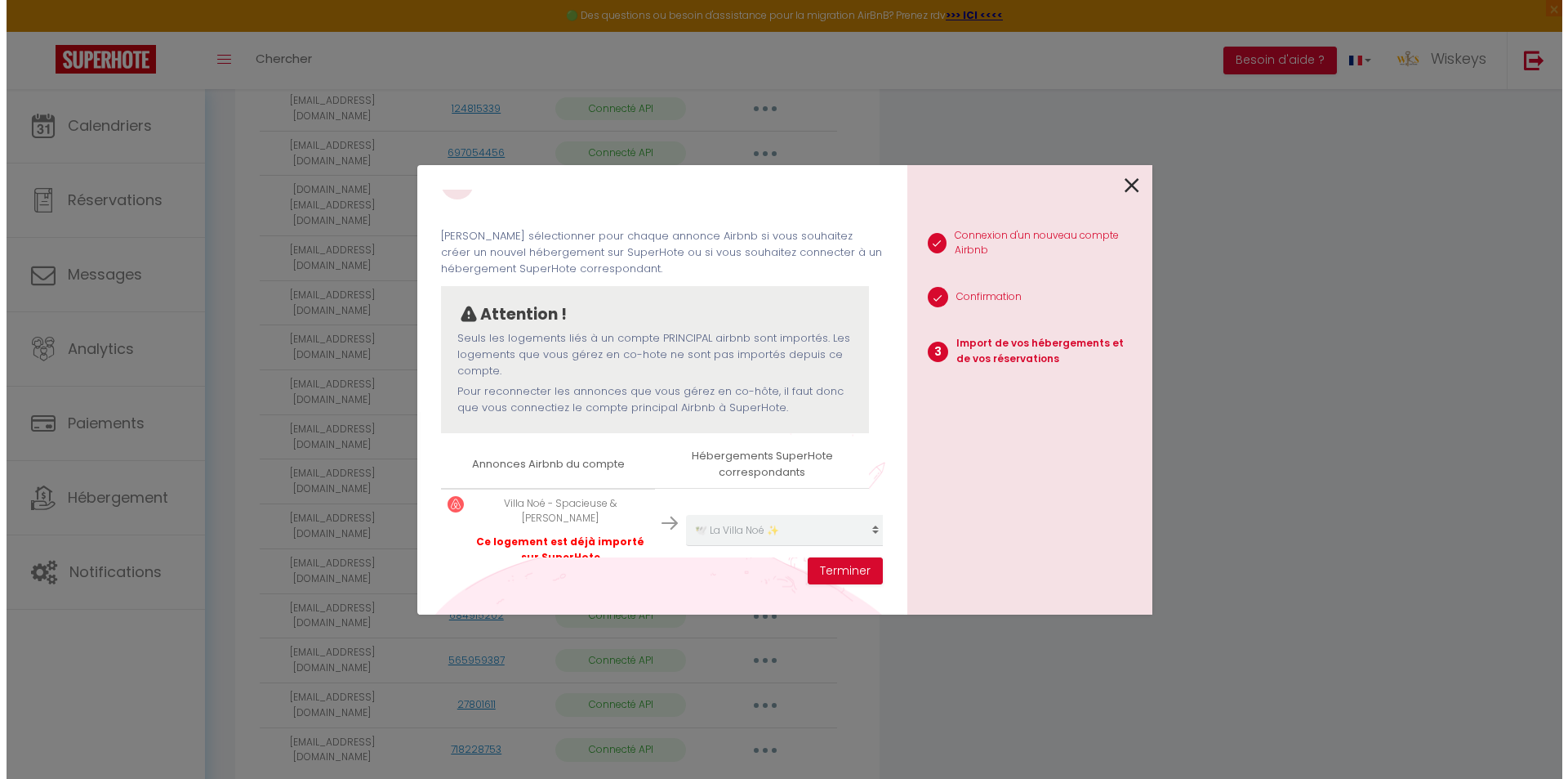
scroll to position [966, 0]
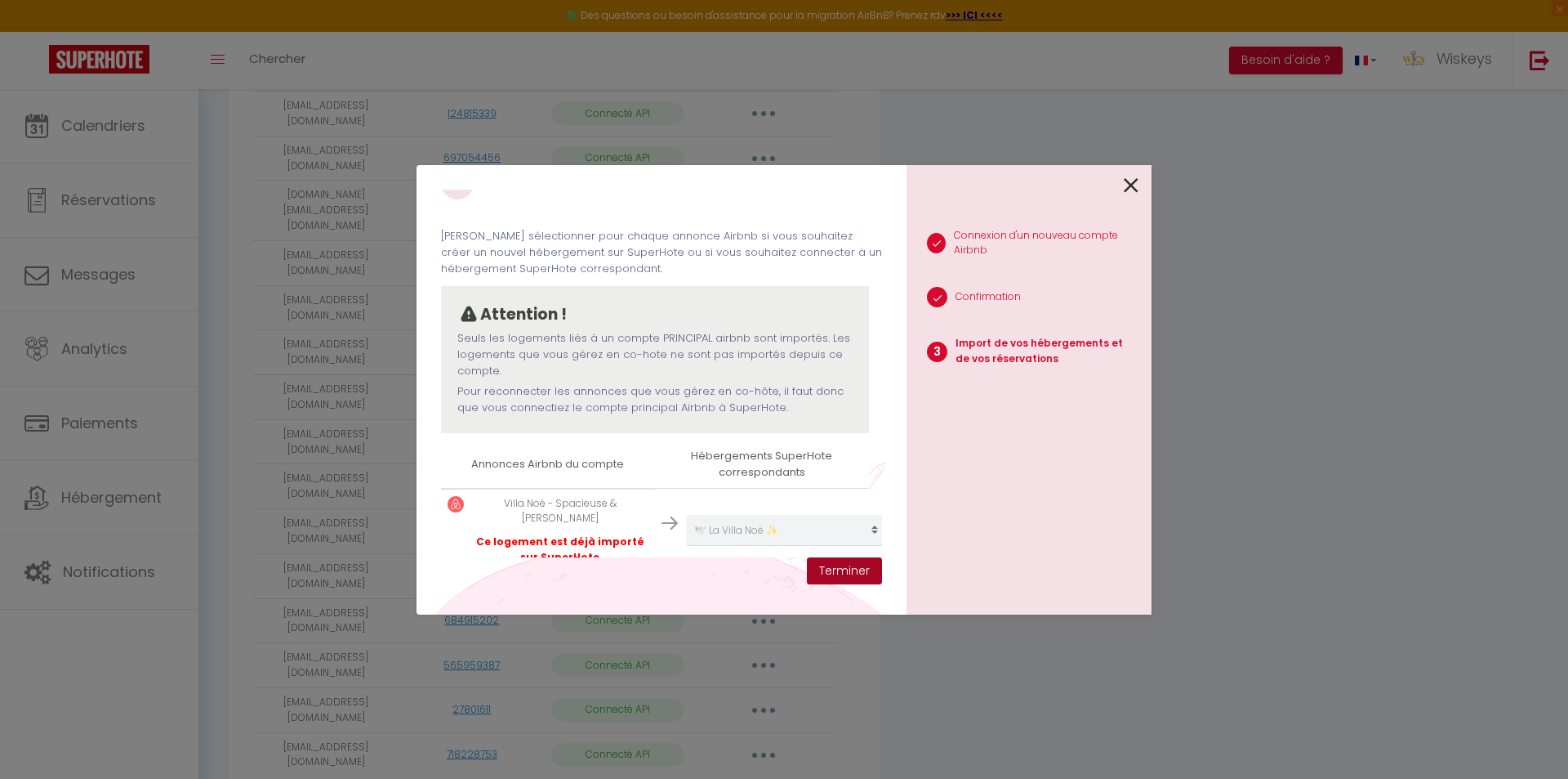
click at [864, 569] on button "Terminer" at bounding box center [845, 571] width 75 height 28
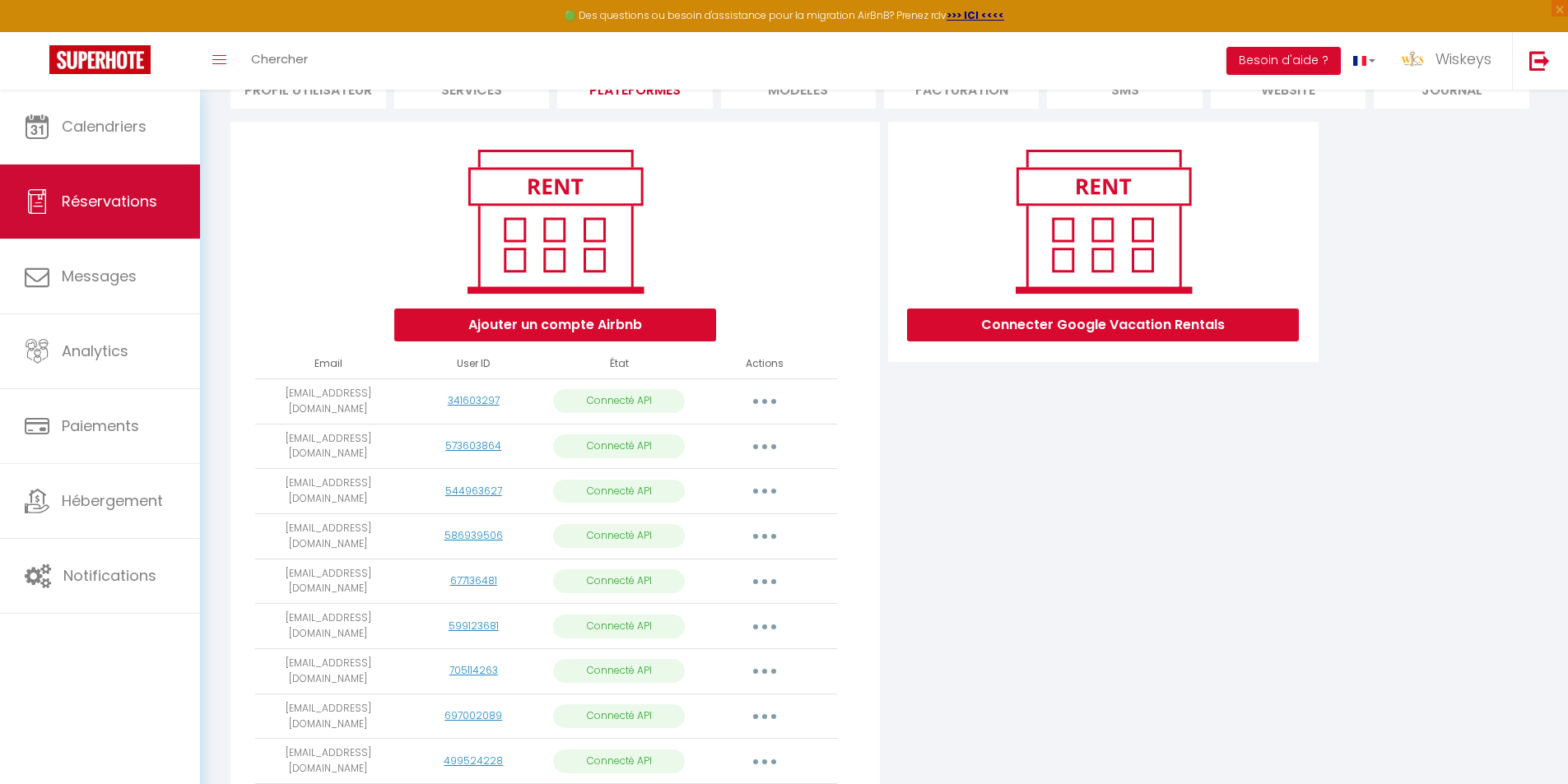
scroll to position [0, 0]
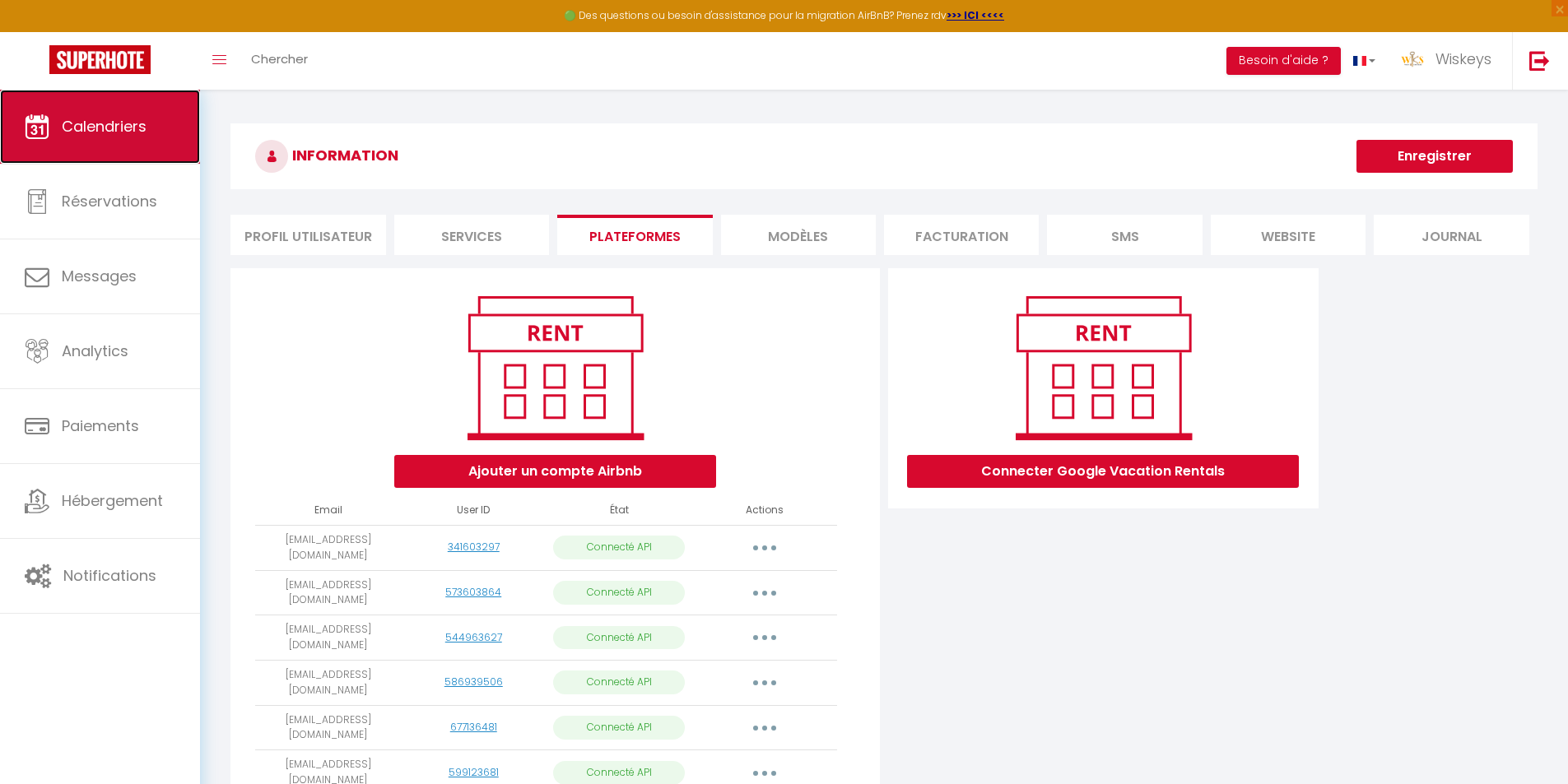
click at [135, 143] on link "Calendriers" at bounding box center [100, 127] width 200 height 74
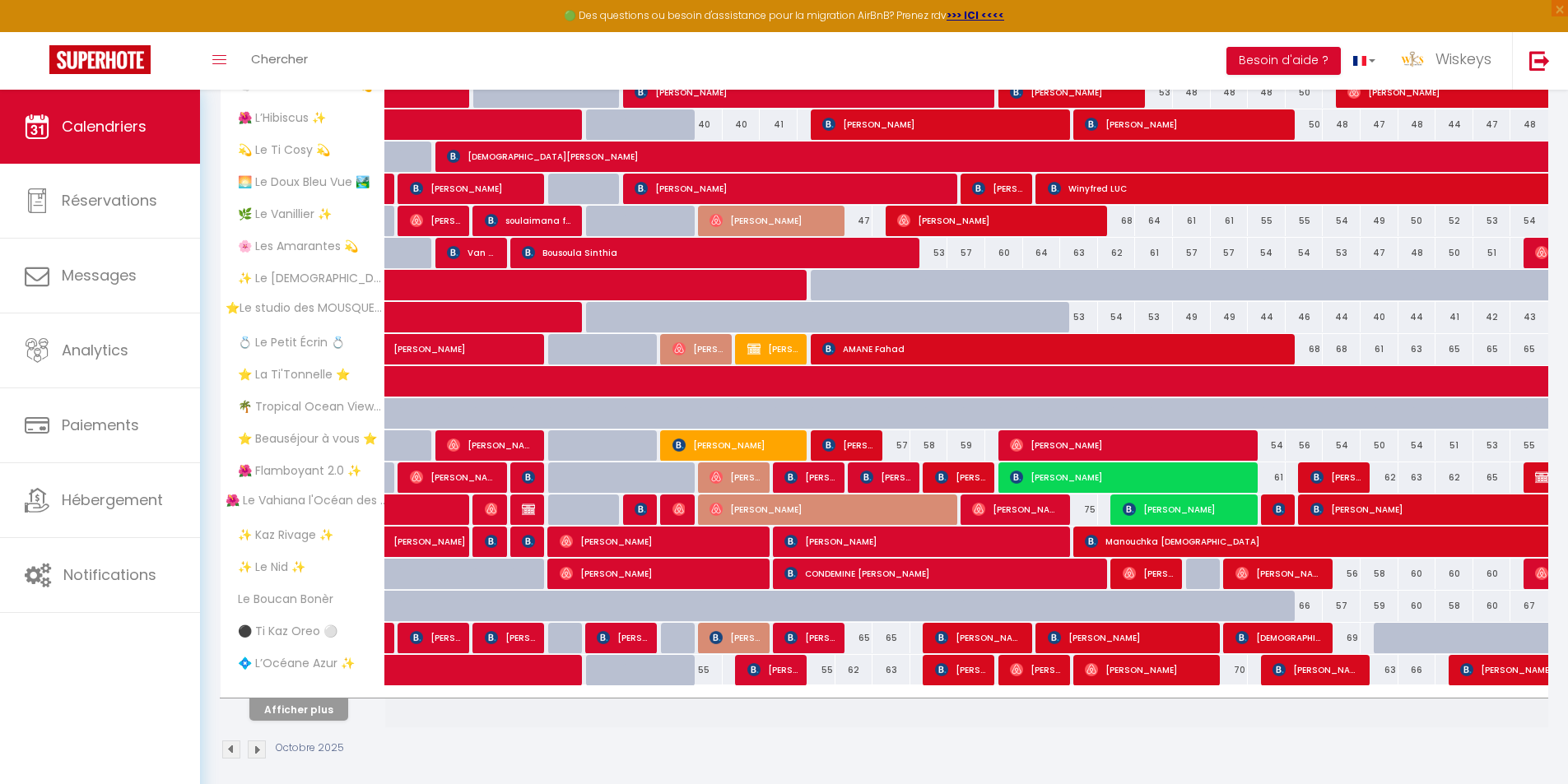
scroll to position [341, 0]
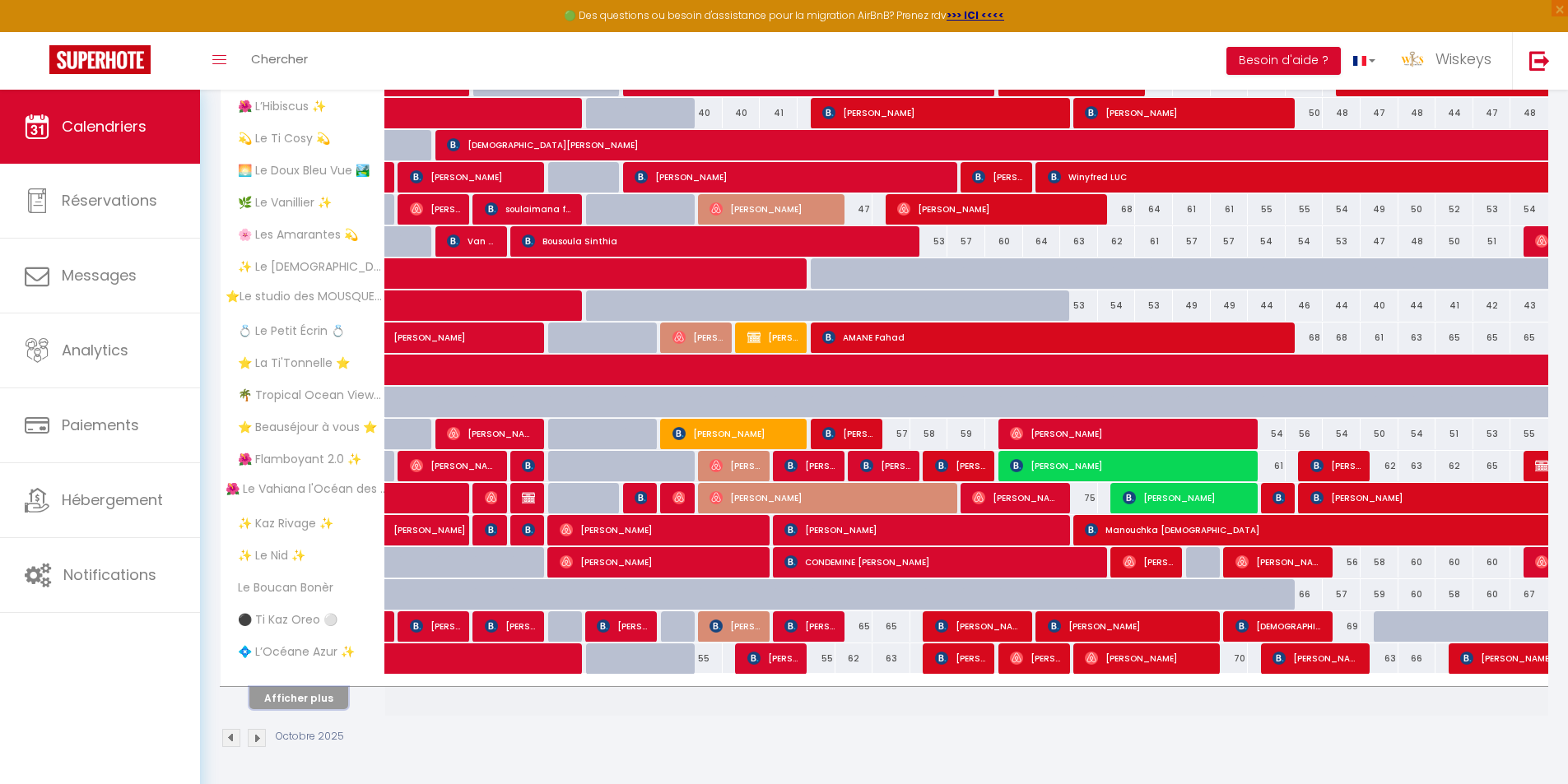
click at [298, 693] on button "Afficher plus" at bounding box center [298, 697] width 99 height 22
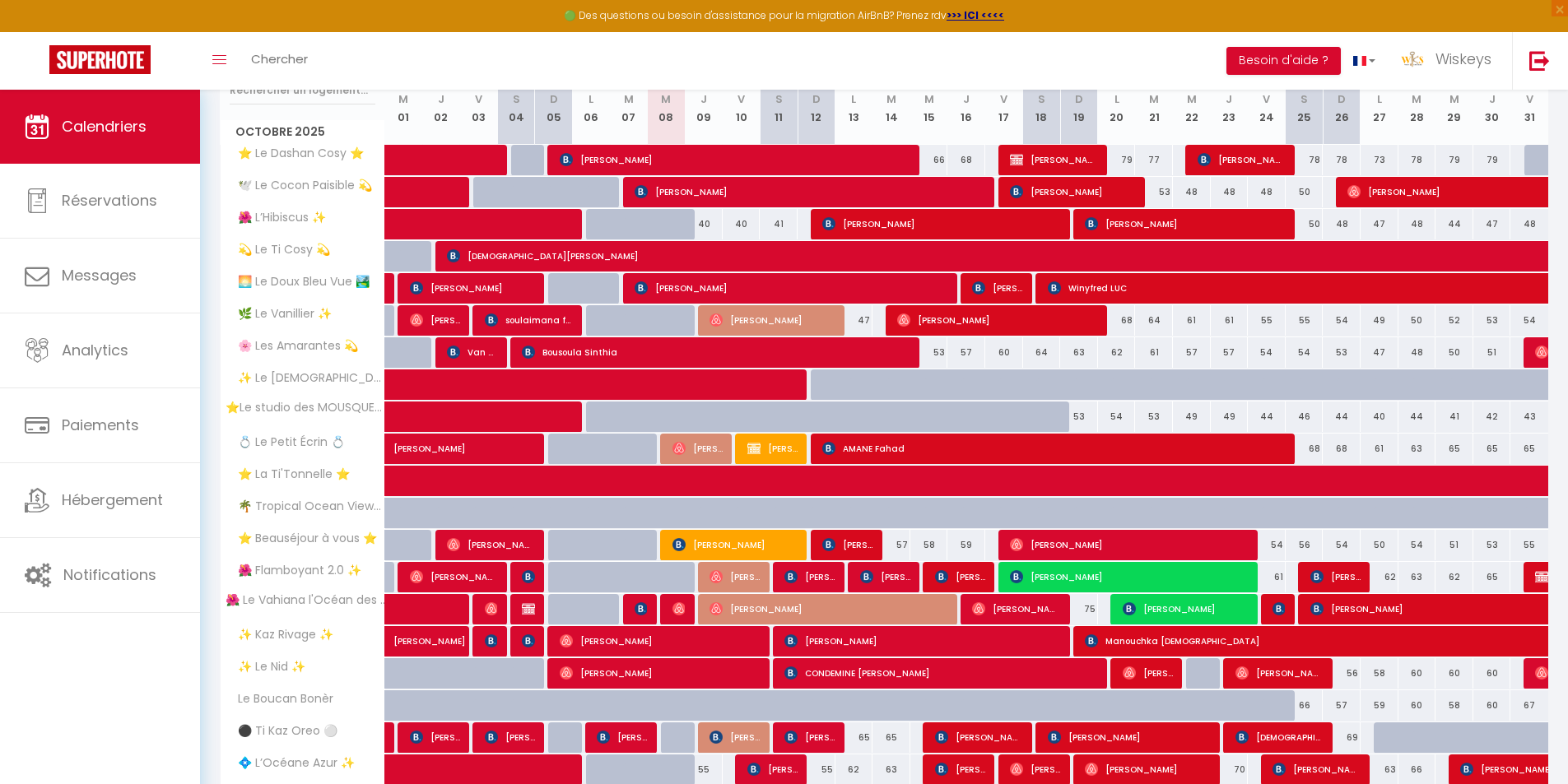
scroll to position [329, 0]
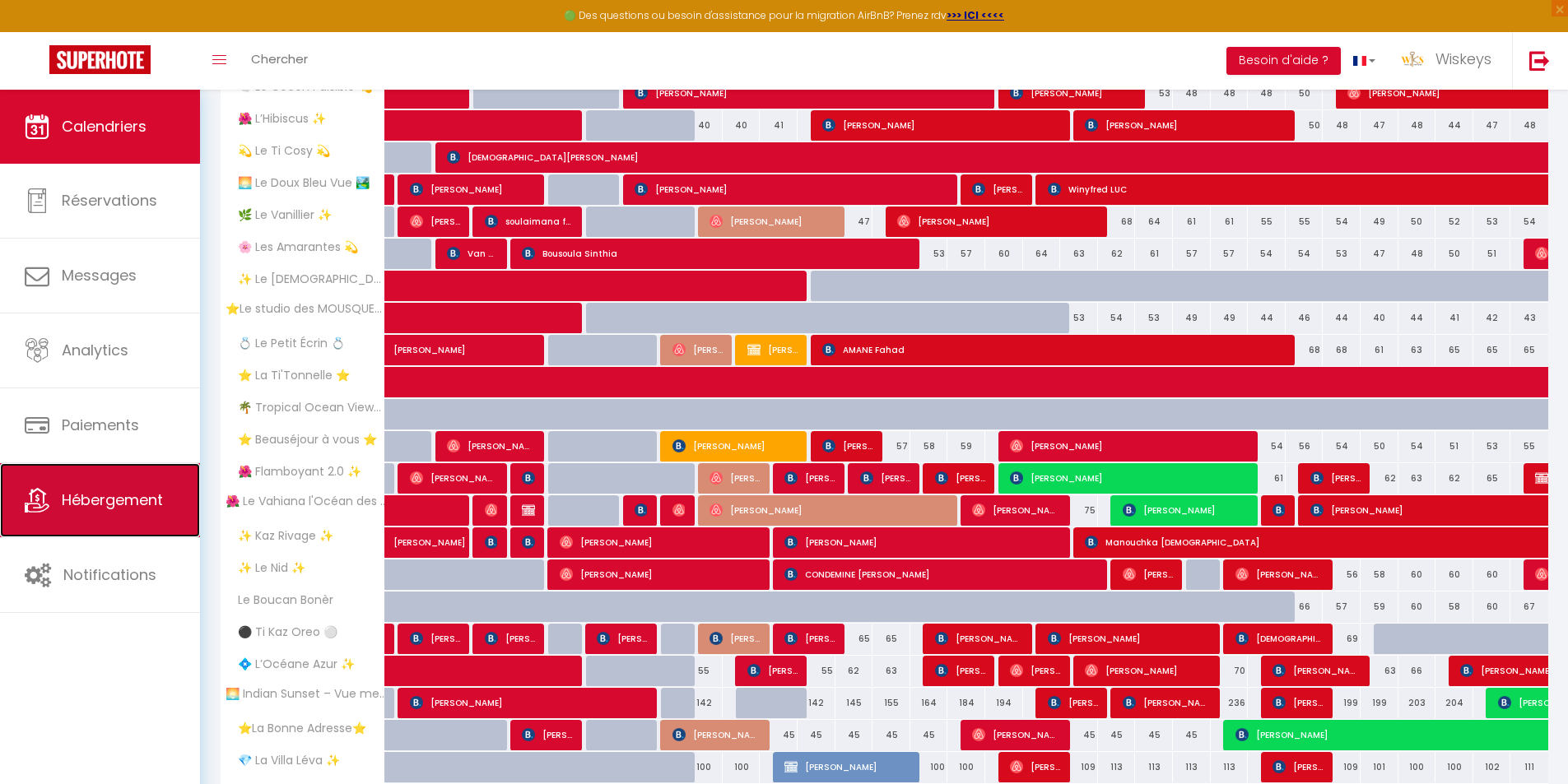
click at [150, 492] on span "Hébergement" at bounding box center [112, 500] width 101 height 21
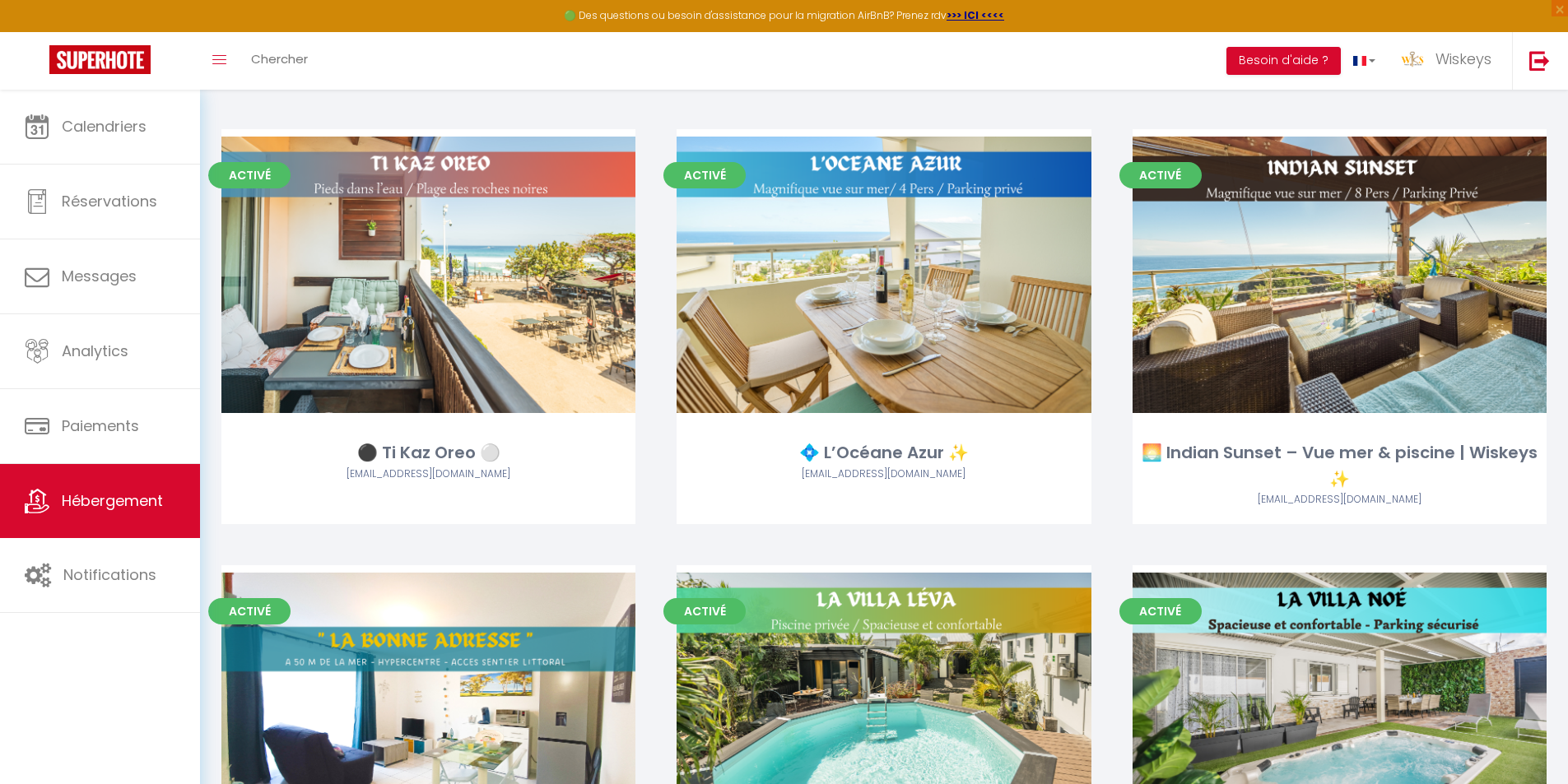
scroll to position [2796, 0]
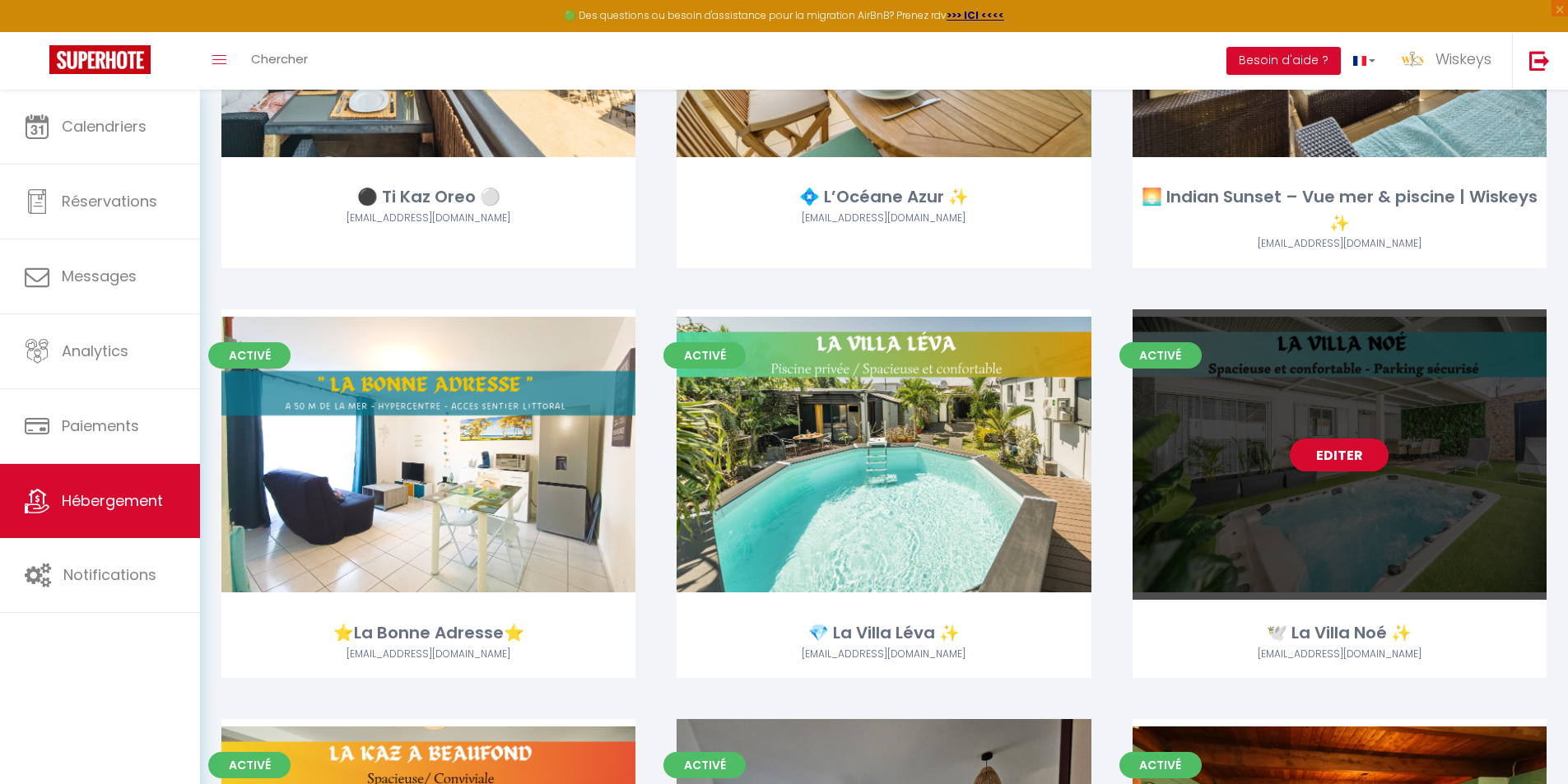
click at [1327, 445] on link "Editer" at bounding box center [1338, 454] width 99 height 33
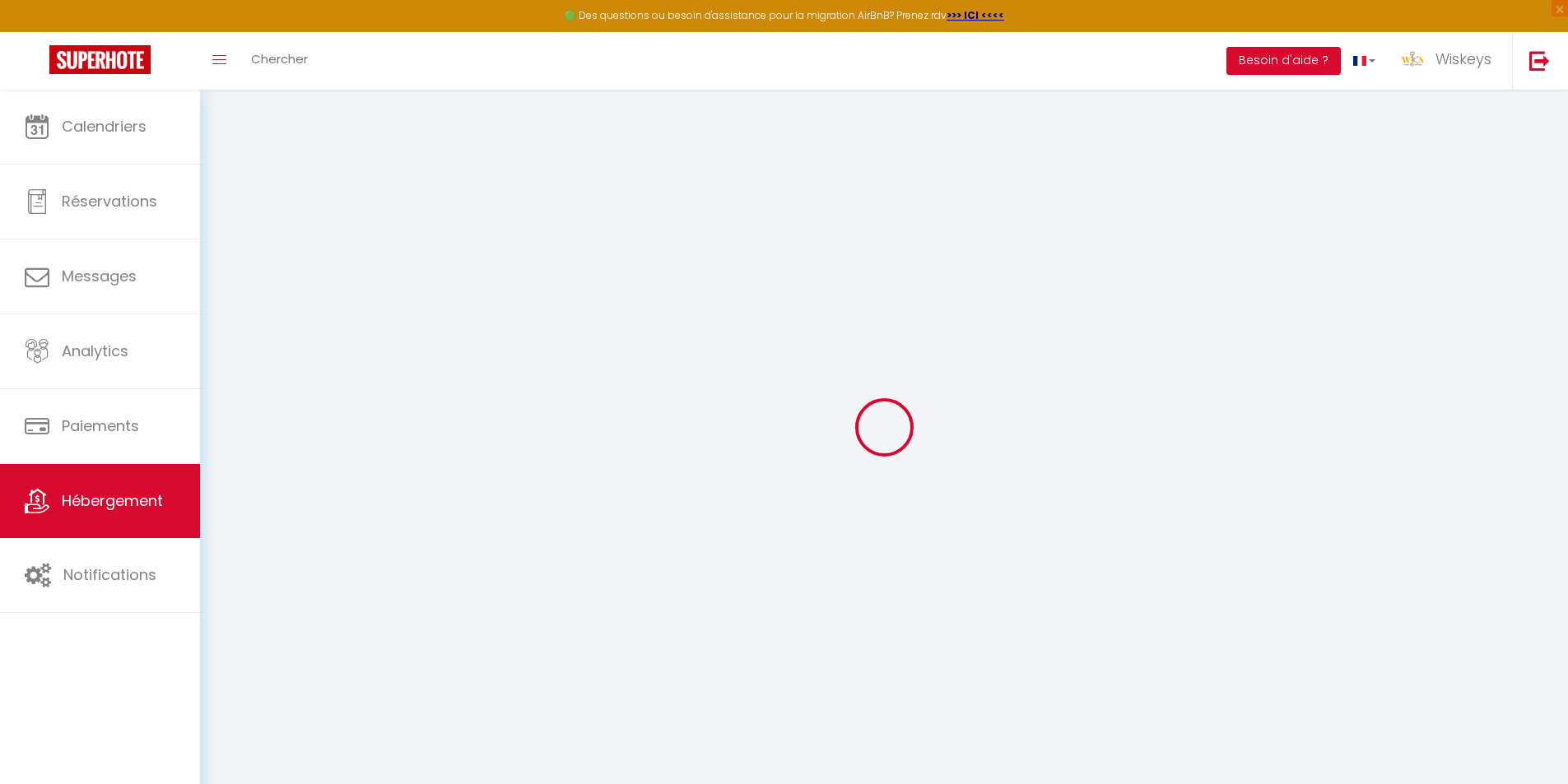
select select
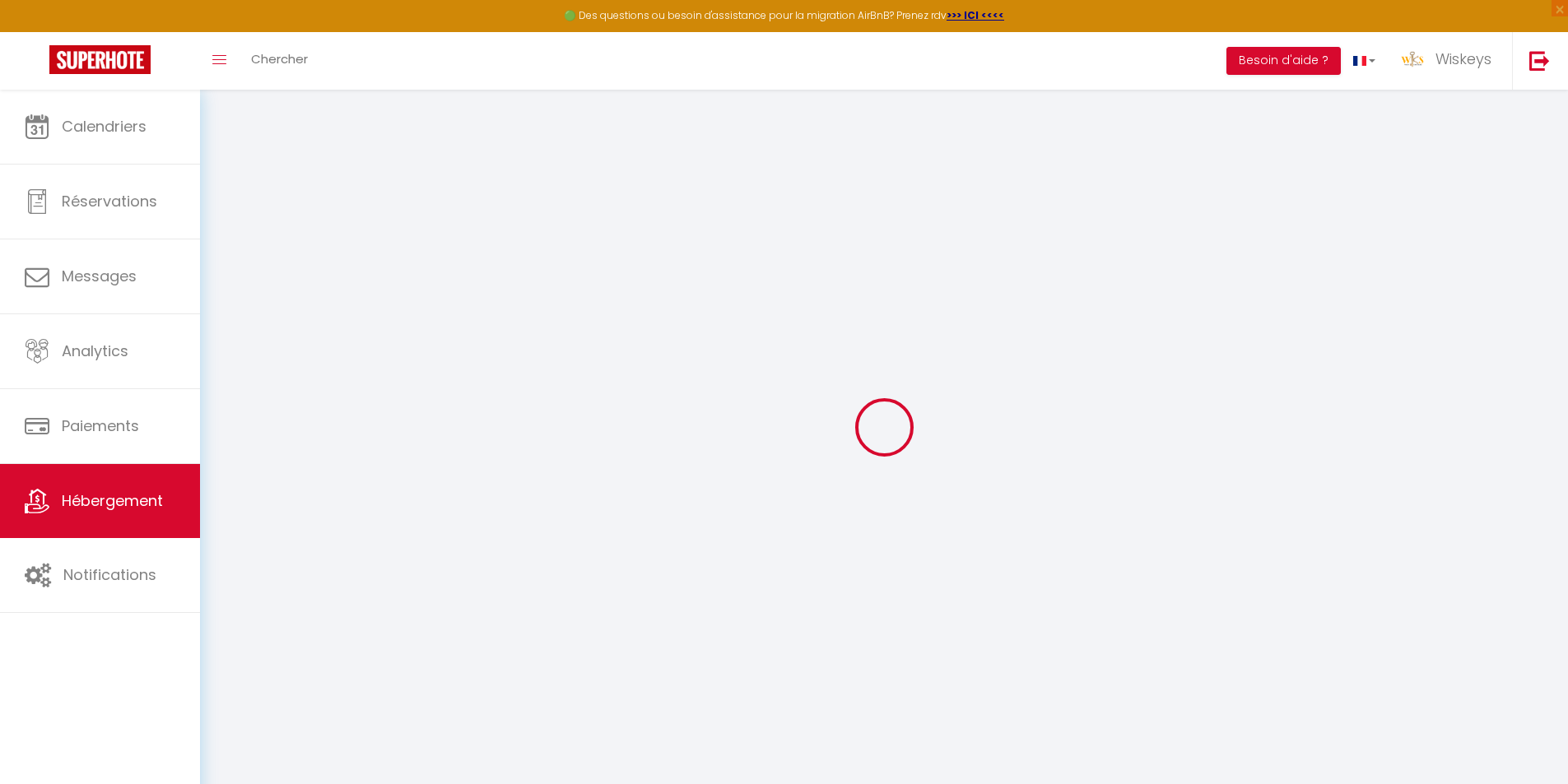
select select
checkbox input "false"
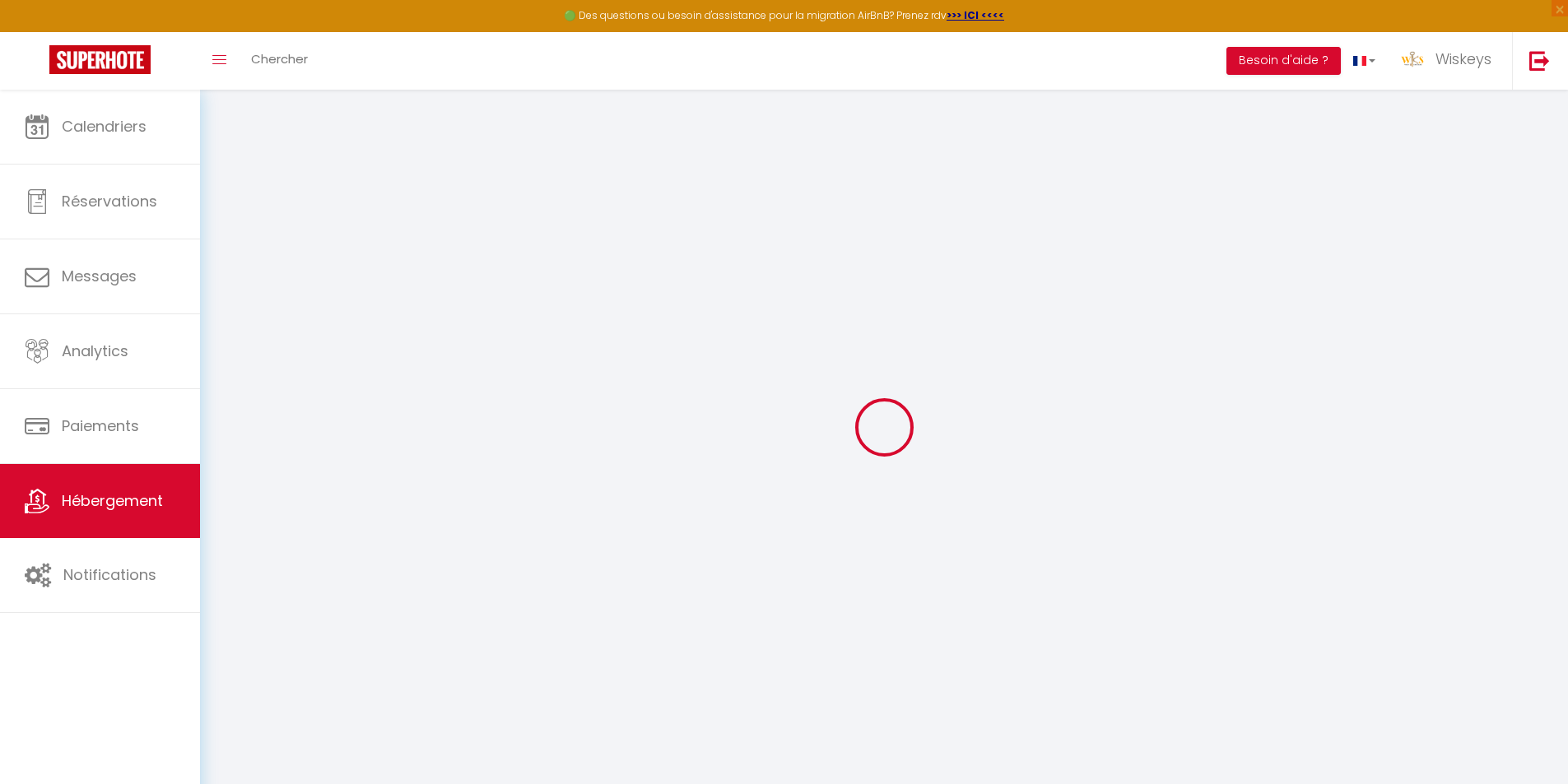
select select
type input "🕊️ La Villa Noé ✨"
type input "Noéline"
type input "RUFFO"
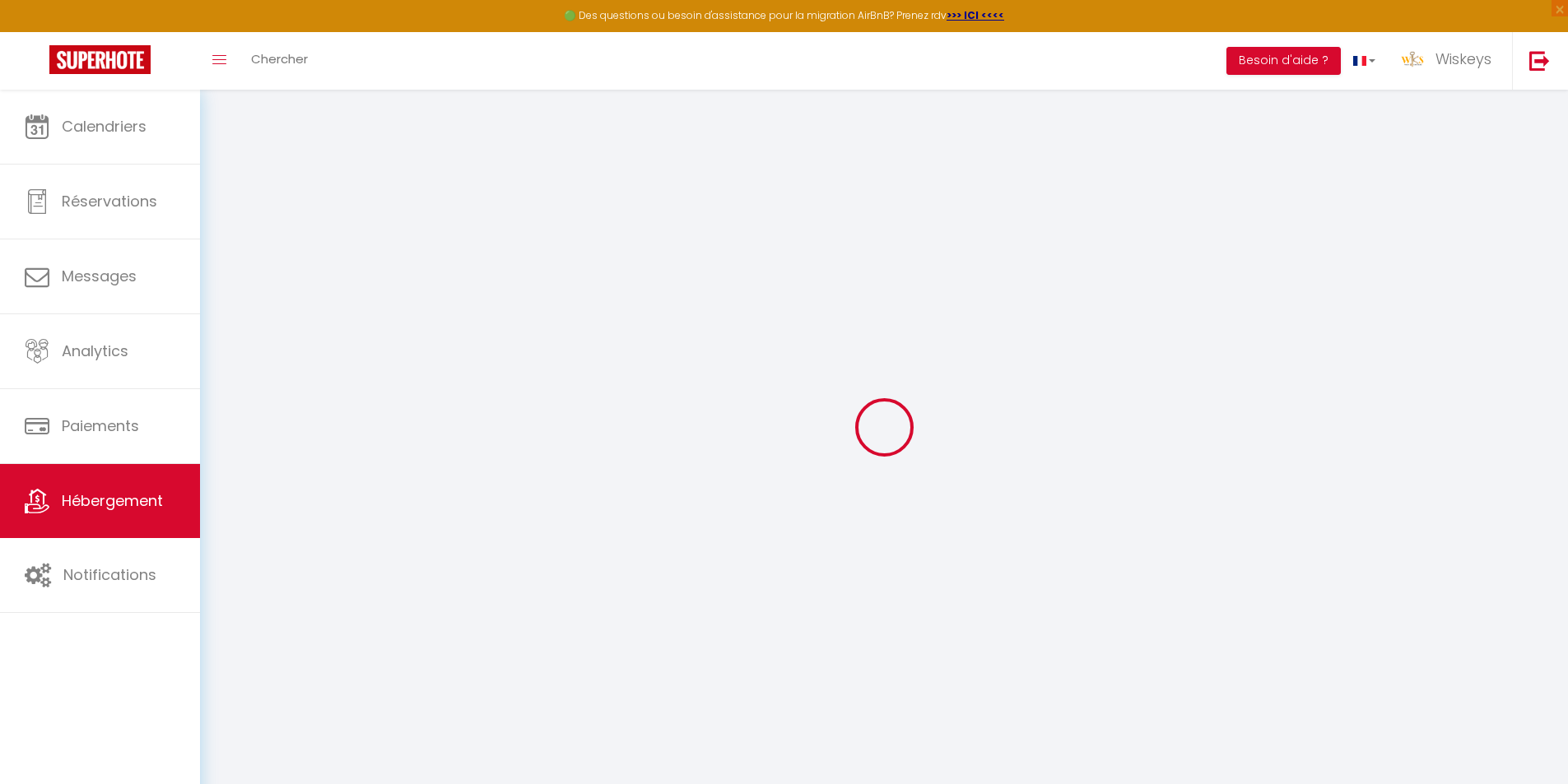
type input "7 chemin Balbine Commune bègue"
type input "97441"
type input "Sainte Suzanne"
select select "houses"
select select "8"
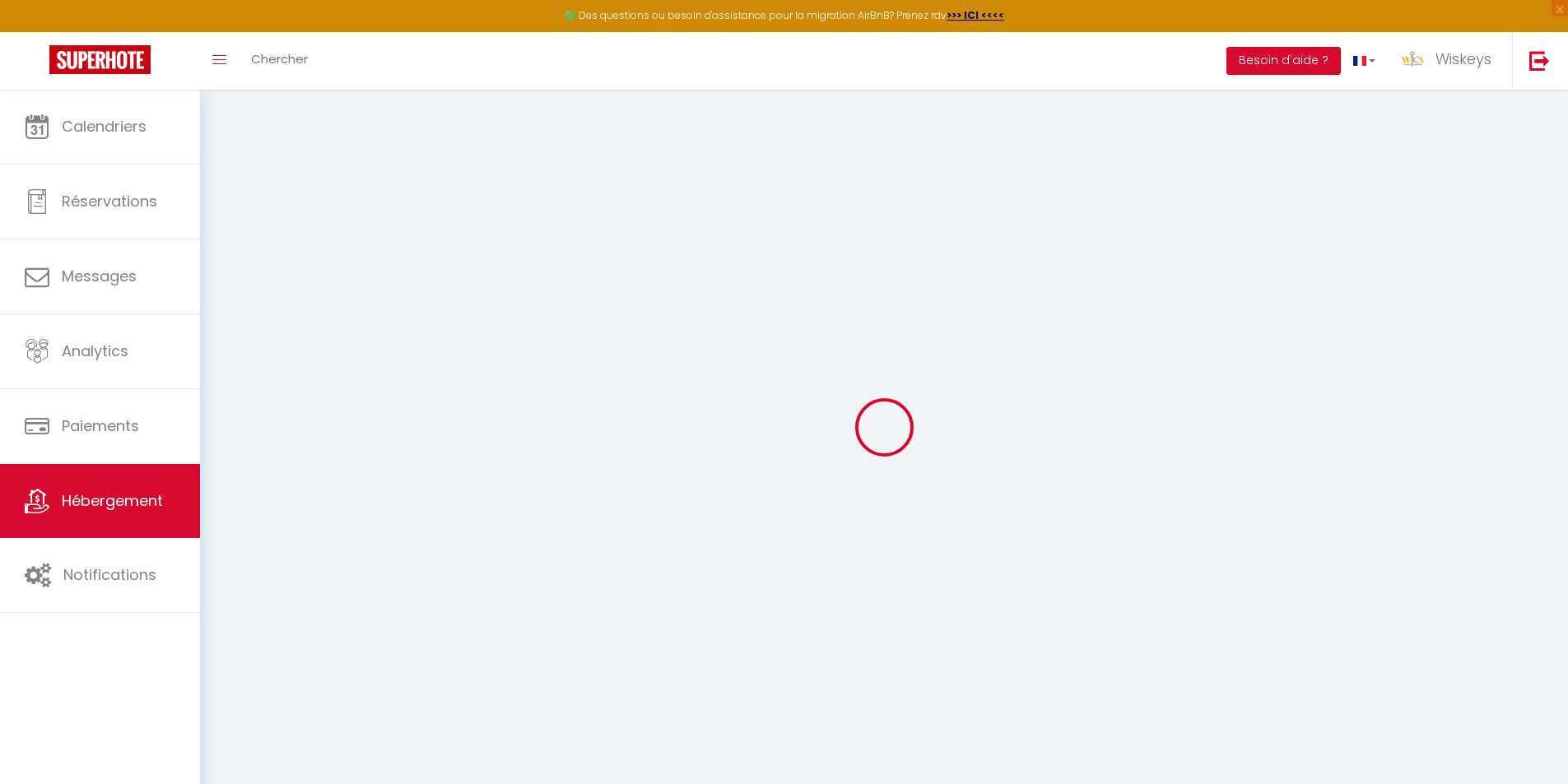
select select "3"
select select "2"
type input "120"
type input "110"
type input "5"
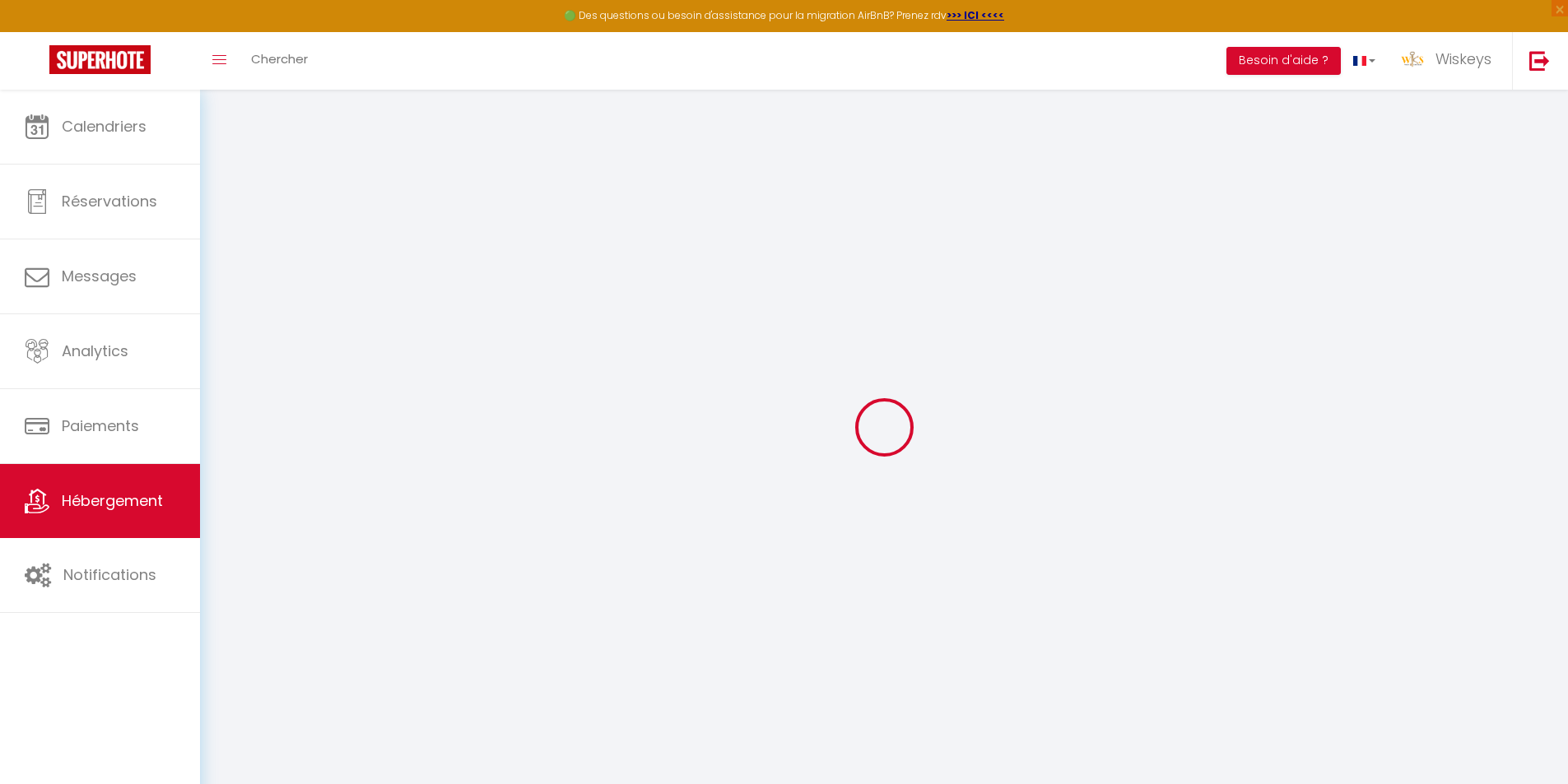
type input "1000"
type input "500"
select select
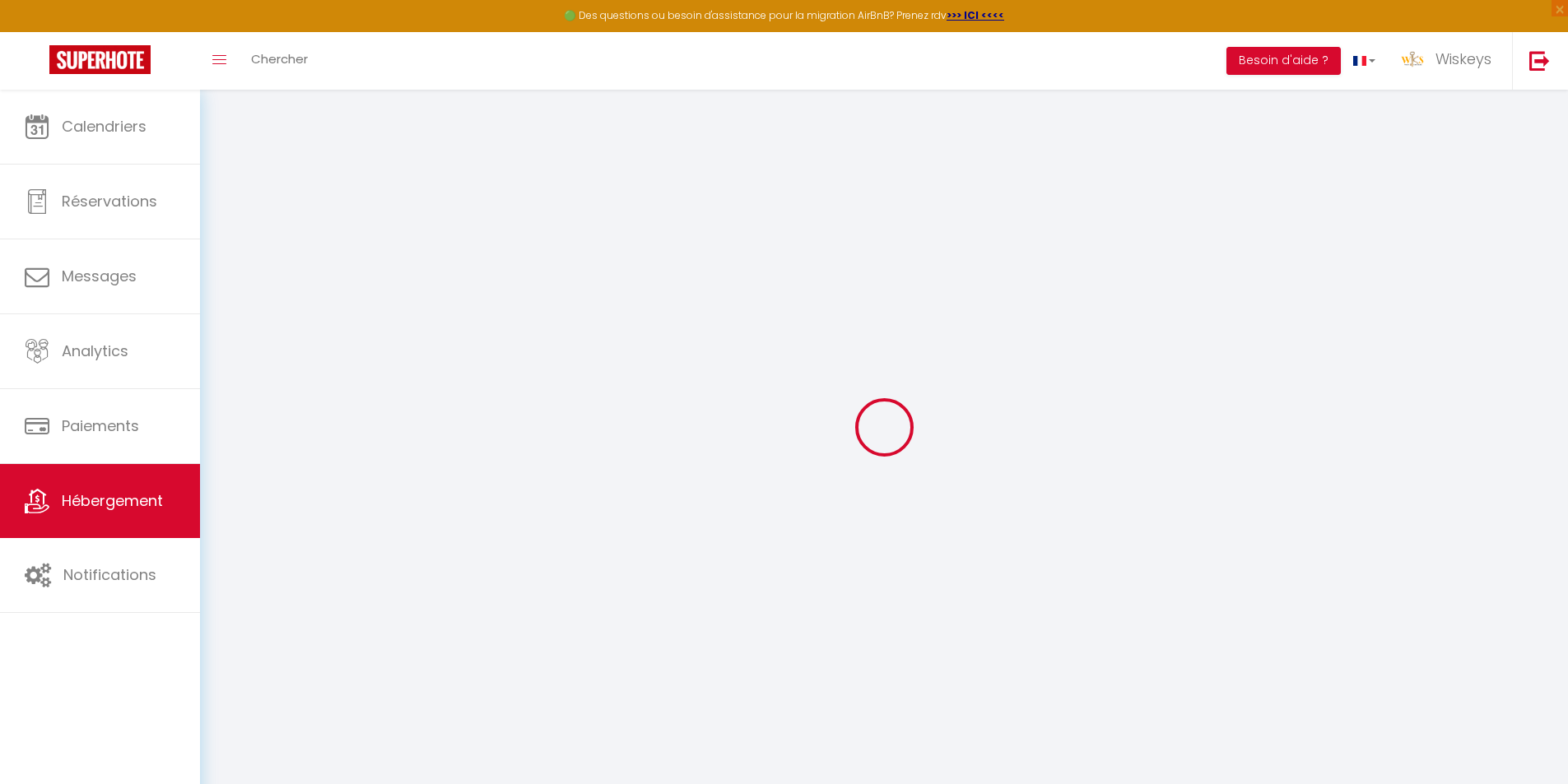
select select
type input "5 chemin Balbine"
type input "97441"
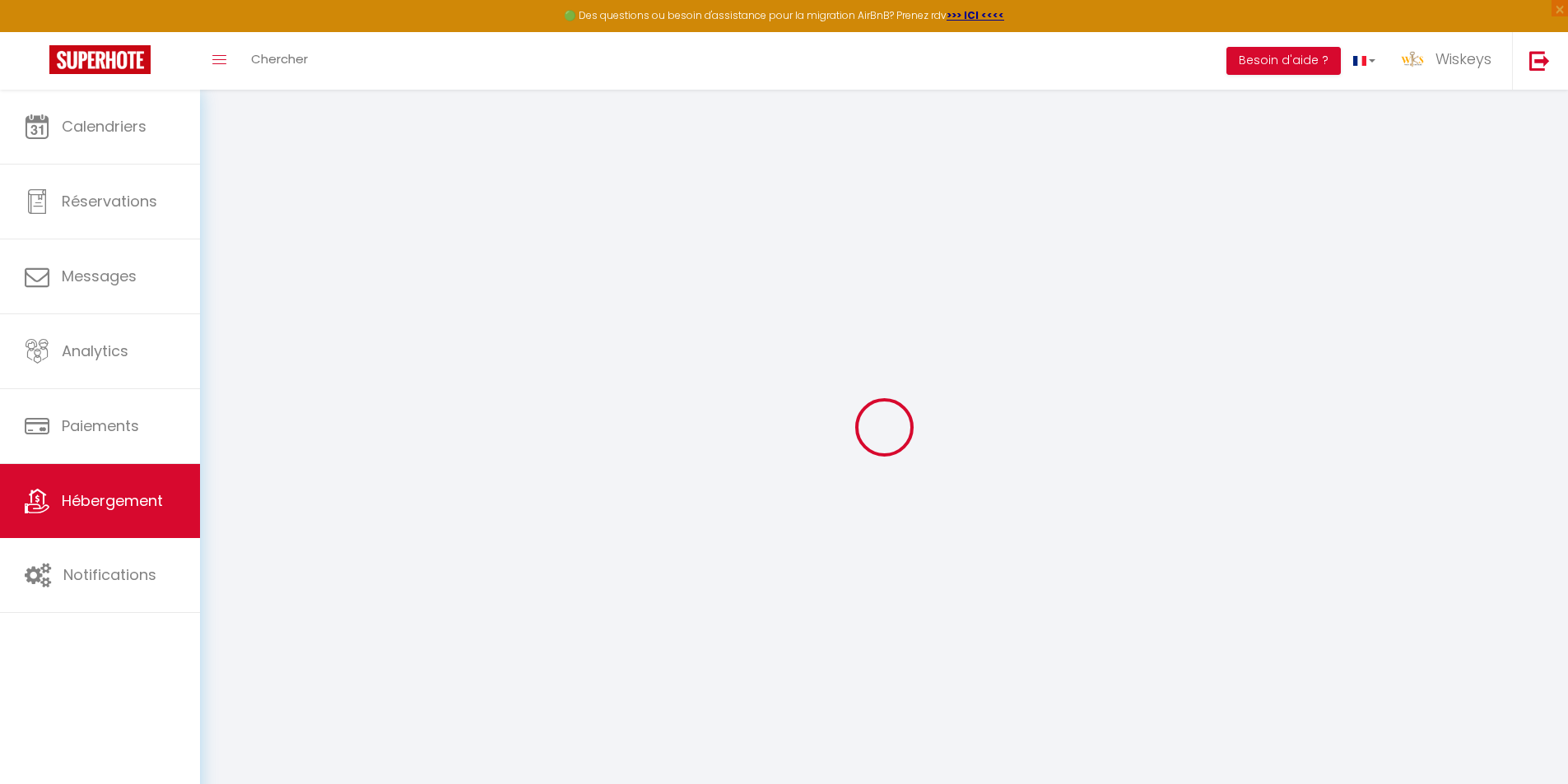
type input "Sainte Suzanne"
select select "177"
type input "[EMAIL_ADDRESS][DOMAIN_NAME]"
select select "9808"
checkbox input "false"
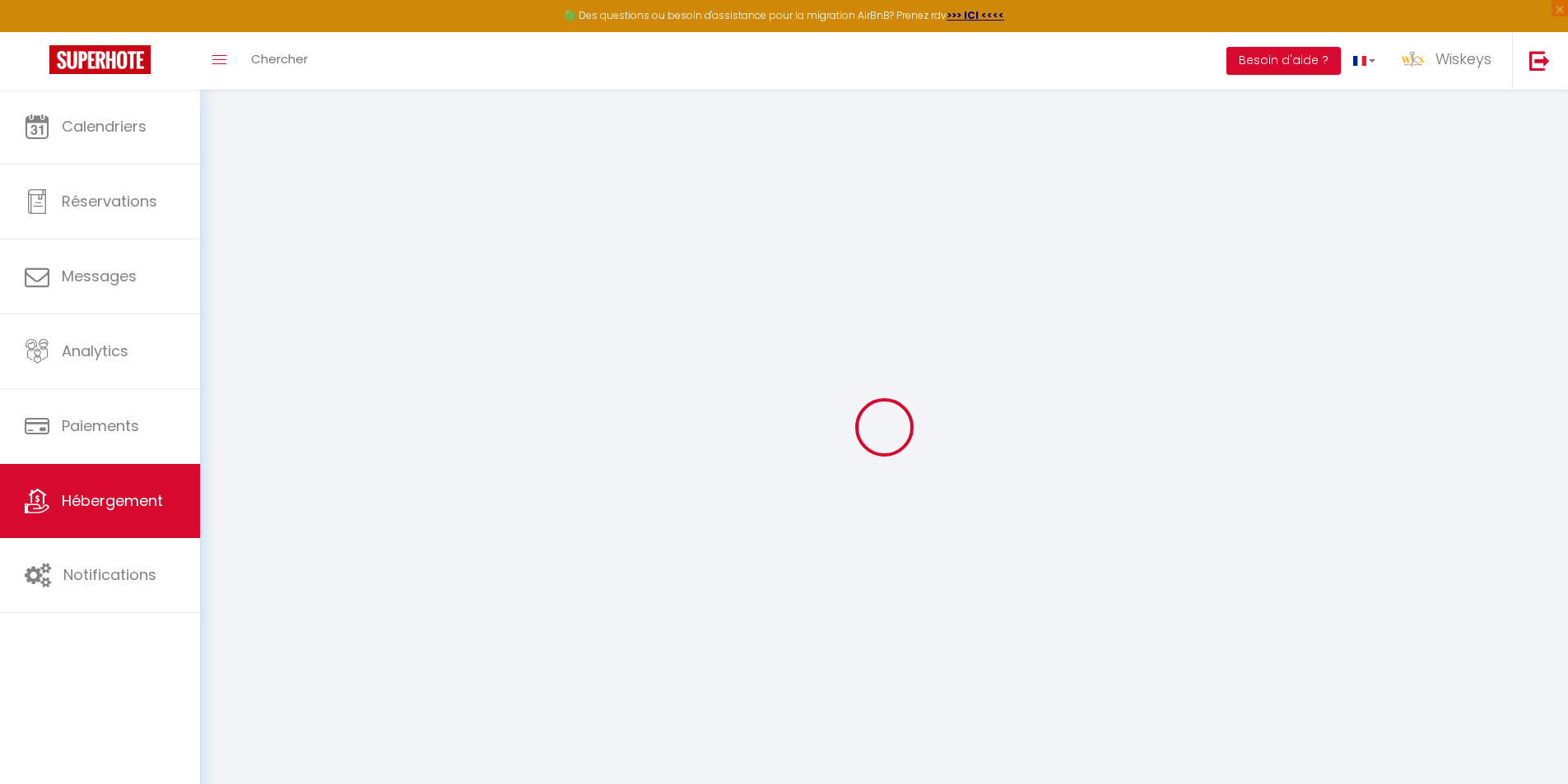
checkbox input "true"
radio input "true"
type input "0"
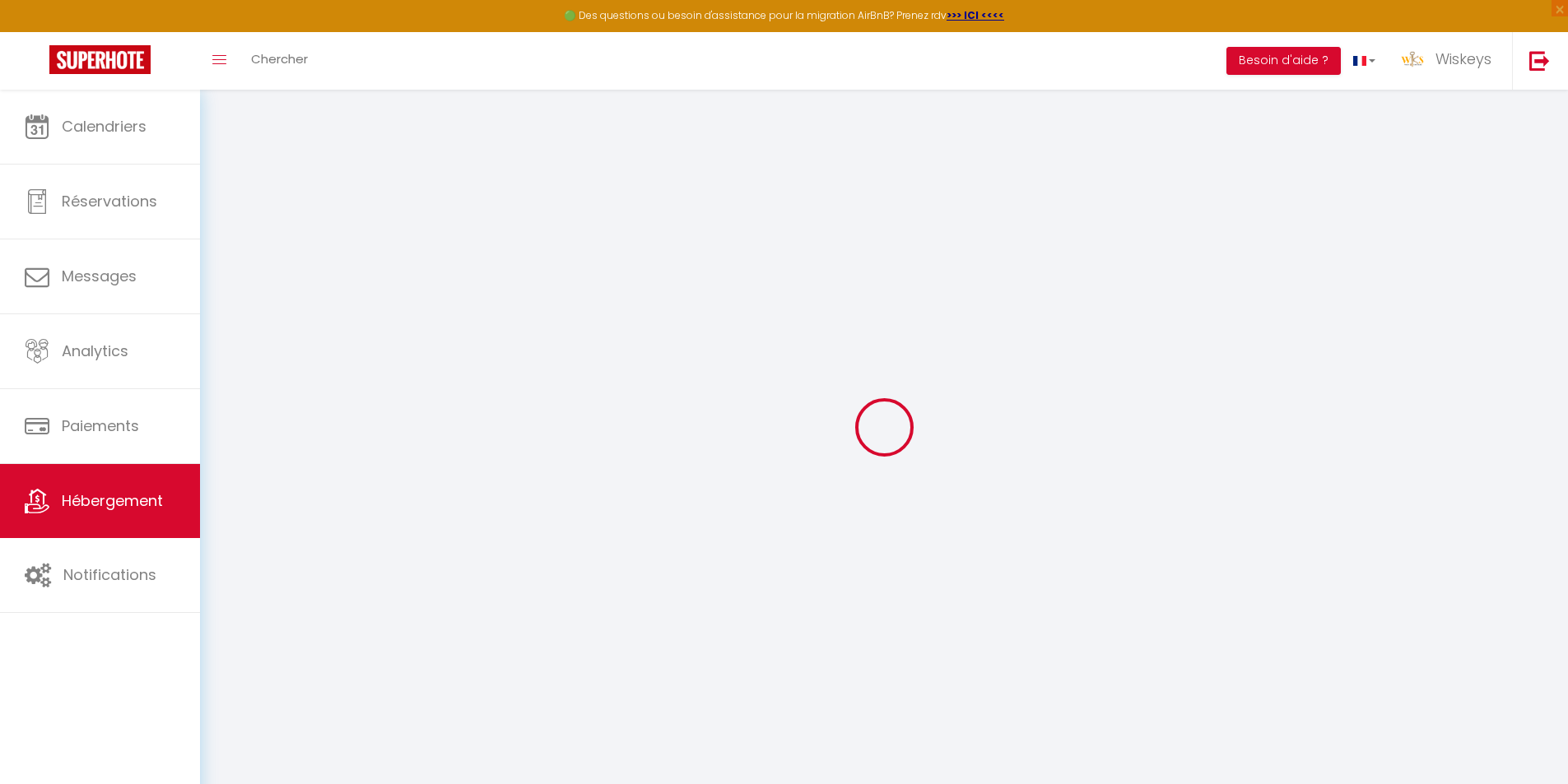
type input "0"
select select "villa"
select select "33580"
select select "35951"
select select
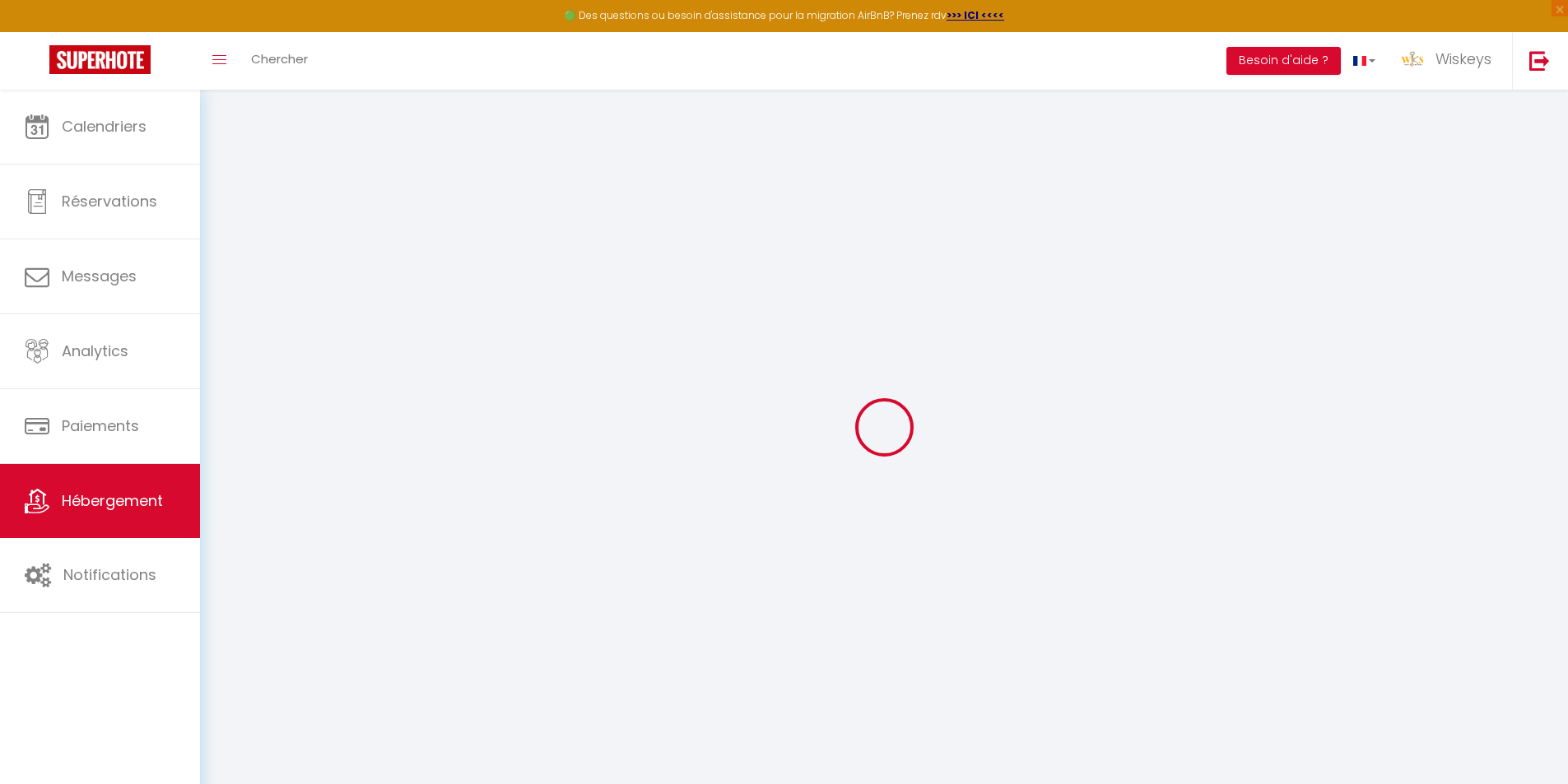
select select
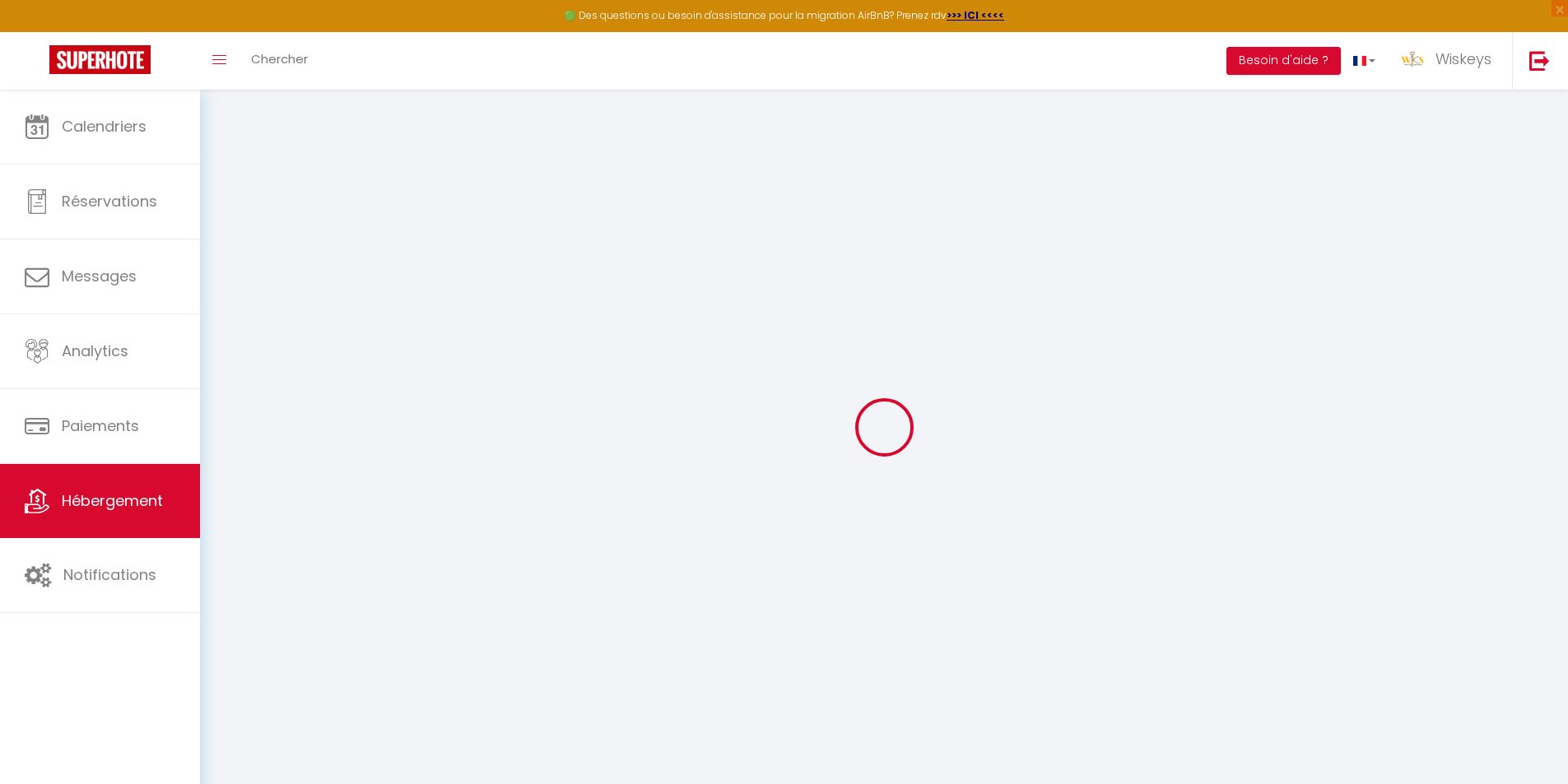
checkbox input "false"
checkbox input "true"
select select
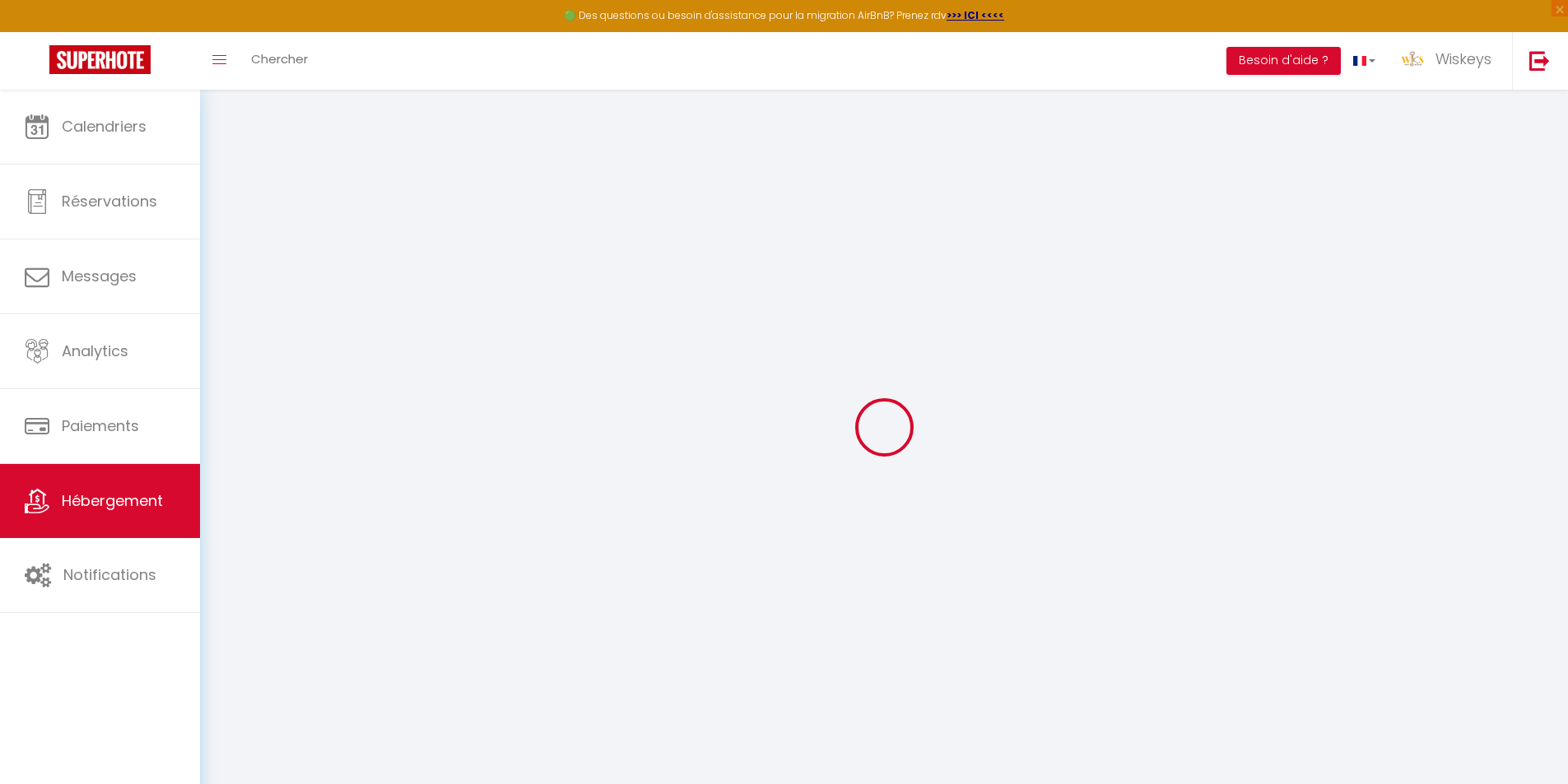
select select
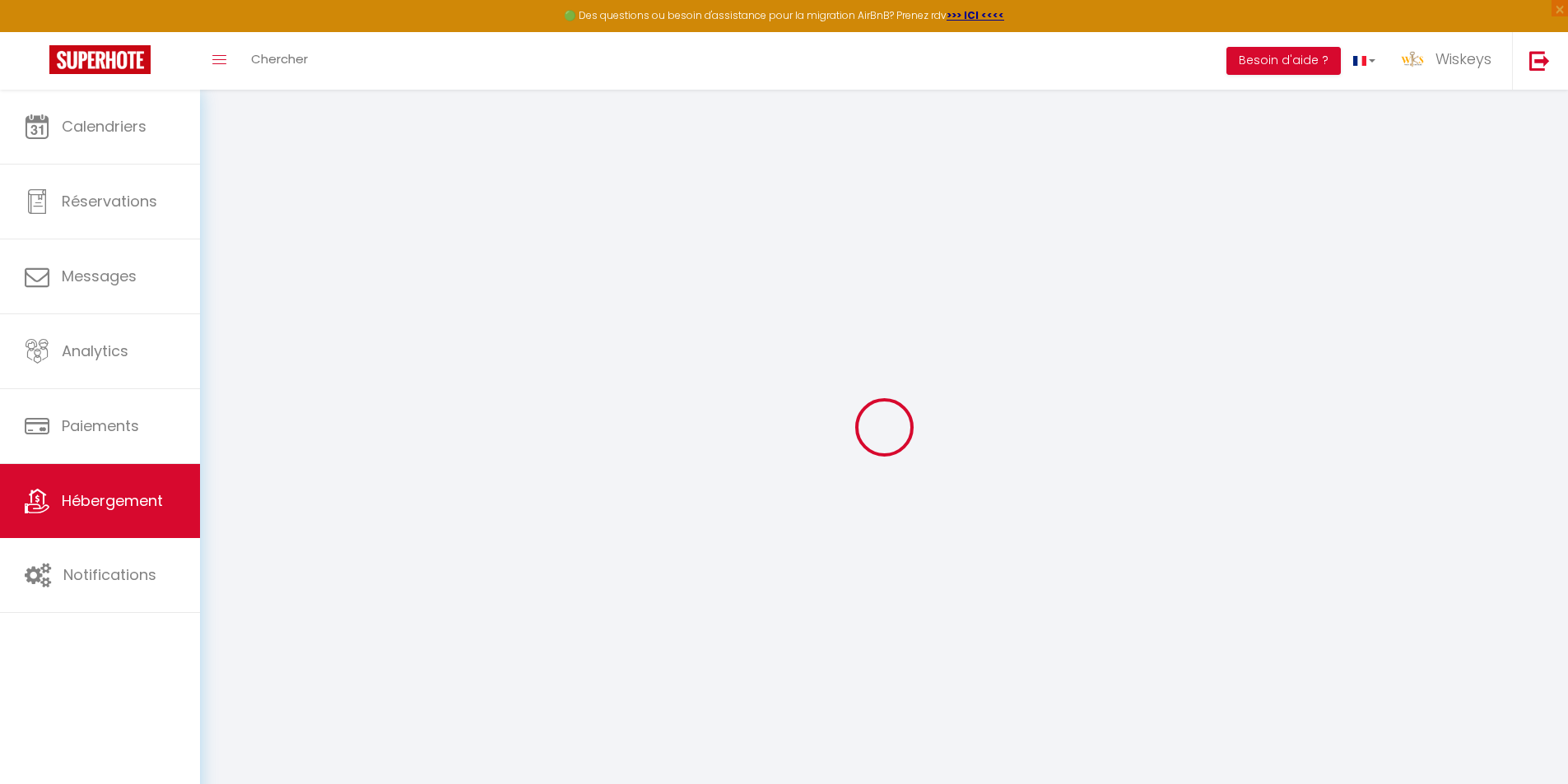
checkbox input "false"
checkbox input "true"
checkbox input "false"
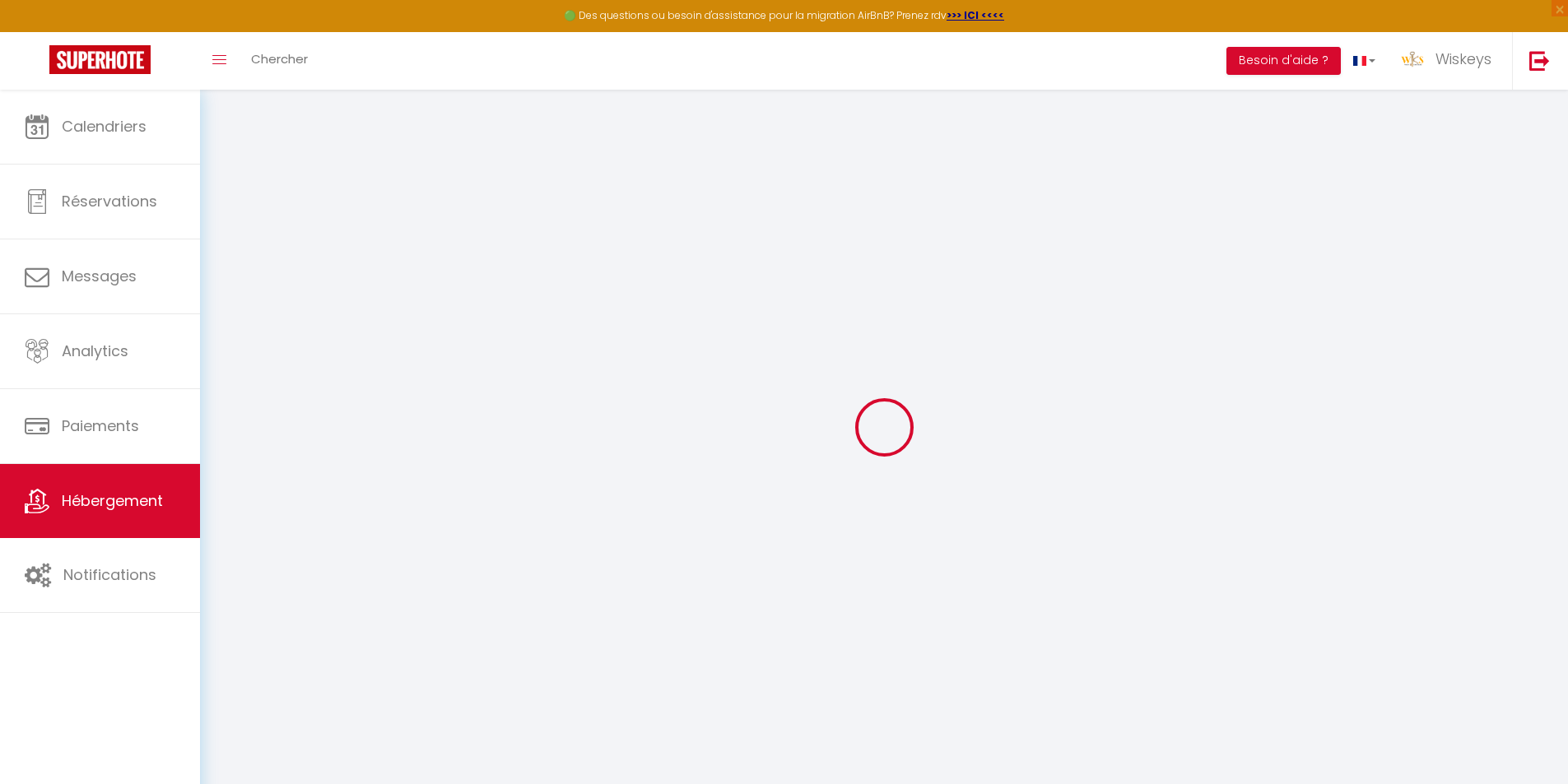
checkbox input "true"
select select "15:00"
select select "23:45"
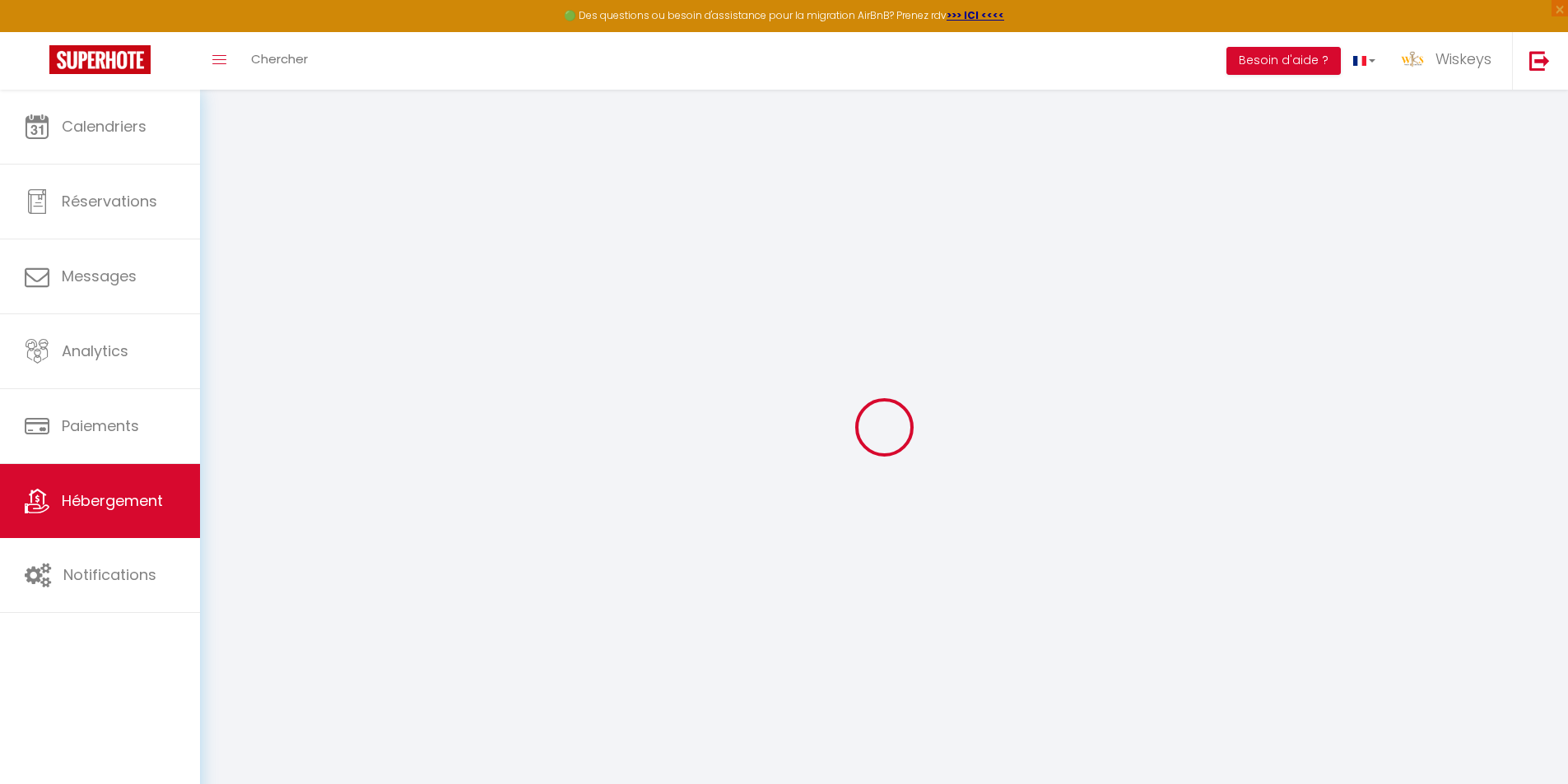
select select "11:00"
select select "30"
select select "120"
select select "20:00"
checkbox input "false"
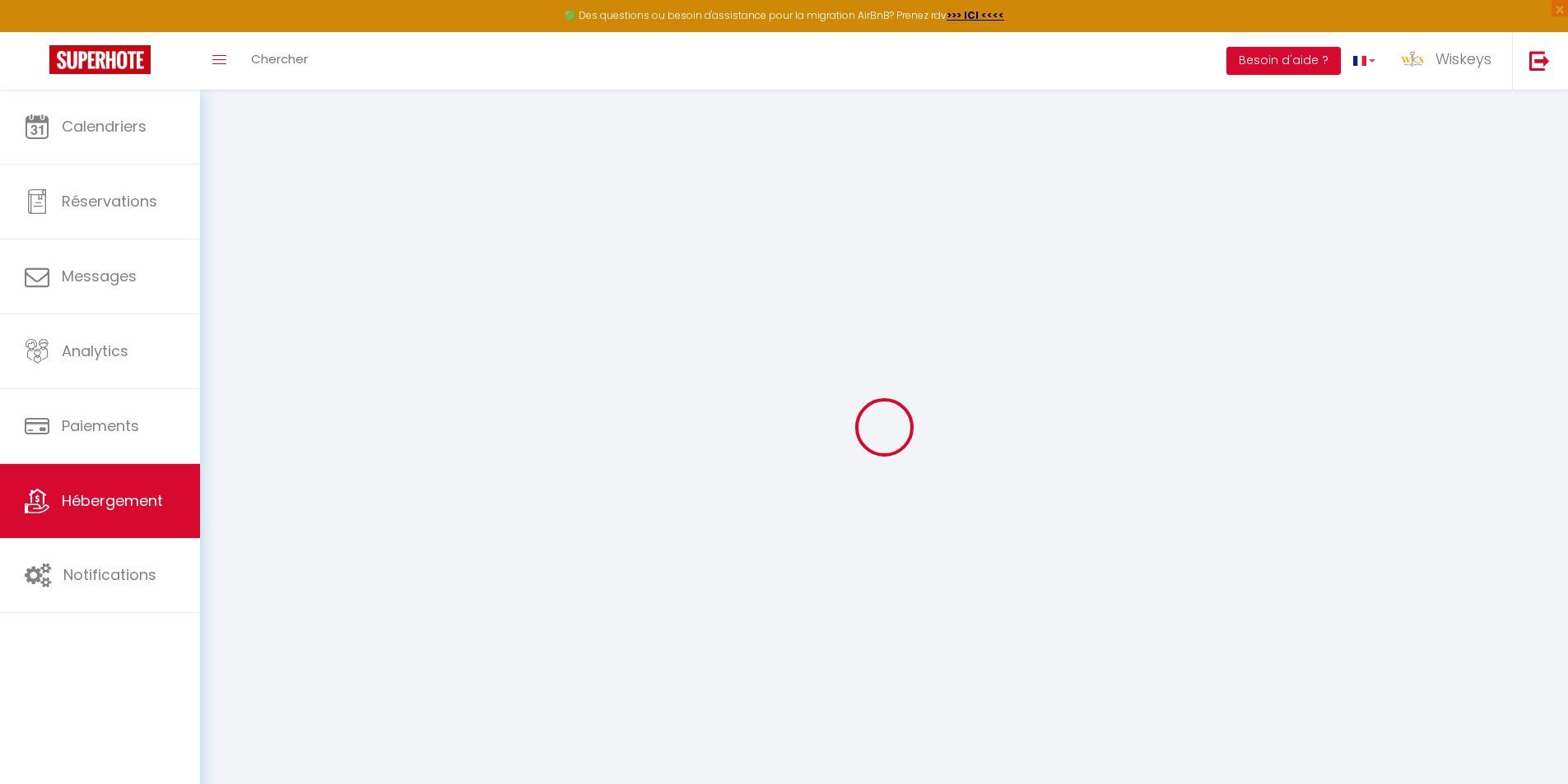
checkbox input "true"
checkbox input "false"
checkbox input "true"
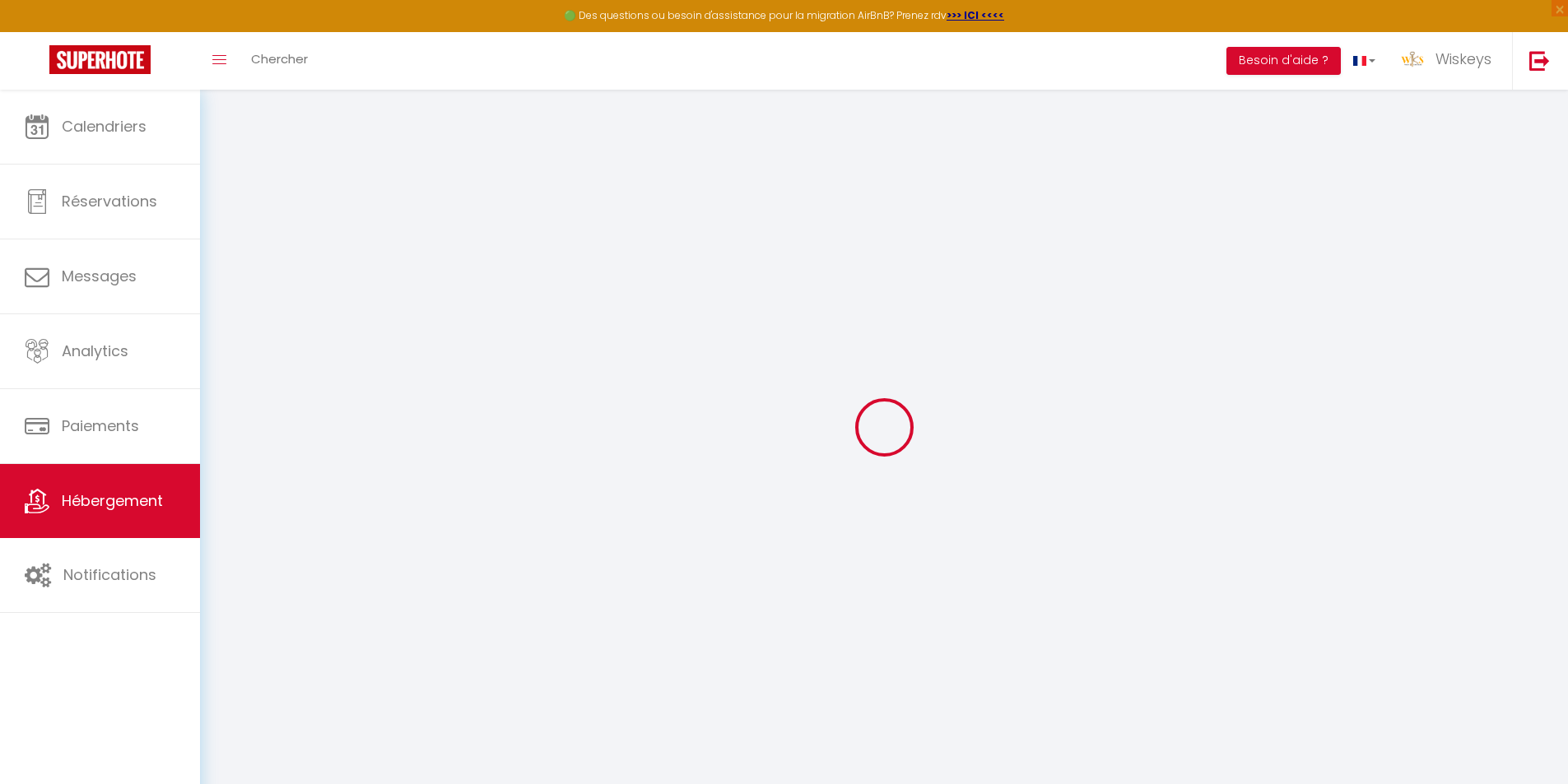
checkbox input "true"
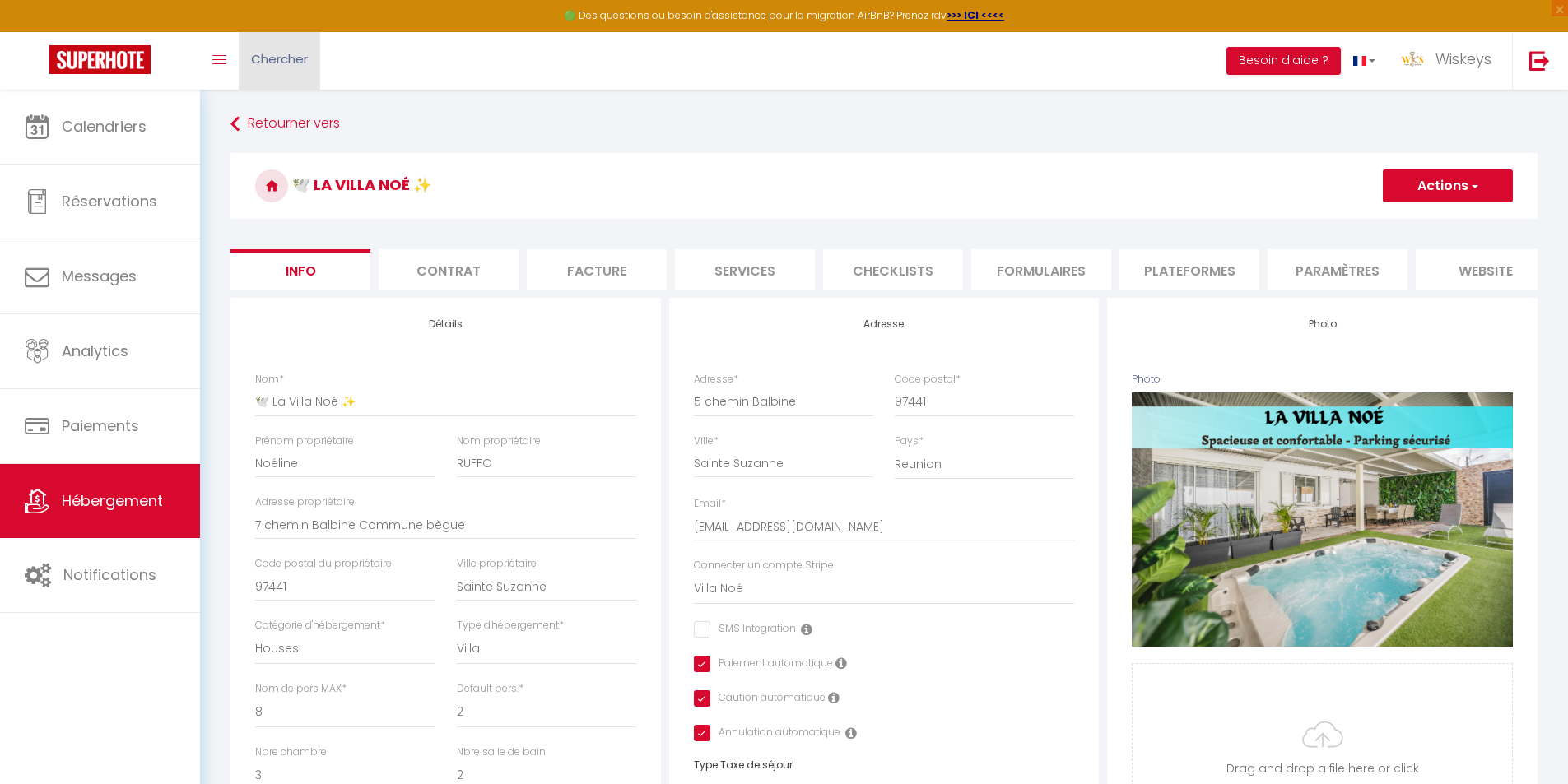
click at [276, 51] on span "Chercher" at bounding box center [278, 58] width 57 height 17
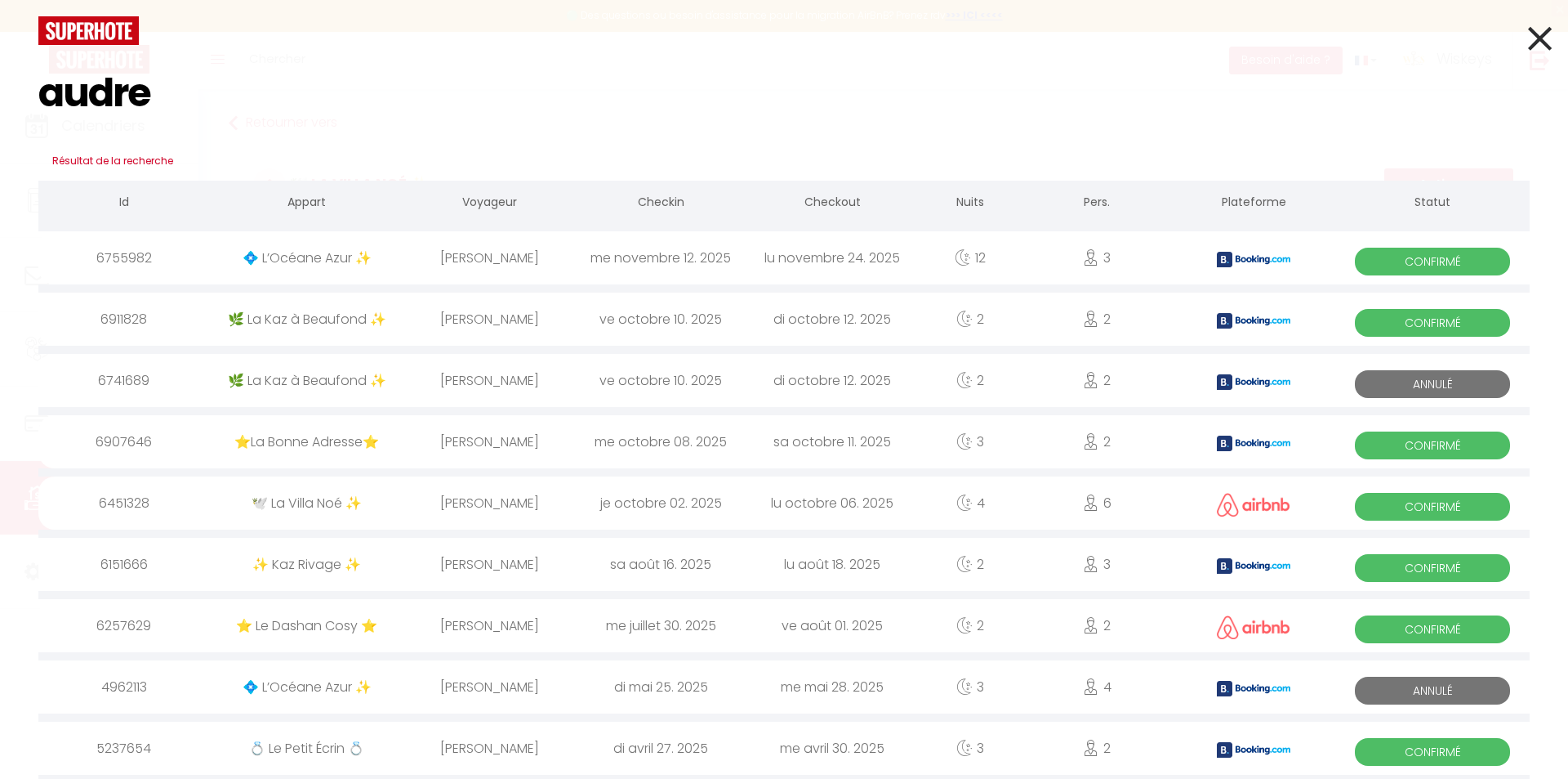
type input "audre"
click at [408, 500] on div "[PERSON_NAME]" at bounding box center [488, 503] width 171 height 54
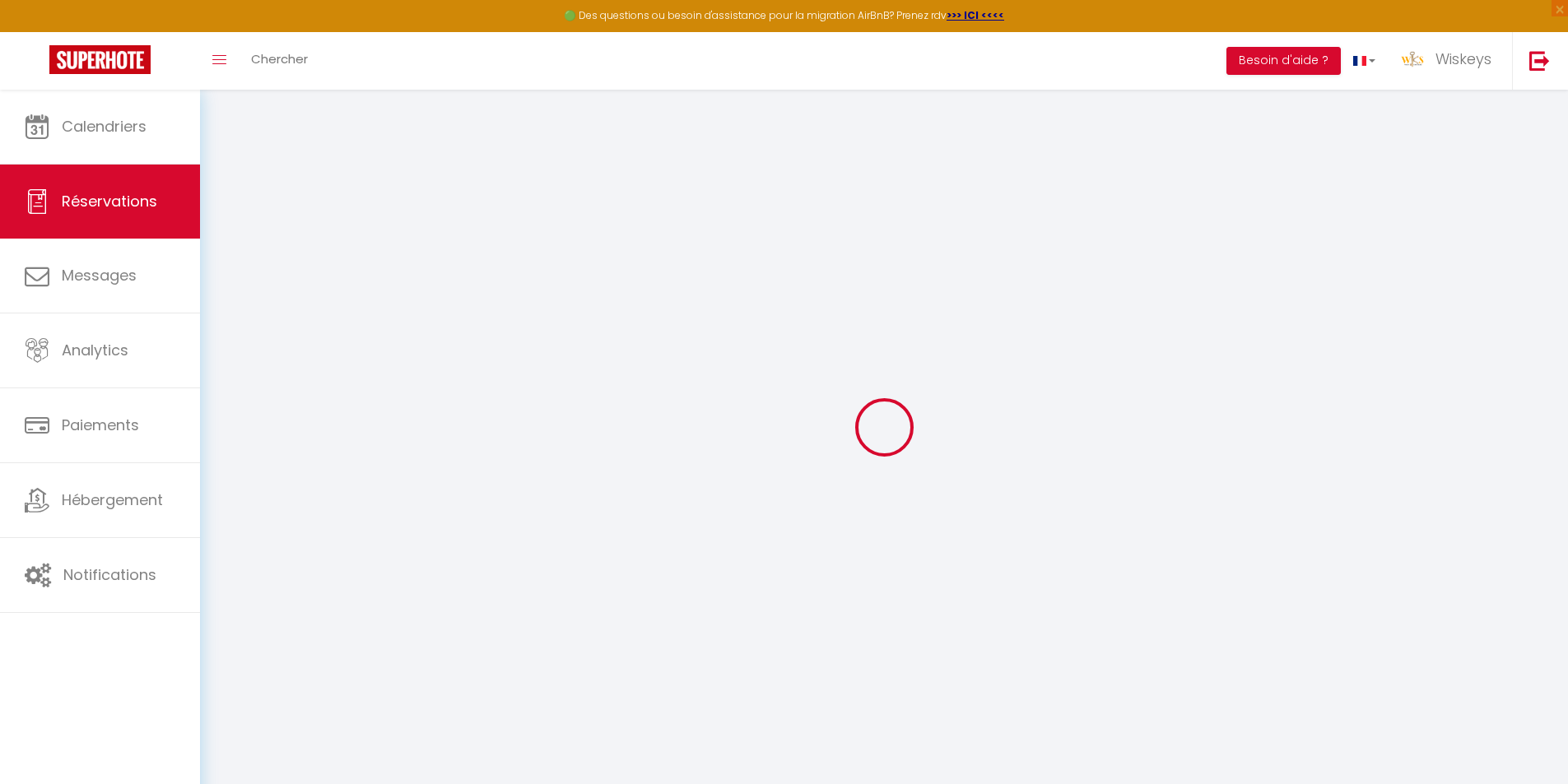
type input "Audrey"
type input "Fraigneux"
type input "rc4fezzy81swdul7ce14q5fhhfnj@reply.superhote.com"
type input "+262693453021"
select select
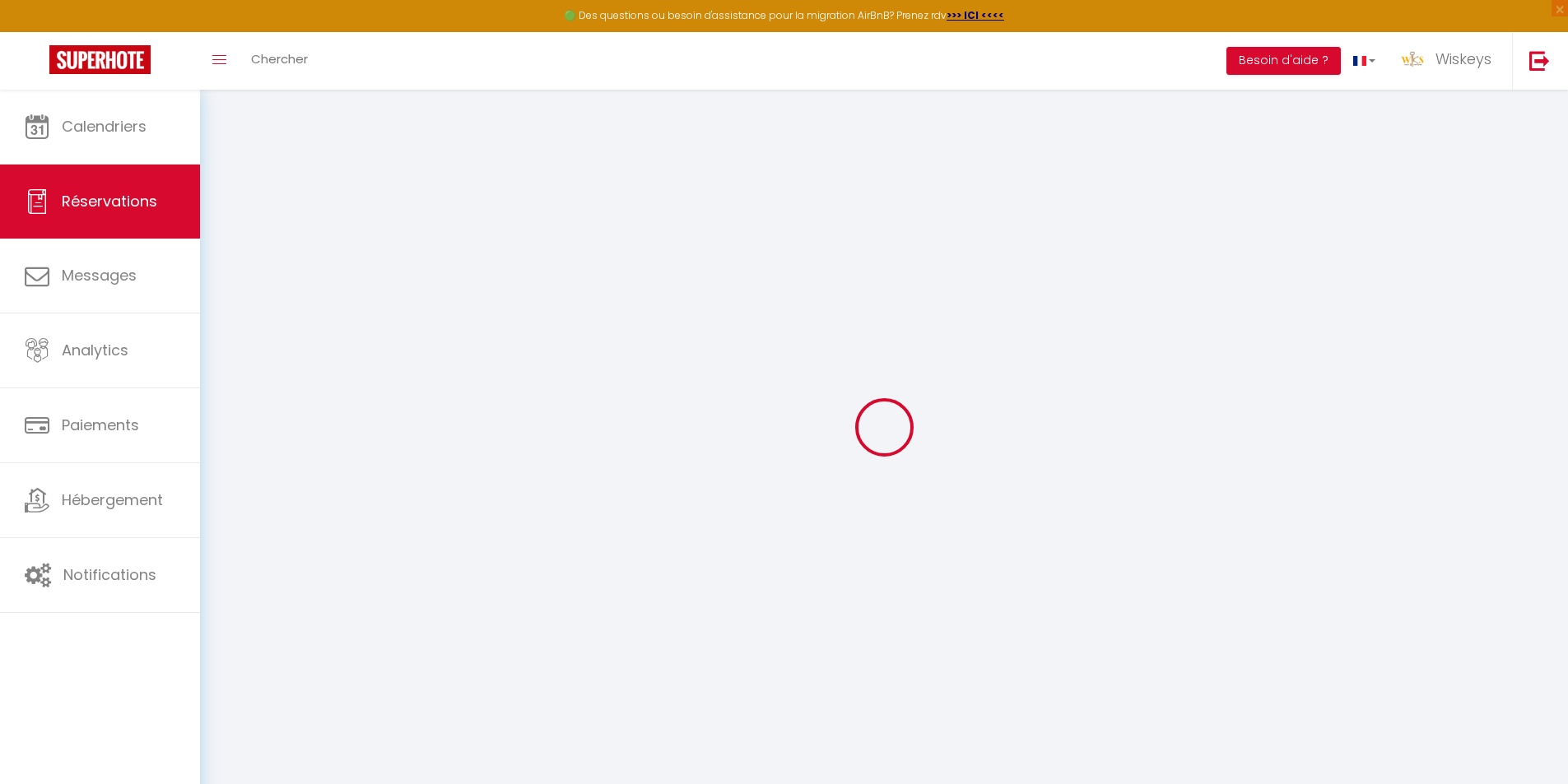
type input "21.54"
select select "49819"
select select "1"
select select
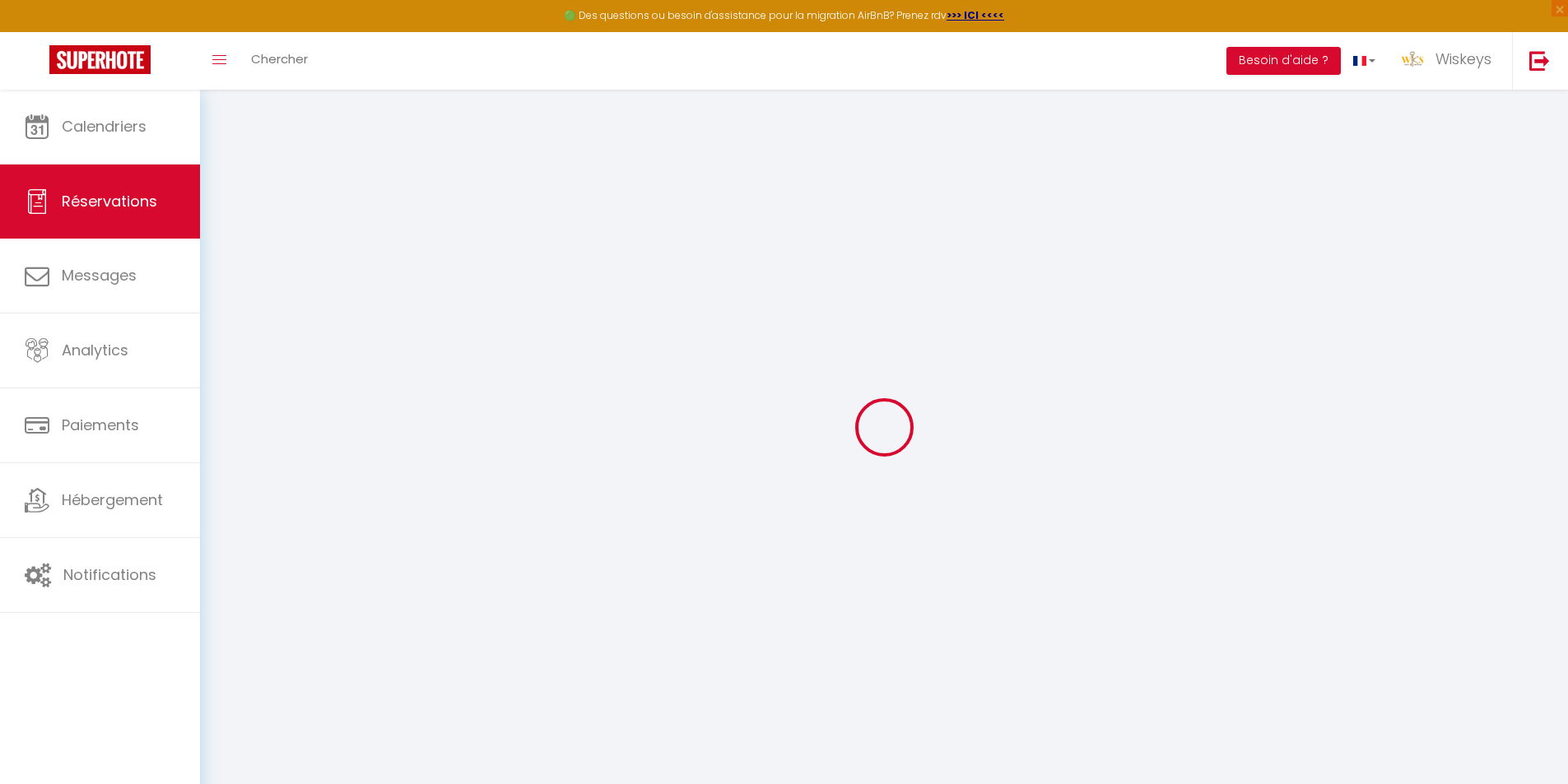
type input "6"
type input "2"
select select "12"
select select
type input "608"
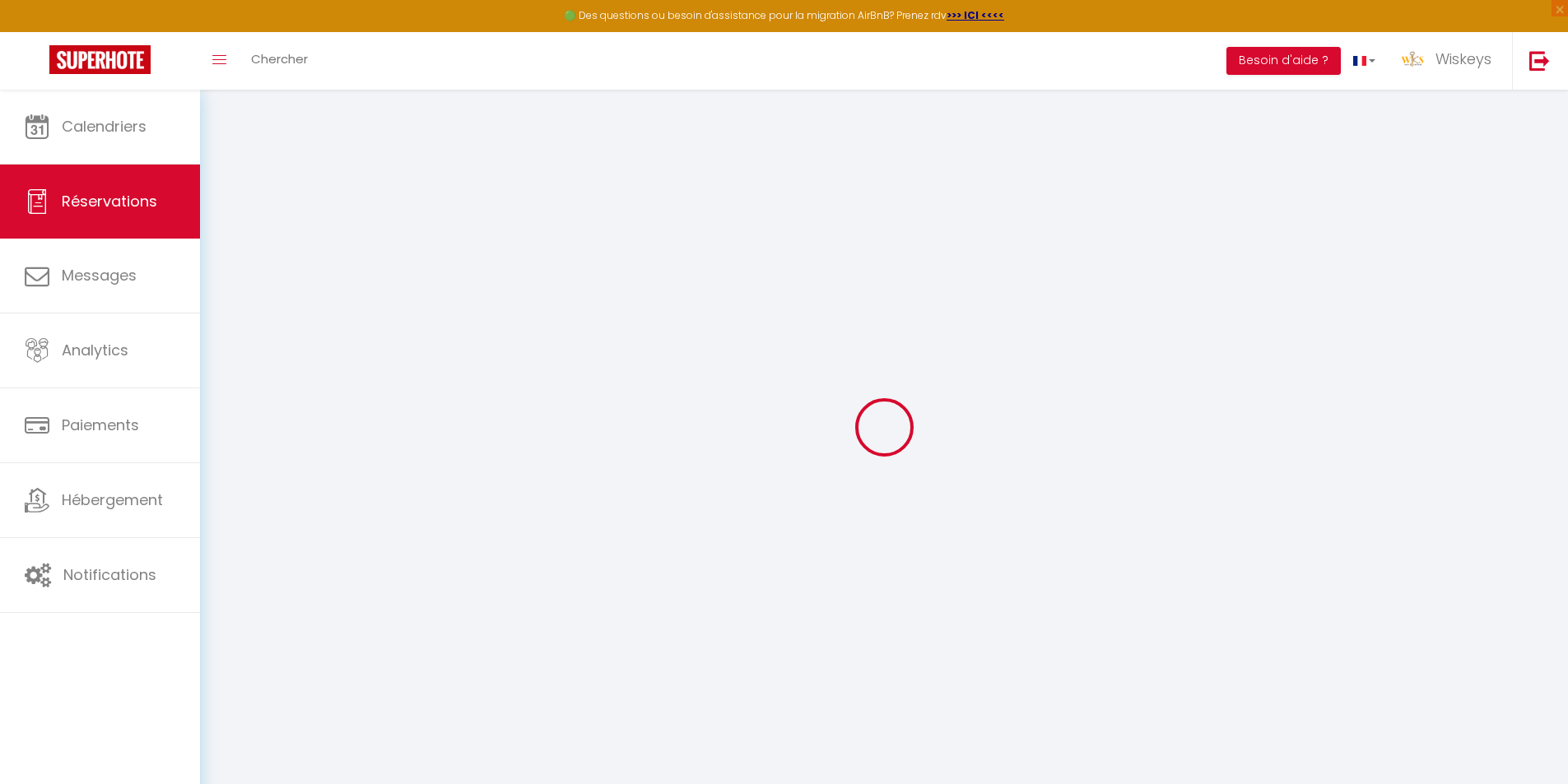
checkbox input "false"
type input "0"
select select "1"
type input "0"
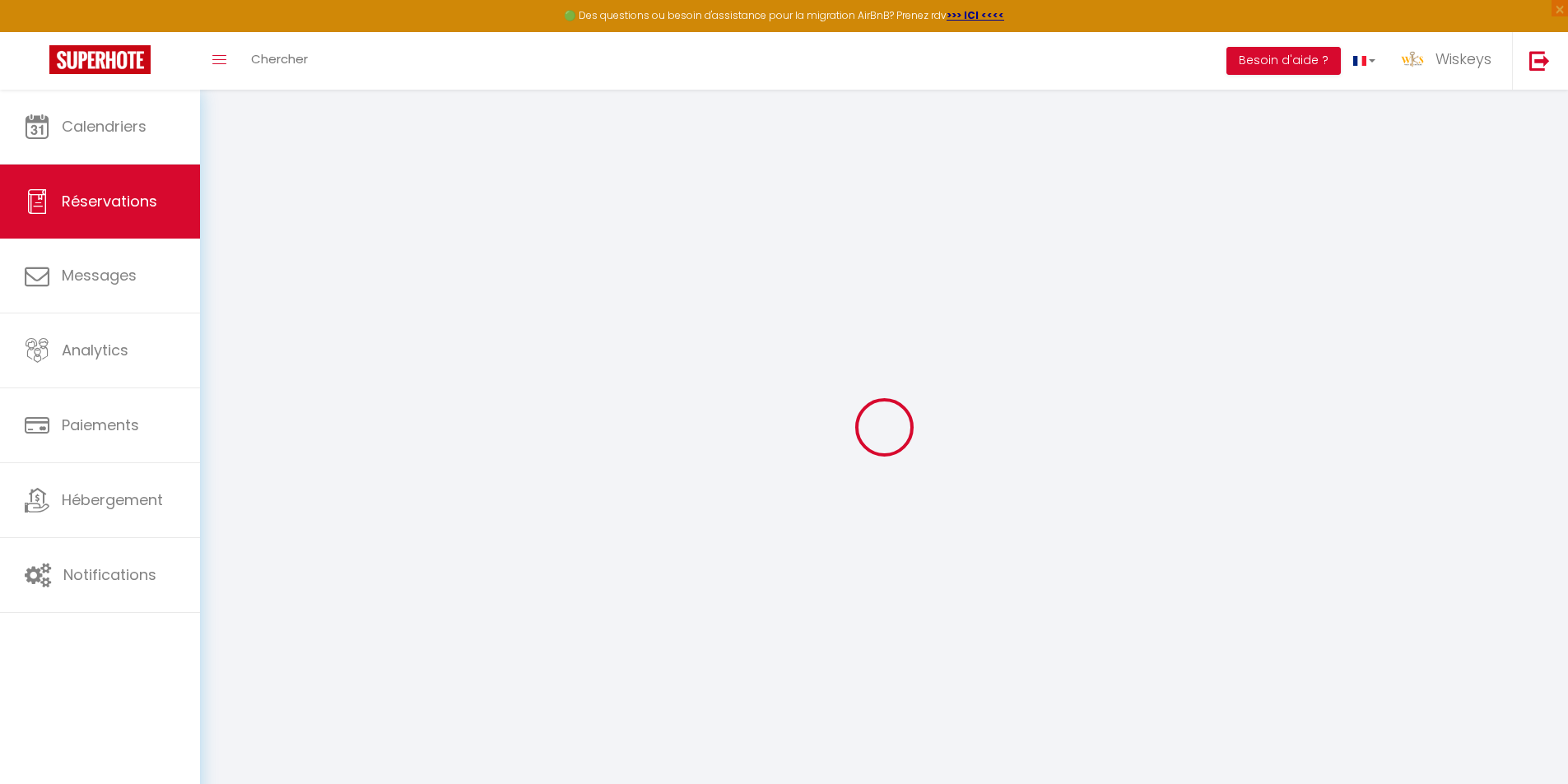
type input "0"
select select
select select "15"
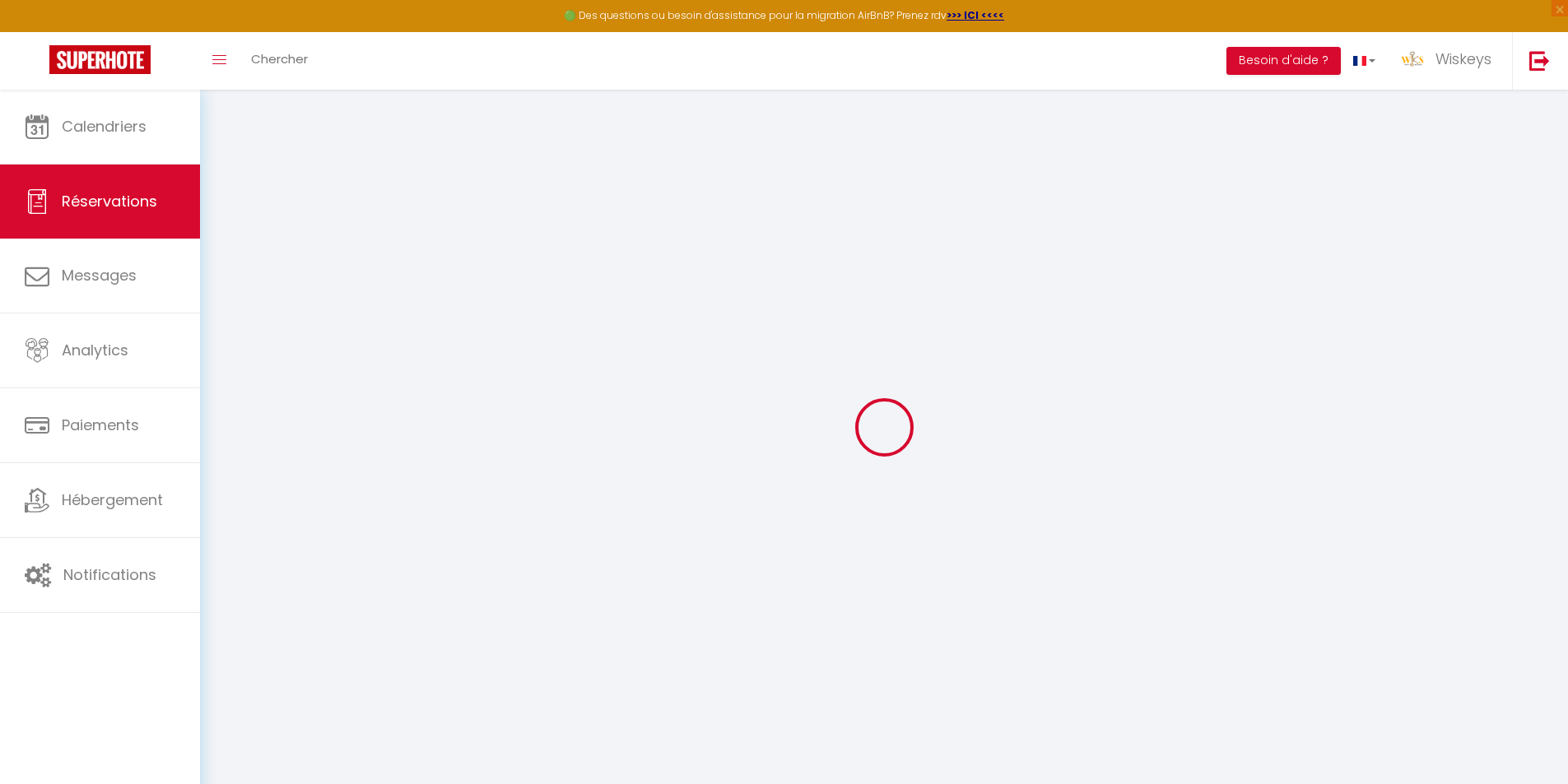
checkbox input "false"
select select
checkbox input "false"
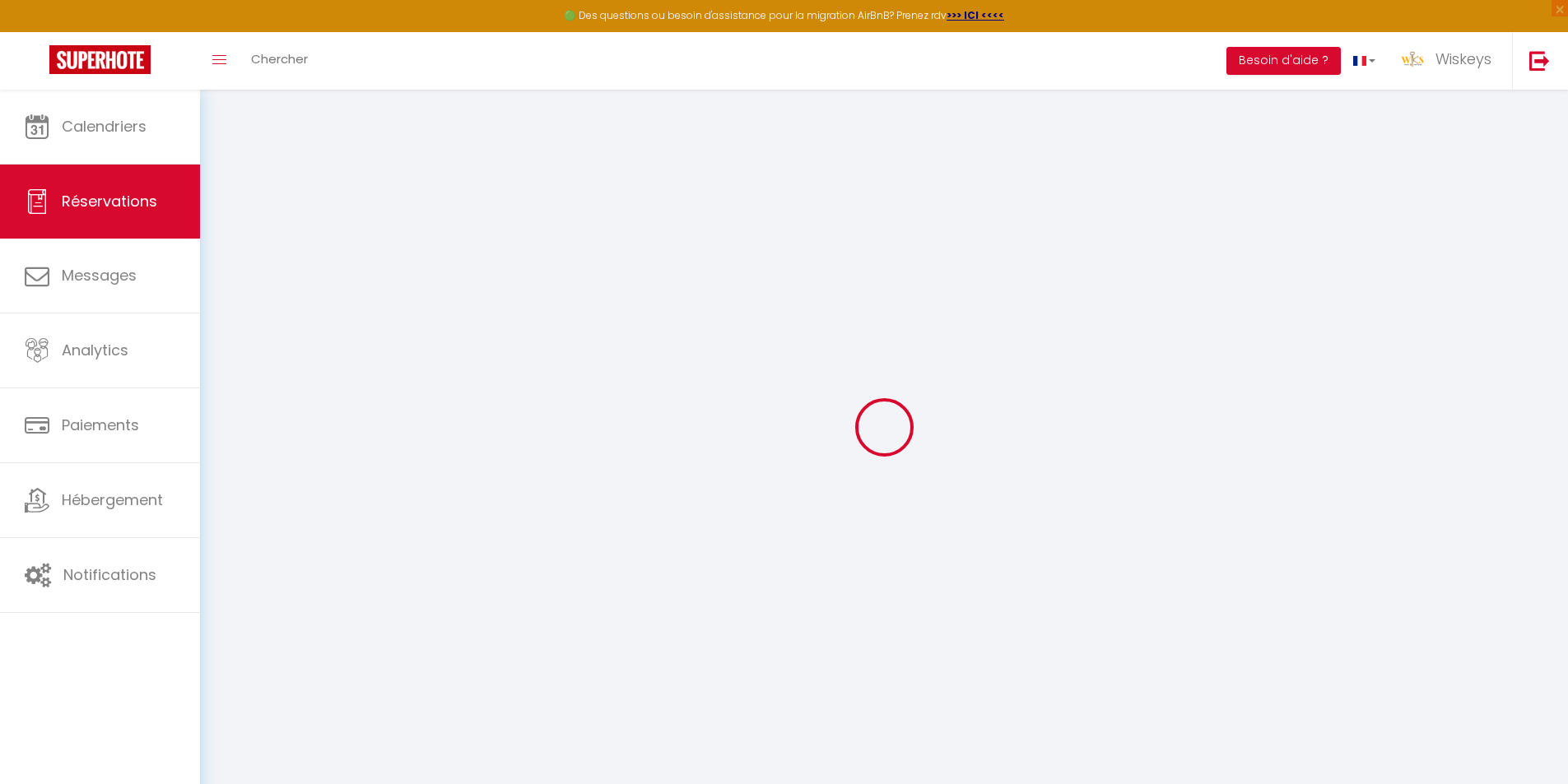
select select
checkbox input "false"
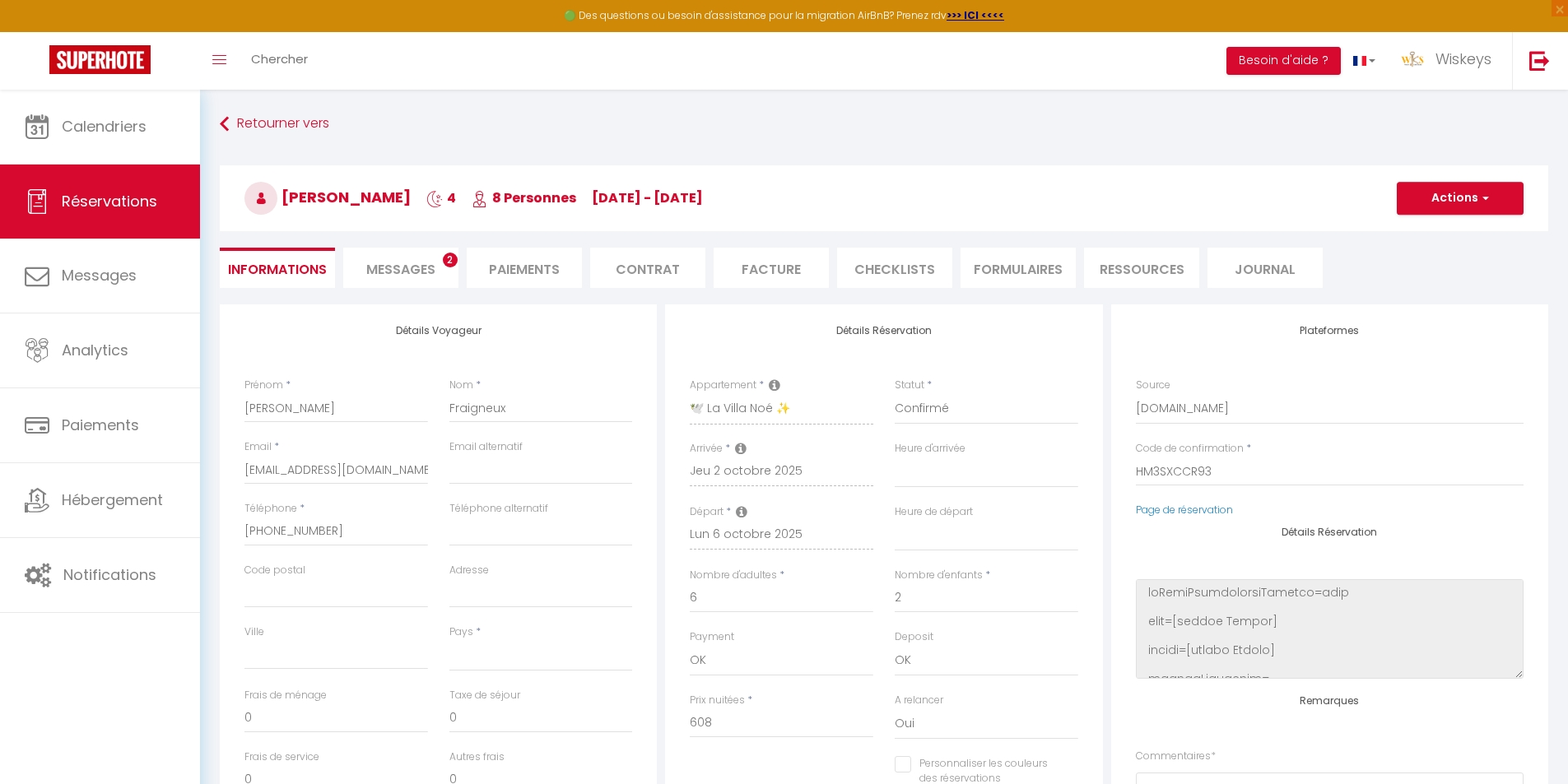
select select
type input "110"
type input "21.71"
select select
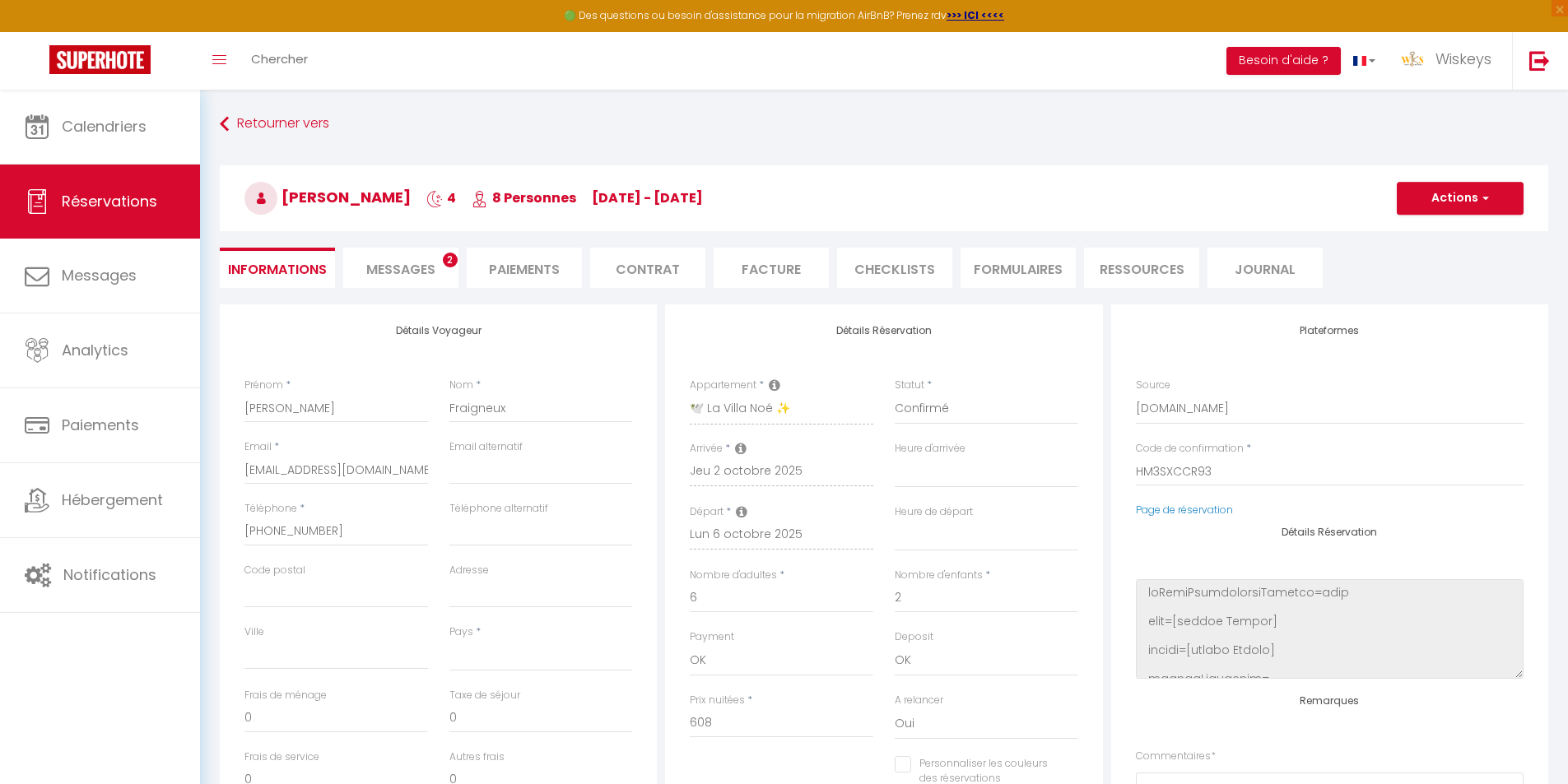
checkbox input "false"
select select
checkbox input "false"
select select
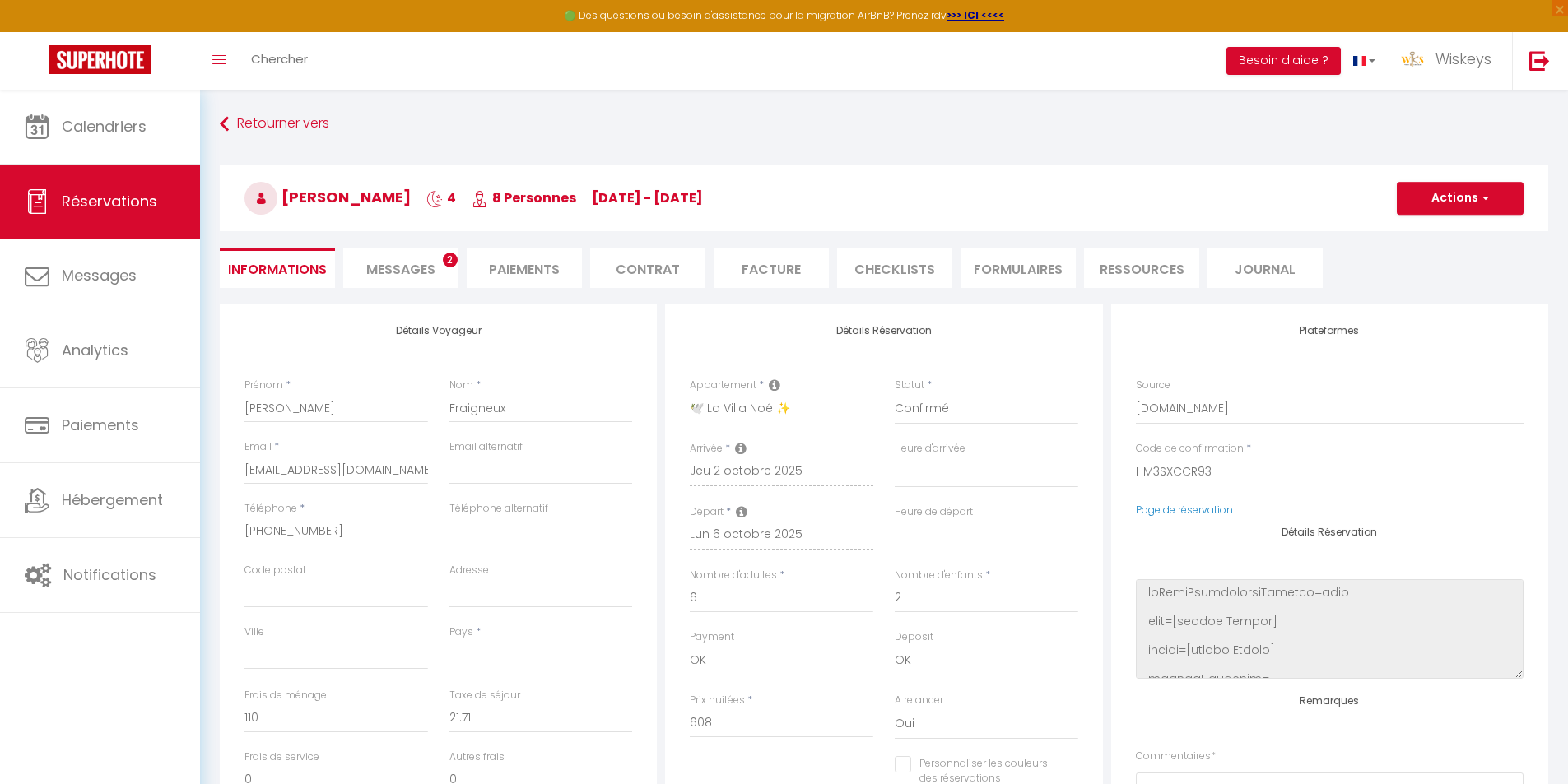
select select
checkbox input "false"
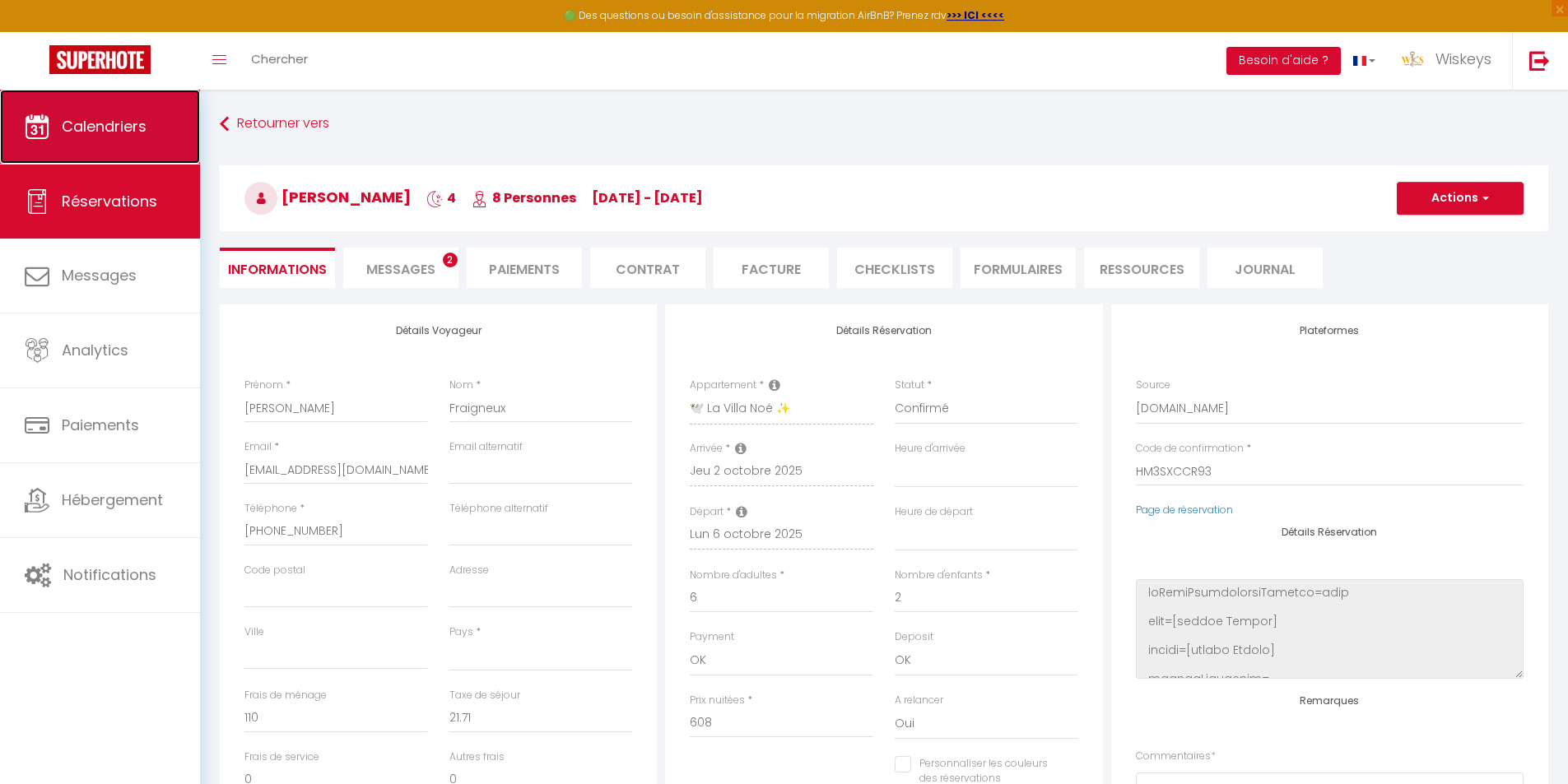
click at [127, 120] on span "Calendriers" at bounding box center [104, 126] width 85 height 21
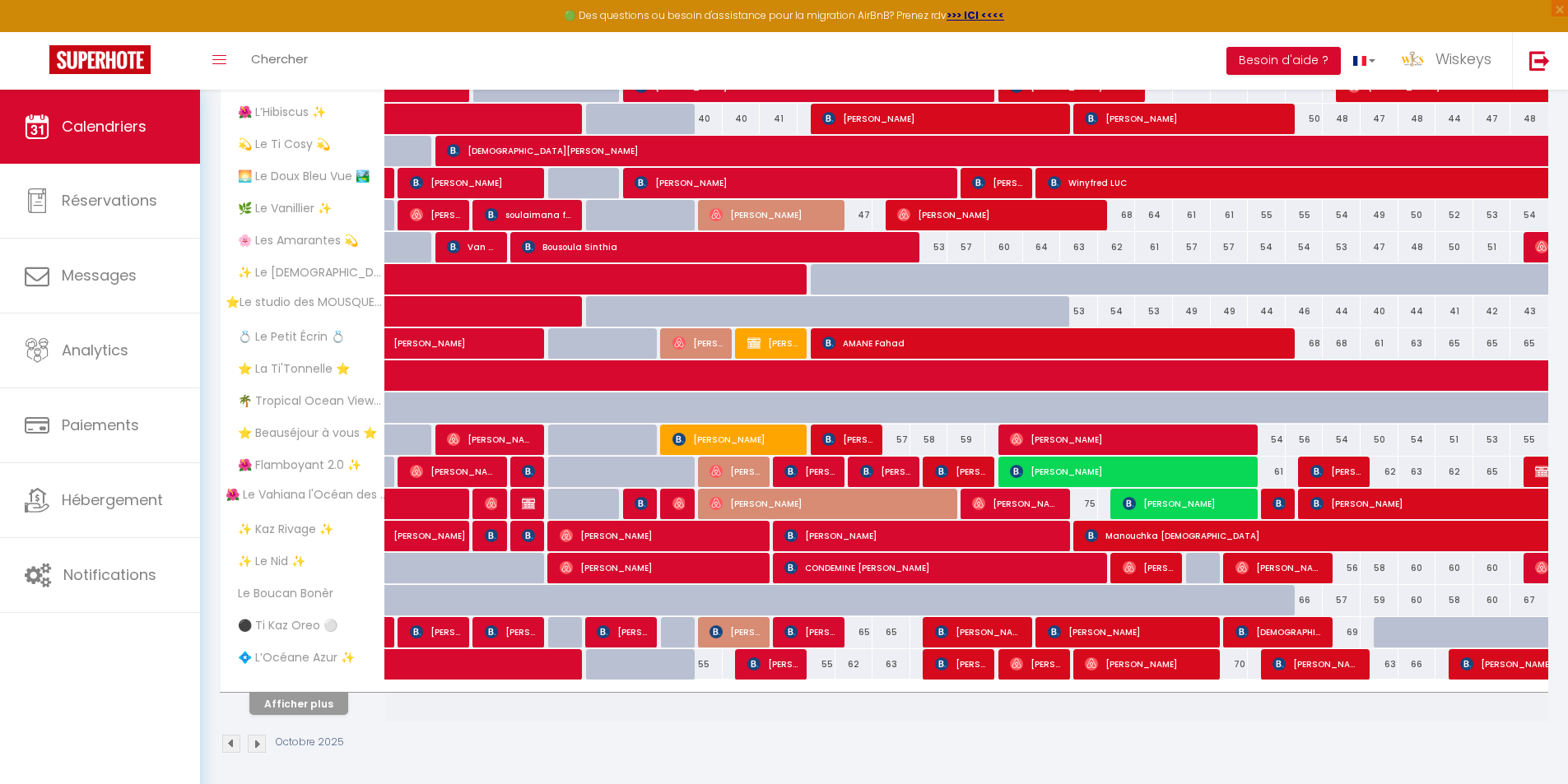
scroll to position [341, 0]
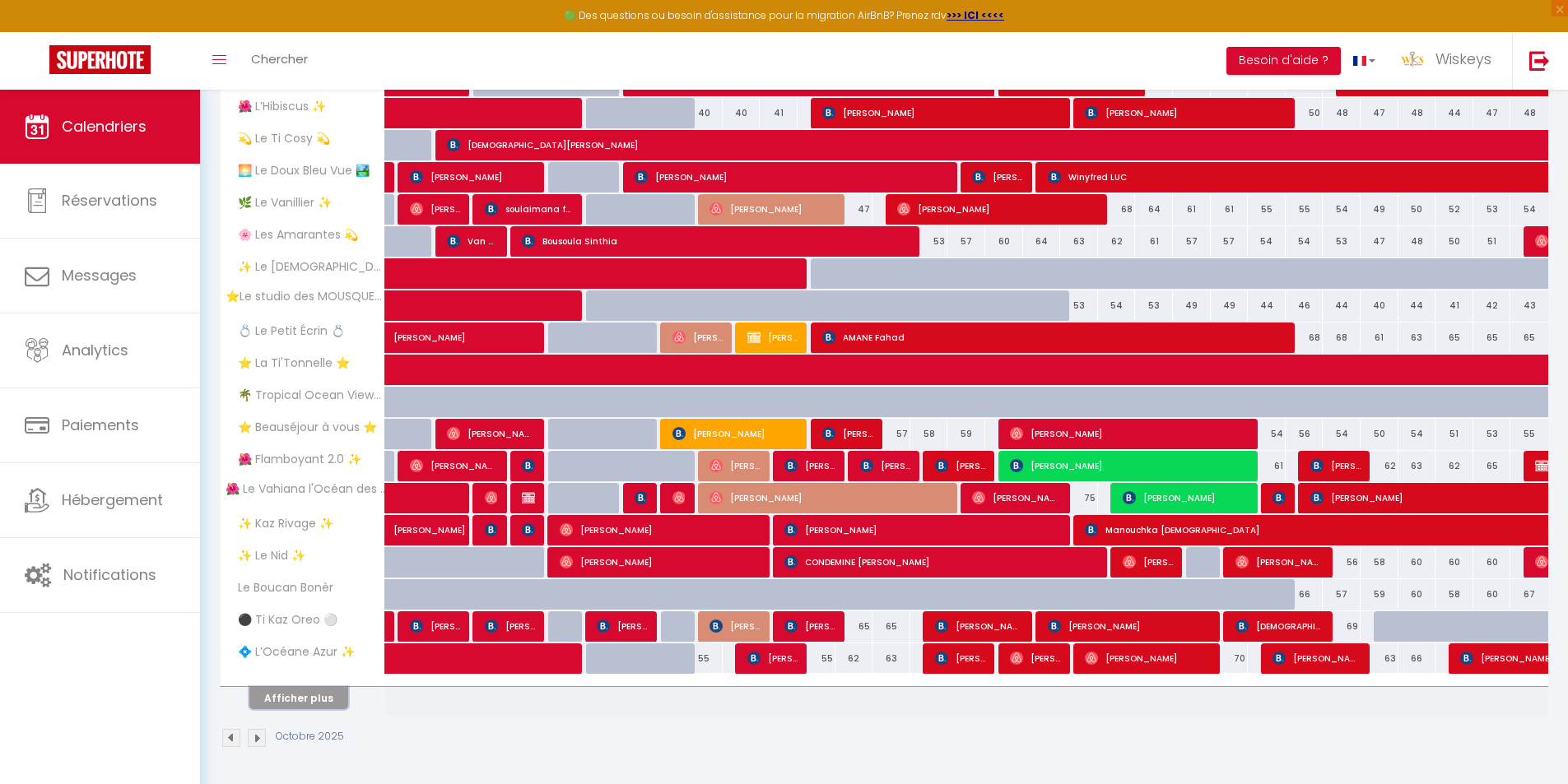
click at [335, 693] on button "Afficher plus" at bounding box center [298, 697] width 99 height 22
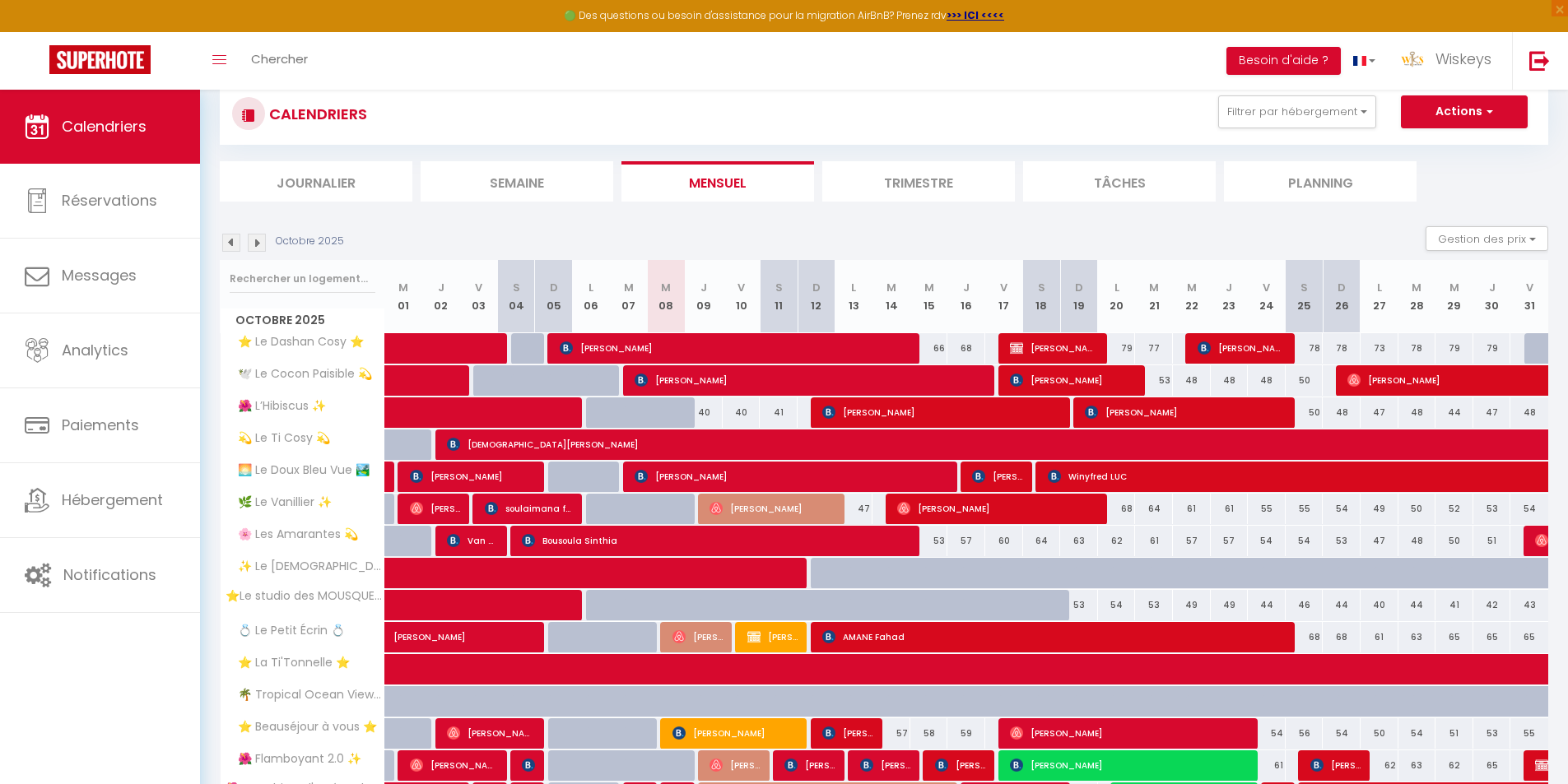
scroll to position [0, 0]
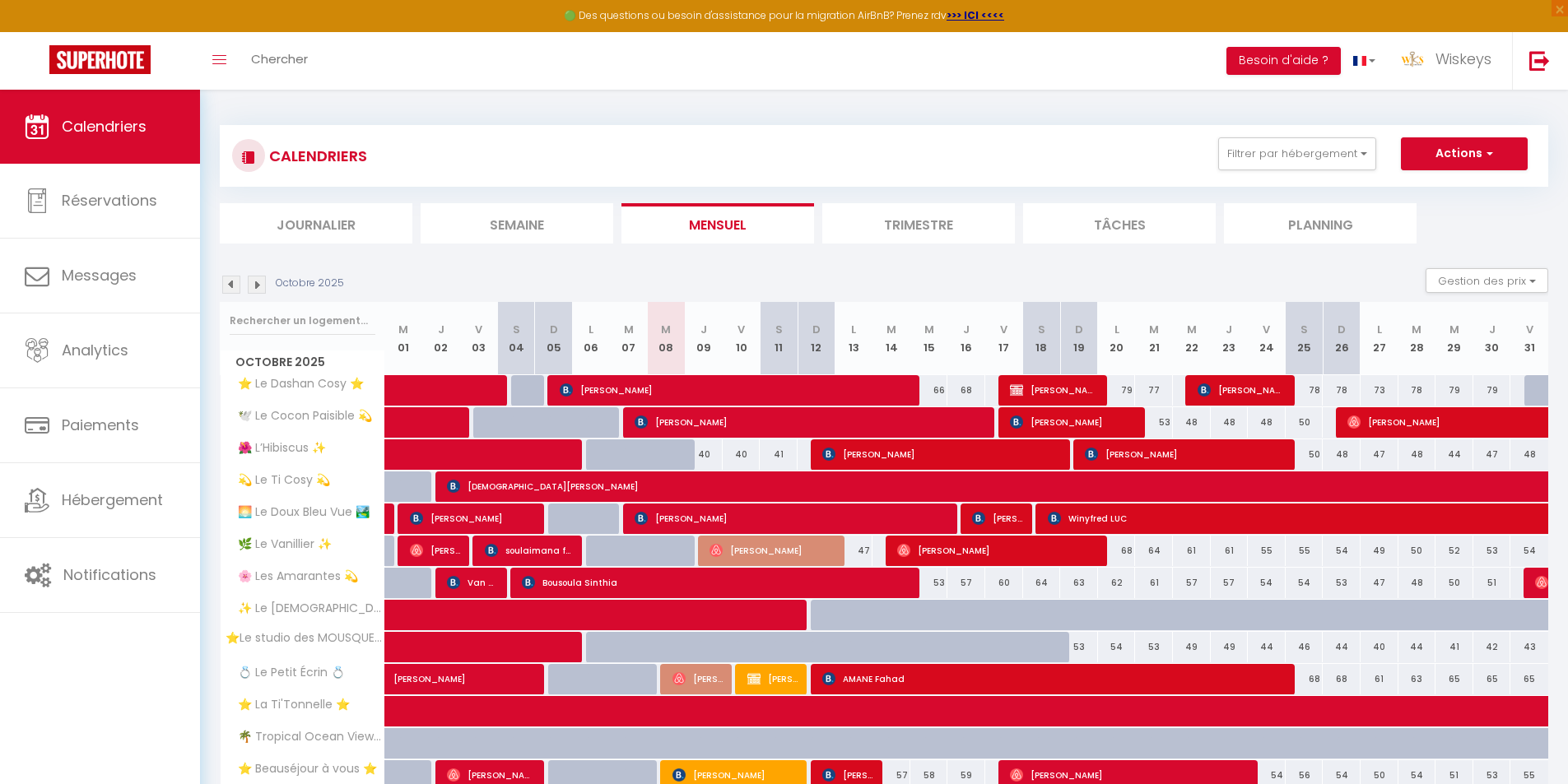
click at [260, 281] on img at bounding box center [257, 284] width 18 height 18
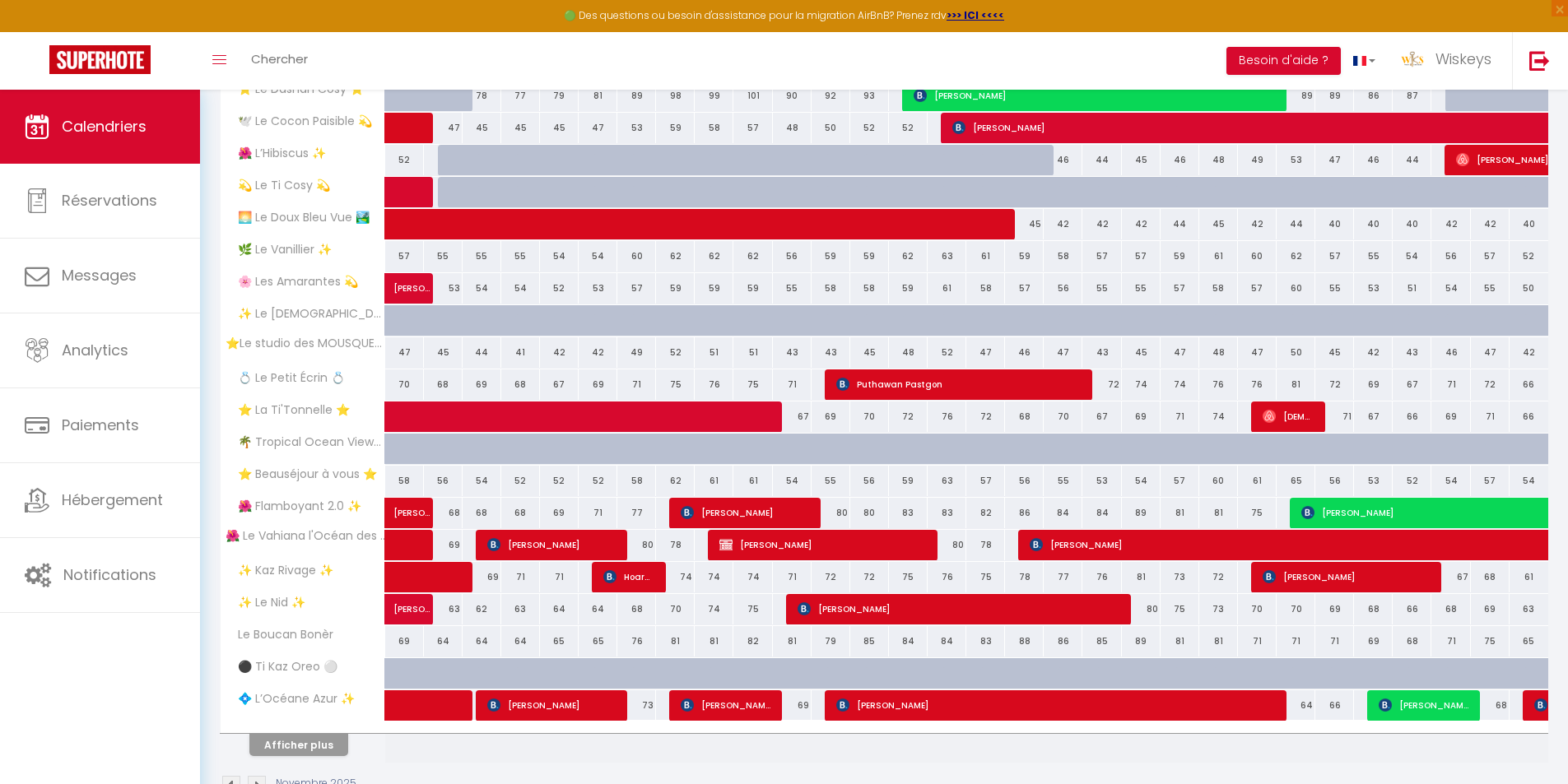
scroll to position [341, 0]
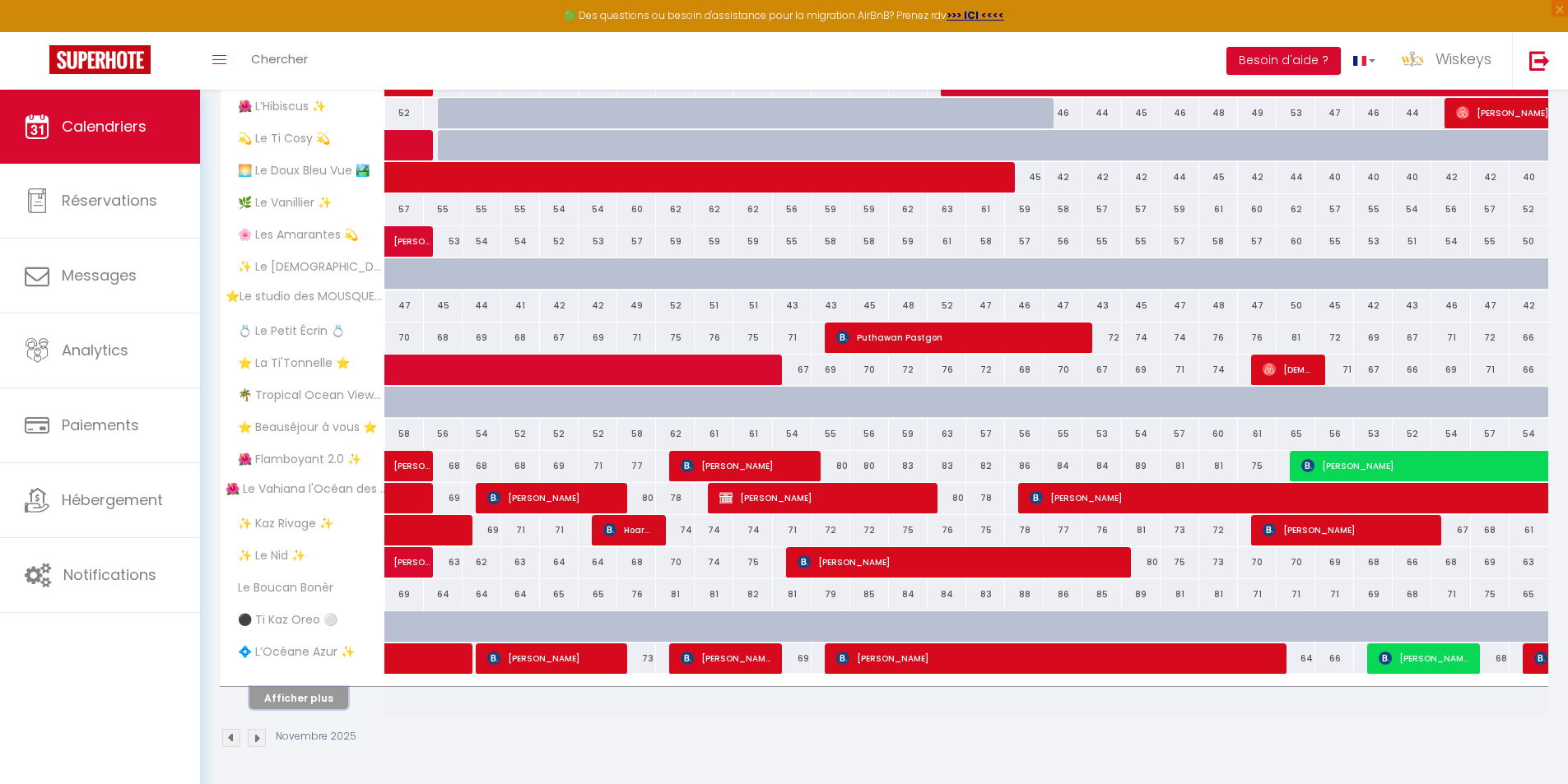
click at [341, 695] on button "Afficher plus" at bounding box center [298, 697] width 99 height 22
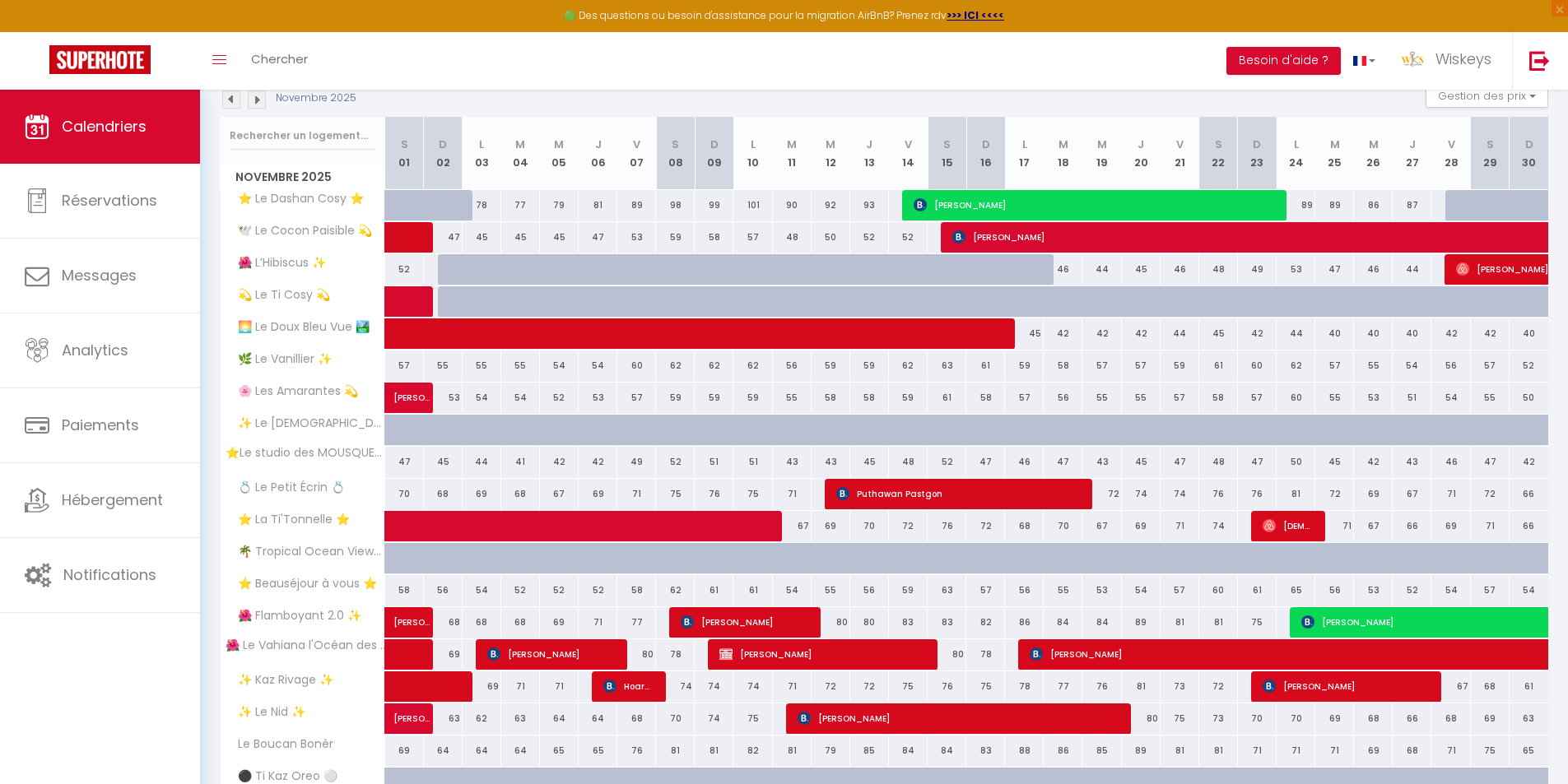
scroll to position [177, 0]
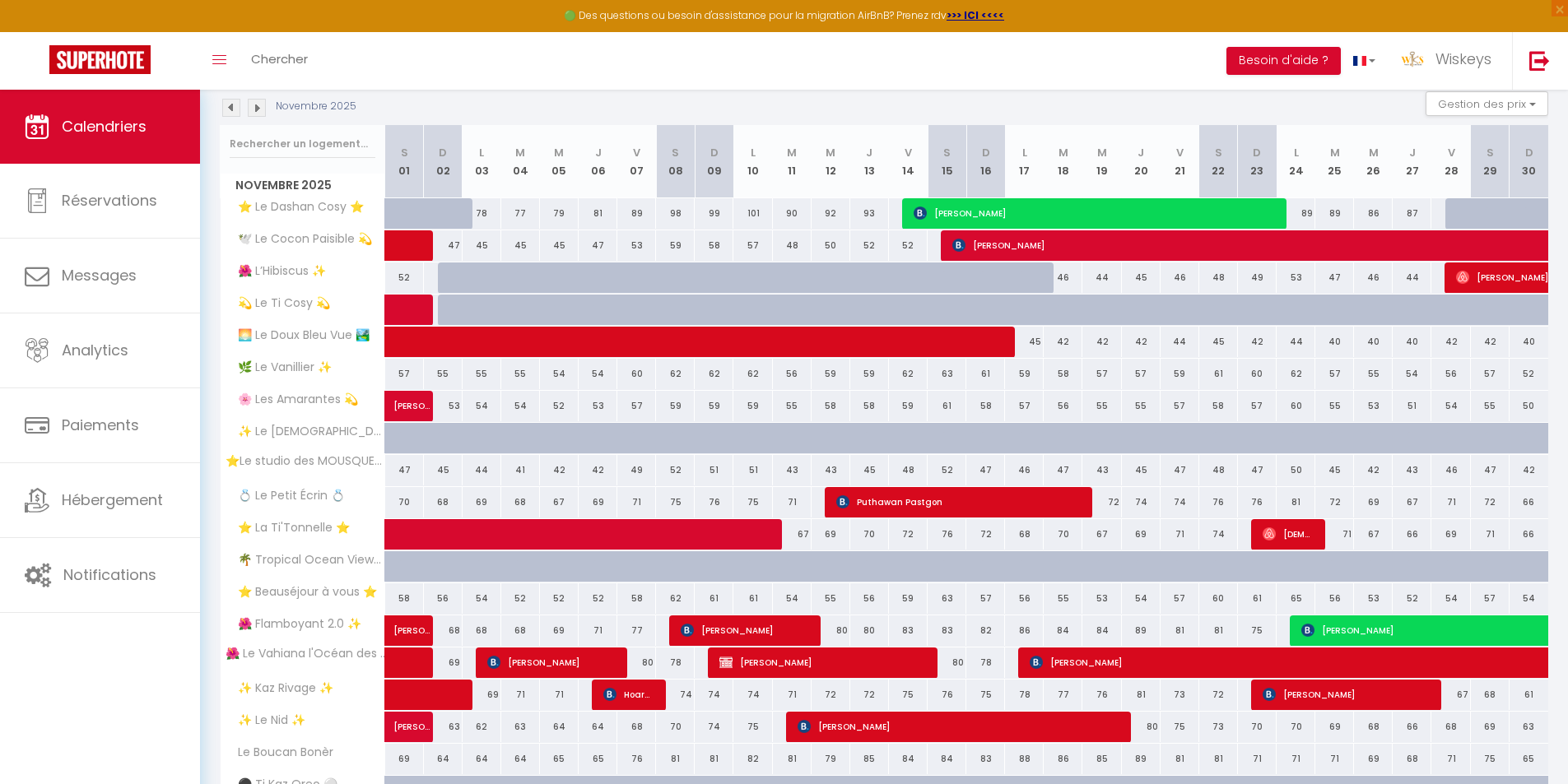
click at [255, 117] on div "Novembre 2025 Gestion des prix Nb Nuits minimum Règles Disponibilité" at bounding box center [883, 109] width 1328 height 34
click at [259, 107] on img at bounding box center [257, 108] width 18 height 18
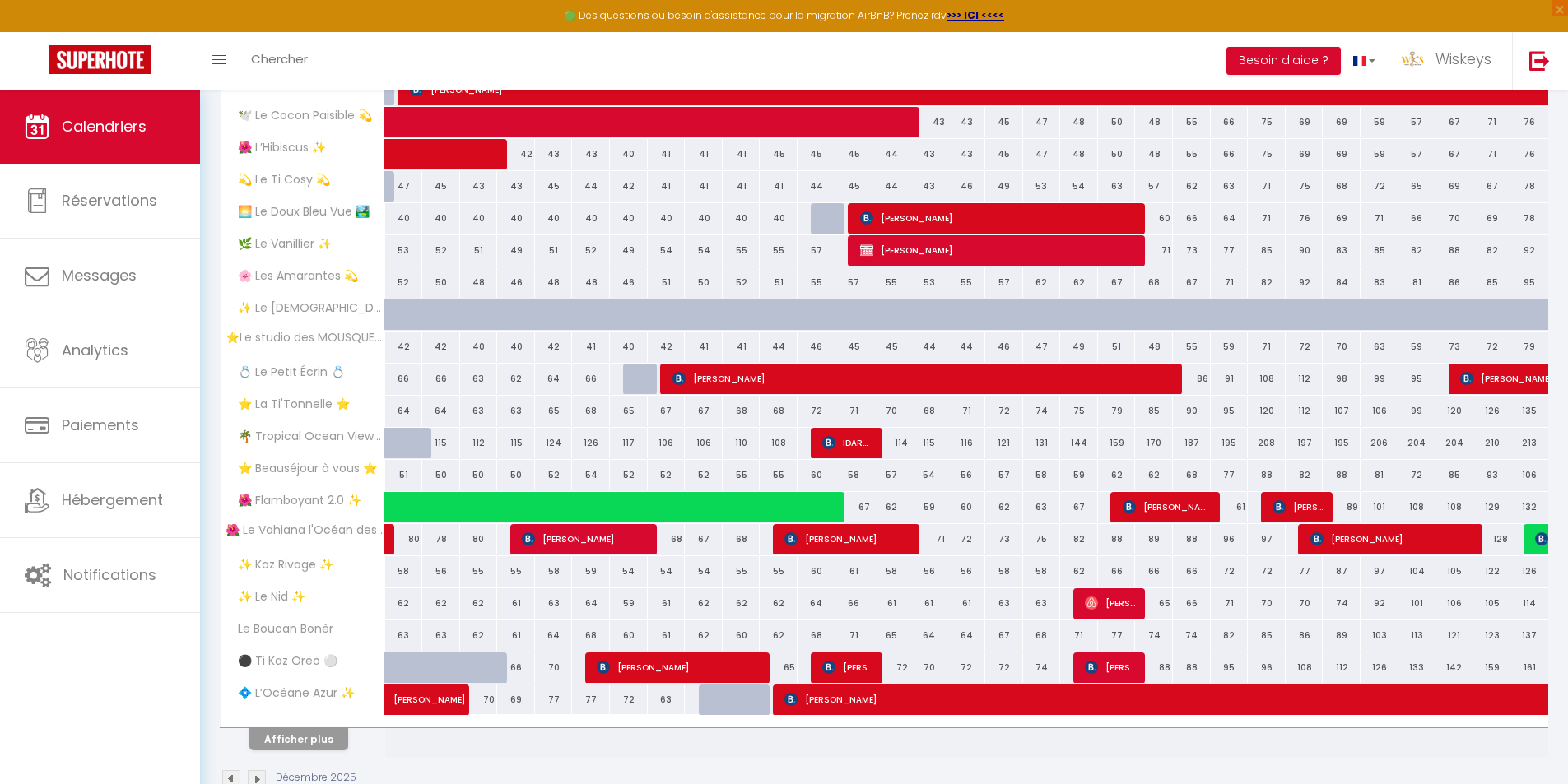
scroll to position [341, 0]
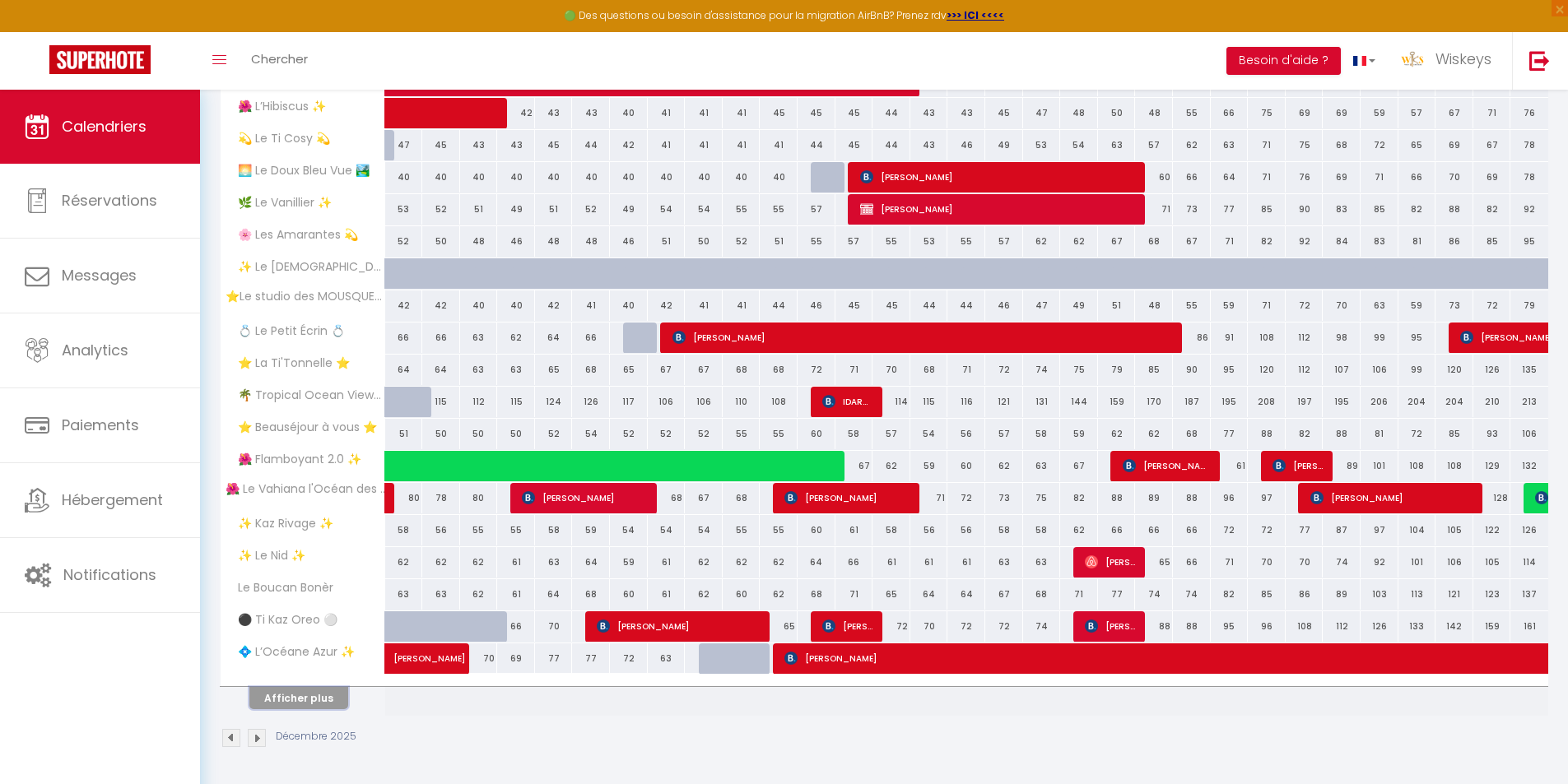
click at [329, 694] on button "Afficher plus" at bounding box center [298, 697] width 99 height 22
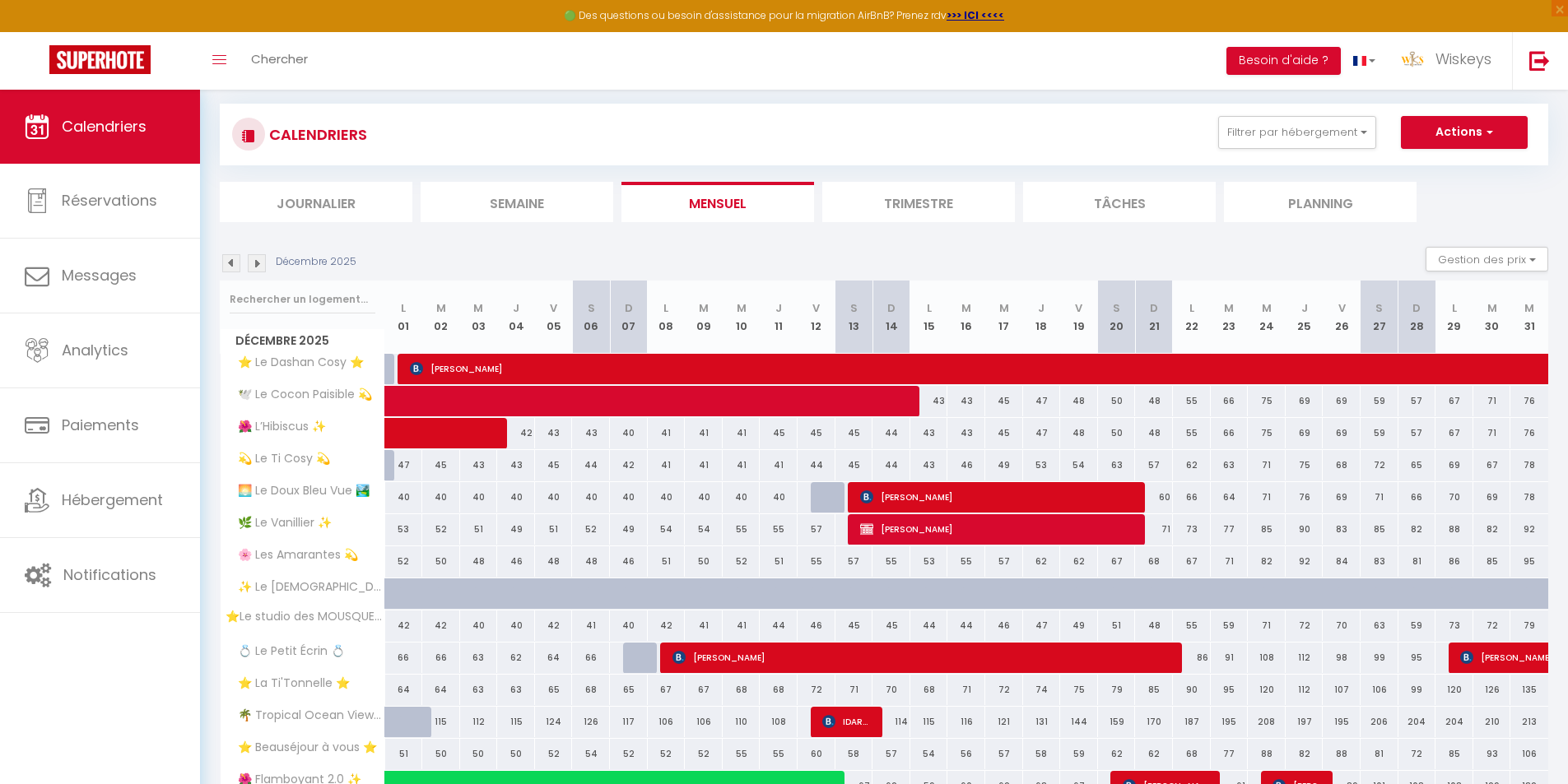
scroll to position [12, 0]
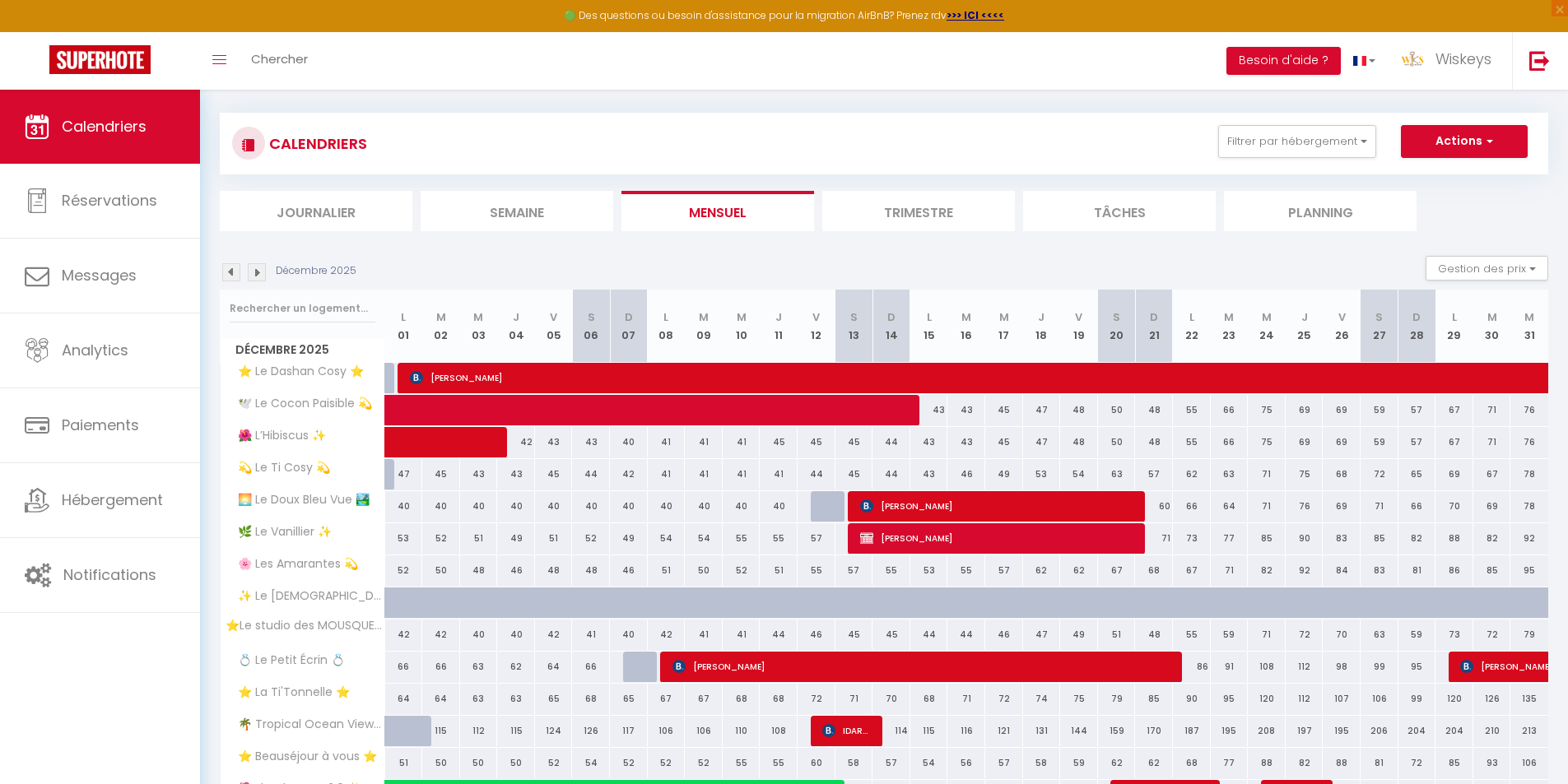
click at [230, 272] on img at bounding box center [232, 272] width 18 height 18
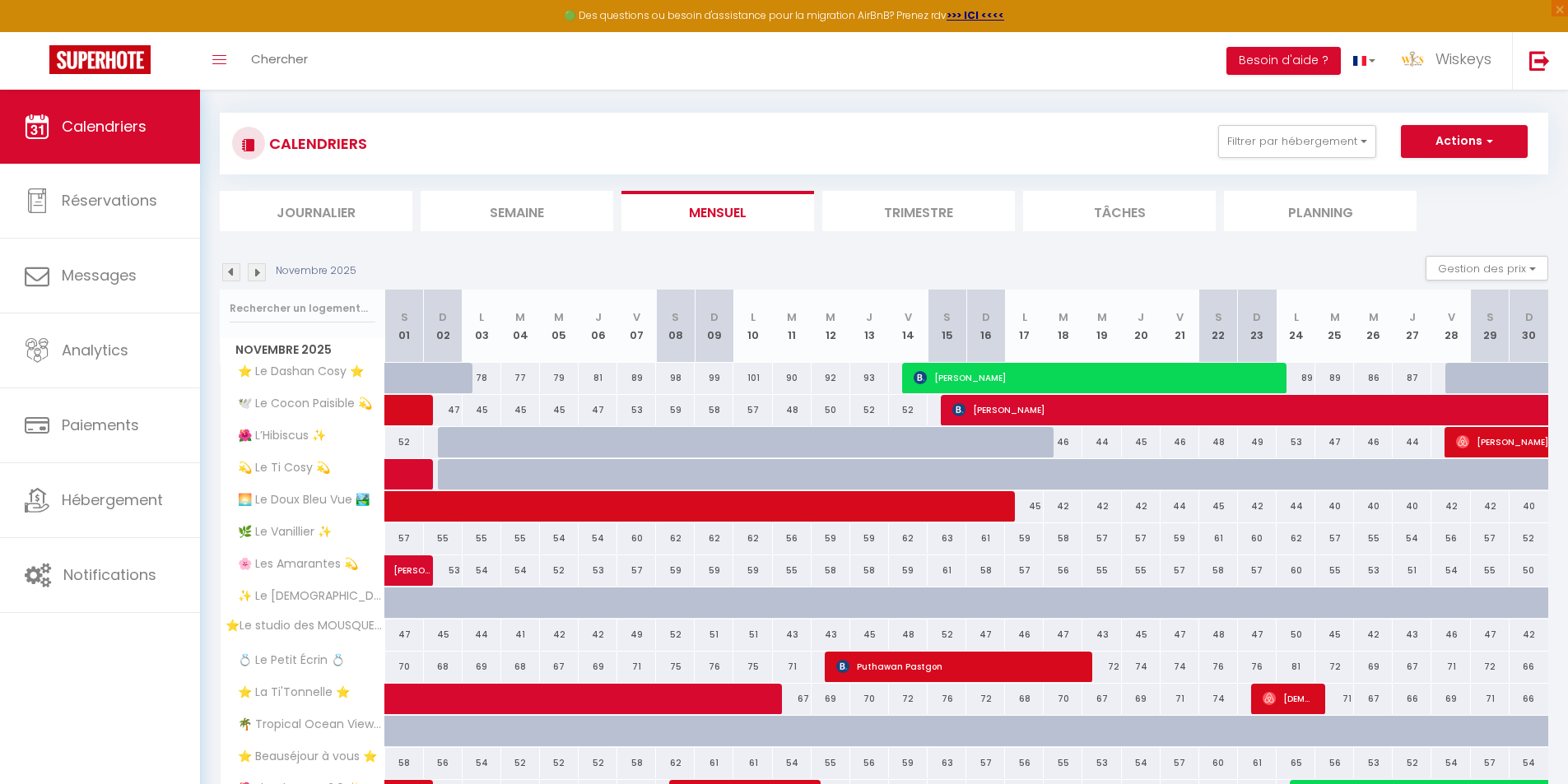
click at [231, 271] on img at bounding box center [232, 272] width 18 height 18
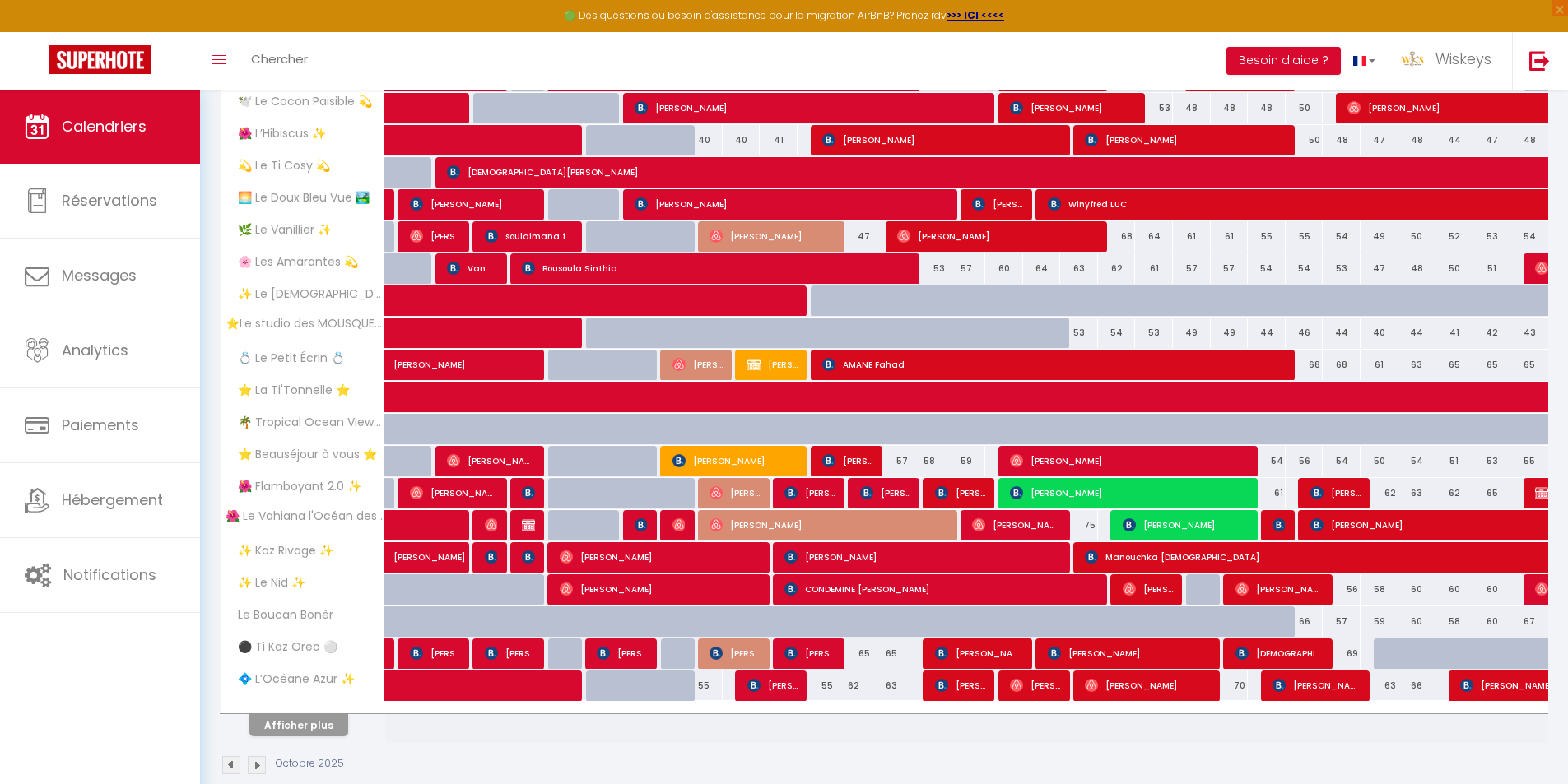
scroll to position [341, 0]
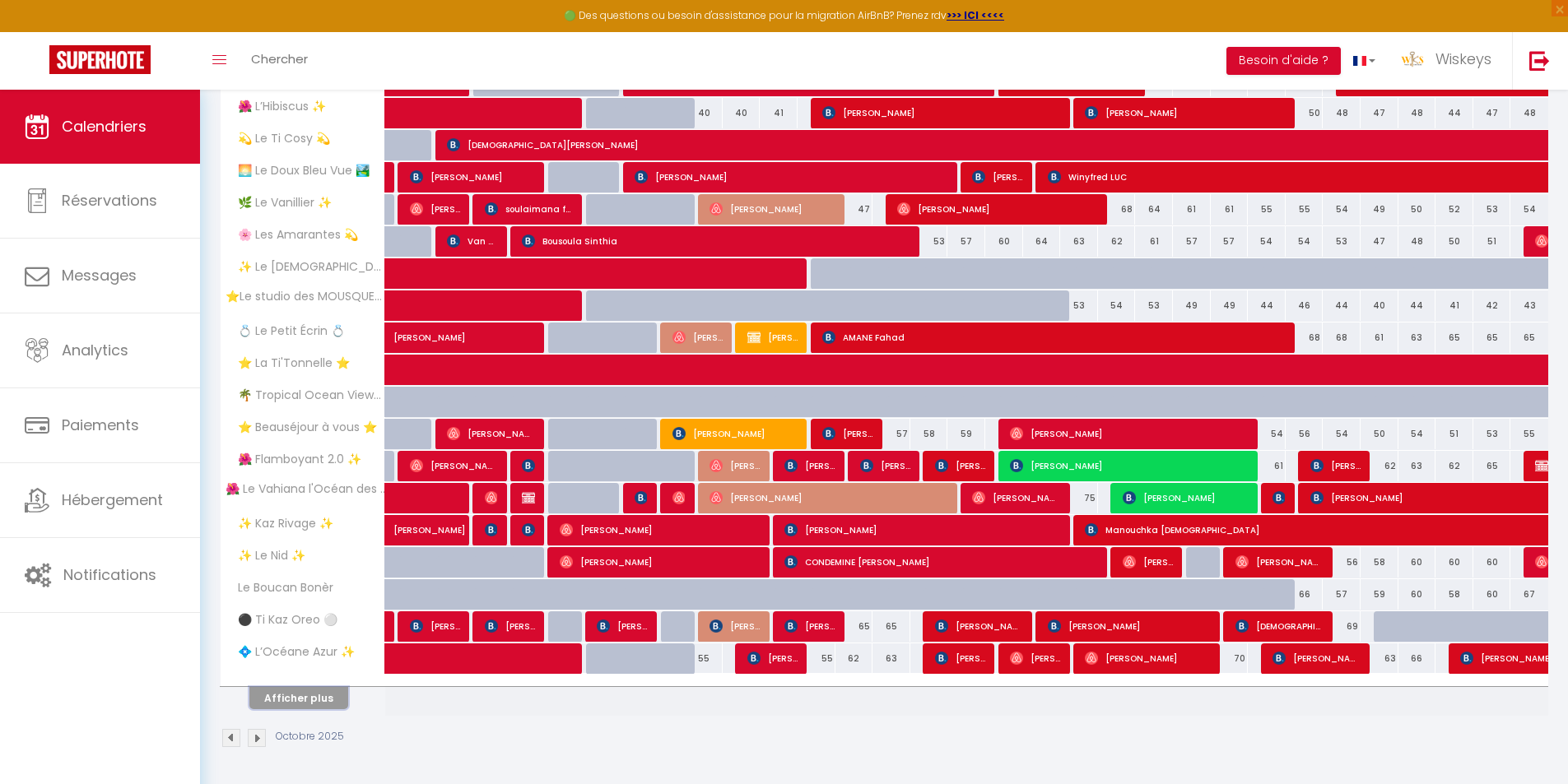
click at [317, 705] on button "Afficher plus" at bounding box center [298, 697] width 99 height 22
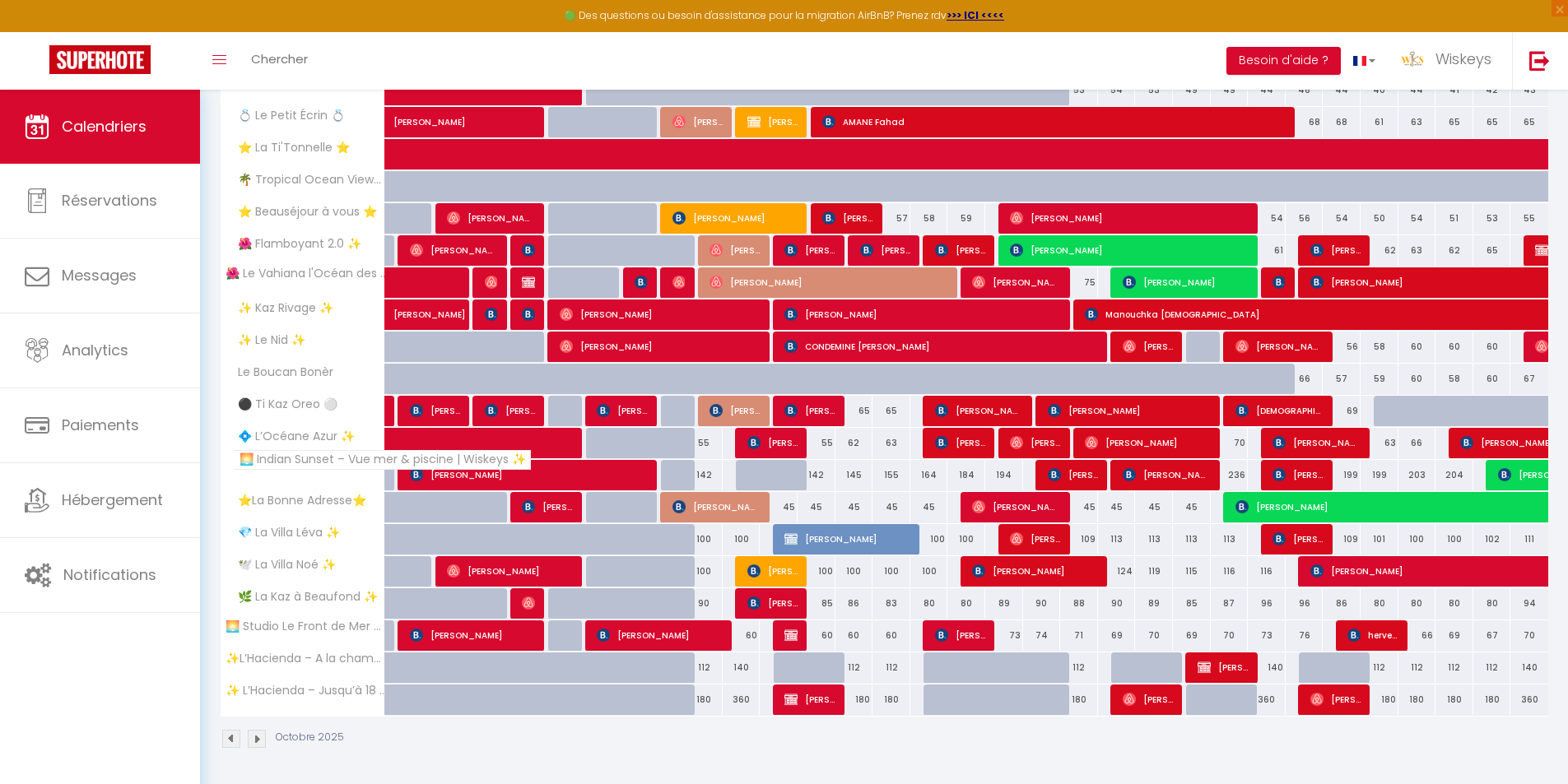
scroll to position [558, 0]
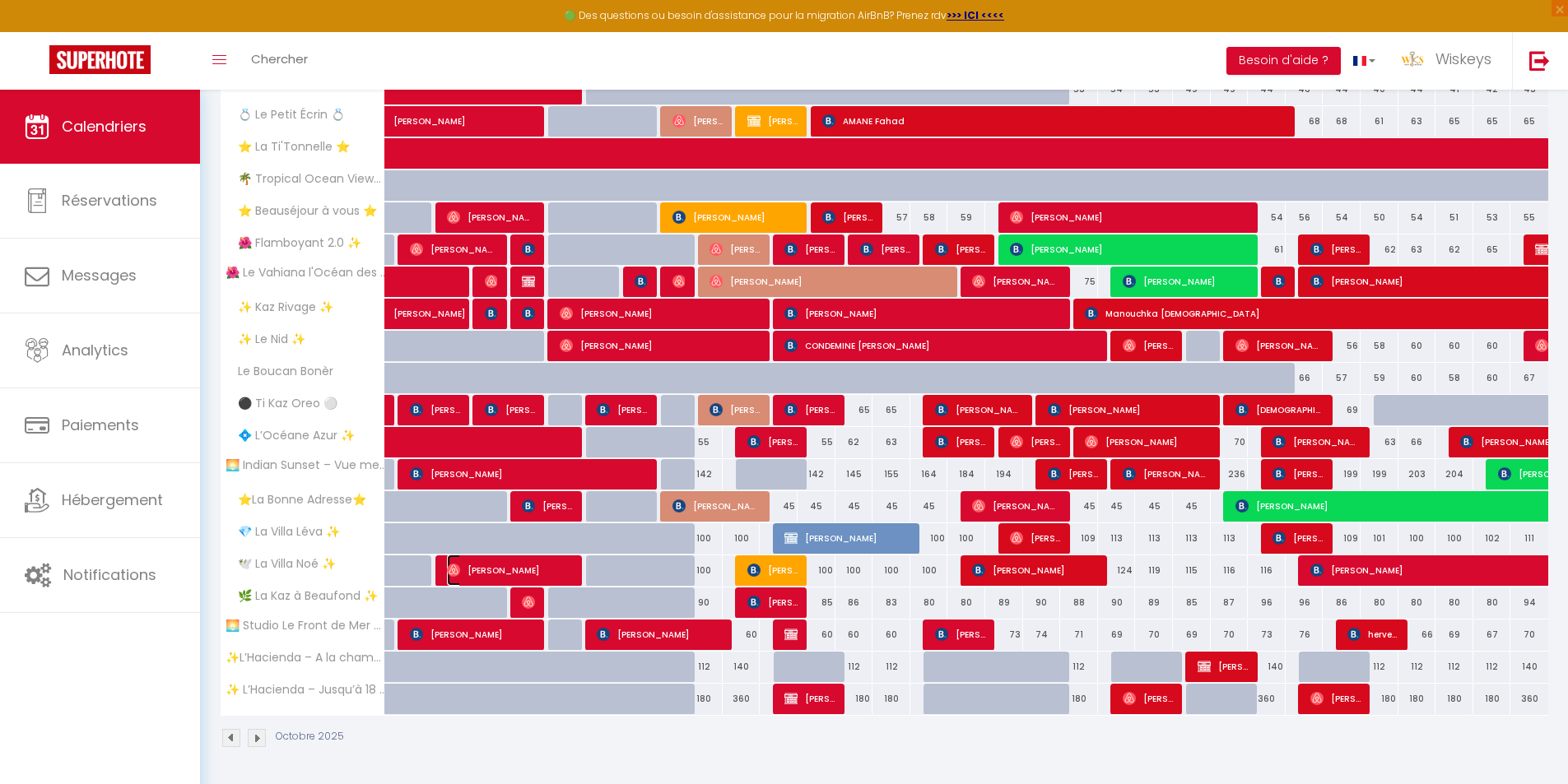
click at [551, 574] on span "[PERSON_NAME]" at bounding box center [510, 570] width 126 height 31
select select "OK"
select select "0"
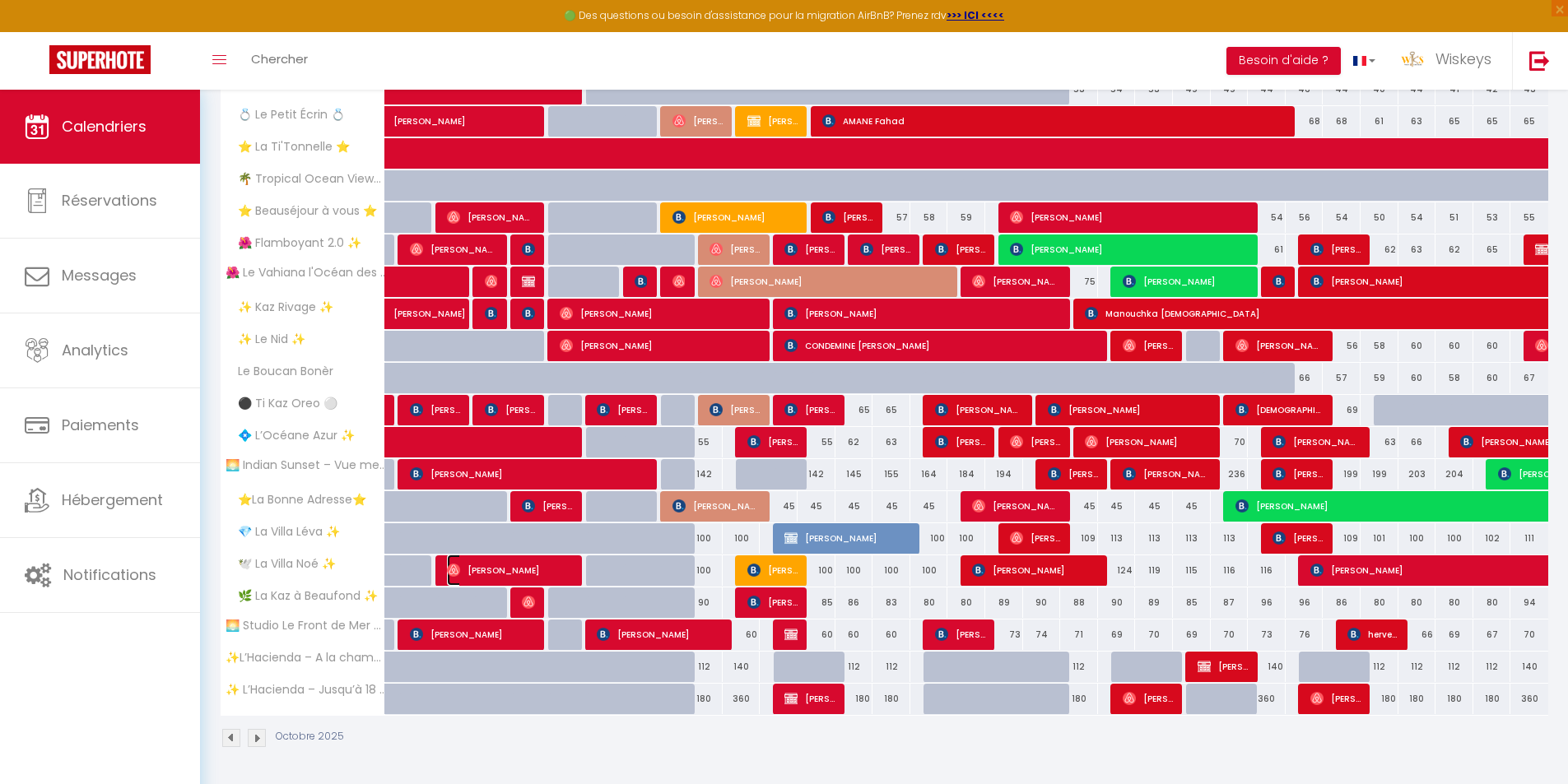
select select "1"
select select
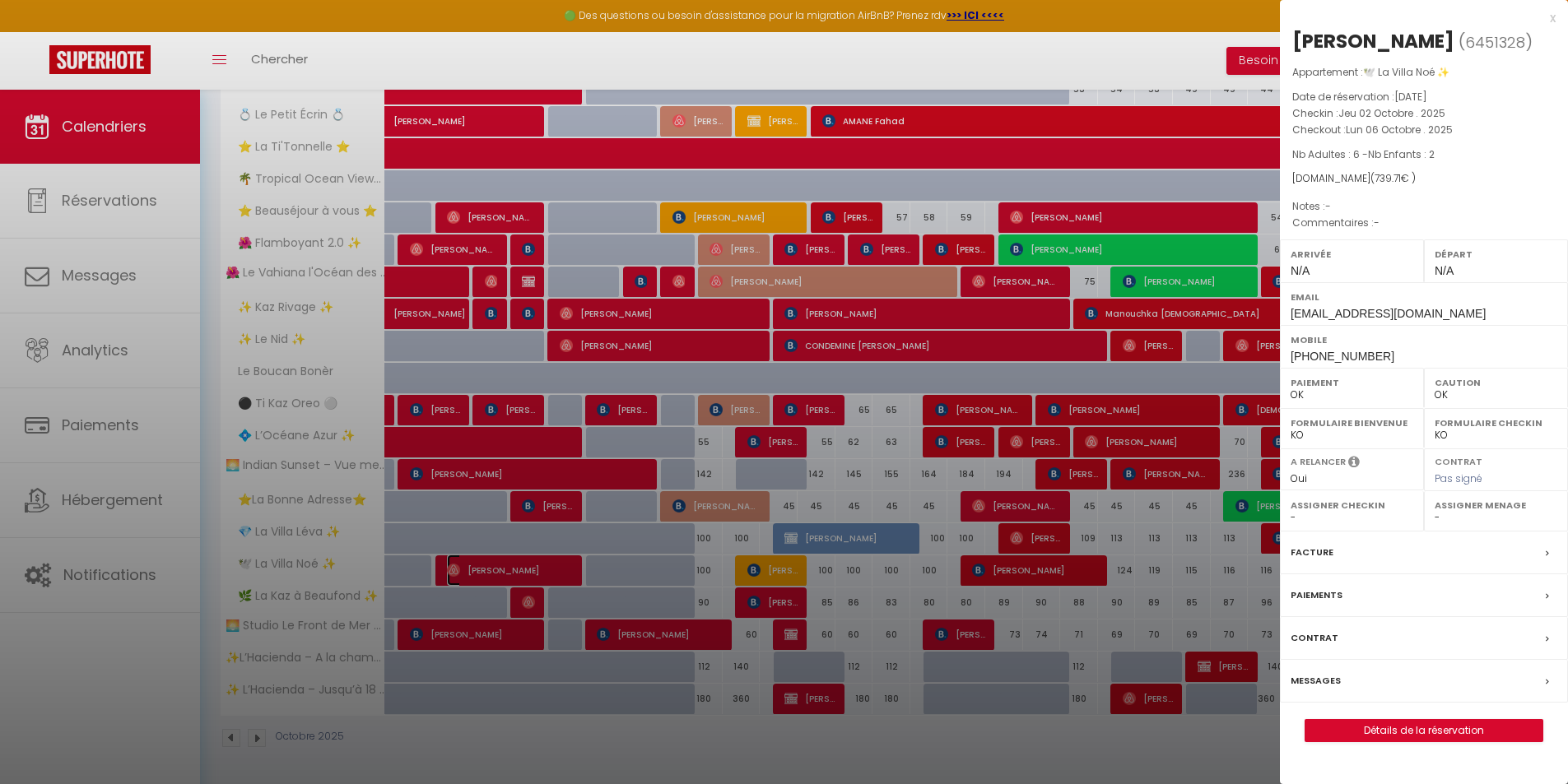
select select "33580"
select select "35951"
drag, startPoint x: 1205, startPoint y: 767, endPoint x: 1352, endPoint y: 662, distance: 180.6
click at [1205, 767] on div at bounding box center [784, 392] width 1568 height 784
